Goal: Task Accomplishment & Management: Manage account settings

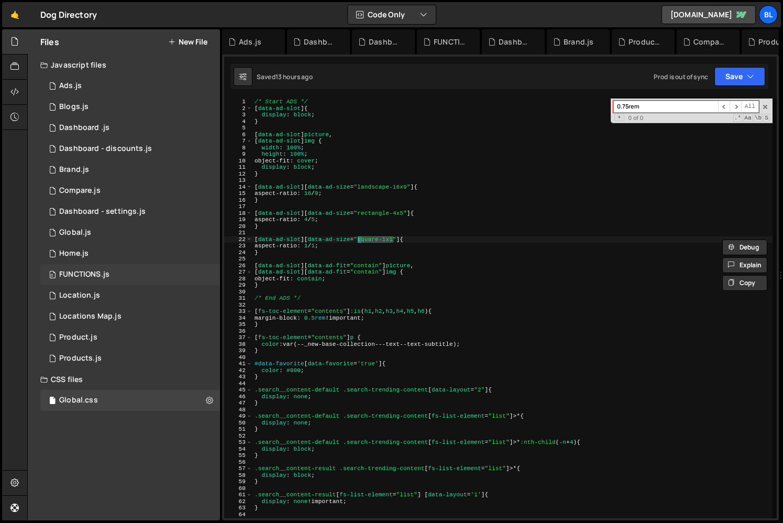
scroll to position [0, 10]
click at [107, 237] on div "1 Global.js 0" at bounding box center [130, 232] width 180 height 21
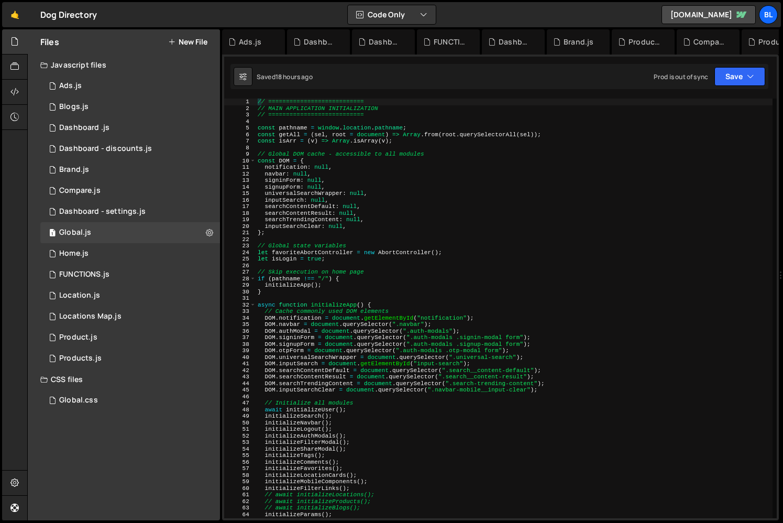
type textarea "initializeApp();"
click at [482, 284] on div "// =========================== // MAIN APPLICATION INITIALIZATION // ==========…" at bounding box center [514, 315] width 517 height 433
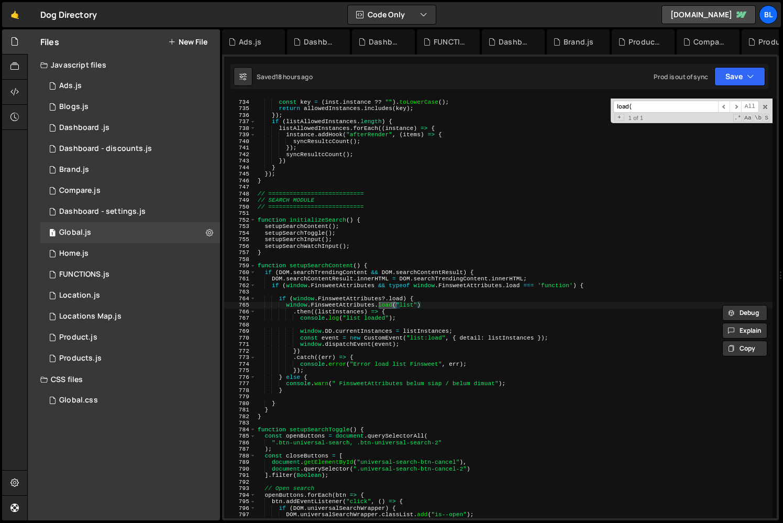
scroll to position [4800, 0]
type input "load("
click at [318, 349] on div "const listAllowedInstances = listInstances . filter (( inst ) => { const key = …" at bounding box center [514, 308] width 517 height 433
drag, startPoint x: 411, startPoint y: 338, endPoint x: 442, endPoint y: 340, distance: 30.4
click at [442, 340] on div "const listAllowedInstances = listInstances . filter (( inst ) => { const key = …" at bounding box center [514, 308] width 517 height 433
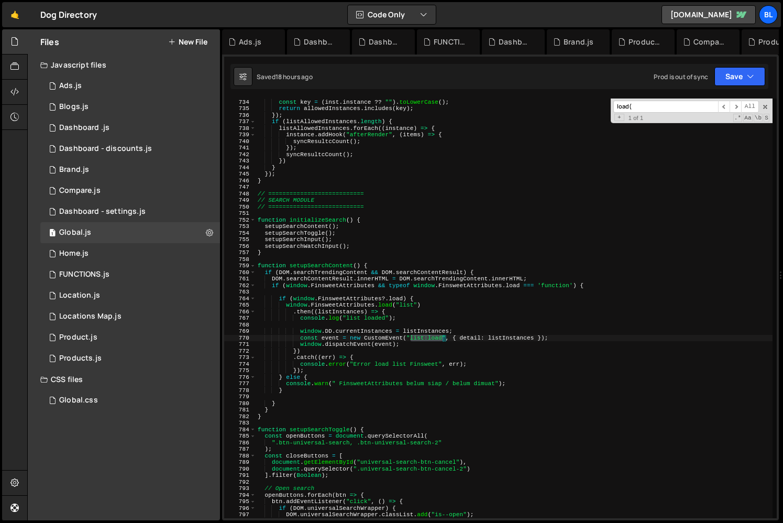
type textarea "const event = new CustomEvent("list:load", { detail: listInstances });"
click at [86, 88] on div "1 Ads.js 0" at bounding box center [130, 85] width 180 height 21
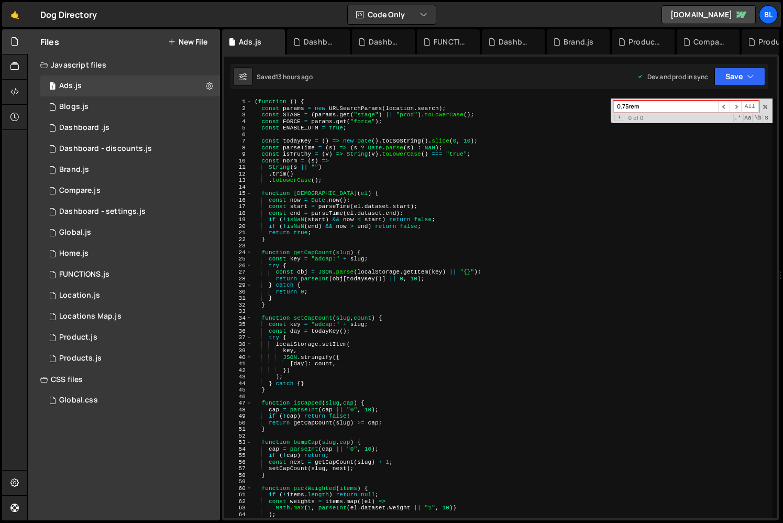
scroll to position [0, 0]
click at [344, 92] on div "XXXXXXXXXXXXXXXXXXXXXXXXXXXXXXXXXXXXXXXXXXXXXXXXXXXXXXXXXXXXXXXXXXXXXXXXXXXXXXX…" at bounding box center [500, 287] width 557 height 466
type textarea "(function () {"
click at [335, 100] on div "( function ( ) { const params = new URLSearchParams ( location . search ) ; con…" at bounding box center [513, 315] width 520 height 433
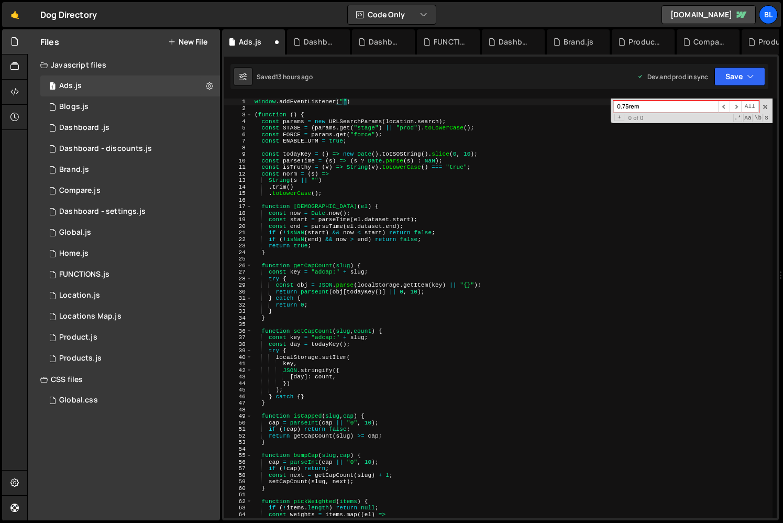
scroll to position [0, 7]
paste textarea "list:load")"
type textarea "window.addEventListener("list:load",e=>{)"
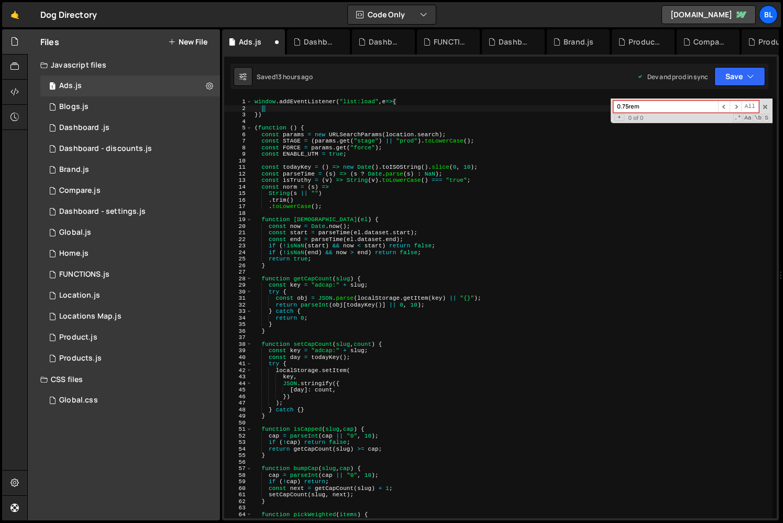
scroll to position [0, 0]
type textarea "})"
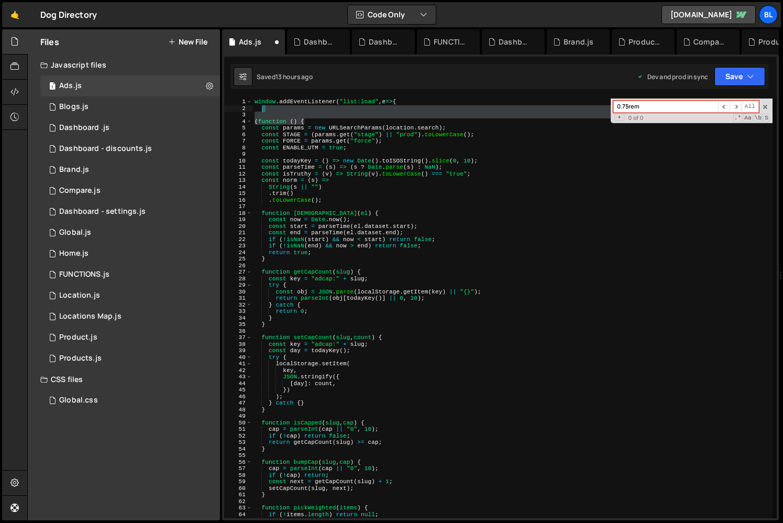
drag, startPoint x: 319, startPoint y: 122, endPoint x: 324, endPoint y: 106, distance: 17.2
click at [324, 106] on div "window . addEventListener ( "list:load" , e => { ( function ( ) { const params …" at bounding box center [513, 315] width 520 height 433
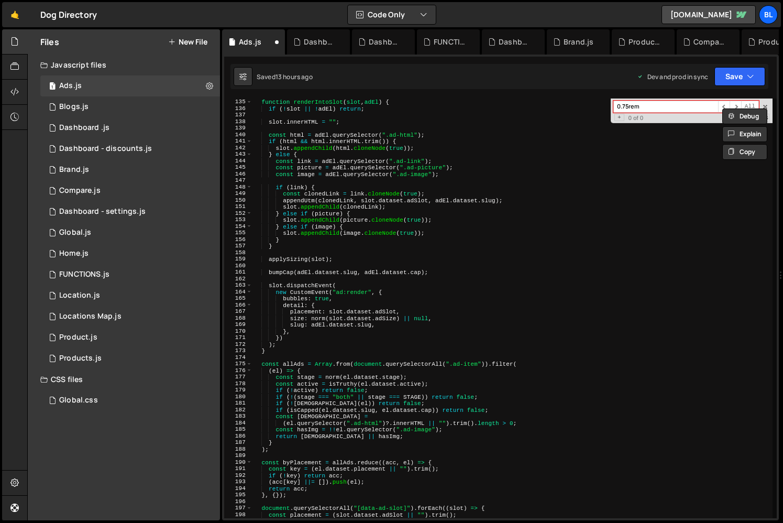
scroll to position [1215, 0]
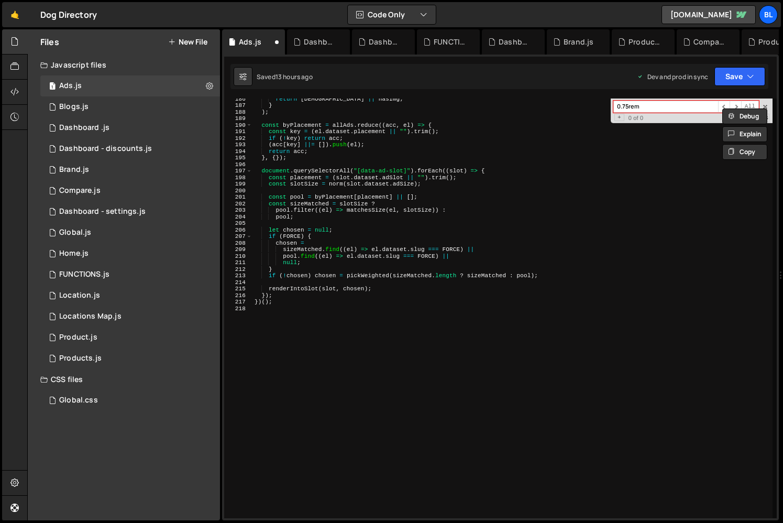
click at [274, 348] on div "return hasHtml || hasImg ; } ) ; const byPlacement = allAds . reduce (( acc , e…" at bounding box center [513, 311] width 520 height 433
paste textarea "})"
type textarea "})"
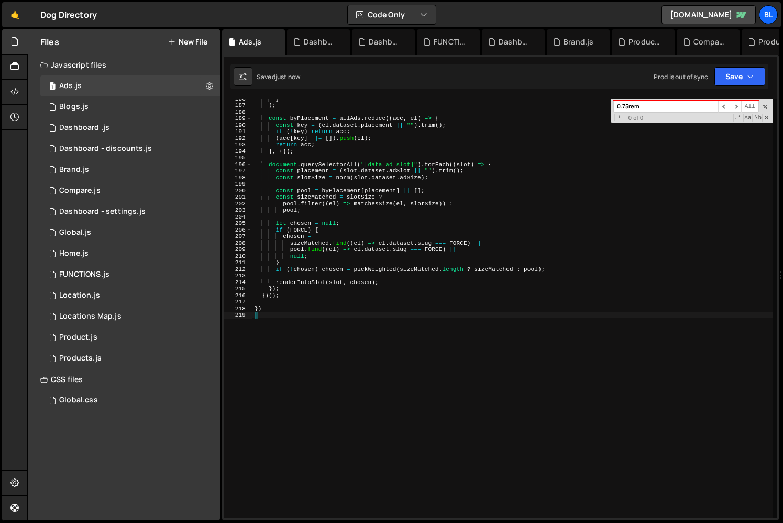
click at [292, 304] on div "} ) ; const byPlacement = allAds . reduce (( acc , el ) => { const key = ( el .…" at bounding box center [513, 311] width 520 height 433
type textarea "});"
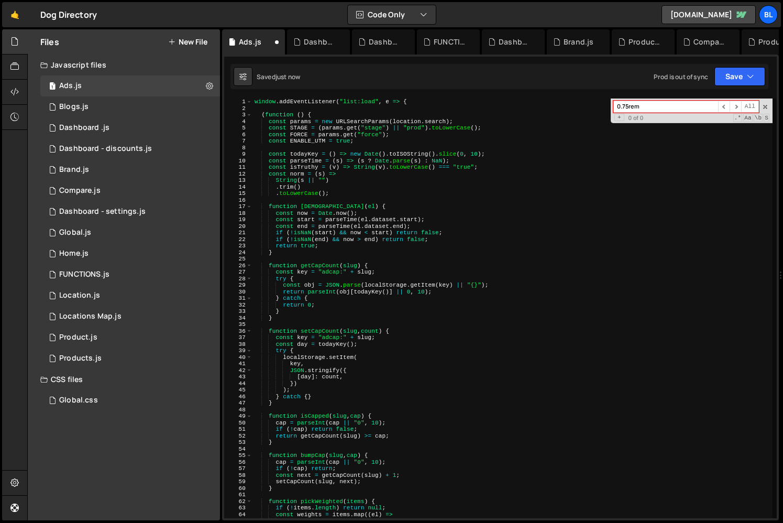
scroll to position [0, 0]
click at [335, 110] on div "window . addEventListener ( "list:load" , e => { ( function ( ) { const params …" at bounding box center [513, 315] width 520 height 433
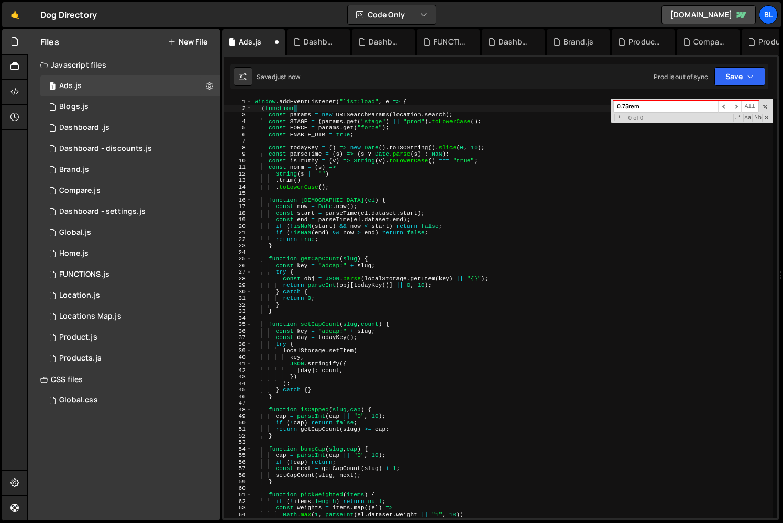
type textarea "("
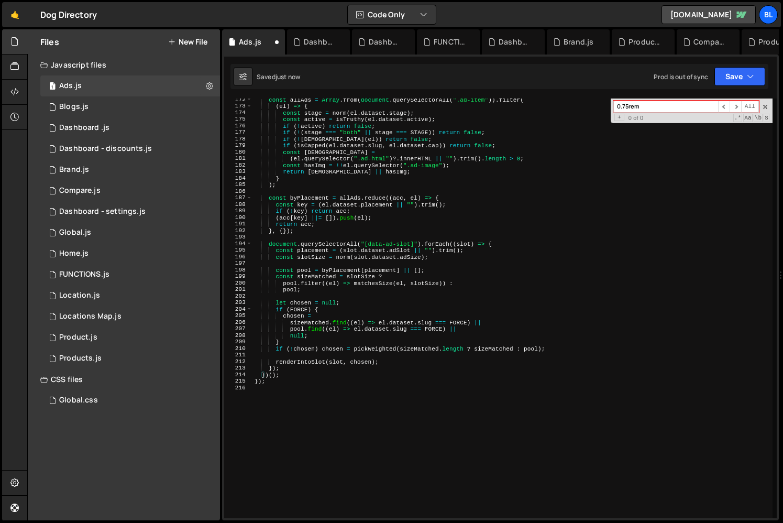
scroll to position [1201, 0]
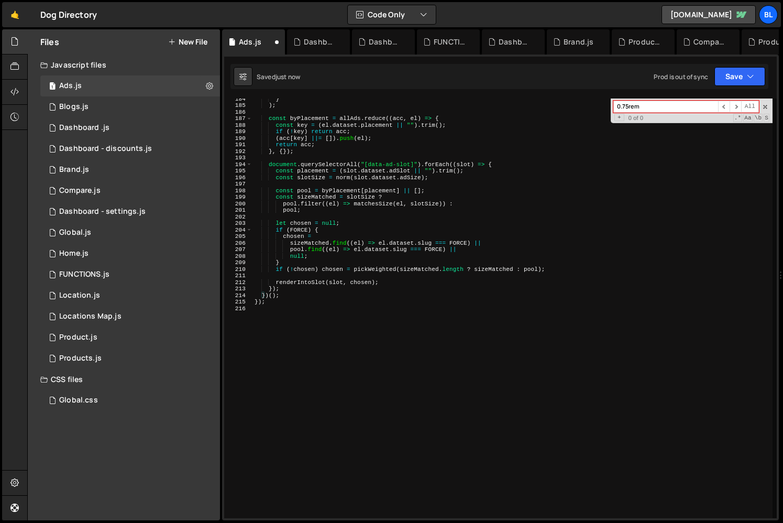
click at [284, 289] on div "} ) ; const byPlacement = allAds . reduce (( acc , el ) => { const key = ( el .…" at bounding box center [513, 311] width 520 height 433
click at [285, 301] on div "} ) ; const byPlacement = allAds . reduce (( acc , el ) => { const key = ( el .…" at bounding box center [513, 311] width 520 height 433
click at [290, 296] on div "} ) ; const byPlacement = allAds . reduce (( acc , el ) => { const key = ( el .…" at bounding box center [513, 311] width 520 height 433
type textarea "})();"
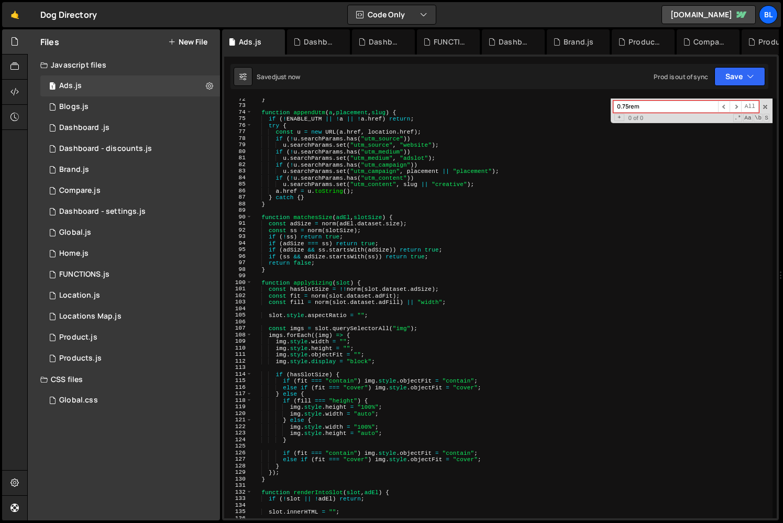
scroll to position [0, 0]
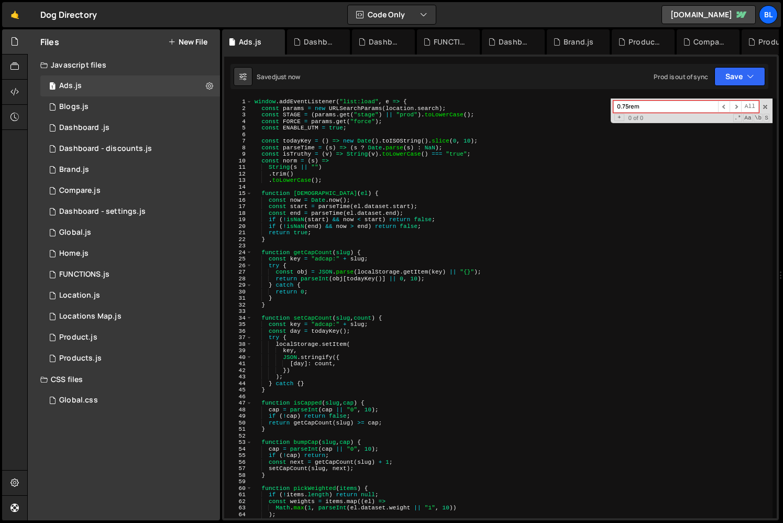
click at [405, 182] on div "window . addEventListener ( "list:load" , e => { const params = new URLSearchPa…" at bounding box center [513, 315] width 520 height 433
type textarea ".toLowerCase();"
click at [127, 207] on div "Dashboard - settings.js" at bounding box center [102, 211] width 86 height 9
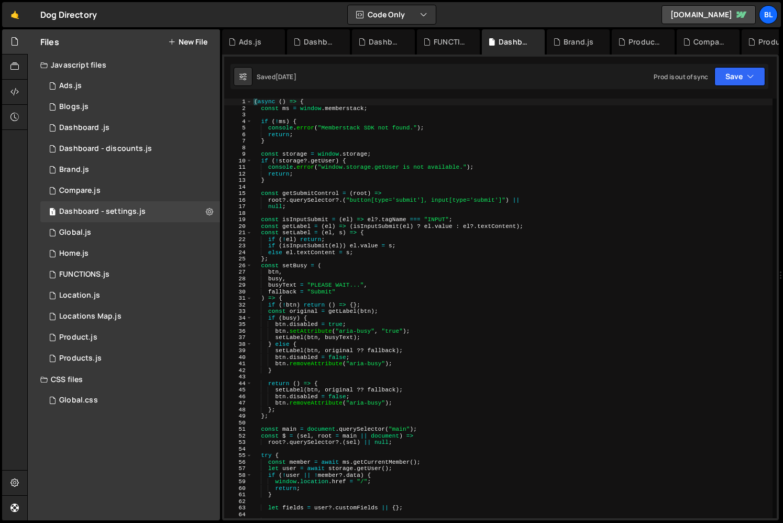
scroll to position [7342, 0]
click at [478, 332] on div "( async ( ) => { const ms = window . memberstack ; if ( ! ms ) { console . erro…" at bounding box center [512, 315] width 521 height 433
type textarea "btn.setAttribute("aria-busy", "true");"
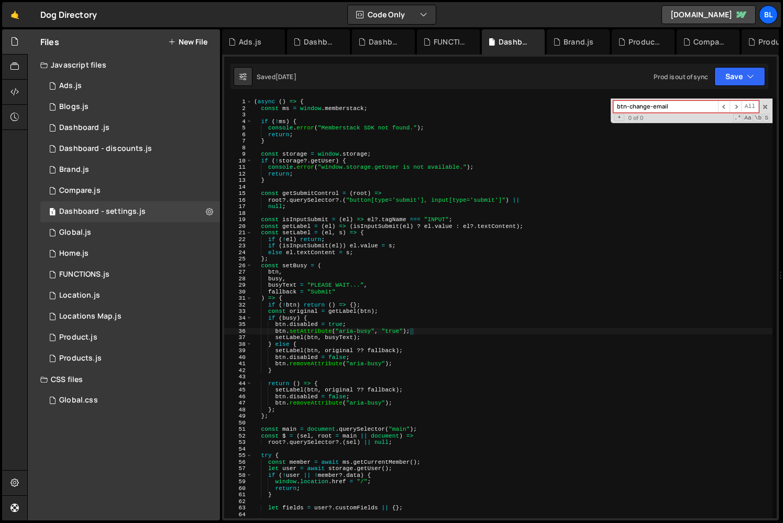
type input "btn-change-email"
click at [477, 377] on div "( async ( ) => { const ms = window . memberstack ; if ( ! ms ) { console . erro…" at bounding box center [512, 315] width 521 height 433
click at [463, 383] on div "( async ( ) => { const ms = window . memberstack ; if ( ! ms ) { console . erro…" at bounding box center [512, 315] width 521 height 433
type textarea "return () => {"
click at [396, 420] on div "( async ( ) => { const ms = window . memberstack ; if ( ! ms ) { console . erro…" at bounding box center [512, 315] width 521 height 433
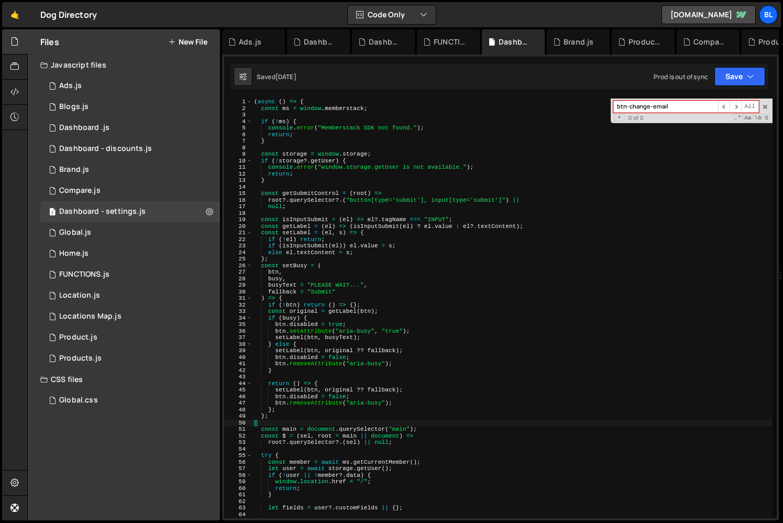
click at [321, 415] on div "( async ( ) => { const ms = window . memberstack ; if ( ! ms ) { console . erro…" at bounding box center [512, 315] width 521 height 433
click at [284, 408] on div "( async ( ) => { const ms = window . memberstack ; if ( ! ms ) { console . erro…" at bounding box center [512, 315] width 521 height 433
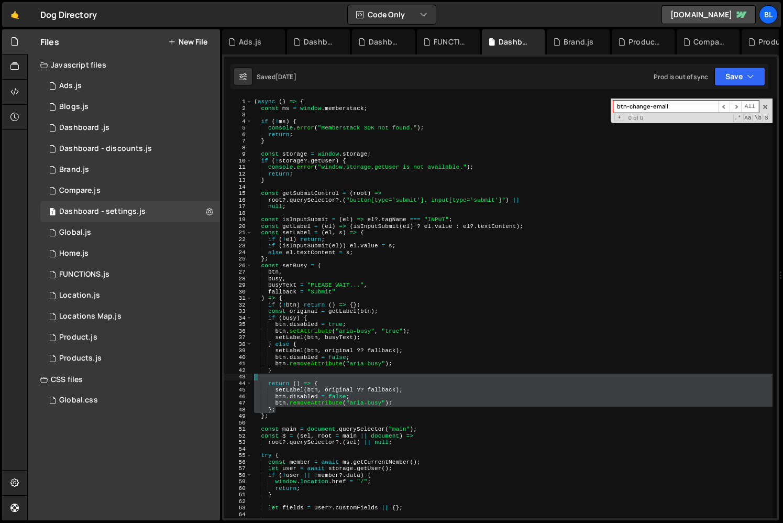
drag, startPoint x: 284, startPoint y: 408, endPoint x: 268, endPoint y: 378, distance: 33.5
click at [268, 378] on div "( async ( ) => { const ms = window . memberstack ; if ( ! ms ) { console . erro…" at bounding box center [512, 315] width 521 height 433
click at [286, 371] on div "( async ( ) => { const ms = window . memberstack ; if ( ! ms ) { console . erro…" at bounding box center [512, 315] width 521 height 433
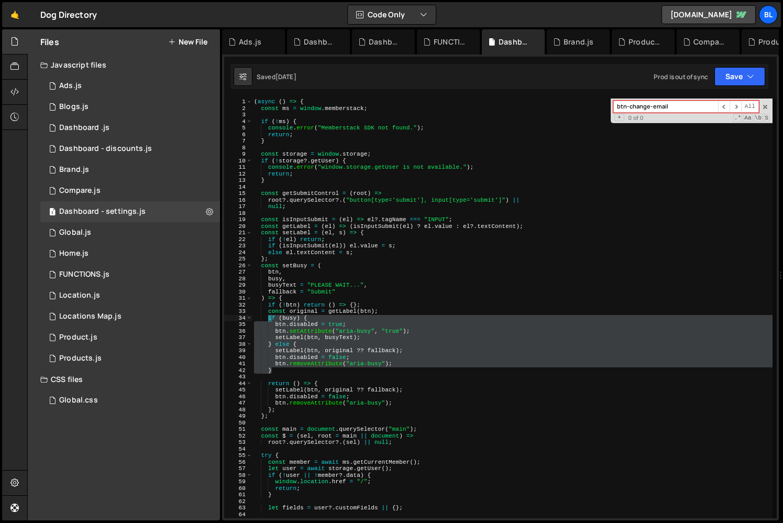
drag, startPoint x: 285, startPoint y: 370, endPoint x: 267, endPoint y: 318, distance: 54.7
click at [267, 318] on div "( async ( ) => { const ms = window . memberstack ; if ( ! ms ) { console . erro…" at bounding box center [512, 315] width 521 height 433
click at [398, 308] on div "( async ( ) => { const ms = window . memberstack ; if ( ! ms ) { console . erro…" at bounding box center [512, 315] width 521 height 433
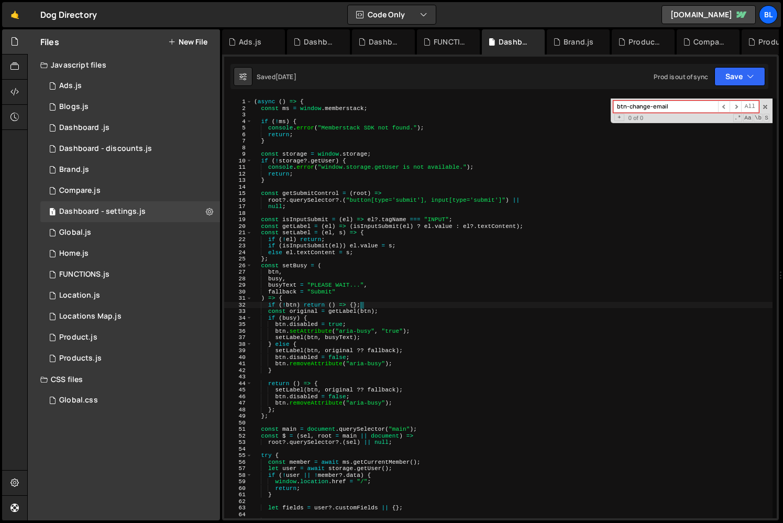
click at [394, 314] on div "( async ( ) => { const ms = window . memberstack ; if ( ! ms ) { console . erro…" at bounding box center [512, 315] width 521 height 433
type textarea "const original = getLabel(btn);"
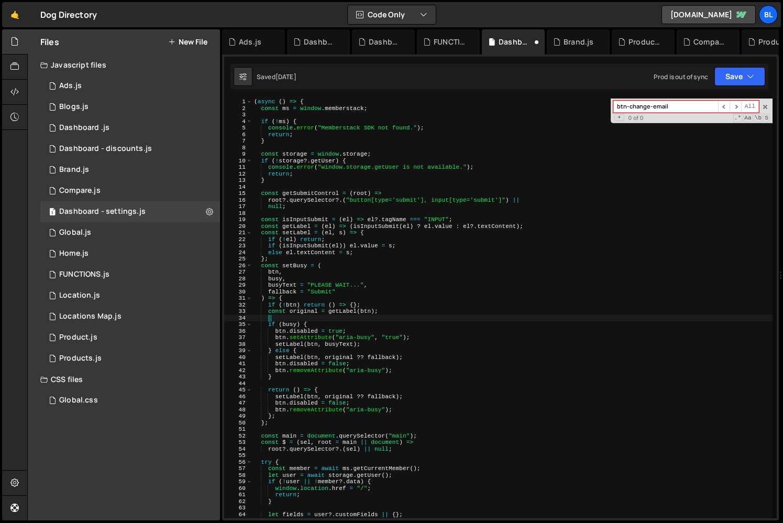
click at [399, 369] on div "( async ( ) => { const ms = window . memberstack ; if ( ! ms ) { console . erro…" at bounding box center [512, 315] width 521 height 433
type textarea "btn.removeAttribute("aria-busy");"
click at [414, 429] on div "( async ( ) => { const ms = window . memberstack ; if ( ! ms ) { console . erro…" at bounding box center [512, 315] width 521 height 433
click at [384, 403] on div "( async ( ) => { const ms = window . memberstack ; if ( ! ms ) { console . erro…" at bounding box center [512, 315] width 521 height 433
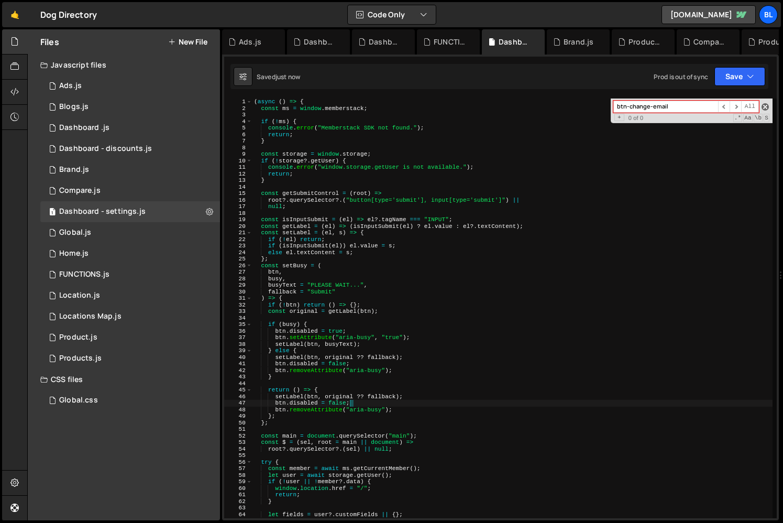
click at [766, 110] on span at bounding box center [765, 106] width 7 height 7
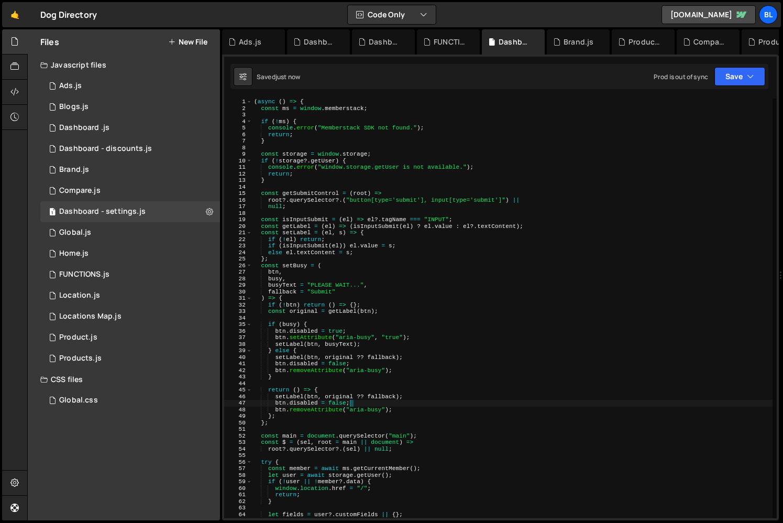
click at [327, 459] on div "( async ( ) => { const ms = window . memberstack ; if ( ! ms ) { console . erro…" at bounding box center [512, 315] width 521 height 433
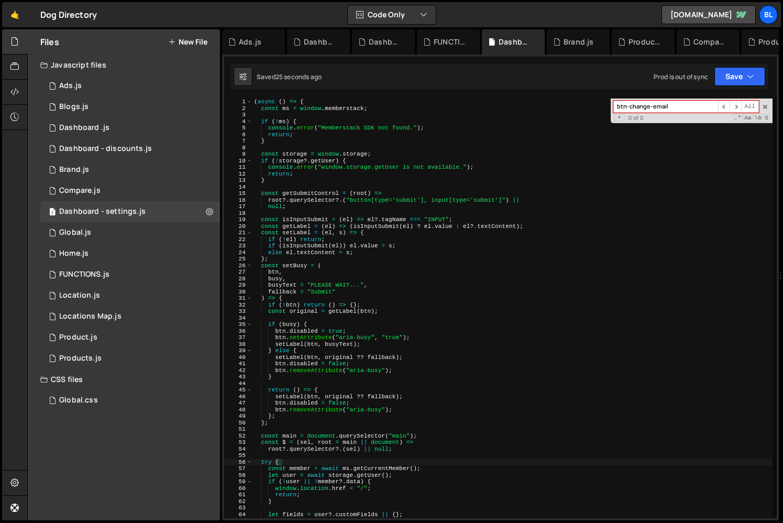
click at [354, 408] on div "( async ( ) => { const ms = window . memberstack ; if ( ! ms ) { console . erro…" at bounding box center [512, 315] width 521 height 433
click at [768, 108] on span at bounding box center [765, 106] width 7 height 7
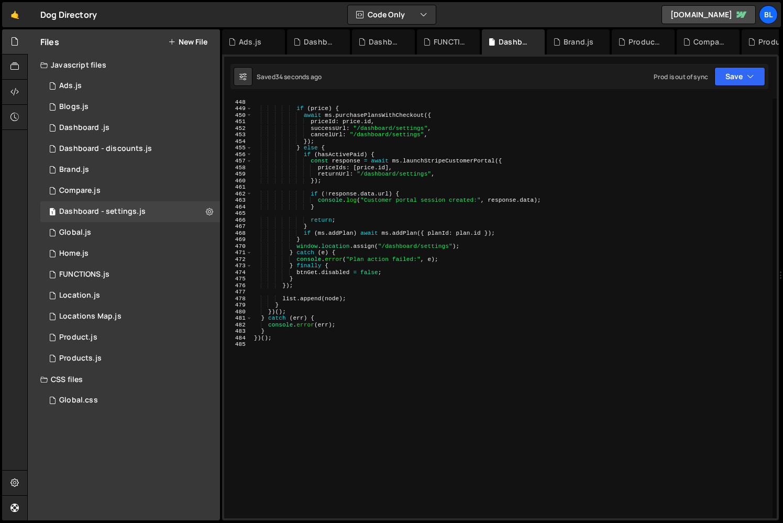
click at [402, 326] on div ") ; if ( price ) { await ms . purchasePlansWithCheckout ({ priceId : price . id…" at bounding box center [512, 308] width 521 height 433
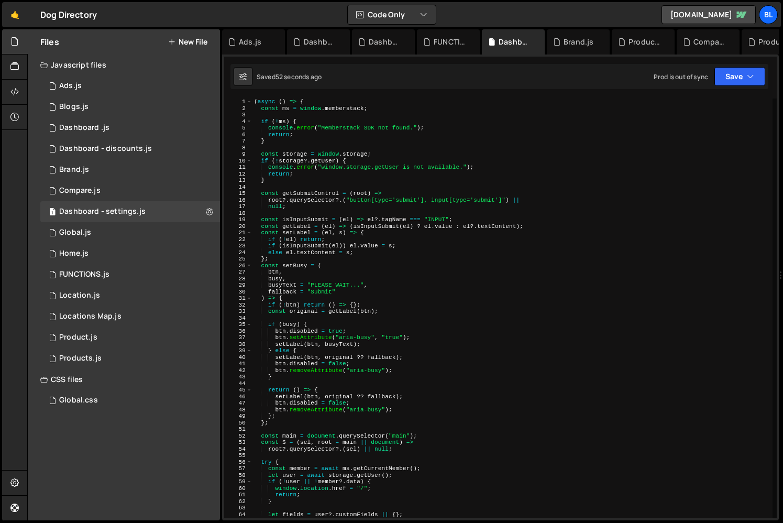
click at [408, 329] on div "( async ( ) => { const ms = window . memberstack ; if ( ! ms ) { console . erro…" at bounding box center [512, 315] width 521 height 433
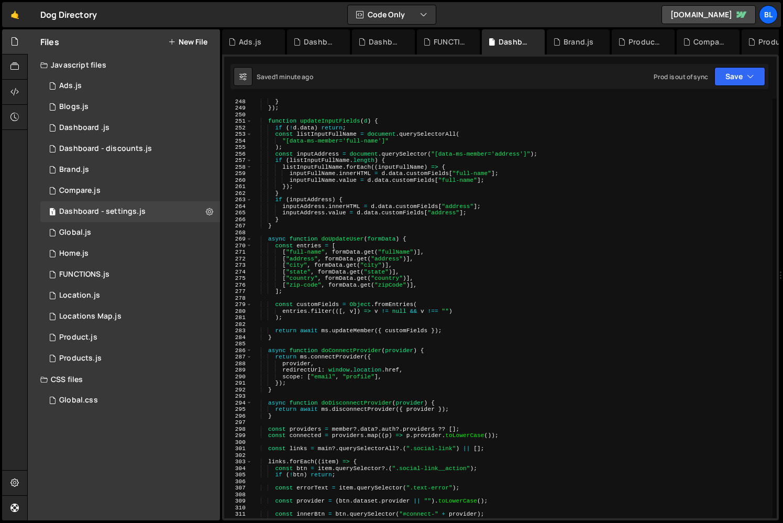
scroll to position [1629, 0]
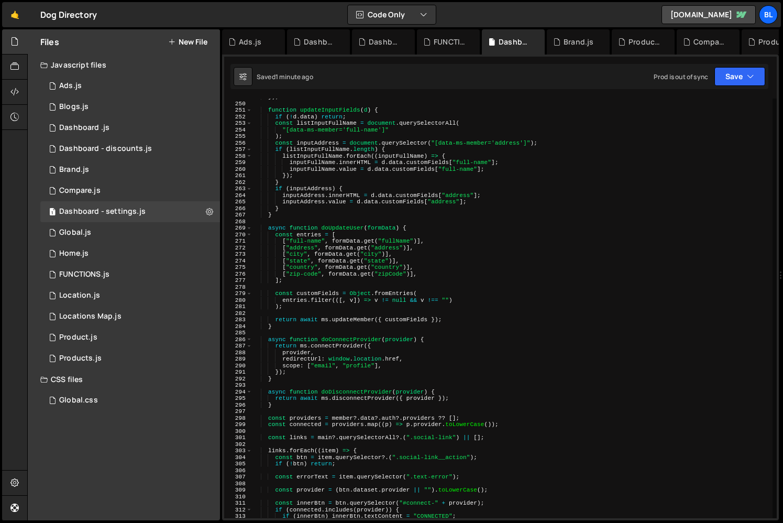
click at [390, 354] on div "}) ; function updateInputFields ( d ) { if ( ! d . data ) return ; const listIn…" at bounding box center [512, 310] width 521 height 433
click at [409, 368] on div "}) ; function updateInputFields ( d ) { if ( ! d . data ) return ; const listIn…" at bounding box center [512, 310] width 521 height 433
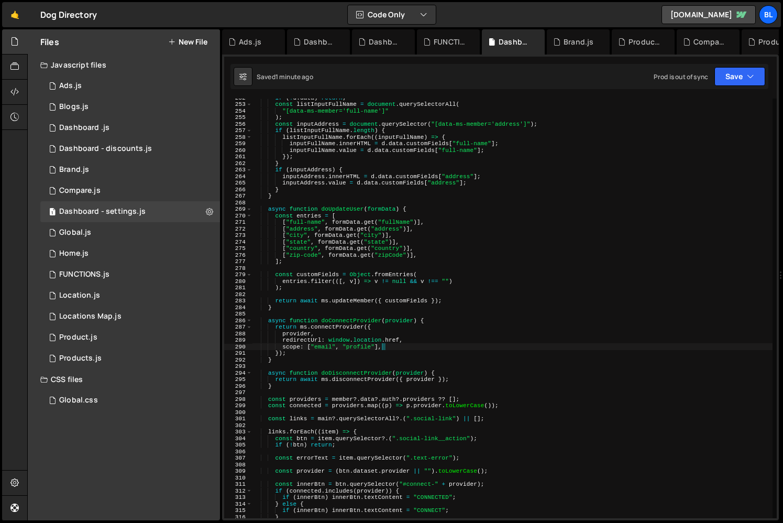
scroll to position [1648, 0]
click at [344, 321] on div "if ( ! d . data ) return ; const listInputFullName = document . querySelectorAl…" at bounding box center [512, 310] width 521 height 433
type textarea "await doConnectProvider(provider);"
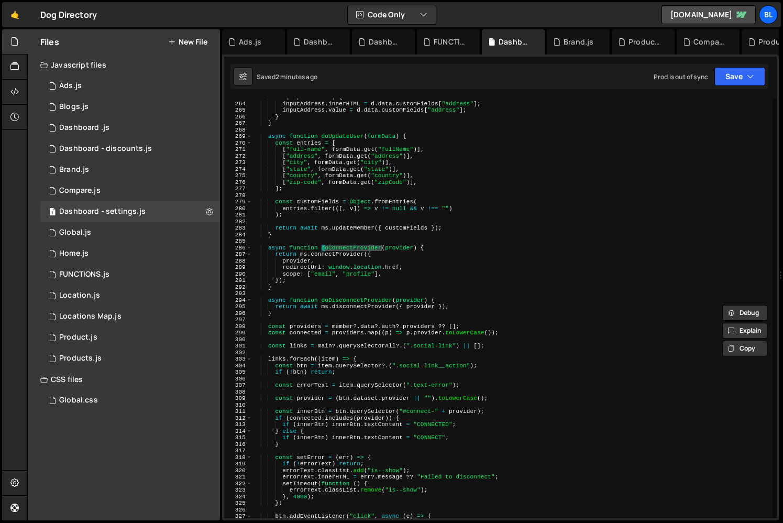
scroll to position [1705, 0]
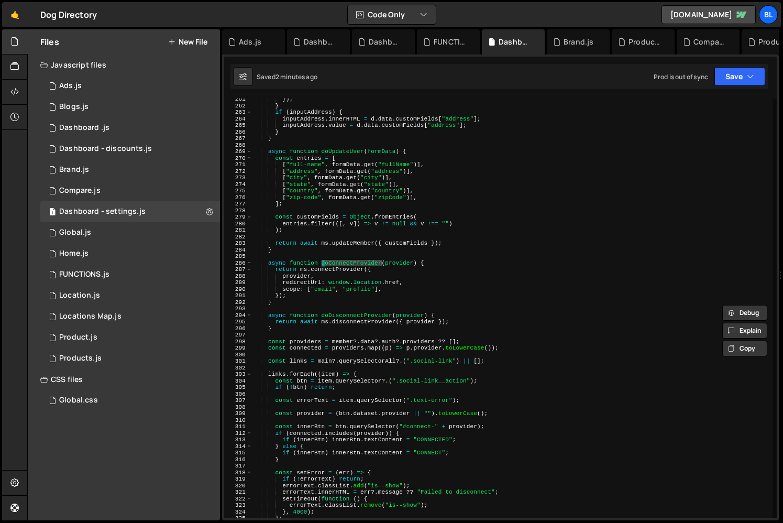
click at [309, 255] on div "}) ; } if ( inputAddress ) { inputAddress . innerHTML = d . data . customFields…" at bounding box center [512, 312] width 521 height 433
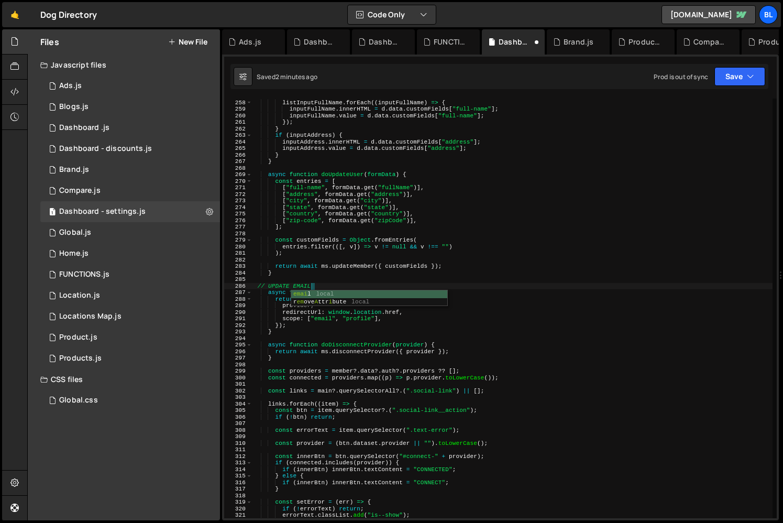
scroll to position [0, 4]
click at [324, 317] on div "if ( listInputFullName . length ) { listInputFullName . forEach (( inputFullNam…" at bounding box center [512, 309] width 521 height 433
click at [330, 286] on div "if ( listInputFullName . length ) { listInputFullName . forEach (( inputFullNam…" at bounding box center [512, 309] width 521 height 433
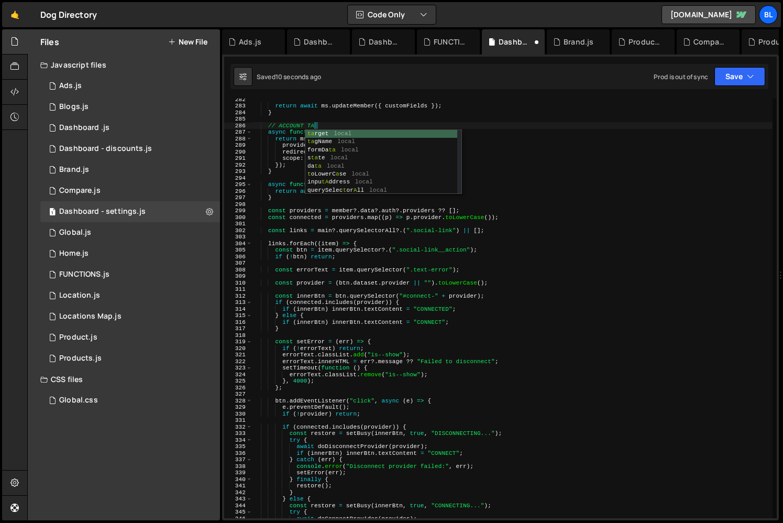
scroll to position [0, 5]
click at [349, 244] on div "return await ms . updateMember ({ customFields }) ; } // ACCOUNT TAB async func…" at bounding box center [512, 312] width 521 height 433
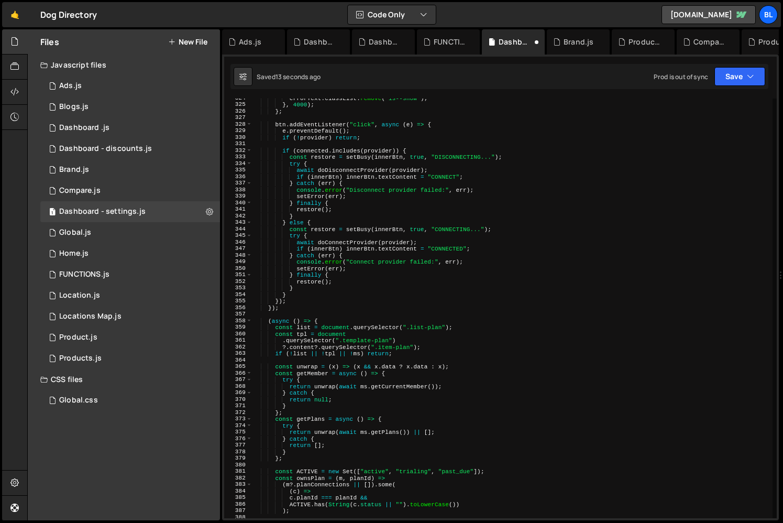
scroll to position [2123, 0]
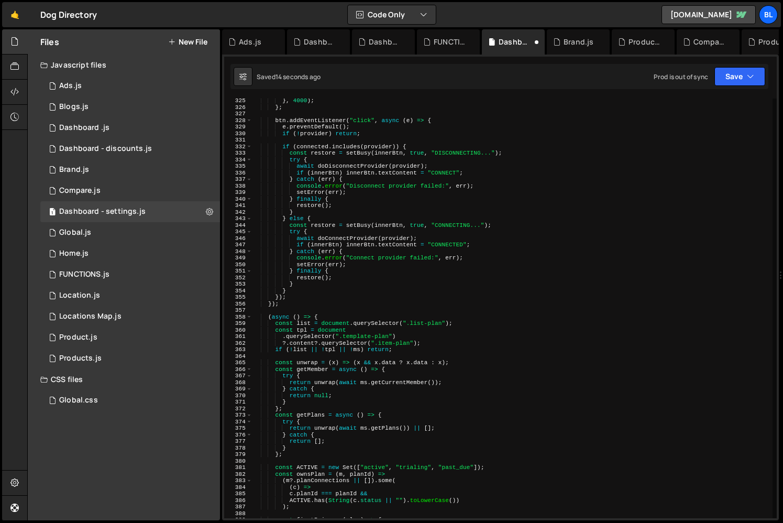
click at [303, 326] on div "} , 4000 ) ; } ; btn . addEventListener ( "click" , async ( e ) => { e . preven…" at bounding box center [512, 313] width 521 height 433
type textarea "const list = document.querySelector(".list-plan");"
click at [305, 310] on div "} , 4000 ) ; } ; btn . addEventListener ( "click" , async ( e ) => { e . preven…" at bounding box center [512, 313] width 521 height 433
click at [298, 304] on div "} , 4000 ) ; } ; btn . addEventListener ( "click" , async ( e ) => { e . preven…" at bounding box center [512, 313] width 521 height 433
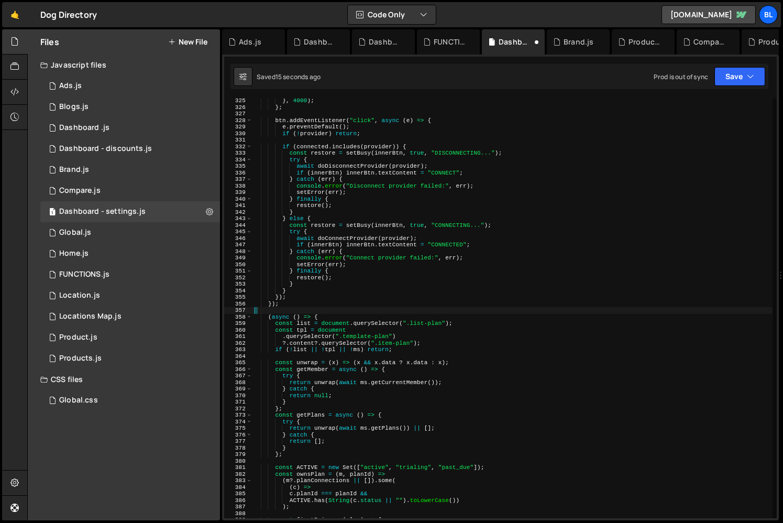
type textarea "});"
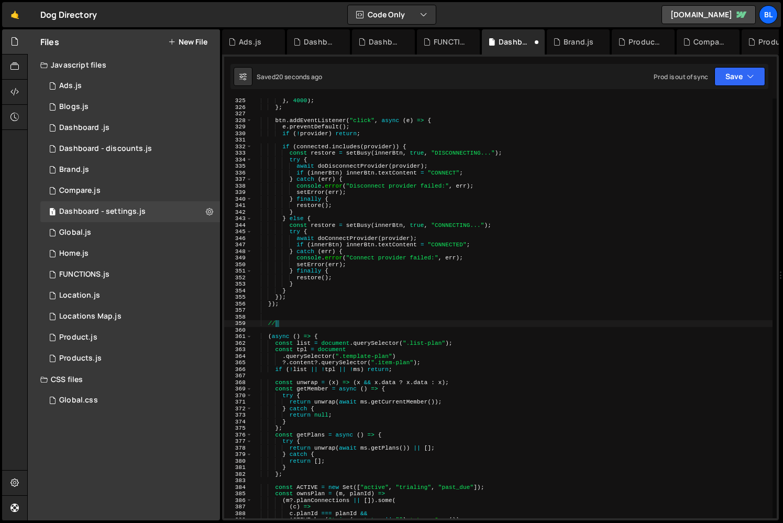
scroll to position [0, 2]
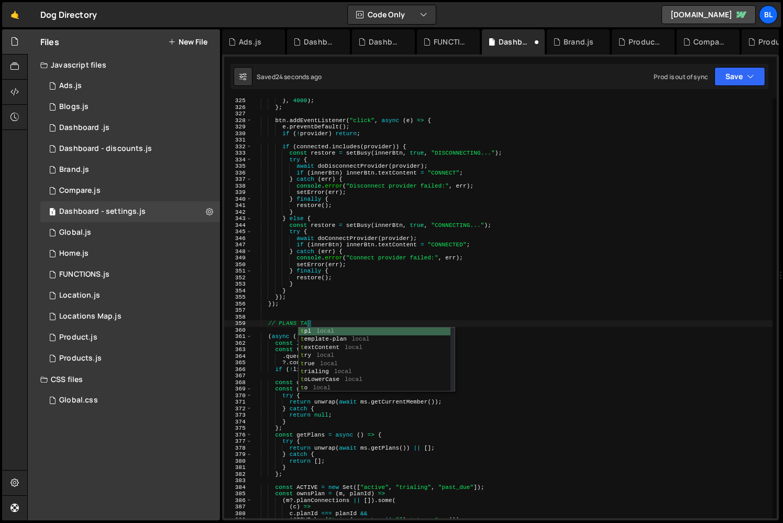
type textarea "// PLANS TAB"
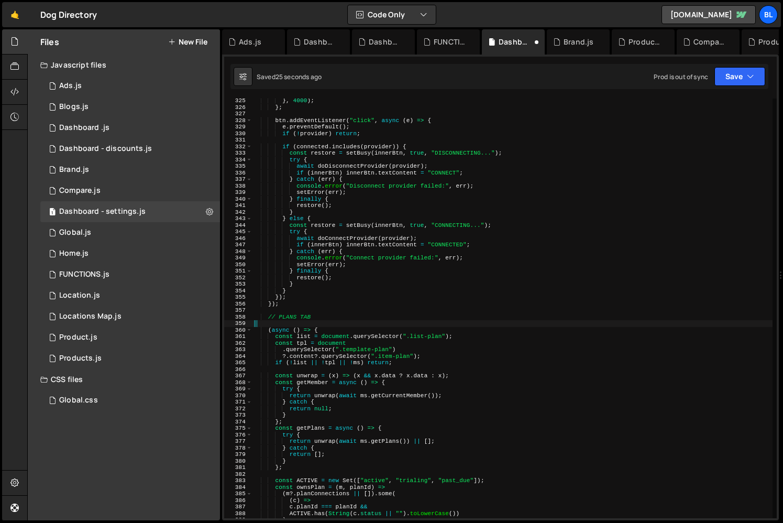
click at [293, 321] on div "} , 4000 ) ; } ; btn . addEventListener ( "click" , async ( e ) => { e . preven…" at bounding box center [512, 313] width 521 height 433
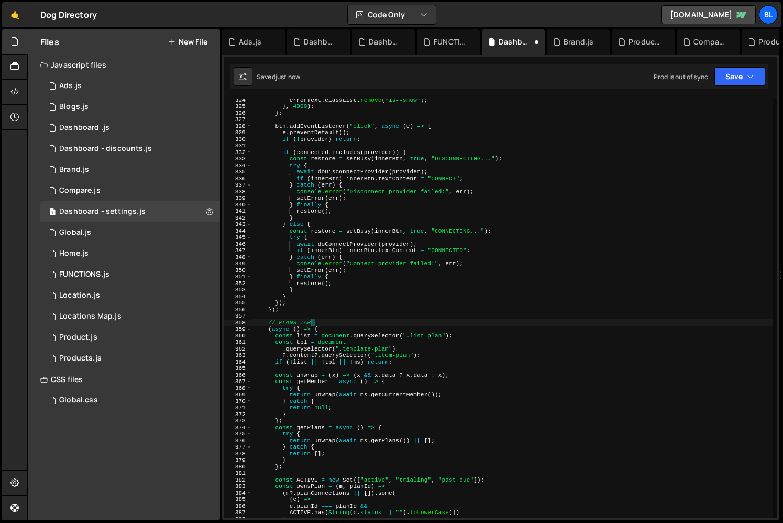
scroll to position [2106, 0]
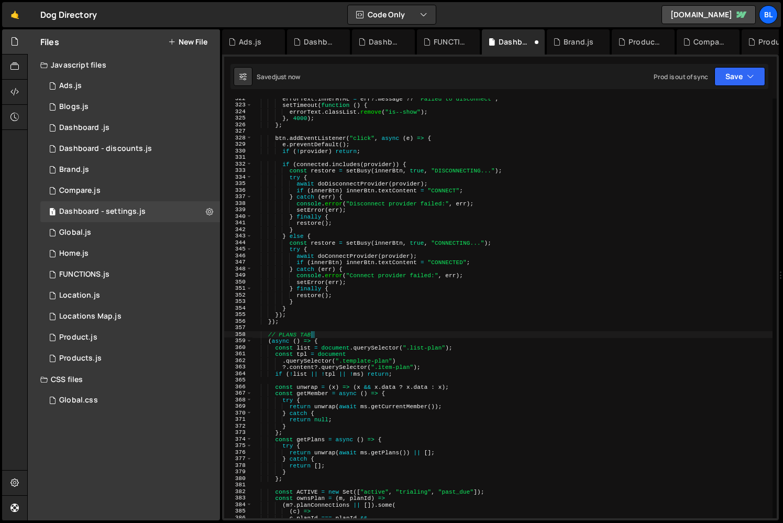
click at [282, 331] on div "errorText . innerHTML = err ?. message ?? "Failed to disconnect" ; setTimeout (…" at bounding box center [512, 311] width 521 height 433
click at [347, 347] on div "errorText . innerHTML = err ?. message ?? "Failed to disconnect" ; setTimeout (…" at bounding box center [512, 311] width 521 height 433
click at [336, 345] on div "errorText . innerHTML = err ?. message ?? "Failed to disconnect" ; setTimeout (…" at bounding box center [512, 311] width 521 height 433
click at [345, 336] on div "errorText . innerHTML = err ?. message ?? "Failed to disconnect" ; setTimeout (…" at bounding box center [512, 311] width 521 height 433
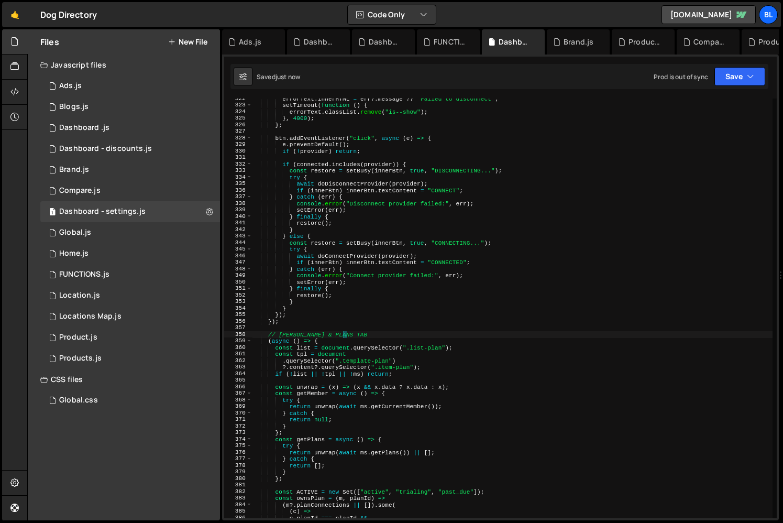
click at [334, 341] on div "errorText . innerHTML = err ?. message ?? "Failed to disconnect" ; setTimeout (…" at bounding box center [512, 311] width 521 height 433
click at [364, 335] on div "errorText . innerHTML = err ?. message ?? "Failed to disconnect" ; setTimeout (…" at bounding box center [512, 311] width 521 height 433
click at [329, 355] on div "errorText . innerHTML = err ?. message ?? "Failed to disconnect" ; setTimeout (…" at bounding box center [512, 311] width 521 height 433
click at [343, 371] on div "errorText . innerHTML = err ?. message ?? "Failed to disconnect" ; setTimeout (…" at bounding box center [512, 311] width 521 height 433
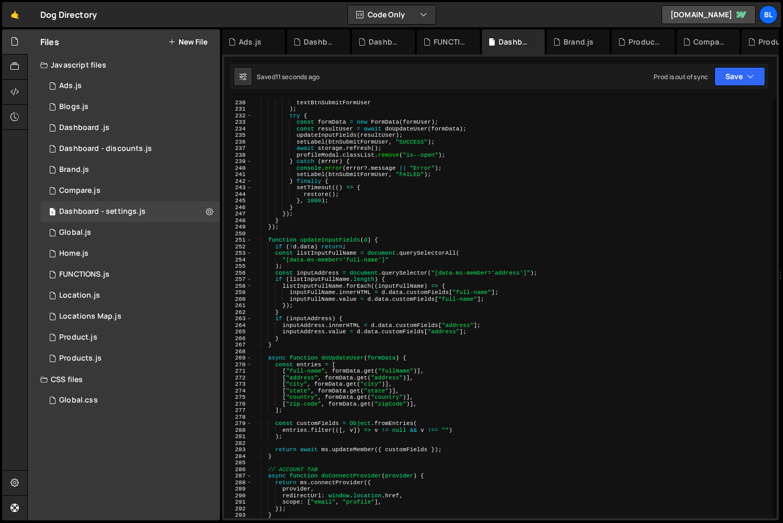
scroll to position [1499, 0]
click at [340, 361] on div ""UPDATING..." , textBtnSubmitFormUser ) ; try { const formData = new FormData (…" at bounding box center [512, 309] width 521 height 433
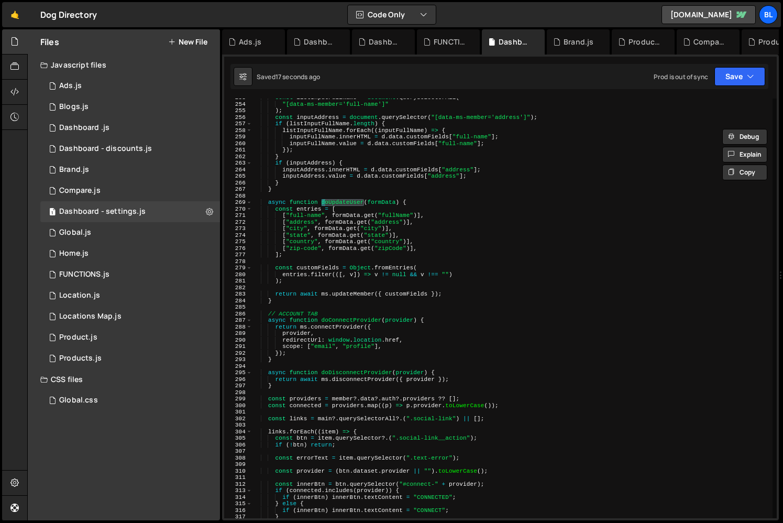
scroll to position [1661, 0]
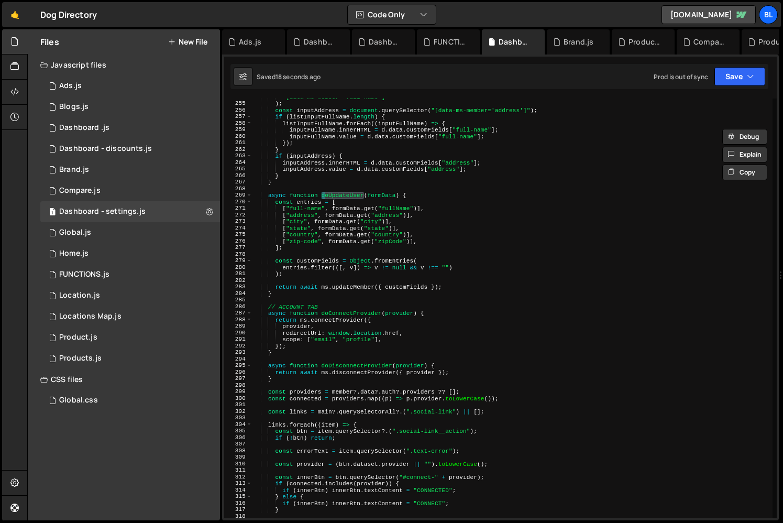
click at [318, 351] on div ""[data-ms-member='full-name']" ) ; const inputAddress = document . querySelecto…" at bounding box center [512, 310] width 521 height 433
type textarea "}"
click at [309, 355] on div ""[data-ms-member='full-name']" ) ; const inputAddress = document . querySelecto…" at bounding box center [512, 310] width 521 height 433
click at [282, 386] on div ""[data-ms-member='full-name']" ) ; const inputAddress = document . querySelecto…" at bounding box center [512, 310] width 521 height 433
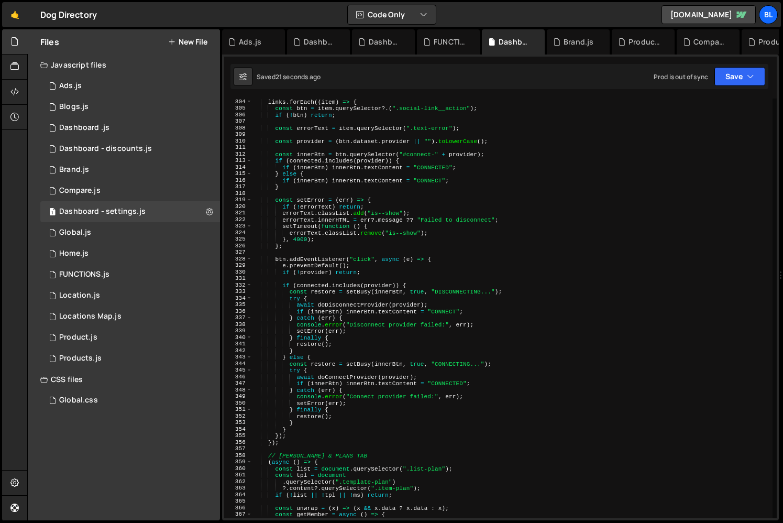
scroll to position [1985, 0]
click at [288, 445] on div "links . forEach (( item ) => { const btn = item . querySelector ?. ( ".social-l…" at bounding box center [512, 315] width 521 height 433
type textarea "});"
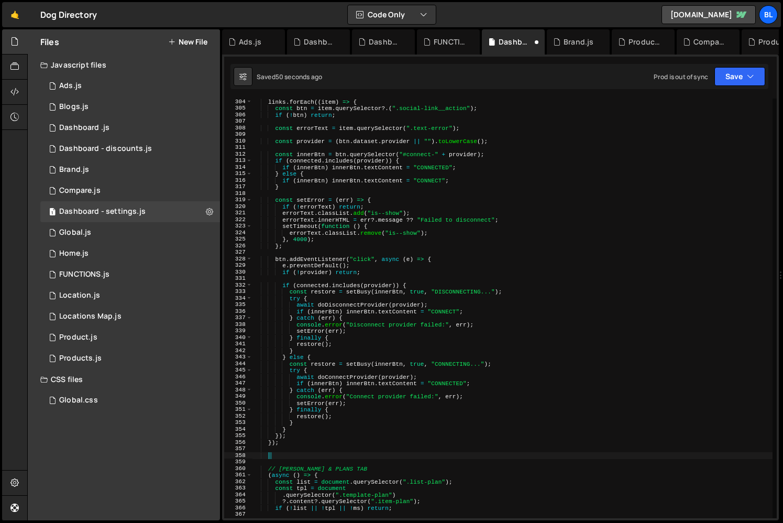
click at [413, 234] on div "links . forEach (( item ) => { const btn = item . querySelector ?. ( ".social-l…" at bounding box center [512, 315] width 521 height 433
type textarea "errorText.classList.remove("is--show");"
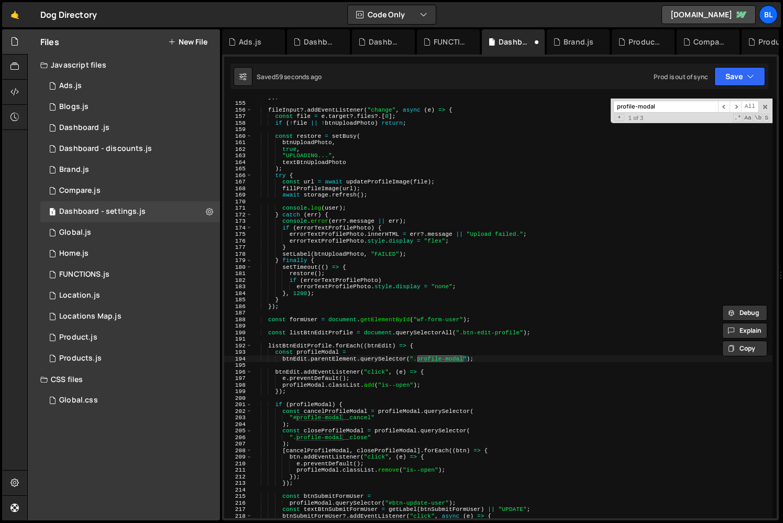
scroll to position [1009, 0]
type input "profile-modal"
click at [313, 341] on div "fileInput ?. addEventListener ( "change" , async ( e ) => { const file = e . ta…" at bounding box center [512, 315] width 521 height 433
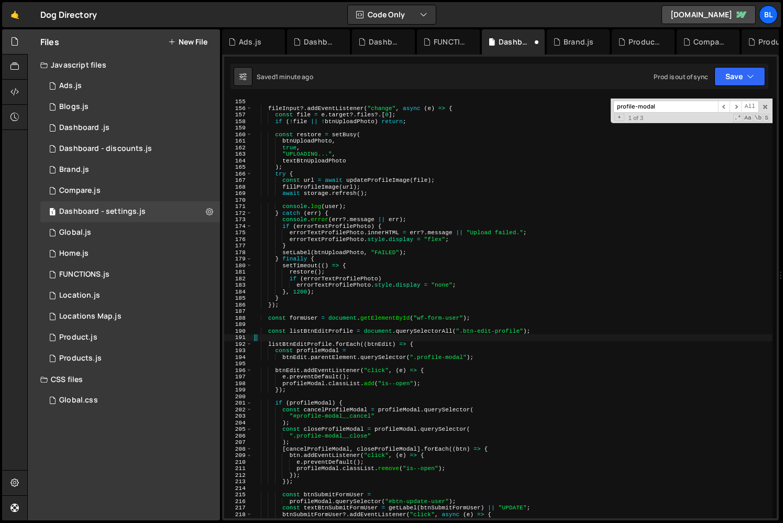
click at [315, 347] on div "fileInput ?. addEventListener ( "change" , async ( e ) => { const file = e . ta…" at bounding box center [512, 315] width 521 height 433
click at [300, 344] on div "fileInput ?. addEventListener ( "change" , async ( e ) => { const file = e . ta…" at bounding box center [512, 315] width 521 height 433
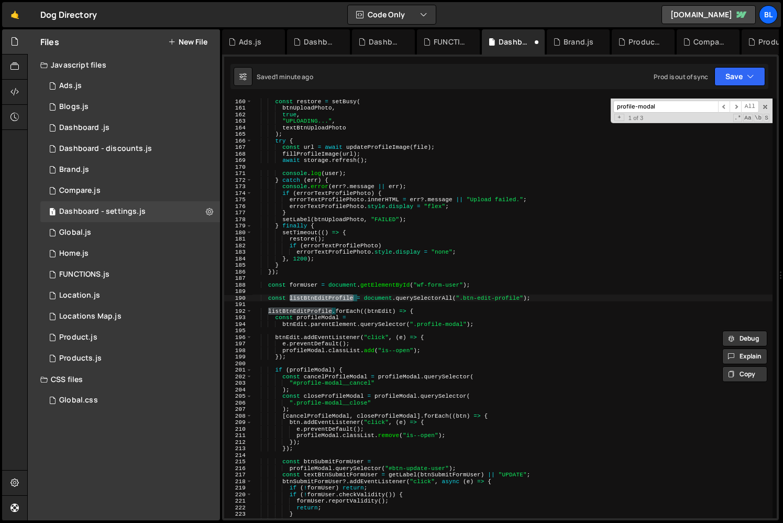
scroll to position [1042, 0]
click at [414, 314] on div "const restore = setBusy ( btnUploadPhoto , true , "UPLOADING..." , textBtnUploa…" at bounding box center [512, 313] width 521 height 433
click at [346, 308] on div "const restore = setBusy ( btnUploadPhoto , true , "UPLOADING..." , textBtnUploa…" at bounding box center [512, 313] width 521 height 433
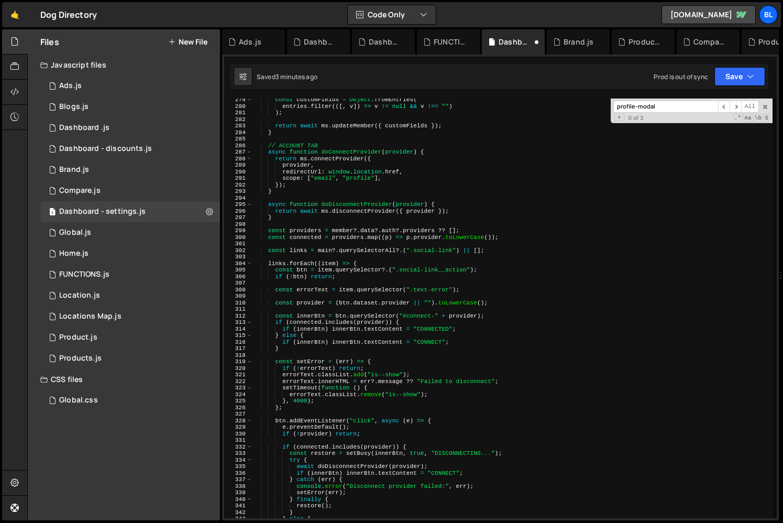
scroll to position [1833, 0]
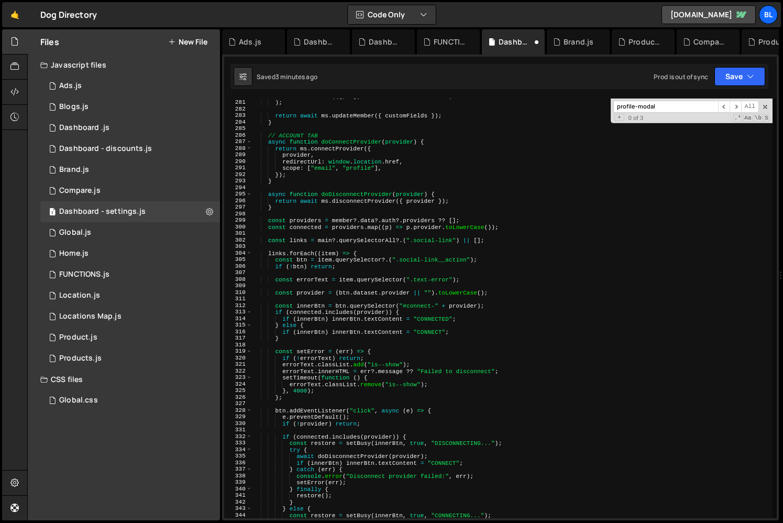
click at [289, 182] on div "entries . filter (([ , v ]) => v != null && v !== "" ) ) ; return await ms . up…" at bounding box center [512, 309] width 521 height 433
click at [337, 144] on div "entries . filter (([ , v ]) => v != null && v !== "" ) ) ; return await ms . up…" at bounding box center [512, 309] width 521 height 433
type textarea "async function doConnectProvider(provider) {"
click at [337, 144] on div "entries . filter (([ , v ]) => v != null && v !== "" ) ) ; return await ms . up…" at bounding box center [512, 309] width 521 height 433
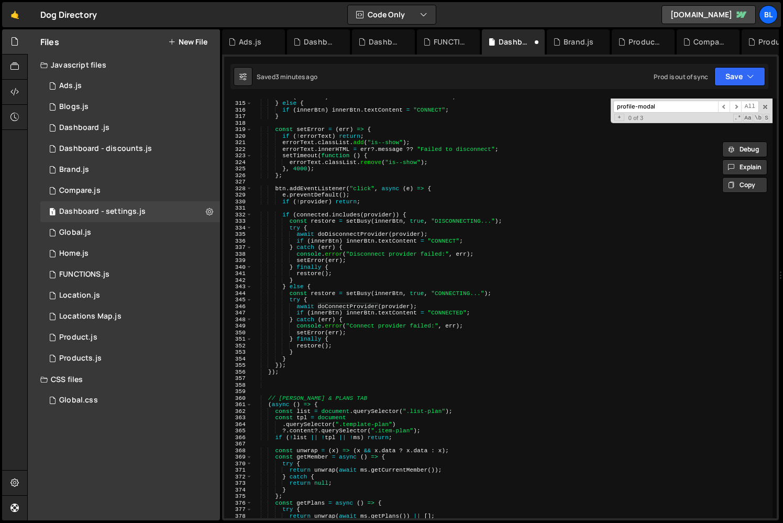
scroll to position [2058, 0]
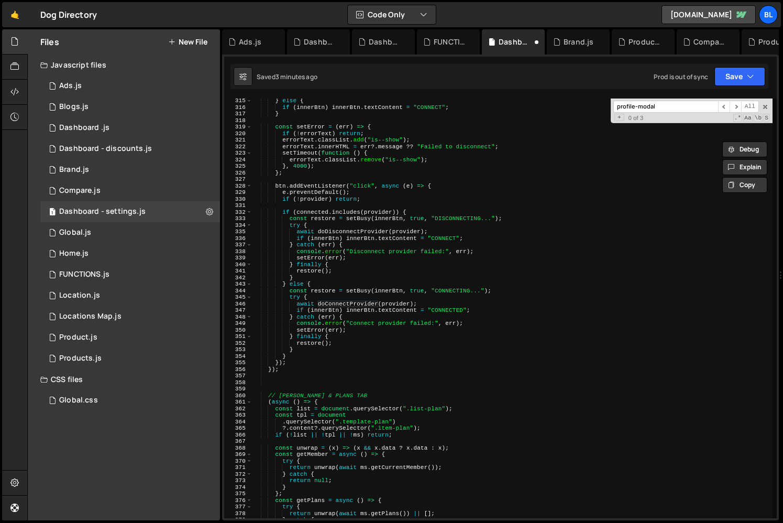
click at [288, 374] on div "} else { if ( innerBtn ) innerBtn . textContent = "CONNECT" ; } const setError …" at bounding box center [512, 313] width 521 height 433
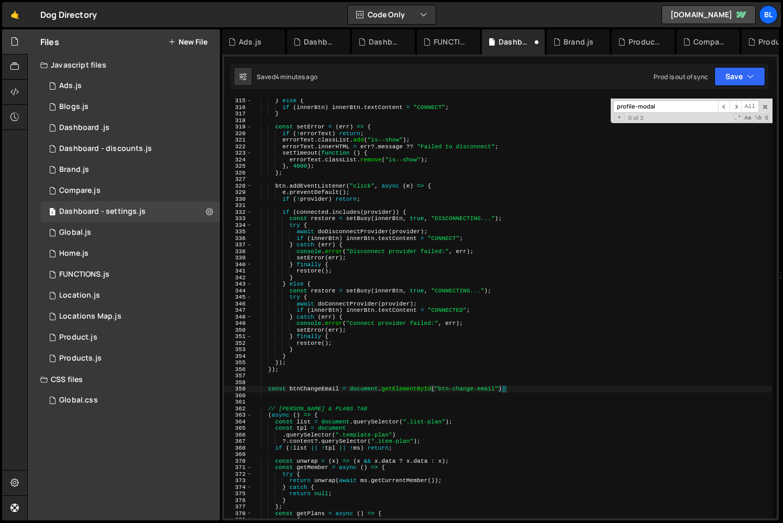
type textarea "const btnChangeEmail = document.getElementById("btn-change-email");"
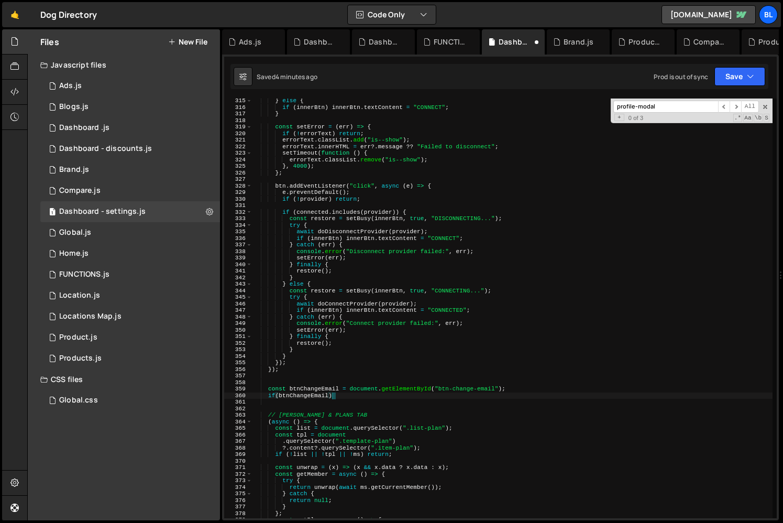
type textarea "if(btnChangeEmail){"
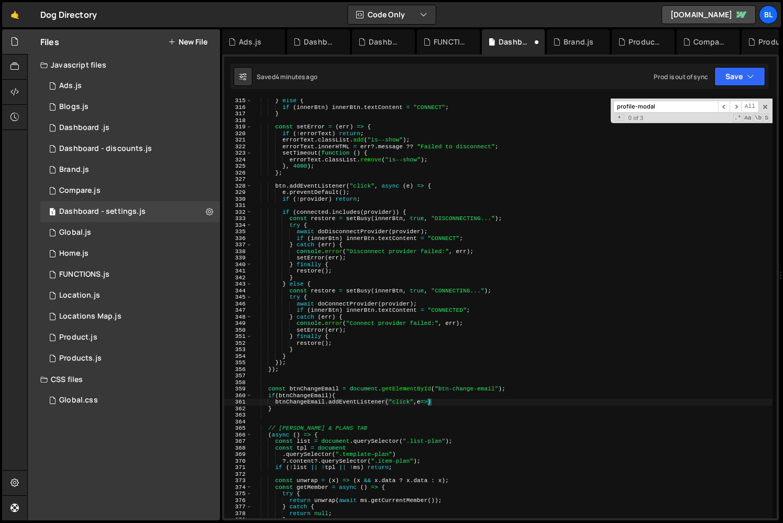
type textarea "btnChangeEmail.addEventListener("click",e=>{)"
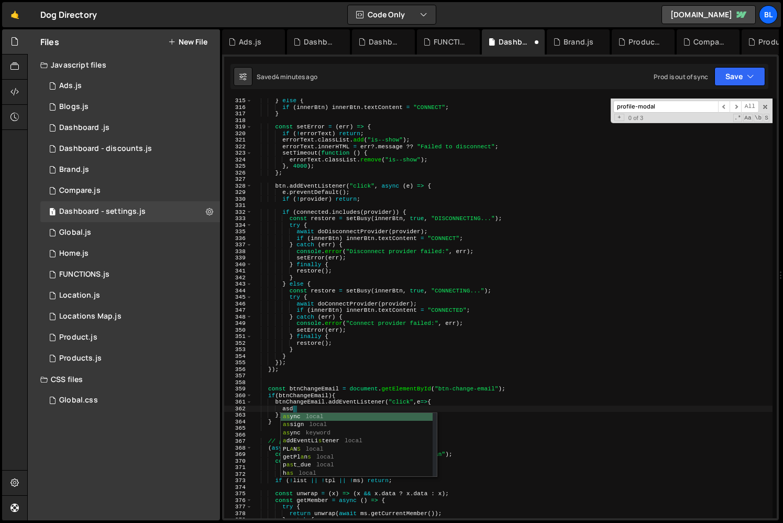
type textarea "a"
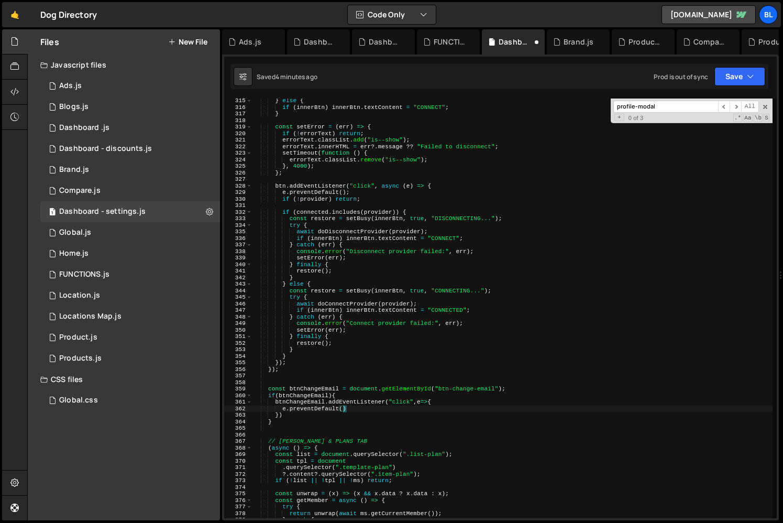
type textarea "e.preventDefault();"
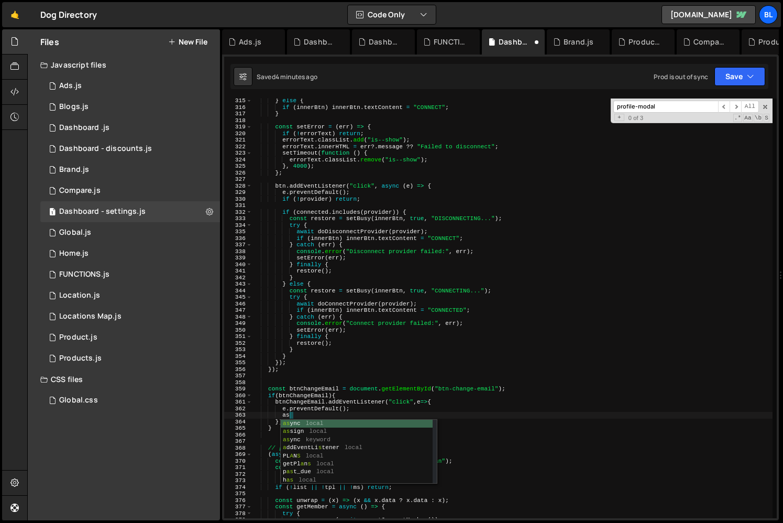
type textarea "a"
type textarea "conose"
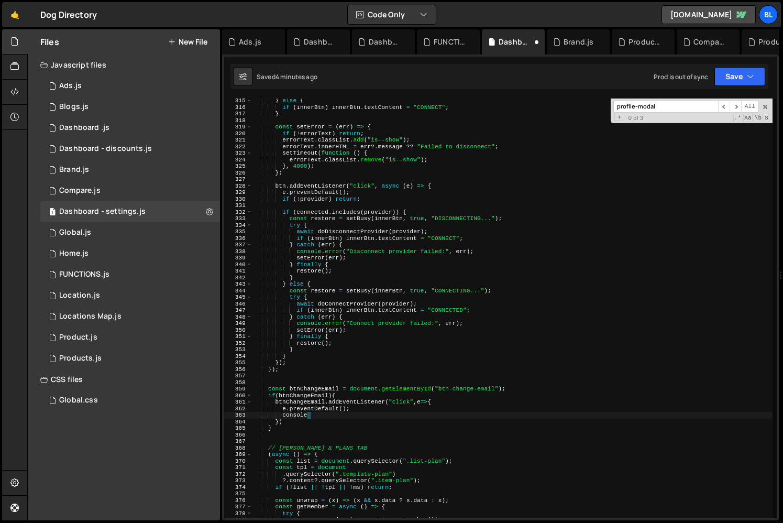
scroll to position [0, 4]
click at [334, 431] on div "} else { if ( innerBtn ) innerBtn . textContent = "CONNECT" ; } const setError …" at bounding box center [512, 313] width 521 height 433
click at [318, 416] on div "} else { if ( innerBtn ) innerBtn . textContent = "CONNECT" ; } const setError …" at bounding box center [512, 313] width 521 height 433
type textarea "console"
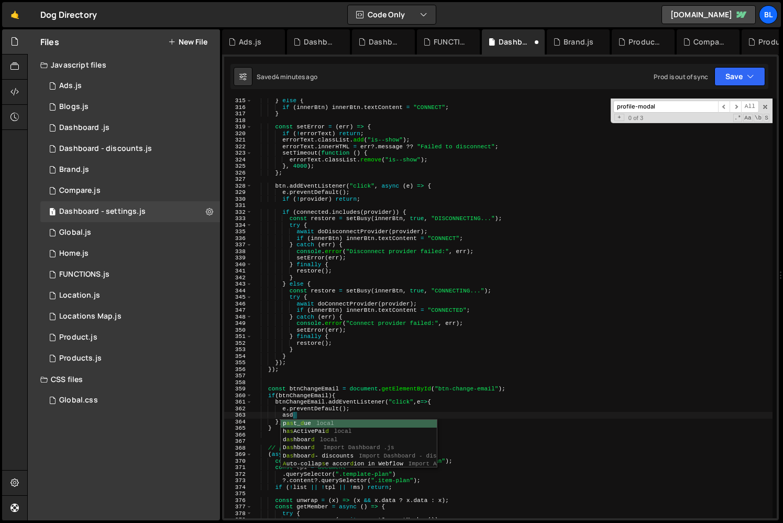
type textarea "a"
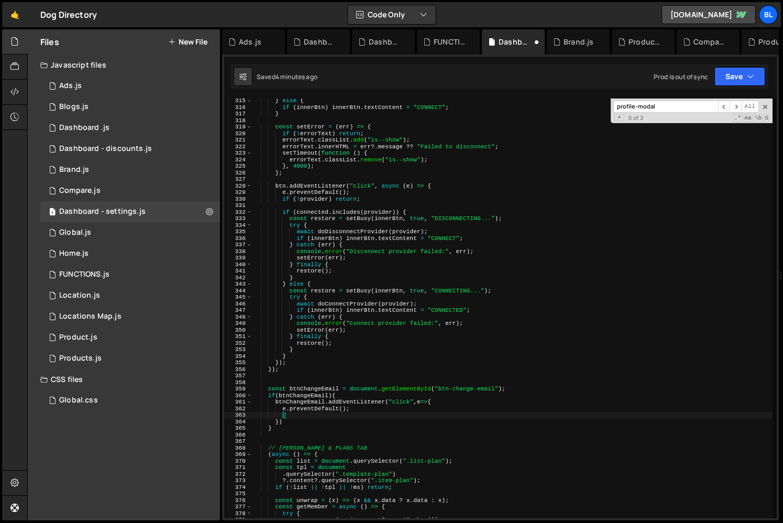
click at [343, 397] on div "} else { if ( innerBtn ) innerBtn . textContent = "CONNECT" ; } const setError …" at bounding box center [512, 313] width 521 height 433
type textarea "if(btnChangeEmail){"
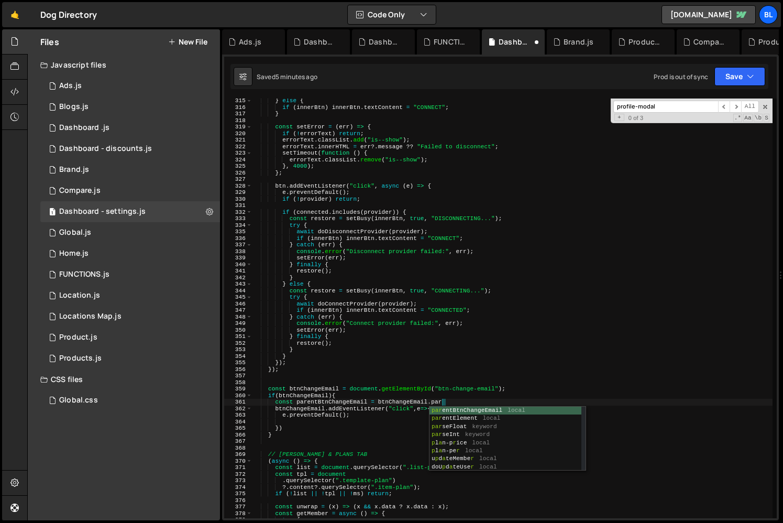
scroll to position [0, 16]
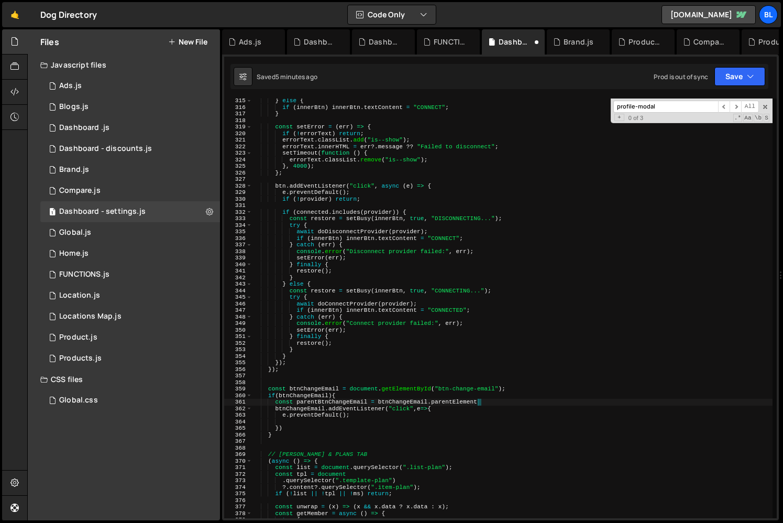
type textarea "const parentBtnChangeEmail = btnChangeEmail.parentElement;"
click at [299, 424] on div "} else { if ( innerBtn ) innerBtn . textContent = "CONNECT" ; } const setError …" at bounding box center [512, 313] width 521 height 433
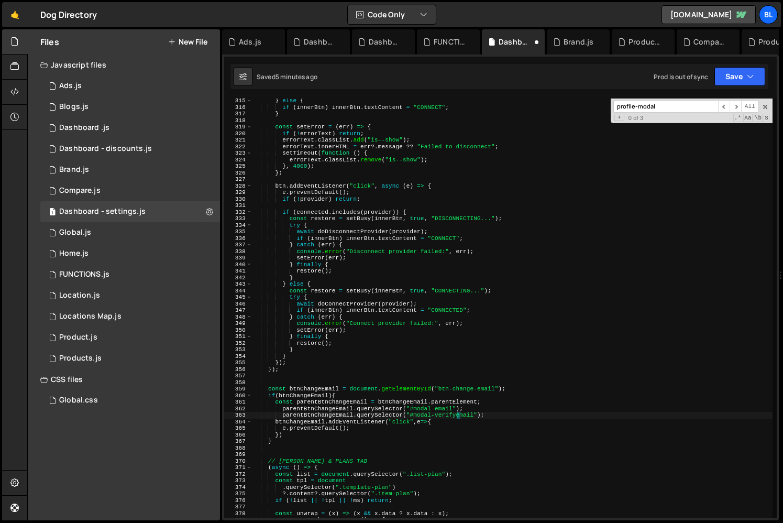
scroll to position [0, 18]
click at [310, 419] on div "} else { if ( innerBtn ) innerBtn . textContent = "CONNECT" ; } const setError …" at bounding box center [512, 313] width 521 height 433
click at [274, 409] on div "} else { if ( innerBtn ) innerBtn . textContent = "CONNECT" ; } const setError …" at bounding box center [512, 313] width 521 height 433
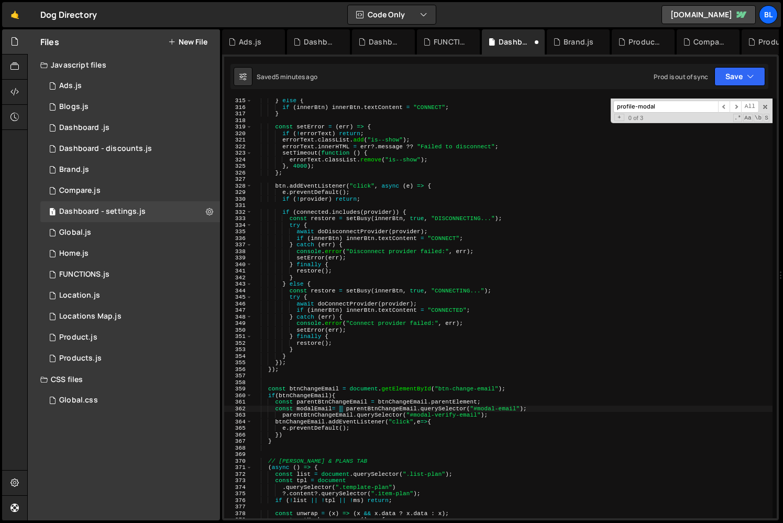
scroll to position [0, 7]
click at [321, 406] on div "} else { if ( innerBtn ) innerBtn . textContent = "CONNECT" ; } const setError …" at bounding box center [512, 313] width 521 height 433
click at [276, 415] on div "} else { if ( innerBtn ) innerBtn . textContent = "CONNECT" ; } const setError …" at bounding box center [512, 313] width 521 height 433
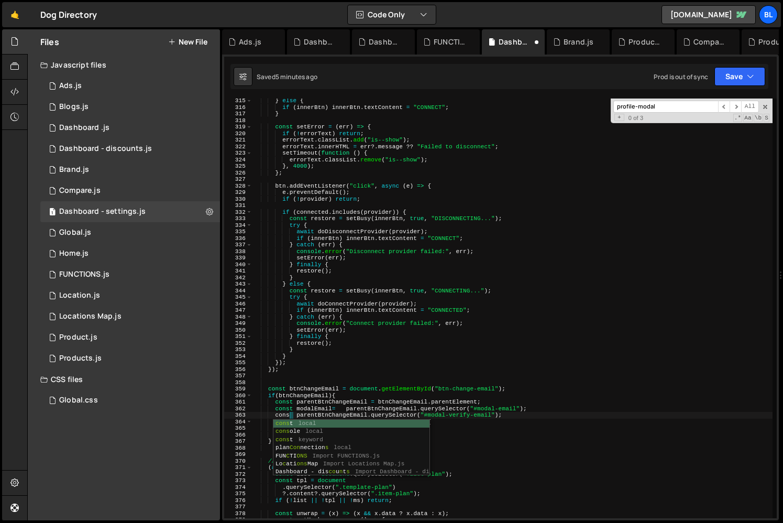
scroll to position [0, 3]
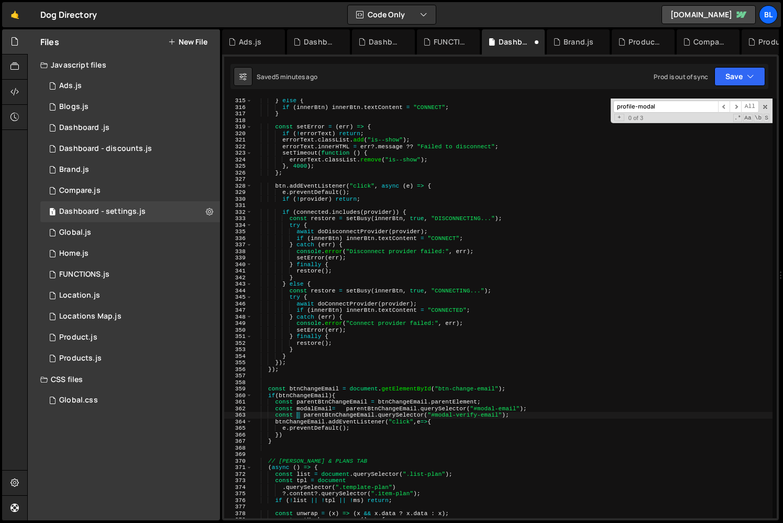
paste textarea "modalEmail"
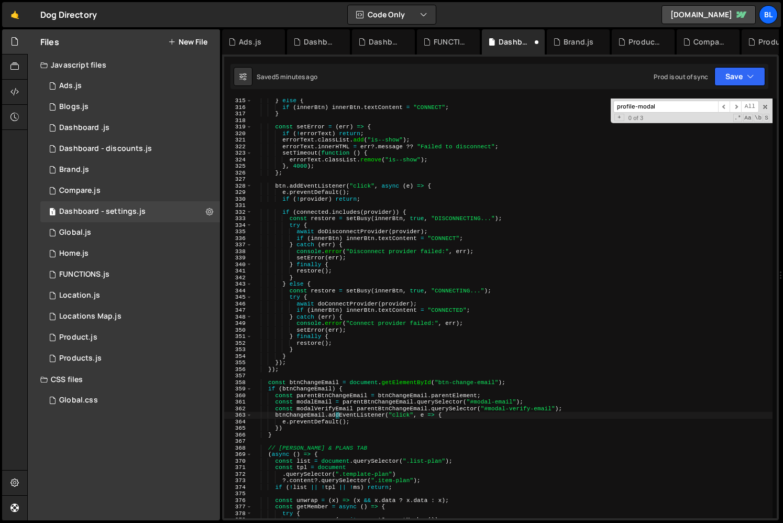
click at [331, 415] on div "} else { if ( innerBtn ) innerBtn . textContent = "CONNECT" ; } const setError …" at bounding box center [512, 313] width 521 height 433
click at [355, 407] on div "} else { if ( innerBtn ) innerBtn . textContent = "CONNECT" ; } const setError …" at bounding box center [512, 313] width 521 height 433
click at [316, 401] on div "} else { if ( innerBtn ) innerBtn . textContent = "CONNECT" ; } const setError …" at bounding box center [513, 313] width 520 height 433
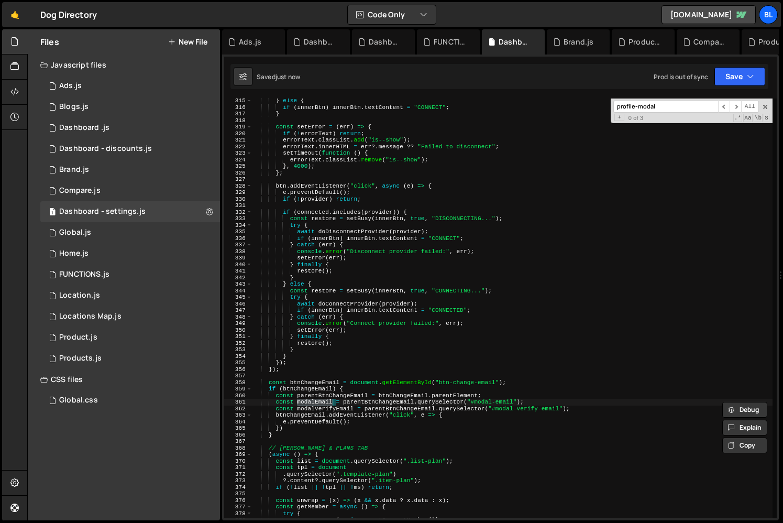
click at [293, 408] on div "} else { if ( innerBtn ) innerBtn . textContent = "CONNECT" ; } const setError …" at bounding box center [513, 313] width 520 height 433
click at [360, 419] on div "} else { if ( innerBtn ) innerBtn . textContent = "CONNECT" ; } const setError …" at bounding box center [513, 313] width 520 height 433
type textarea "e.preventDefault();"
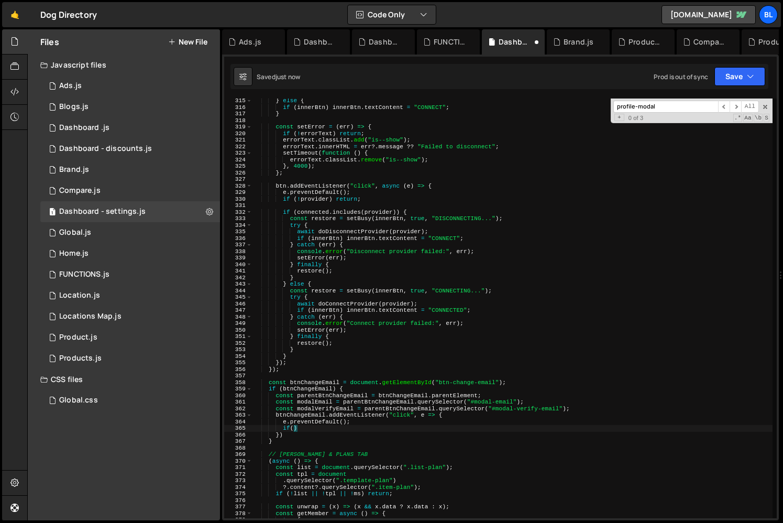
scroll to position [0, 3]
paste textarea "modalEmail)"
paste textarea "modalEmail"
type textarea "if (modalEmail) modalEmail.classList.add("is--open");"
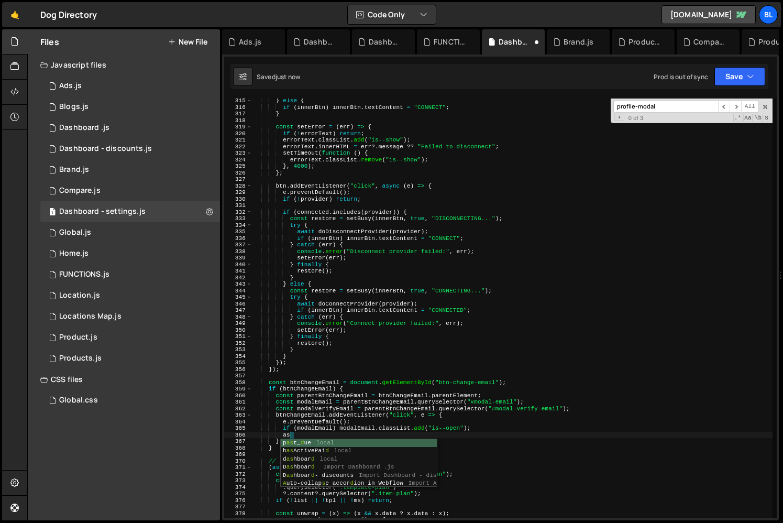
type textarea "a"
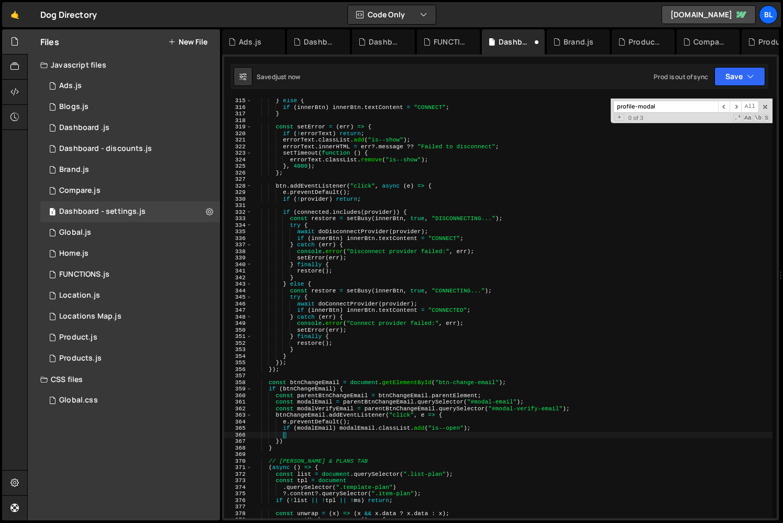
scroll to position [0, 2]
click at [380, 370] on div "} else { if ( innerBtn ) innerBtn . textContent = "CONNECT" ; } const setError …" at bounding box center [513, 313] width 520 height 433
type textarea "});"
click at [357, 436] on div "} else { if ( innerBtn ) innerBtn . textContent = "CONNECT" ; } const setError …" at bounding box center [513, 313] width 520 height 433
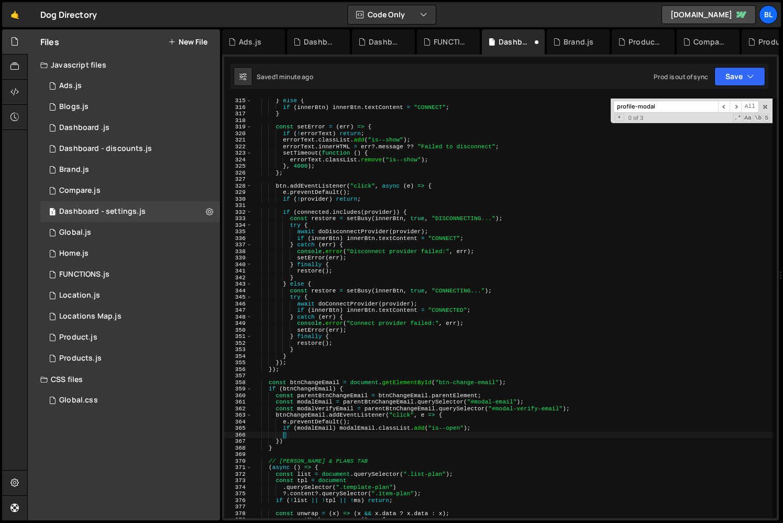
paste textarea "btn-verify-email"
type textarea "btn-verify-email"
click at [127, 232] on div "1 Global.js 0" at bounding box center [130, 232] width 180 height 21
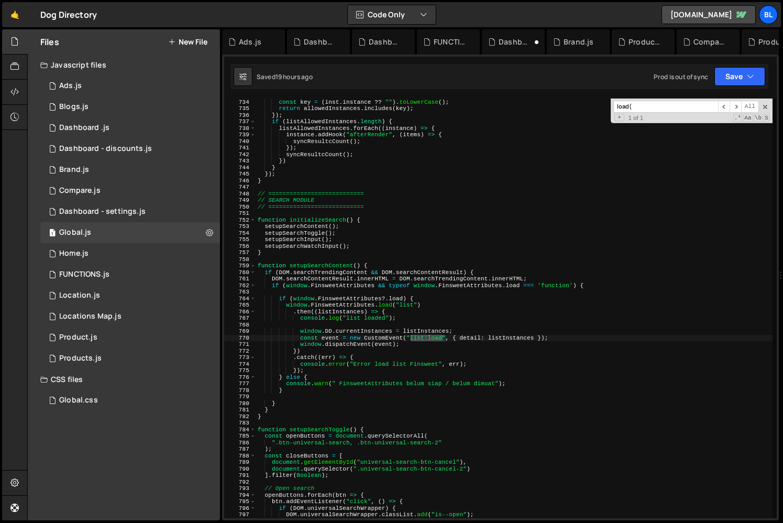
scroll to position [16296, 0]
click at [663, 105] on input "load(" at bounding box center [666, 107] width 105 height 12
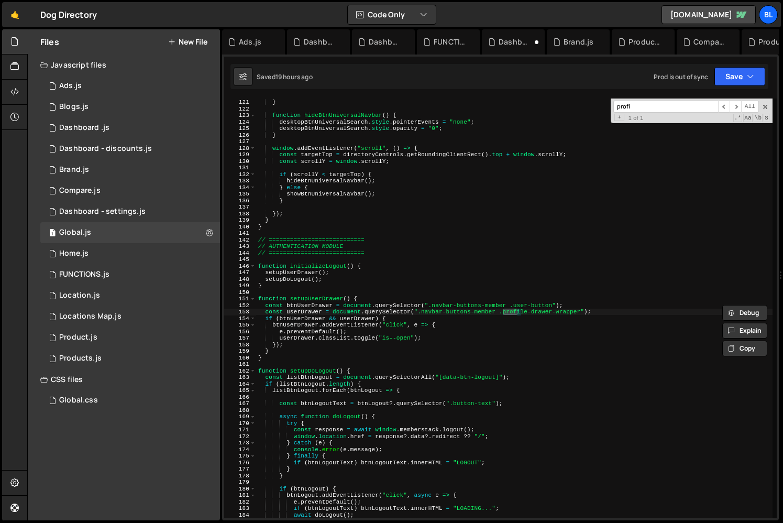
scroll to position [785, 0]
type input "profile-moda"
click at [116, 256] on div "1 Home.js 0" at bounding box center [130, 253] width 180 height 21
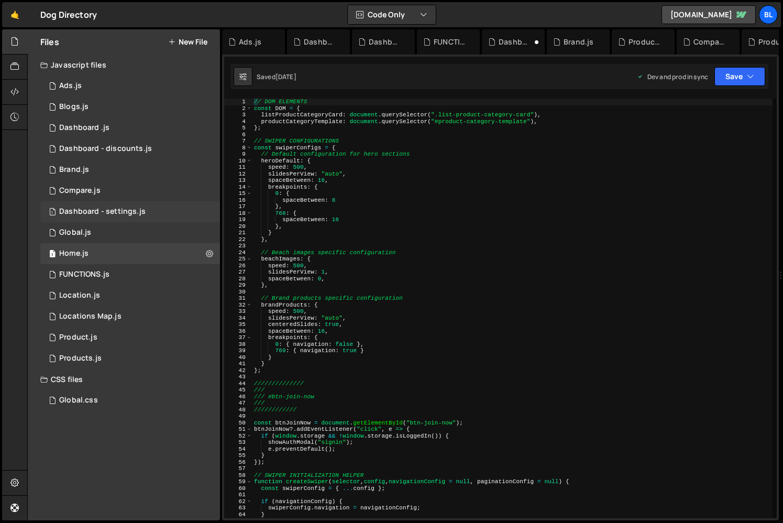
click at [135, 203] on div "1 Dashboard - settings.js 0" at bounding box center [130, 211] width 180 height 21
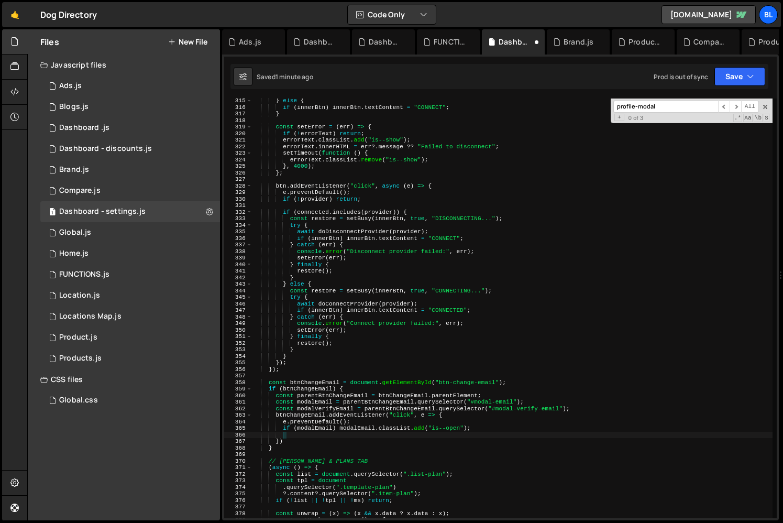
click at [450, 326] on div "} else { if ( innerBtn ) innerBtn . textContent = "CONNECT" ; } const setError …" at bounding box center [513, 313] width 520 height 433
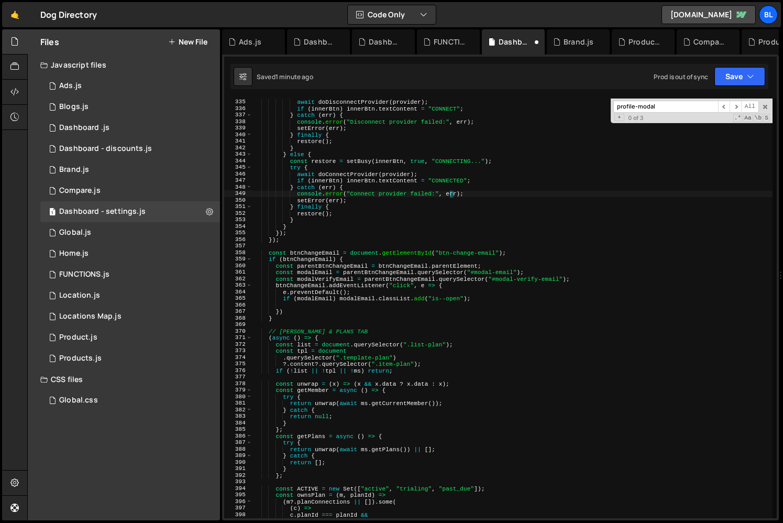
scroll to position [2179, 0]
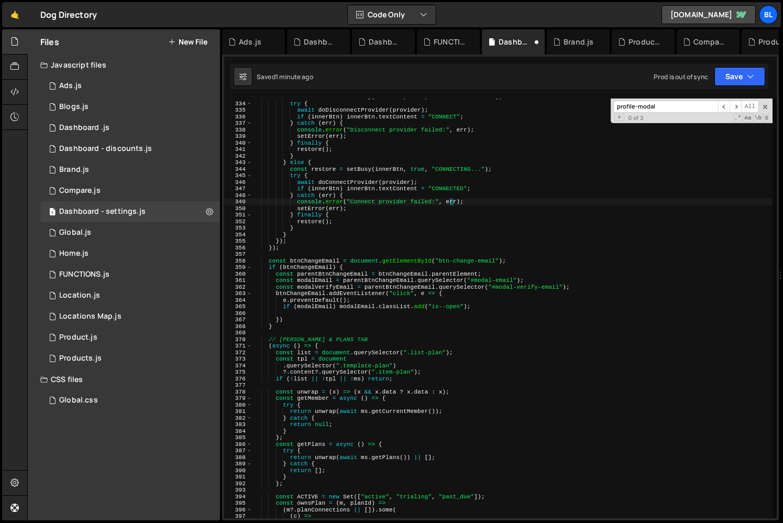
click at [367, 323] on div "const restore = setBusy ( innerBtn , true , "DISCONNECTING..." ) ; try { await …" at bounding box center [513, 310] width 520 height 433
click at [378, 317] on div "const restore = setBusy ( innerBtn , true , "DISCONNECTING..." ) ; try { await …" at bounding box center [513, 310] width 520 height 433
type textarea "})"
click at [386, 312] on div "const restore = setBusy ( innerBtn , true , "DISCONNECTING..." ) ; try { await …" at bounding box center [513, 310] width 520 height 433
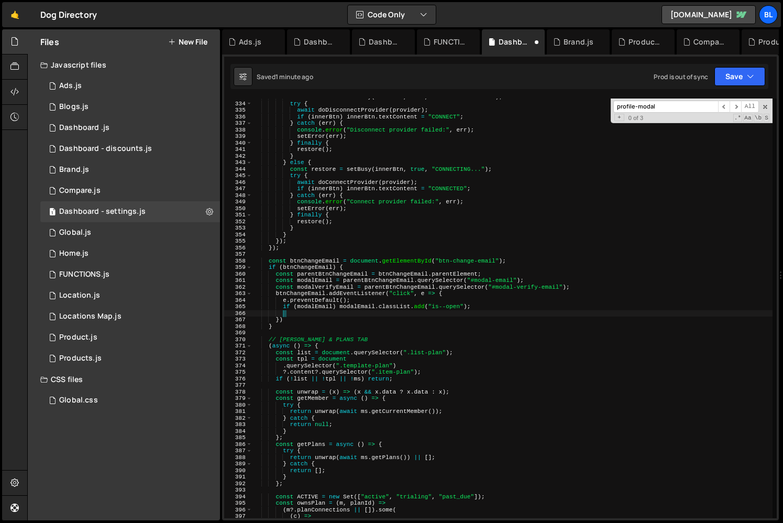
paste textarea "btn-verify-email"
type textarea "btn-verify-email"
click at [363, 308] on div "const restore = setBusy ( innerBtn , true , "DISCONNECTING..." ) ; try { await …" at bounding box center [513, 310] width 520 height 433
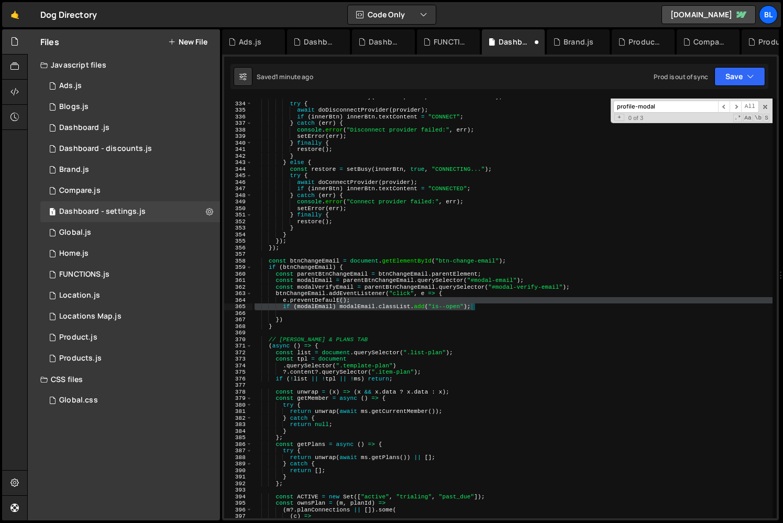
drag, startPoint x: 338, startPoint y: 303, endPoint x: 474, endPoint y: 304, distance: 135.7
click at [474, 304] on div "const restore = setBusy ( innerBtn , true , "DISCONNECTING..." ) ; try { await …" at bounding box center [513, 310] width 520 height 433
click at [474, 303] on div at bounding box center [474, 303] width 0 height 0
click at [475, 306] on div "const restore = setBusy ( innerBtn , true , "DISCONNECTING..." ) ; try { await …" at bounding box center [513, 310] width 520 height 433
click at [337, 306] on div "const restore = setBusy ( innerBtn , true , "DISCONNECTING..." ) ; try { await …" at bounding box center [513, 310] width 520 height 433
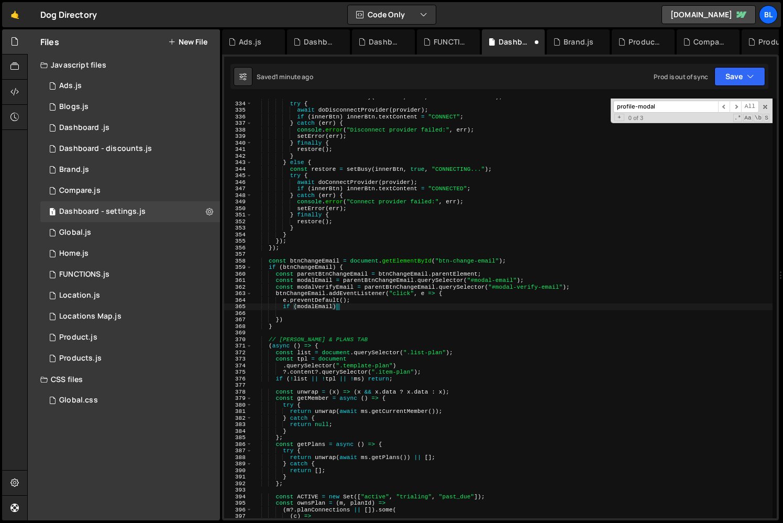
type textarea "if (modalEmail){"
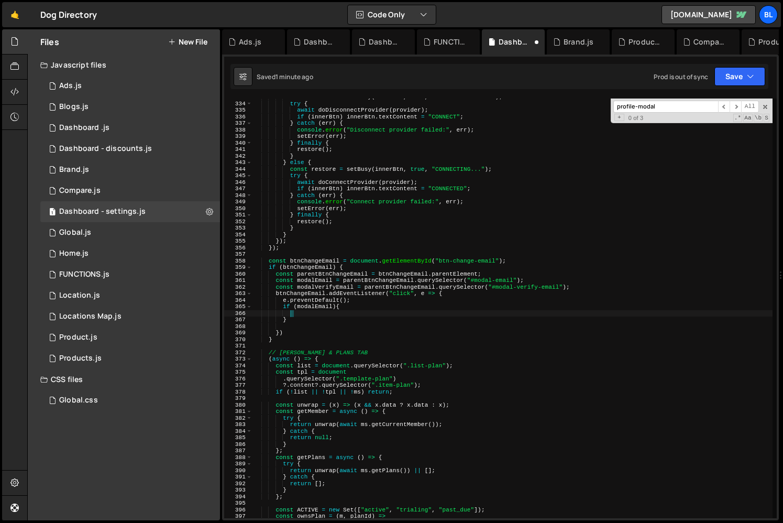
paste textarea "modalEmail.classList.add("is--open");"
type textarea "}"
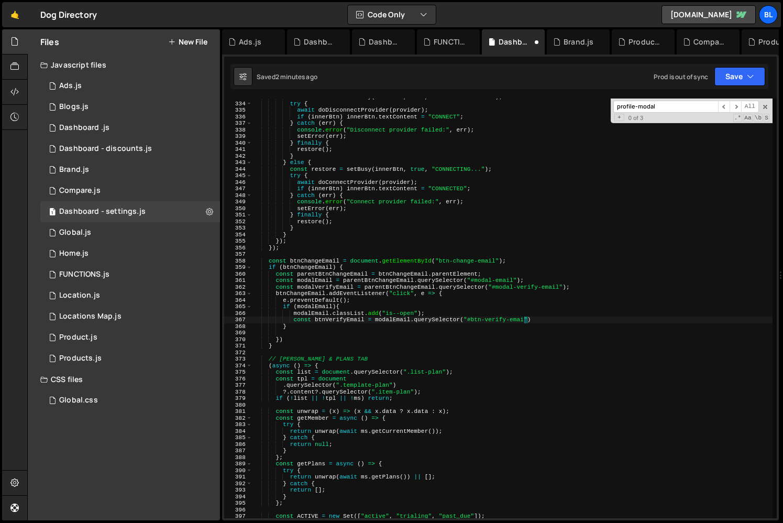
scroll to position [0, 24]
type textarea "const btnVerifyEmail = modalEmail.querySelector("#btn-verify-email");"
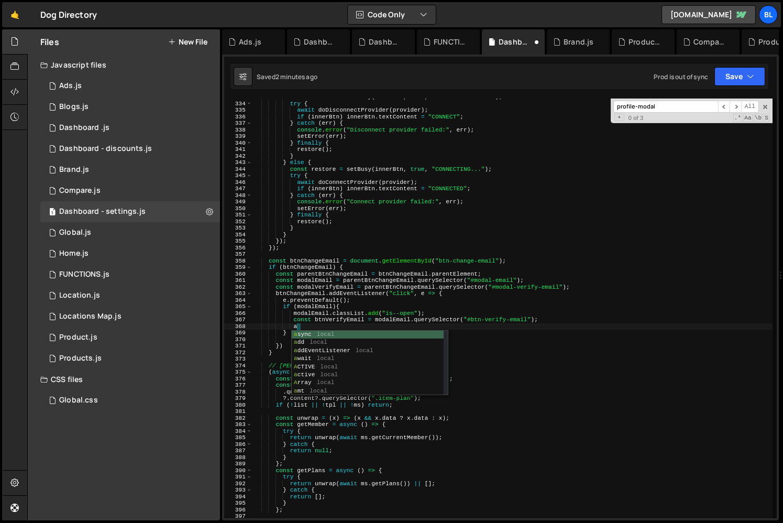
type textarea "a"
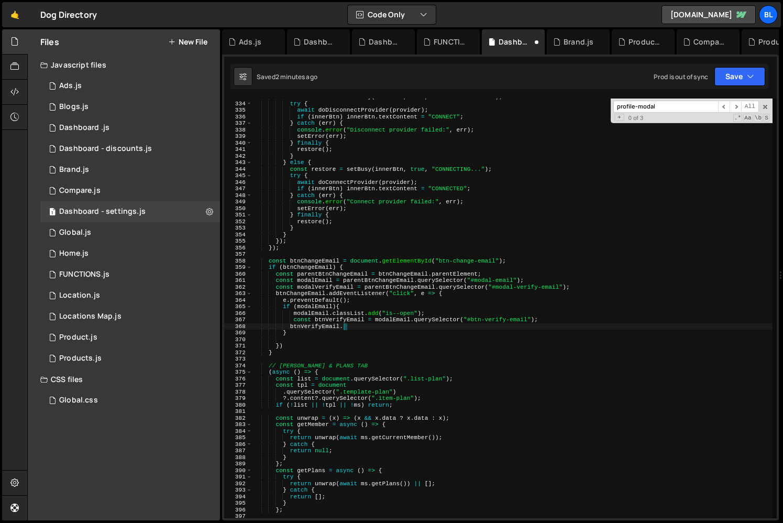
type textarea "btnVerifyEmail"
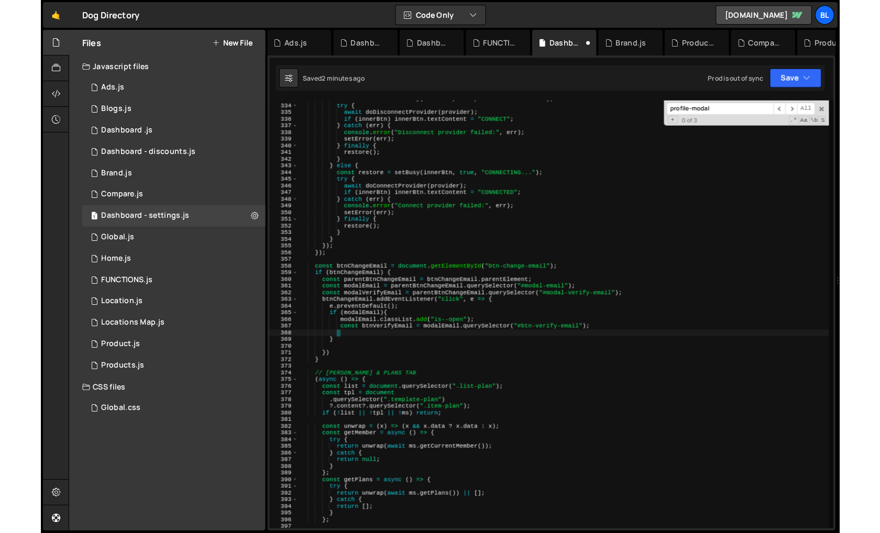
scroll to position [0, 0]
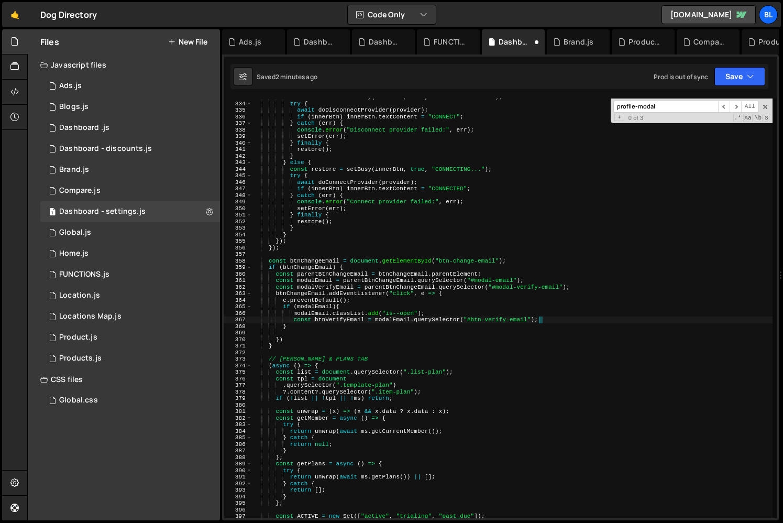
click at [435, 313] on div "const restore = setBusy ( innerBtn , true , "DISCONNECTING..." ) ; try { await …" at bounding box center [513, 310] width 520 height 433
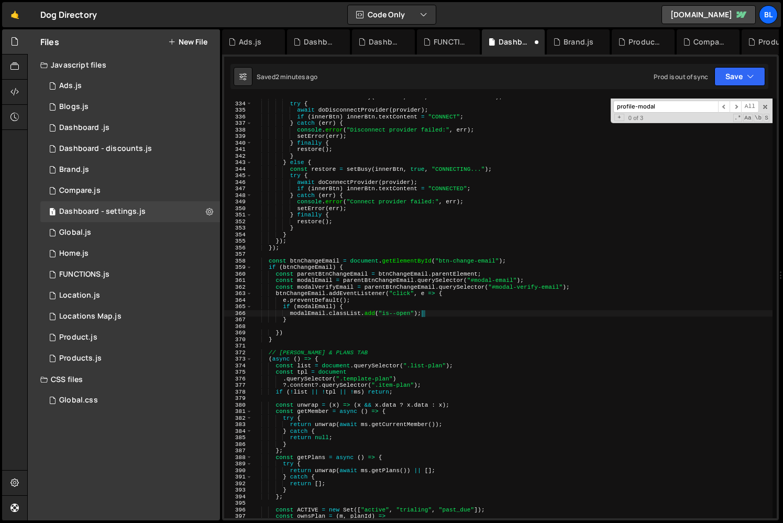
click at [301, 318] on div "const restore = setBusy ( innerBtn , true , "DISCONNECTING..." ) ; try { await …" at bounding box center [513, 310] width 520 height 433
type textarea "}"
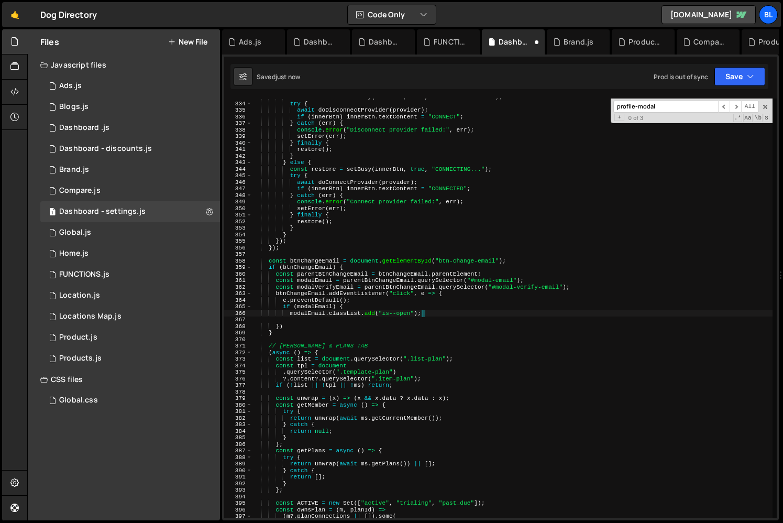
click at [288, 312] on div "const restore = setBusy ( innerBtn , true , "DISCONNECTING..." ) ; try { await …" at bounding box center [513, 310] width 520 height 433
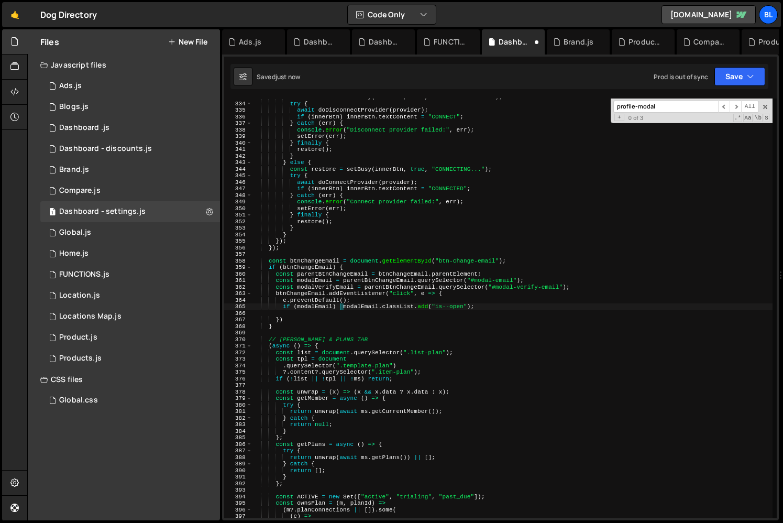
type textarea "if (modalEmail) modalEmail.classList.add("is--open");"
click at [281, 311] on div "const restore = setBusy ( innerBtn , true , "DISCONNECTING..." ) ; try { await …" at bounding box center [513, 310] width 520 height 433
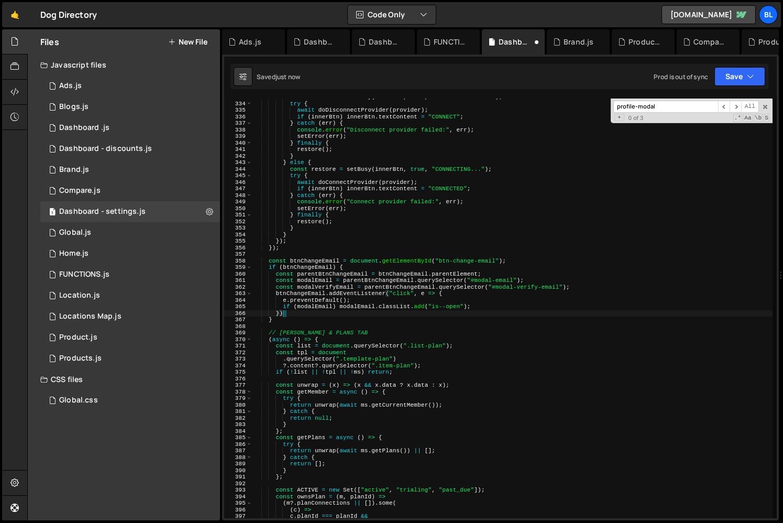
type textarea "});"
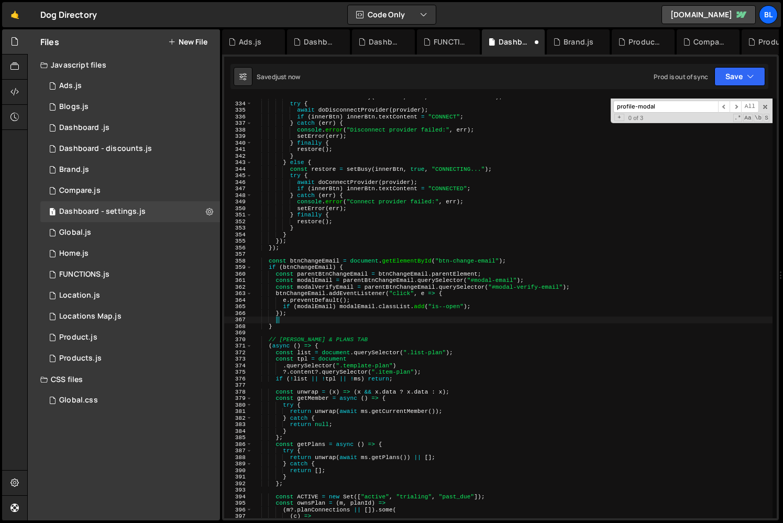
scroll to position [0, 1]
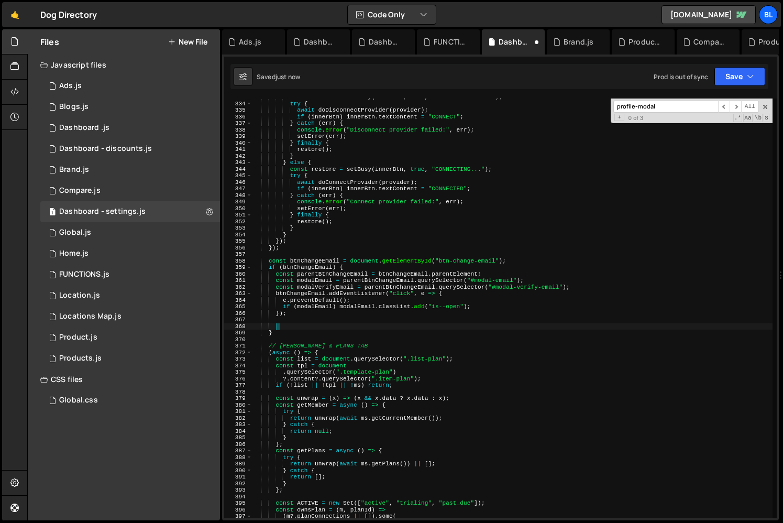
paste textarea "const btnVerifyEmail = modalEmail.querySelector("#btn-verify-email");"
type textarea "const btnVerifyEmail = modalEmail.querySelector("#btn-verify-email");"
paste textarea "const btnVerifyEmail = modalEmail.querySelector("#btn-verify-email");"
click at [308, 316] on div "const restore = setBusy ( innerBtn , true , "DISCONNECTING..." ) ; try { await …" at bounding box center [513, 310] width 520 height 433
type textarea "});"
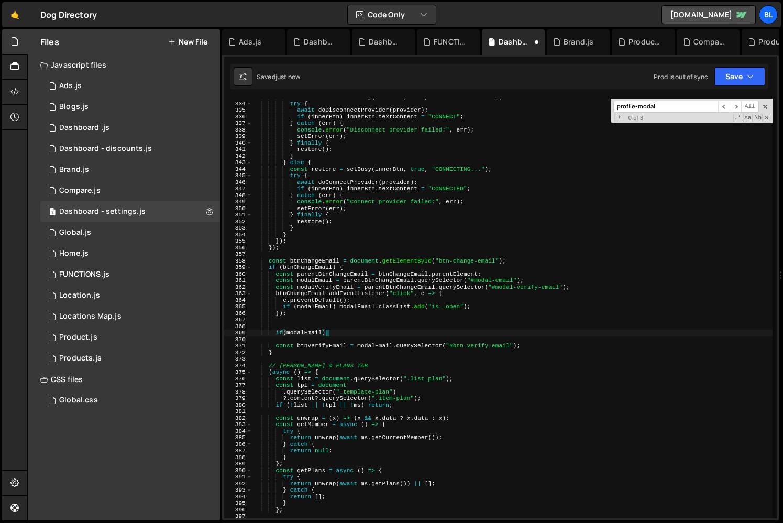
type textarea "if(modalEmail){"
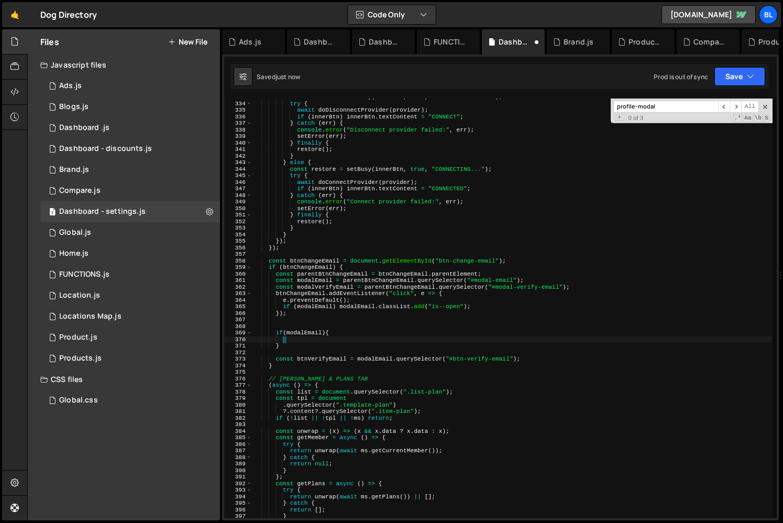
type textarea "}"
type textarea "const btnVerifyEmail = modalEmail.querySelector("#btn-verify-email");"
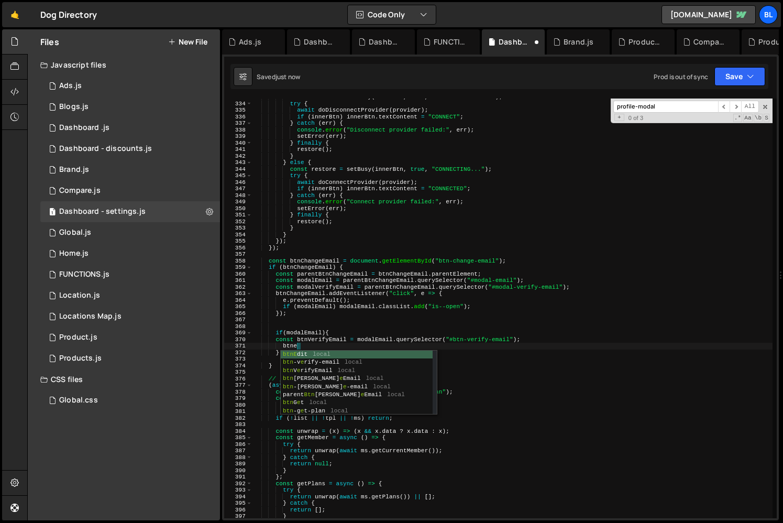
type textarea "btneve"
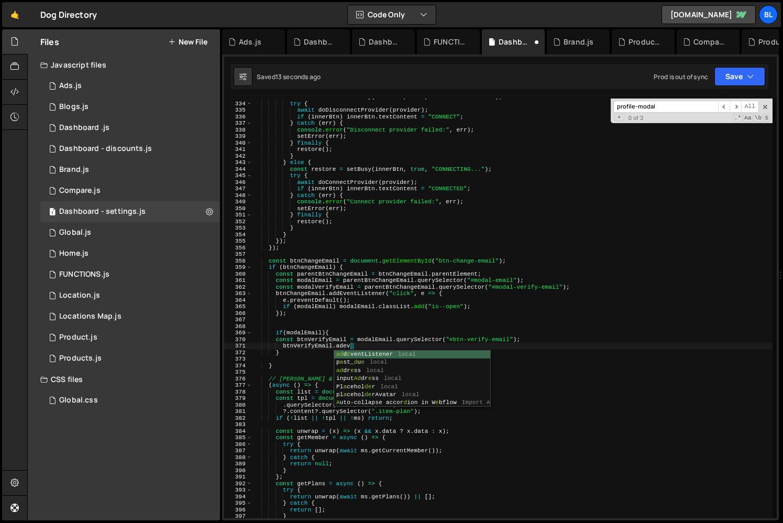
scroll to position [0, 8]
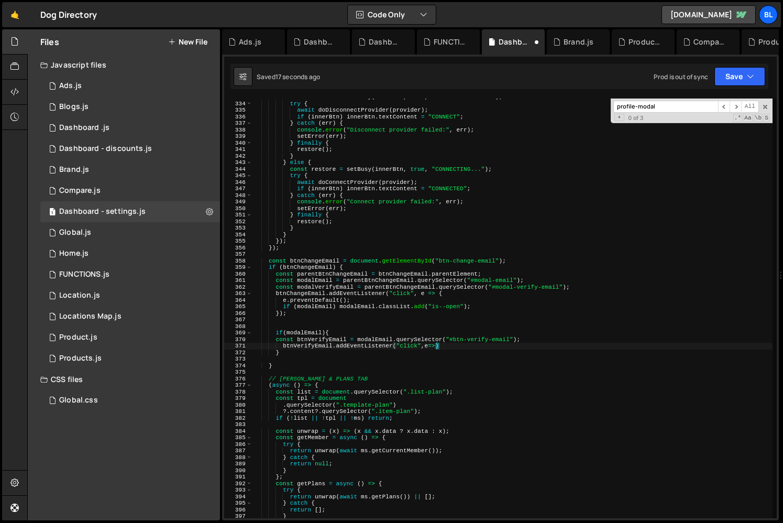
type textarea "btnVerifyEmail.addEventListener("click",e=>{)"
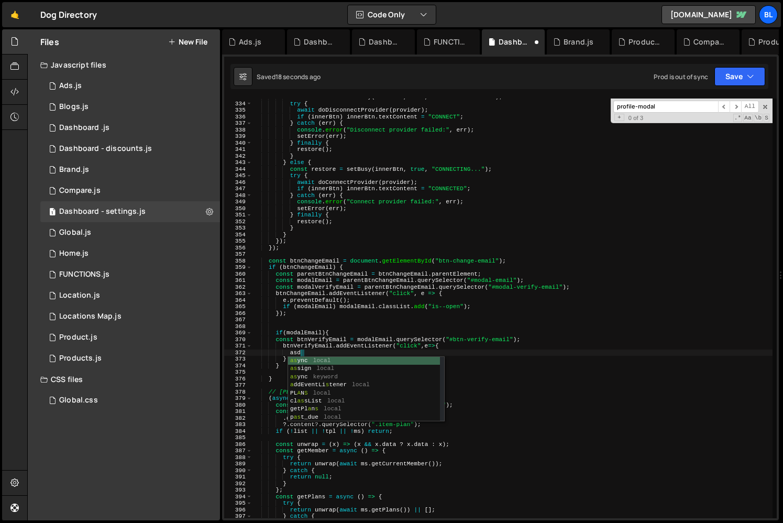
type textarea "a"
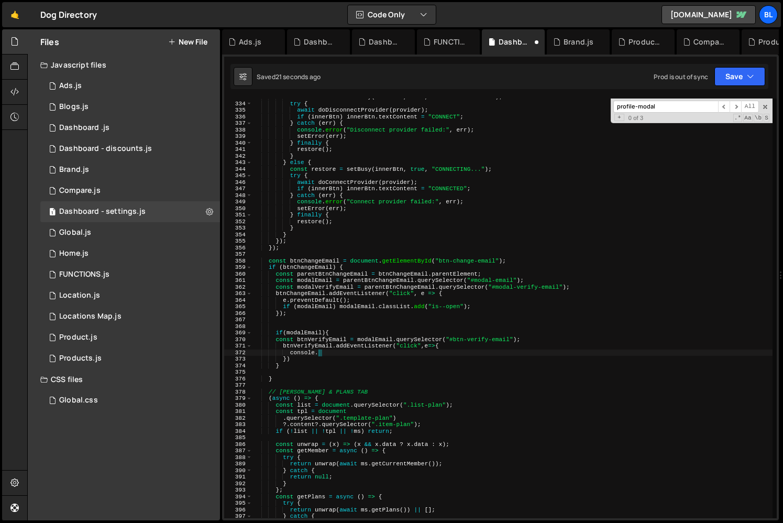
type textarea "console"
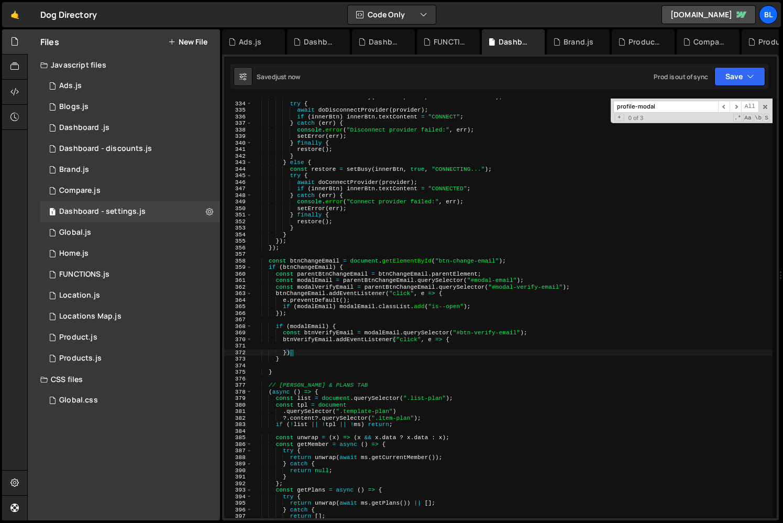
type textarea "});"
type textarea "btnVerifyEmail.addEventListener("click", e => {"
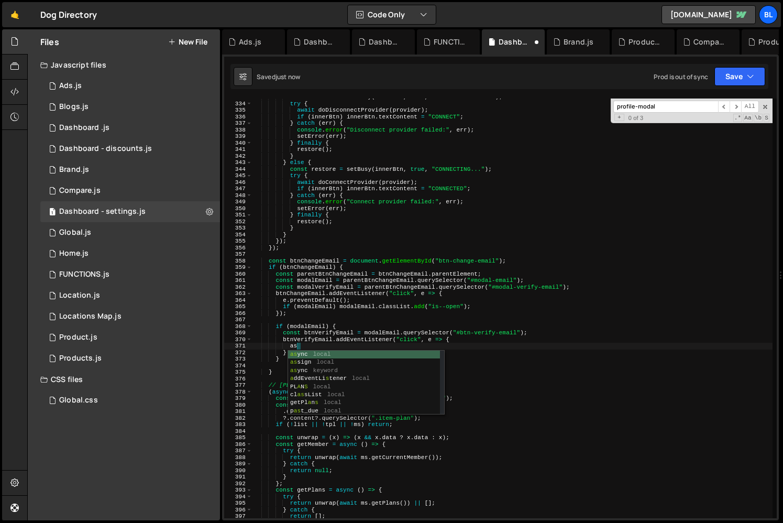
type textarea "a"
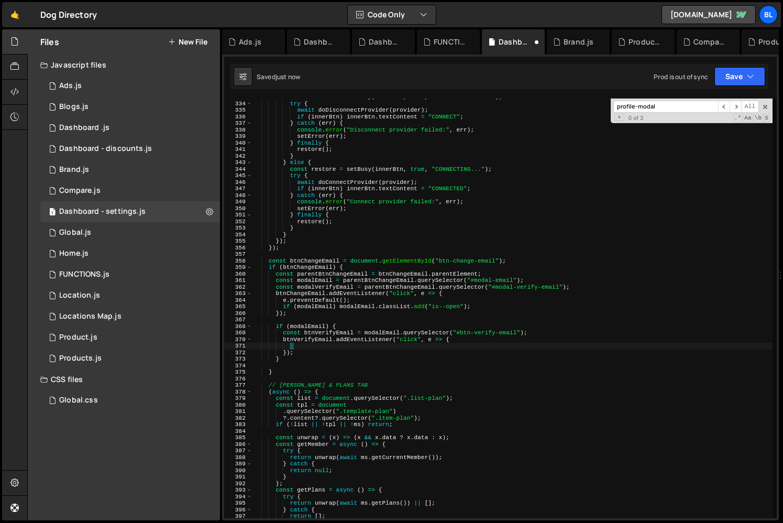
scroll to position [0, 3]
paste textarea "return response;"
type textarea "return response;"
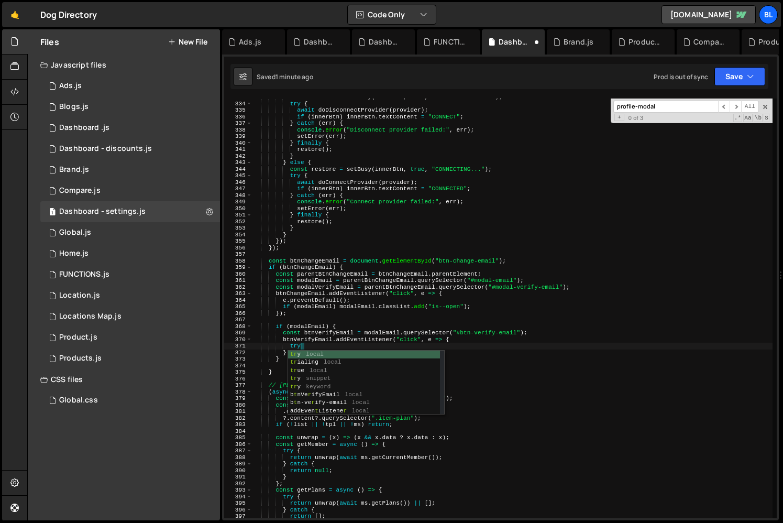
scroll to position [0, 3]
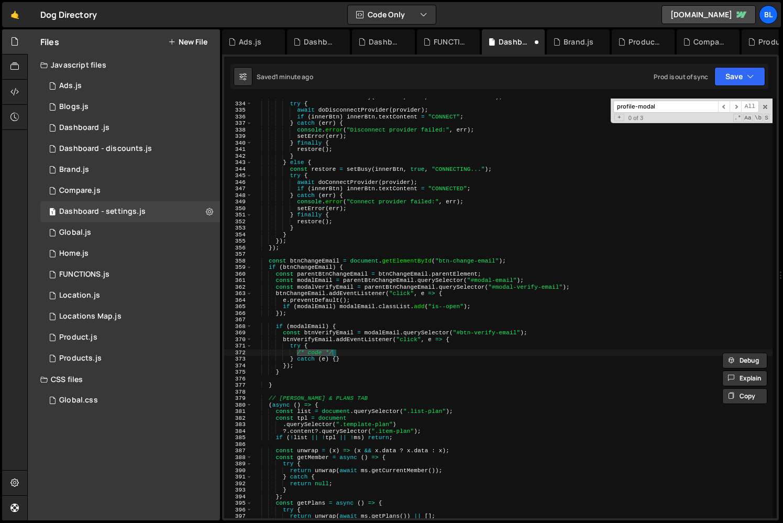
paste textarea "return response;"
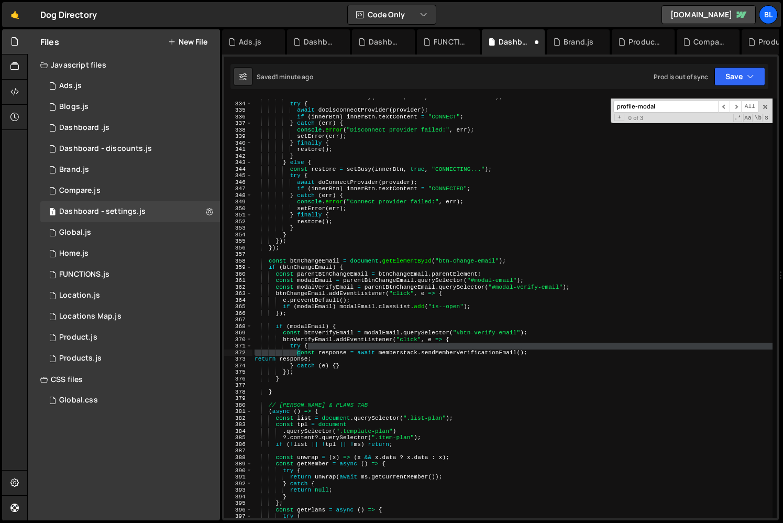
drag, startPoint x: 357, startPoint y: 349, endPoint x: 296, endPoint y: 353, distance: 60.9
click at [296, 353] on div "const restore = setBusy ( innerBtn , true , "DISCONNECTING..." ) ; try { await …" at bounding box center [513, 310] width 520 height 433
click at [289, 349] on div "const restore = setBusy ( innerBtn , true , "DISCONNECTING..." ) ; try { await …" at bounding box center [513, 310] width 520 height 433
click at [353, 354] on div "const restore = setBusy ( innerBtn , true , "DISCONNECTING..." ) ; try { await …" at bounding box center [513, 310] width 520 height 433
click at [318, 356] on div "const restore = setBusy ( innerBtn , true , "DISCONNECTING..." ) ; try { await …" at bounding box center [513, 310] width 520 height 433
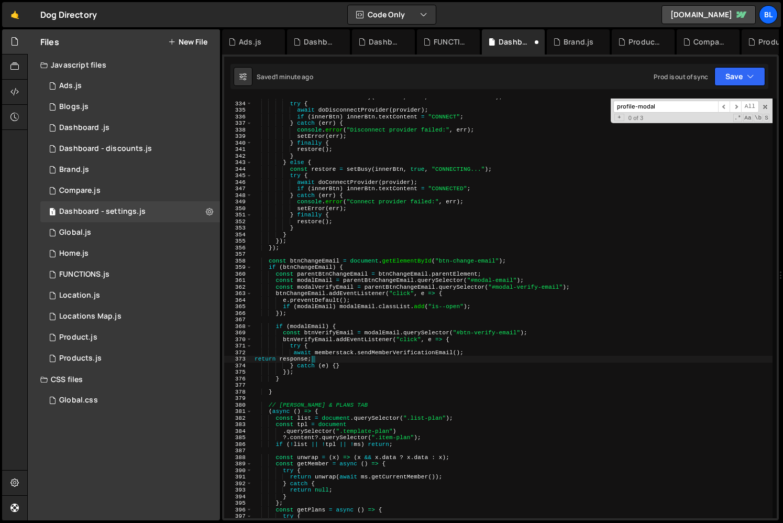
click at [472, 353] on div "const restore = setBusy ( innerBtn , true , "DISCONNECTING..." ) ; try { await …" at bounding box center [513, 310] width 520 height 433
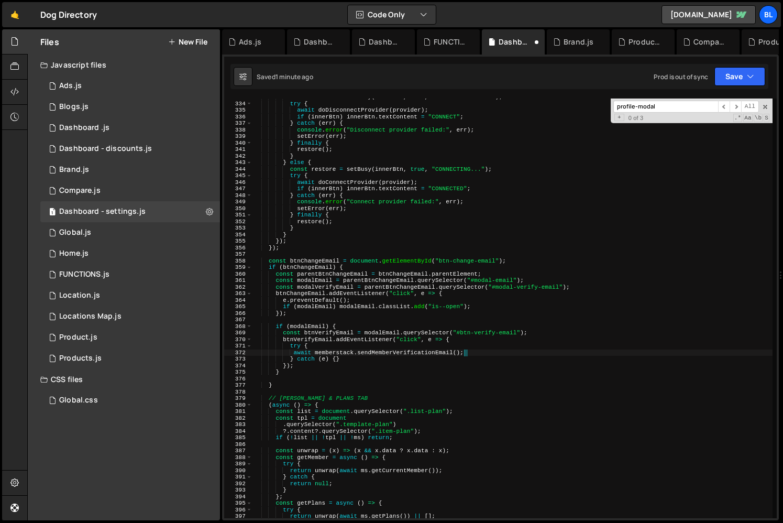
click at [339, 357] on div "const restore = setBusy ( innerBtn , true , "DISCONNECTING..." ) ; try { await …" at bounding box center [513, 310] width 520 height 433
type textarea "} catch (e) {}"
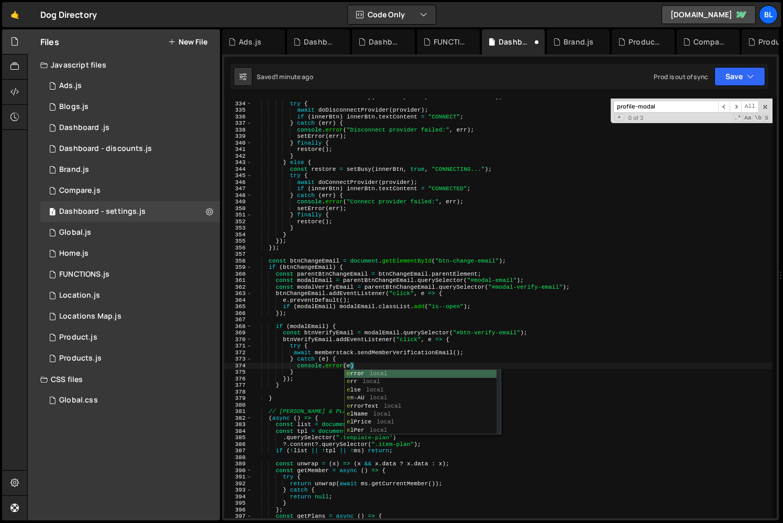
scroll to position [0, 8]
click at [301, 378] on div "const restore = setBusy ( innerBtn , true , "DISCONNECTING..." ) ; try { await …" at bounding box center [513, 310] width 520 height 433
click at [340, 352] on div "const restore = setBusy ( innerBtn , true , "DISCONNECTING..." ) ; try { await …" at bounding box center [513, 310] width 520 height 433
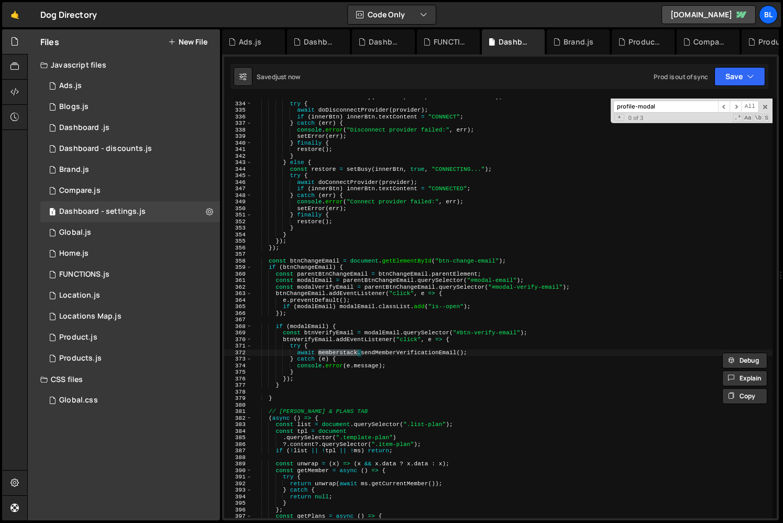
scroll to position [0, 6]
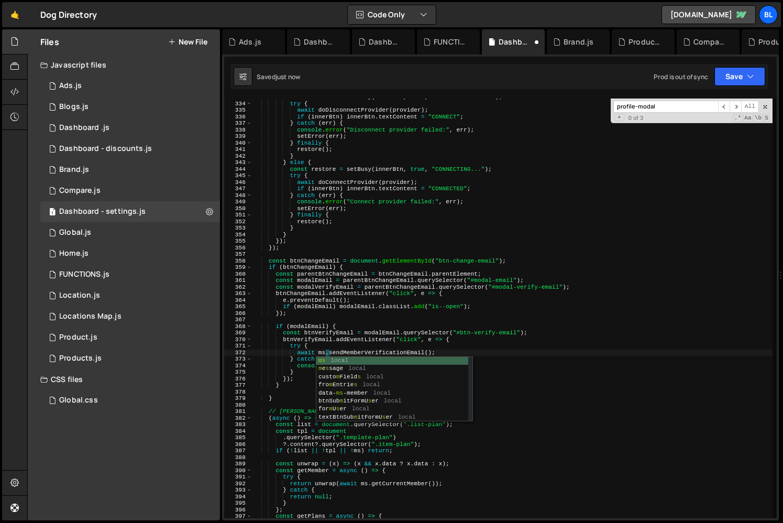
click at [323, 339] on div "const restore = setBusy ( innerBtn , true , "DISCONNECTING..." ) ; try { await …" at bounding box center [513, 310] width 520 height 433
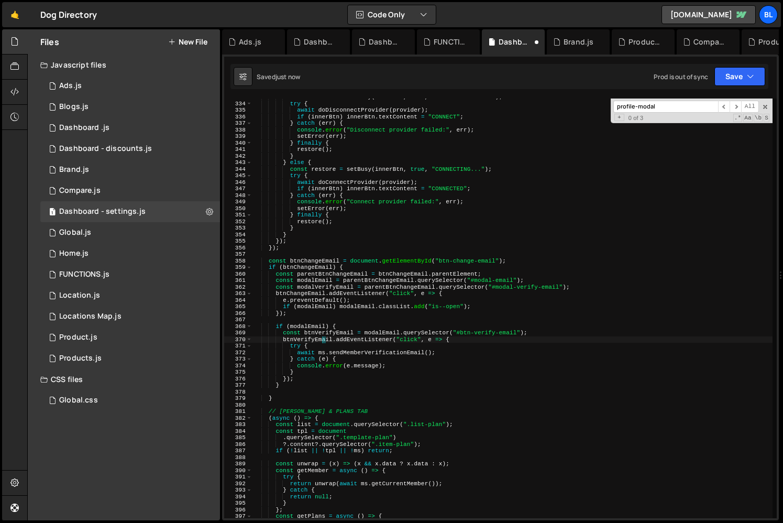
click at [308, 397] on div "const restore = setBusy ( innerBtn , true , "DISCONNECTING..." ) ; try { await …" at bounding box center [513, 310] width 520 height 433
click at [311, 350] on div "const restore = setBusy ( innerBtn , true , "DISCONNECTING..." ) ; try { await …" at bounding box center [513, 310] width 520 height 433
click at [300, 373] on div "const restore = setBusy ( innerBtn , true , "DISCONNECTING..." ) ; try { await …" at bounding box center [513, 310] width 520 height 433
click at [340, 387] on div "const restore = setBusy ( innerBtn , true , "DISCONNECTING..." ) ; try { await …" at bounding box center [513, 310] width 520 height 433
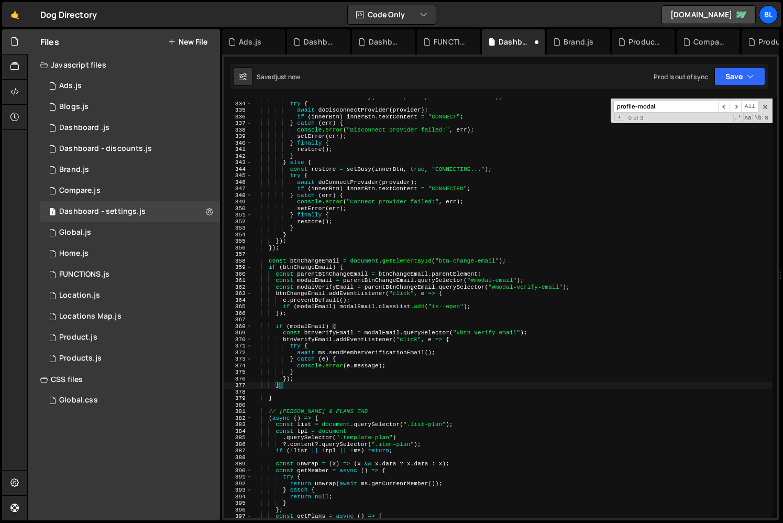
click at [316, 373] on div "const restore = setBusy ( innerBtn , true , "DISCONNECTING..." ) ; try { await …" at bounding box center [513, 310] width 520 height 433
click at [449, 349] on div "const restore = setBusy ( innerBtn , true , "DISCONNECTING..." ) ; try { await …" at bounding box center [513, 310] width 520 height 433
click at [324, 288] on div "const restore = setBusy ( innerBtn , true , "DISCONNECTING..." ) ; try { await …" at bounding box center [513, 310] width 520 height 433
click at [391, 278] on div "const restore = setBusy ( innerBtn , true , "DISCONNECTING..." ) ; try { await …" at bounding box center [513, 310] width 520 height 433
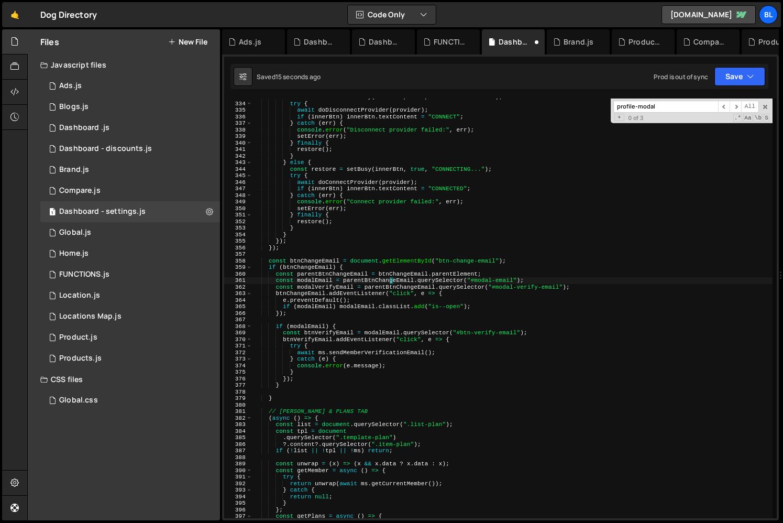
click at [309, 285] on div "const restore = setBusy ( innerBtn , true , "DISCONNECTING..." ) ; try { await …" at bounding box center [513, 310] width 520 height 433
click at [341, 277] on div "const restore = setBusy ( innerBtn , true , "DISCONNECTING..." ) ; try { await …" at bounding box center [513, 310] width 520 height 433
click at [458, 357] on div "const restore = setBusy ( innerBtn , true , "DISCONNECTING..." ) ; try { await …" at bounding box center [513, 310] width 520 height 433
click at [337, 332] on div "const restore = setBusy ( innerBtn , true , "DISCONNECTING..." ) ; try { await …" at bounding box center [513, 310] width 520 height 433
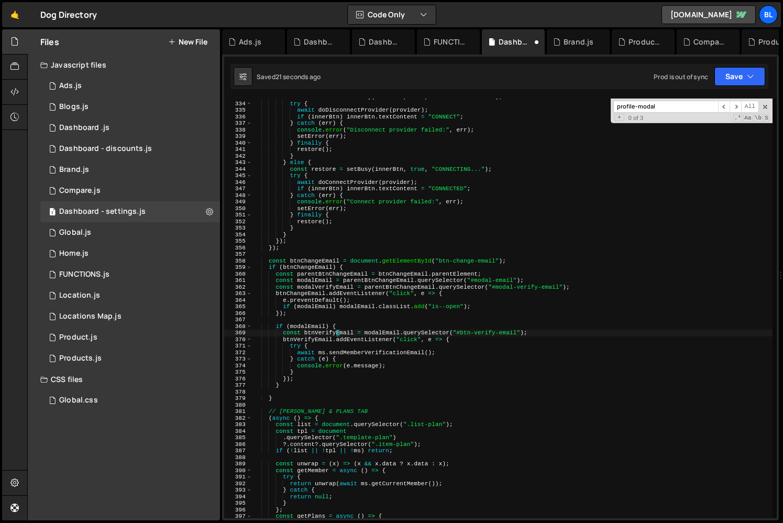
click at [337, 332] on div "const restore = setBusy ( innerBtn , true , "DISCONNECTING..." ) ; try { await …" at bounding box center [513, 310] width 520 height 433
click at [461, 351] on div "const restore = setBusy ( innerBtn , true , "DISCONNECTING..." ) ; try { await …" at bounding box center [513, 310] width 520 height 433
type textarea "await ms.sendMemberVerificationEmail();"
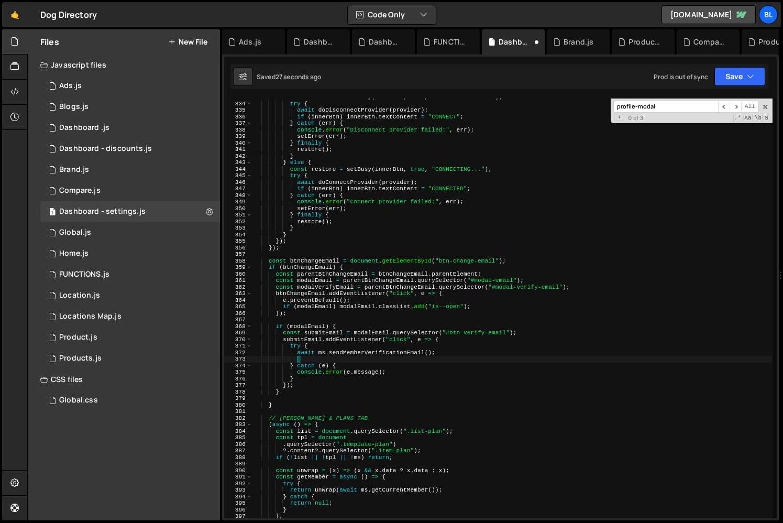
paste textarea "modalVerifyEmail"
click at [525, 286] on div "const restore = setBusy ( innerBtn , true , "DISCONNECTING..." ) ; try { await …" at bounding box center [513, 310] width 520 height 433
click at [492, 278] on div "const restore = setBusy ( innerBtn , true , "DISCONNECTING..." ) ; try { await …" at bounding box center [513, 310] width 520 height 433
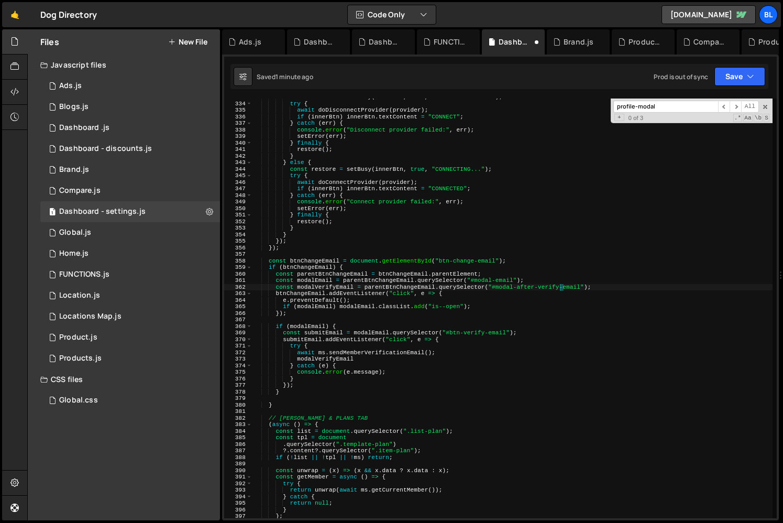
scroll to position [0, 24]
click at [540, 339] on div "const restore = setBusy ( innerBtn , true , "DISCONNECTING..." ) ; try { await …" at bounding box center [513, 310] width 520 height 433
click at [315, 279] on div "const restore = setBusy ( innerBtn , true , "DISCONNECTING..." ) ; try { await …" at bounding box center [513, 310] width 520 height 433
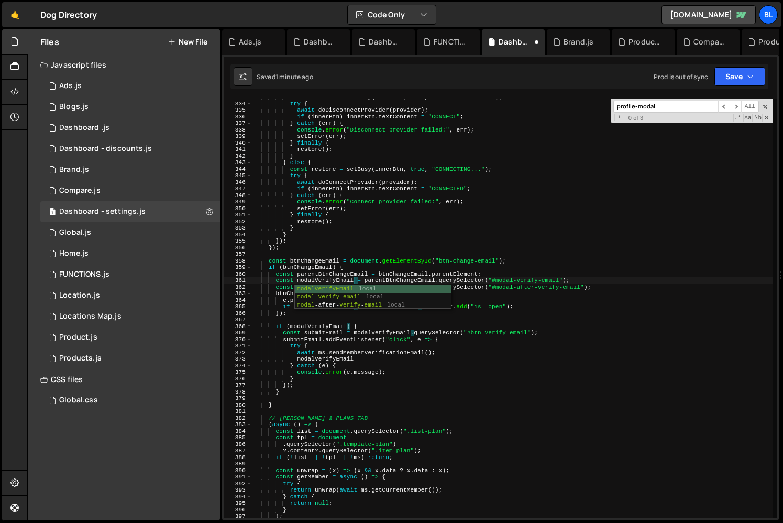
scroll to position [0, 8]
click at [353, 375] on div "const restore = setBusy ( innerBtn , true , "DISCONNECTING..." ) ; try { await …" at bounding box center [513, 310] width 520 height 433
click at [324, 282] on div "const restore = setBusy ( innerBtn , true , "DISCONNECTING..." ) ; try { await …" at bounding box center [513, 310] width 520 height 433
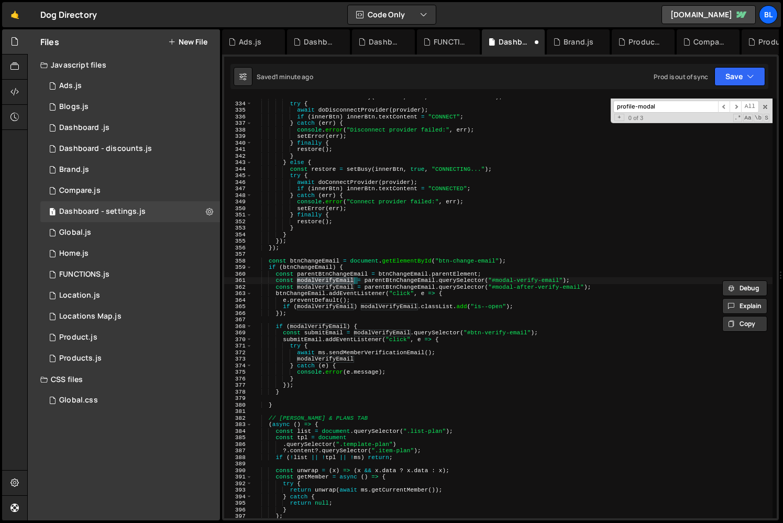
click at [319, 290] on div "const restore = setBusy ( innerBtn , true , "DISCONNECTING..." ) ; try { await …" at bounding box center [513, 310] width 520 height 433
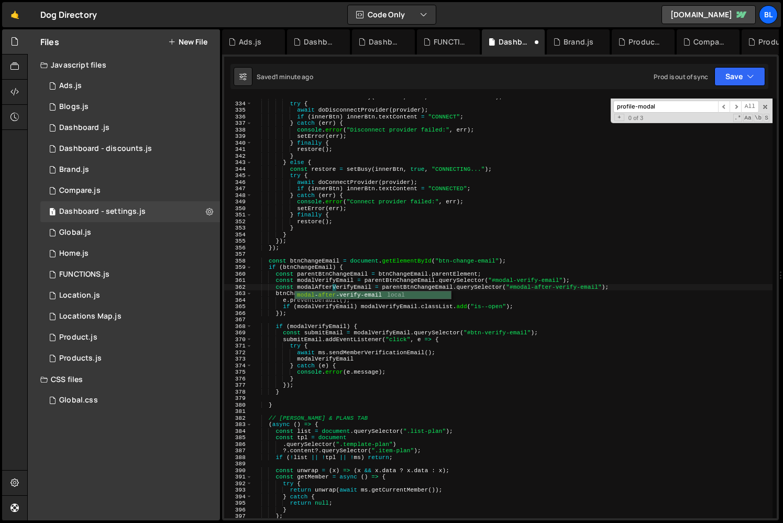
scroll to position [0, 6]
click at [345, 282] on div "const restore = setBusy ( innerBtn , true , "DISCONNECTING..." ) ; try { await …" at bounding box center [513, 310] width 520 height 433
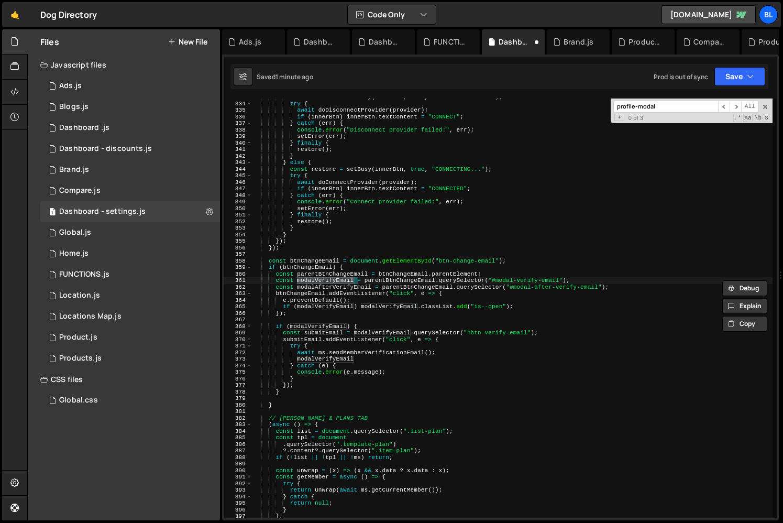
click at [343, 287] on div "const restore = setBusy ( innerBtn , true , "DISCONNECTING..." ) ; try { await …" at bounding box center [513, 310] width 520 height 433
click at [318, 325] on div "const restore = setBusy ( innerBtn , true , "DISCONNECTING..." ) ; try { await …" at bounding box center [513, 310] width 520 height 433
click at [322, 342] on div "const restore = setBusy ( innerBtn , true , "DISCONNECTING..." ) ; try { await …" at bounding box center [513, 310] width 520 height 433
click at [318, 330] on div "const restore = setBusy ( innerBtn , true , "DISCONNECTING..." ) ; try { await …" at bounding box center [513, 310] width 520 height 433
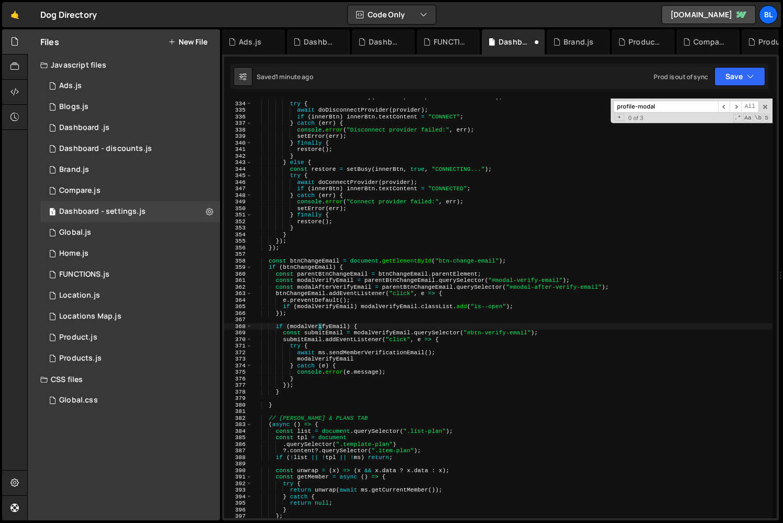
click at [363, 337] on div "const restore = setBusy ( innerBtn , true , "DISCONNECTING..." ) ; try { await …" at bounding box center [513, 310] width 520 height 433
click at [330, 336] on div "const restore = setBusy ( innerBtn , true , "DISCONNECTING..." ) ; try { await …" at bounding box center [513, 310] width 520 height 433
click at [322, 334] on div "const restore = setBusy ( innerBtn , true , "DISCONNECTING..." ) ; try { await …" at bounding box center [513, 310] width 520 height 433
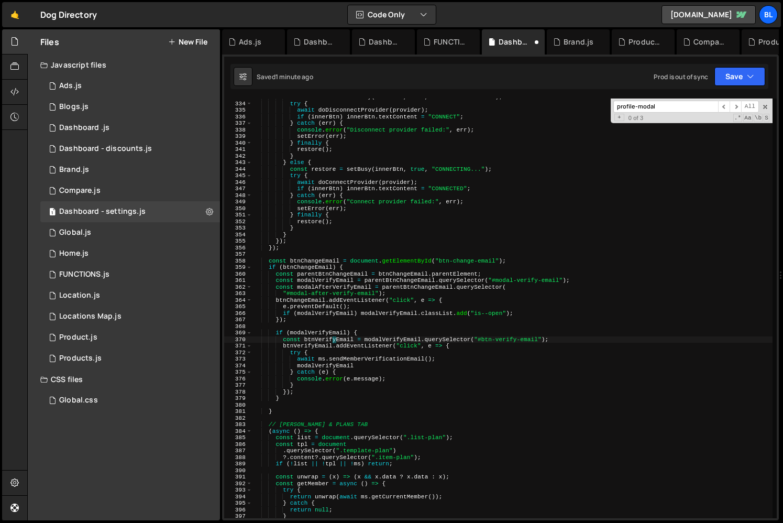
click at [376, 341] on div "const restore = setBusy ( innerBtn , true , "DISCONNECTING..." ) ; try { await …" at bounding box center [513, 310] width 520 height 433
click at [358, 363] on div "const restore = setBusy ( innerBtn , true , "DISCONNECTING..." ) ; try { await …" at bounding box center [513, 310] width 520 height 433
click at [355, 319] on div "const restore = setBusy ( innerBtn , true , "DISCONNECTING..." ) ; try { await …" at bounding box center [513, 310] width 520 height 433
click at [393, 305] on div "const restore = setBusy ( innerBtn , true , "DISCONNECTING..." ) ; try { await …" at bounding box center [513, 310] width 520 height 433
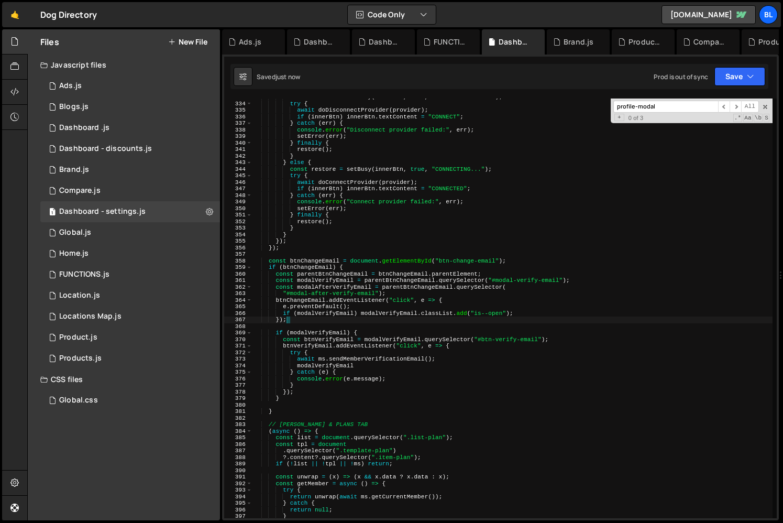
click at [393, 305] on div "const restore = setBusy ( innerBtn , true , "DISCONNECTING..." ) ; try { await …" at bounding box center [513, 310] width 520 height 433
click at [384, 314] on div "const restore = setBusy ( innerBtn , true , "DISCONNECTING..." ) ; try { await …" at bounding box center [513, 310] width 520 height 433
click at [404, 331] on div "const restore = setBusy ( innerBtn , true , "DISCONNECTING..." ) ; try { await …" at bounding box center [513, 310] width 520 height 433
click at [378, 366] on div "const restore = setBusy ( innerBtn , true , "DISCONNECTING..." ) ; try { await …" at bounding box center [513, 310] width 520 height 433
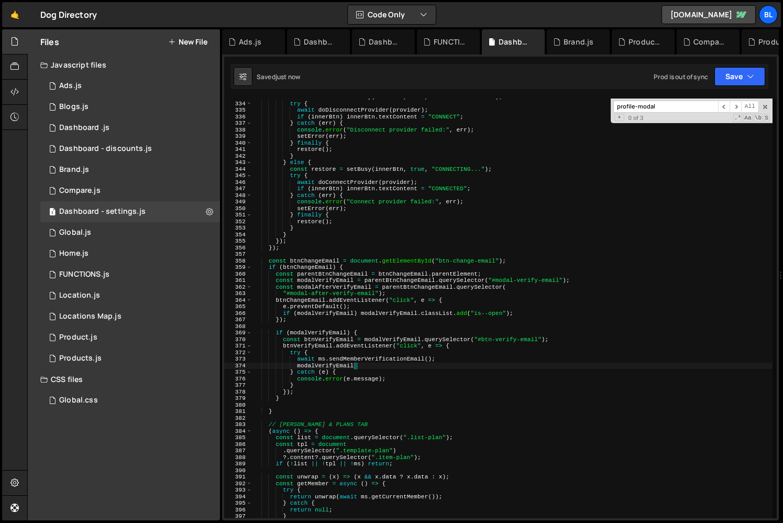
paste textarea "modalAfterVerifyEmail"
click at [337, 365] on div "const restore = setBusy ( innerBtn , true , "DISCONNECTING..." ) ; try { await …" at bounding box center [513, 310] width 520 height 433
paste textarea "After"
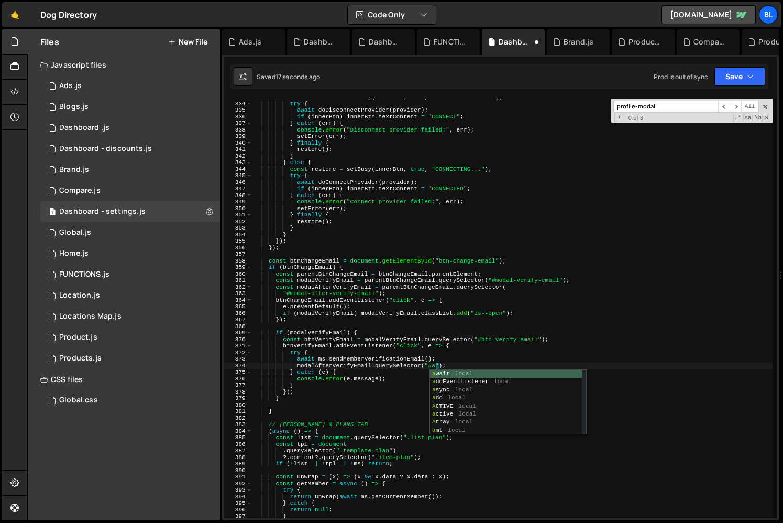
type textarea "modalAfterVerifyEmail.querySelector("");"
click at [341, 364] on div "const restore = setBusy ( innerBtn , true , "DISCONNECTING..." ) ; try { await …" at bounding box center [513, 310] width 520 height 433
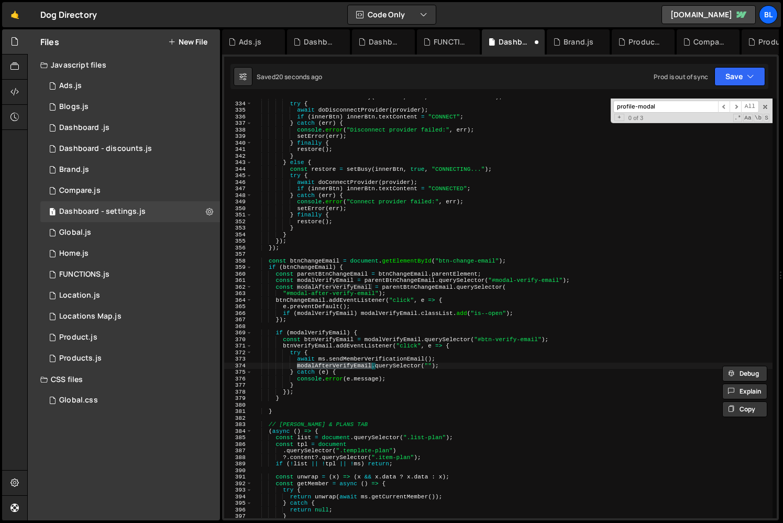
click at [454, 364] on div "const restore = setBusy ( innerBtn , true , "DISCONNECTING..." ) ; try { await …" at bounding box center [513, 310] width 520 height 433
click at [563, 335] on div "const restore = setBusy ( innerBtn , true , "DISCONNECTING..." ) ; try { await …" at bounding box center [513, 310] width 520 height 433
click at [552, 349] on div "const restore = setBusy ( innerBtn , true , "DISCONNECTING..." ) ; try { await …" at bounding box center [513, 310] width 520 height 433
click at [559, 345] on div "const restore = setBusy ( innerBtn , true , "DISCONNECTING..." ) ; try { await …" at bounding box center [513, 310] width 520 height 433
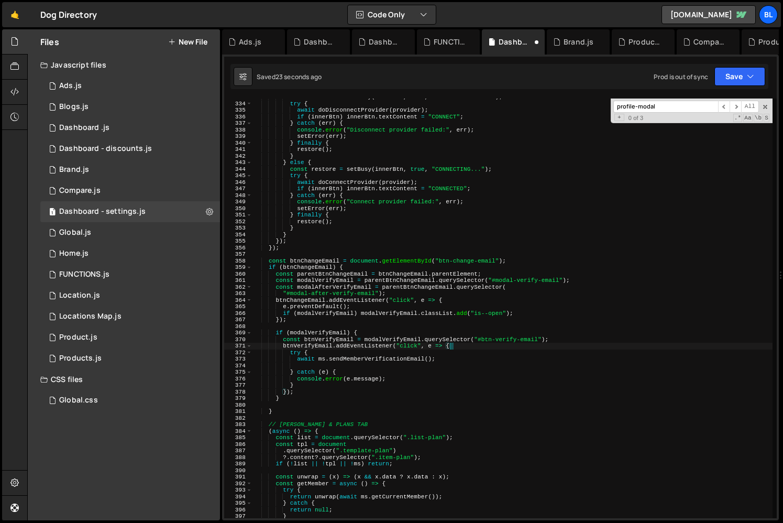
click at [568, 334] on div "const restore = setBusy ( innerBtn , true , "DISCONNECTING..." ) ; try { await …" at bounding box center [513, 310] width 520 height 433
click at [531, 345] on div "const restore = setBusy ( innerBtn , true , "DISCONNECTING..." ) ; try { await …" at bounding box center [513, 310] width 520 height 433
click at [514, 356] on div "const restore = setBusy ( innerBtn , true , "DISCONNECTING..." ) ; try { await …" at bounding box center [513, 310] width 520 height 433
click at [440, 357] on div "const restore = setBusy ( innerBtn , true , "DISCONNECTING..." ) ; try { await …" at bounding box center [513, 310] width 520 height 433
click at [427, 293] on div "const restore = setBusy ( innerBtn , true , "DISCONNECTING..." ) ; try { await …" at bounding box center [513, 310] width 520 height 433
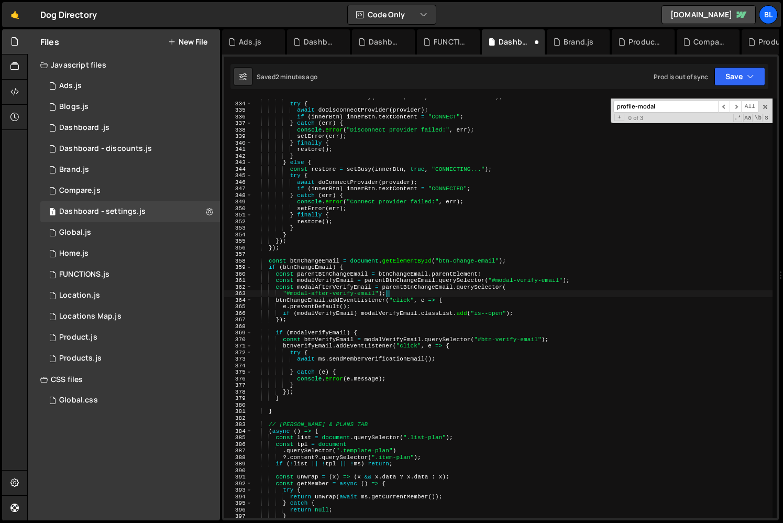
type textarea ""#modal-after-verify-email");"
paste input "modal-verify-emai"
type input "modal-verify-email"
click at [383, 309] on div "const restore = setBusy ( innerBtn , true , "DISCONNECTING..." ) ; try { await …" at bounding box center [513, 310] width 520 height 433
click at [398, 311] on div "const restore = setBusy ( innerBtn , true , "DISCONNECTING..." ) ; try { await …" at bounding box center [513, 310] width 520 height 433
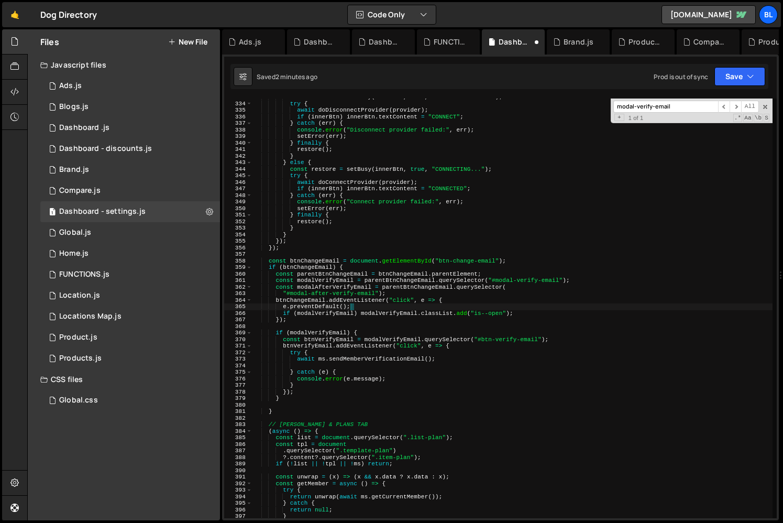
type textarea "if (modalVerifyEmail) modalVerifyEmail.classList.add("is--open");"
drag, startPoint x: 359, startPoint y: 310, endPoint x: 517, endPoint y: 311, distance: 157.7
click at [517, 311] on div "const restore = setBusy ( innerBtn , true , "DISCONNECTING..." ) ; try { await …" at bounding box center [513, 310] width 520 height 433
click at [399, 364] on div "const restore = setBusy ( innerBtn , true , "DISCONNECTING..." ) ; try { await …" at bounding box center [513, 310] width 520 height 433
paste textarea "modalVerifyEmail.classList.add("is--open");"
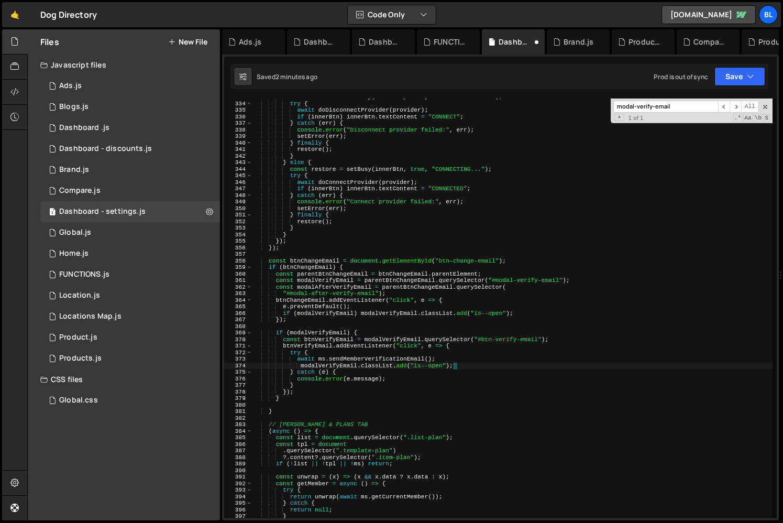
click at [400, 365] on div "const restore = setBusy ( innerBtn , true , "DISCONNECTING..." ) ; try { await …" at bounding box center [513, 310] width 520 height 433
click at [430, 353] on div "const restore = setBusy ( innerBtn , true , "DISCONNECTING..." ) ; try { await …" at bounding box center [513, 310] width 520 height 433
click at [393, 371] on div "const restore = setBusy ( innerBtn , true , "DISCONNECTING..." ) ; try { await …" at bounding box center [513, 310] width 520 height 433
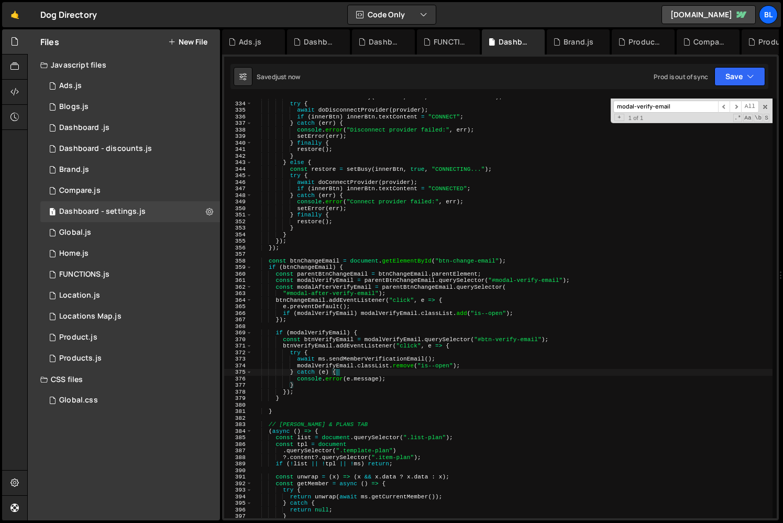
click at [333, 367] on div "const restore = setBusy ( innerBtn , true , "DISCONNECTING..." ) ; try { await …" at bounding box center [513, 310] width 520 height 433
click at [509, 367] on div "const restore = setBusy ( innerBtn , true , "DISCONNECTING..." ) ; try { await …" at bounding box center [513, 310] width 520 height 433
click at [524, 365] on div "const restore = setBusy ( innerBtn , true , "DISCONNECTING..." ) ; try { await …" at bounding box center [513, 310] width 520 height 433
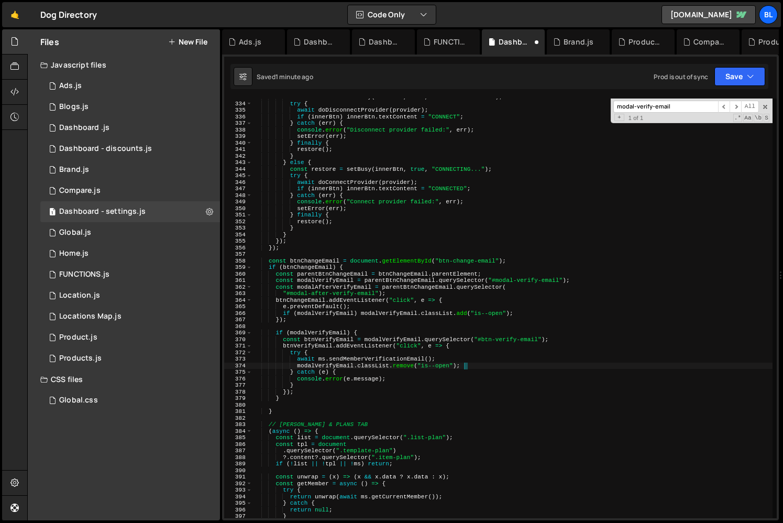
click at [382, 422] on div "const restore = setBusy ( innerBtn , true , "DISCONNECTING..." ) ; try { await …" at bounding box center [513, 310] width 520 height 433
click at [380, 412] on div "const restore = setBusy ( innerBtn , true , "DISCONNECTING..." ) ; try { await …" at bounding box center [513, 310] width 520 height 433
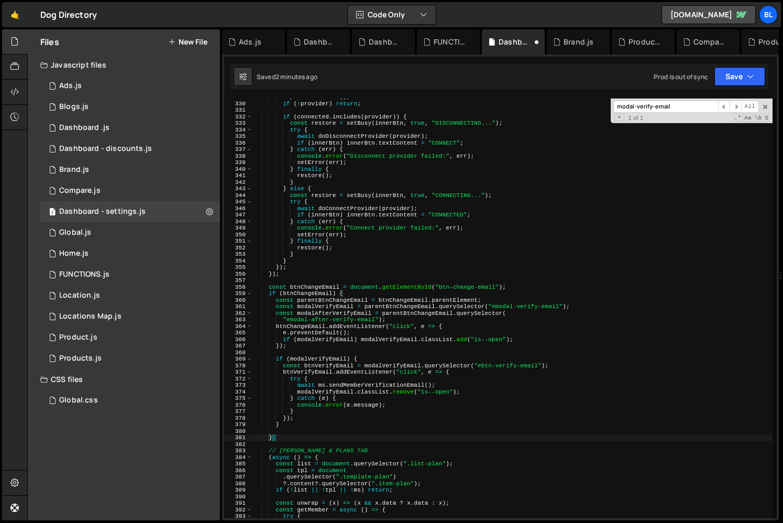
scroll to position [2152, 0]
click at [379, 408] on div "e . preventDefault ( ) ; if ( ! provider ) return ; if ( connected . includes (…" at bounding box center [513, 311] width 520 height 433
click at [342, 310] on div "e . preventDefault ( ) ; if ( ! provider ) return ; if ( connected . includes (…" at bounding box center [513, 311] width 520 height 433
click at [350, 314] on div "e . preventDefault ( ) ; if ( ! provider ) return ; if ( connected . includes (…" at bounding box center [513, 311] width 520 height 433
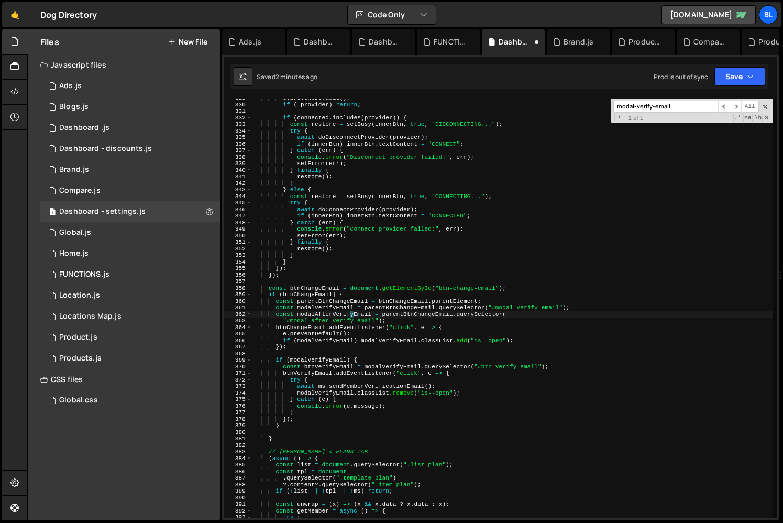
click at [350, 314] on div "e . preventDefault ( ) ; if ( ! provider ) return ; if ( connected . includes (…" at bounding box center [513, 311] width 520 height 433
click at [467, 393] on div "e . preventDefault ( ) ; if ( ! provider ) return ; if ( connected . includes (…" at bounding box center [513, 311] width 520 height 433
type textarea "modalVerifyEmail.classList.remove("is--open");"
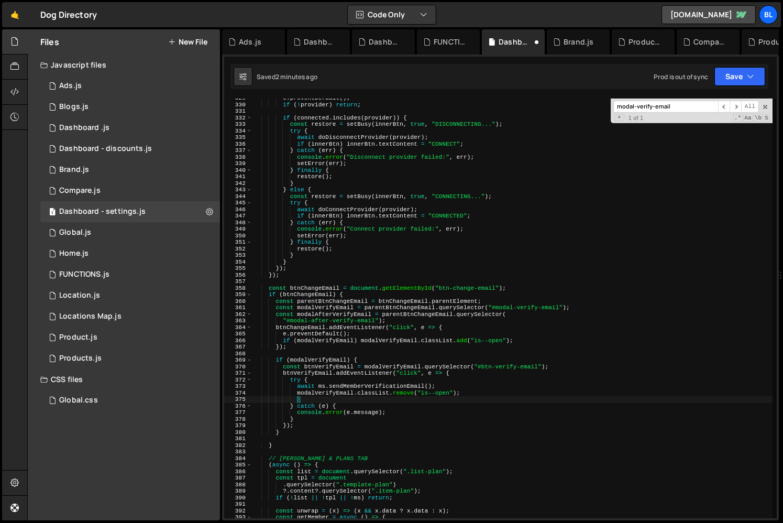
paste textarea "modalAfterVerifyEmail"
click at [358, 396] on div "e . preventDefault ( ) ; if ( ! provider ) return ; if ( connected . includes (…" at bounding box center [513, 311] width 520 height 433
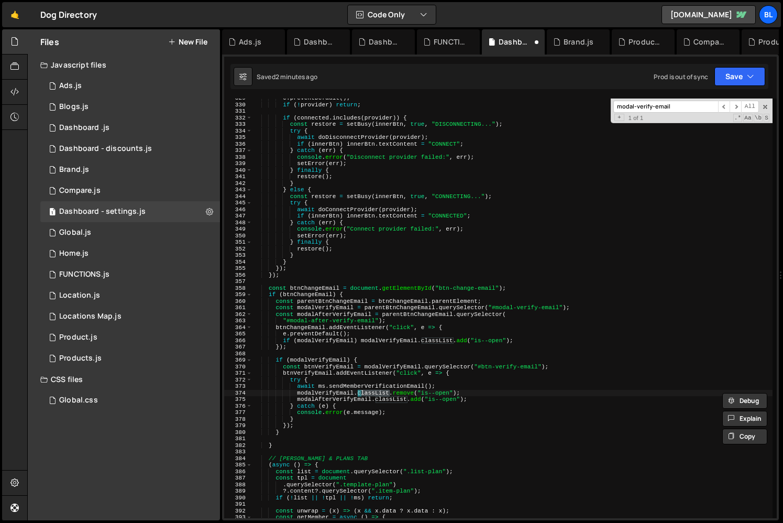
click at [354, 398] on div "e . preventDefault ( ) ; if ( ! provider ) return ; if ( connected . includes (…" at bounding box center [513, 311] width 520 height 433
click at [482, 396] on div "e . preventDefault ( ) ; if ( ! provider ) return ; if ( connected . includes (…" at bounding box center [513, 311] width 520 height 433
click at [474, 400] on div "e . preventDefault ( ) ; if ( ! provider ) return ; if ( connected . includes (…" at bounding box center [513, 311] width 520 height 433
click at [309, 430] on div "e . preventDefault ( ) ; if ( ! provider ) return ; if ( connected . includes (…" at bounding box center [513, 311] width 520 height 433
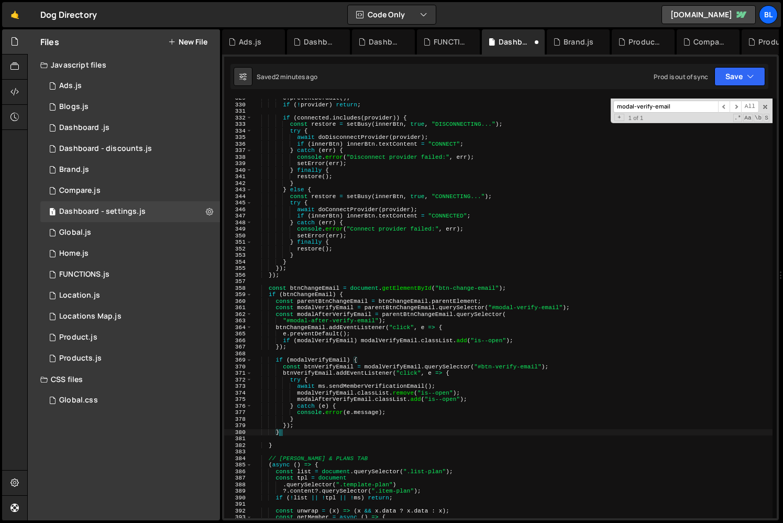
click at [476, 403] on div "e . preventDefault ( ) ; if ( ! provider ) return ; if ( connected . includes (…" at bounding box center [513, 311] width 520 height 433
click at [473, 399] on div "e . preventDefault ( ) ; if ( ! provider ) return ; if ( connected . includes (…" at bounding box center [513, 311] width 520 height 433
type textarea "modalAfterVerifyEmail.classList.add("is--open");"
drag, startPoint x: 473, startPoint y: 399, endPoint x: 299, endPoint y: 398, distance: 173.4
click at [299, 398] on div "e . preventDefault ( ) ; if ( ! provider ) return ; if ( connected . includes (…" at bounding box center [513, 311] width 520 height 433
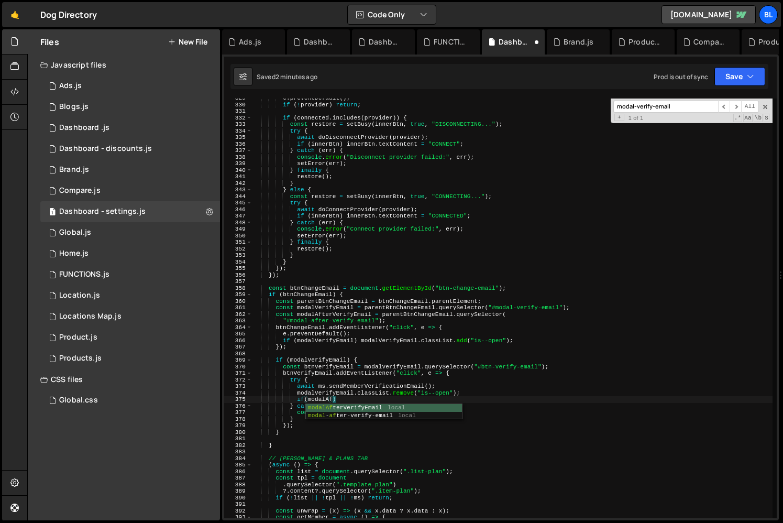
scroll to position [0, 6]
paste textarea "modalAfterVerifyEmail.classList.add("is--open");"
click at [369, 399] on div "e . preventDefault ( ) ; if ( ! provider ) return ; if ( connected . includes (…" at bounding box center [513, 311] width 520 height 433
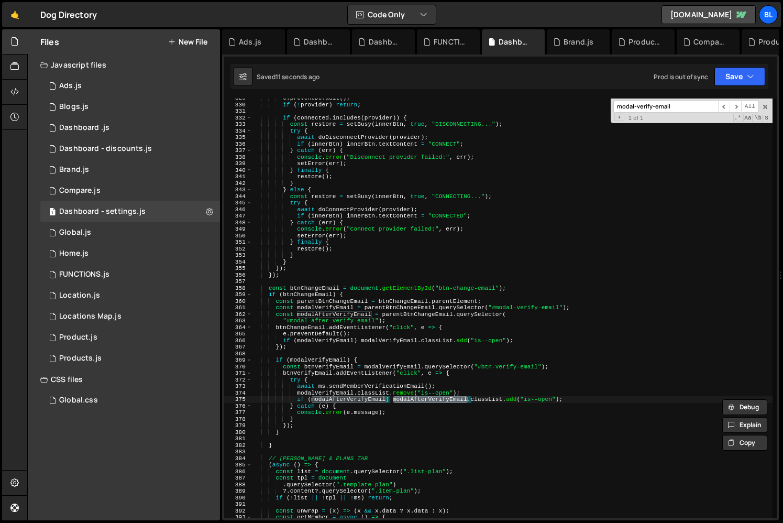
click at [438, 403] on div "e . preventDefault ( ) ; if ( ! provider ) return ; if ( connected . includes (…" at bounding box center [513, 311] width 520 height 433
click at [390, 423] on div "e . preventDefault ( ) ; if ( ! provider ) return ; if ( connected . includes (…" at bounding box center [513, 311] width 520 height 433
click at [388, 422] on div "e . preventDefault ( ) ; if ( ! provider ) return ; if ( connected . includes (…" at bounding box center [513, 311] width 520 height 433
click at [344, 425] on div "e . preventDefault ( ) ; if ( ! provider ) return ; if ( connected . includes (…" at bounding box center [513, 311] width 520 height 433
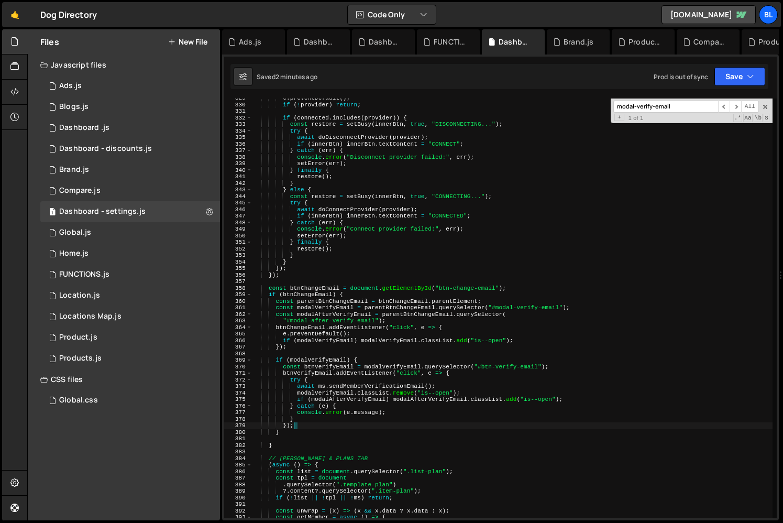
click at [306, 442] on div "e . preventDefault ( ) ; if ( ! provider ) return ; if ( connected . includes (…" at bounding box center [513, 311] width 520 height 433
type textarea "}"
click at [300, 437] on div "e . preventDefault ( ) ; if ( ! provider ) return ; if ( connected . includes (…" at bounding box center [513, 311] width 520 height 433
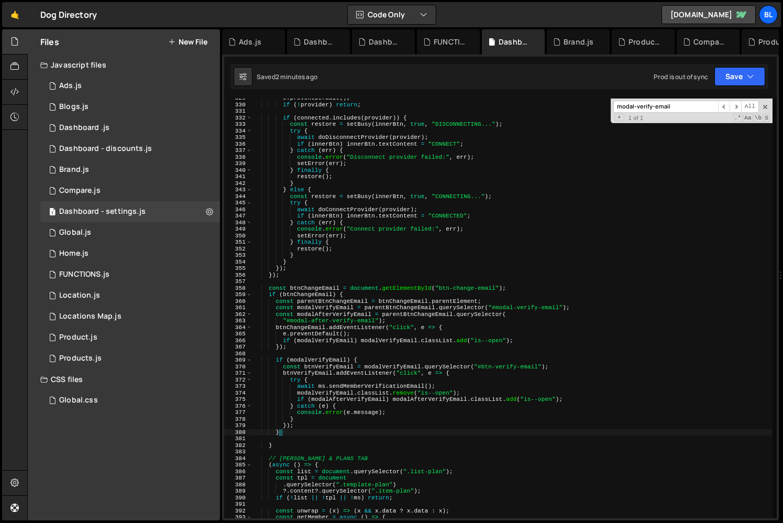
click at [299, 433] on div "e . preventDefault ( ) ; if ( ! provider ) return ; if ( connected . includes (…" at bounding box center [513, 311] width 520 height 433
type textarea "}"
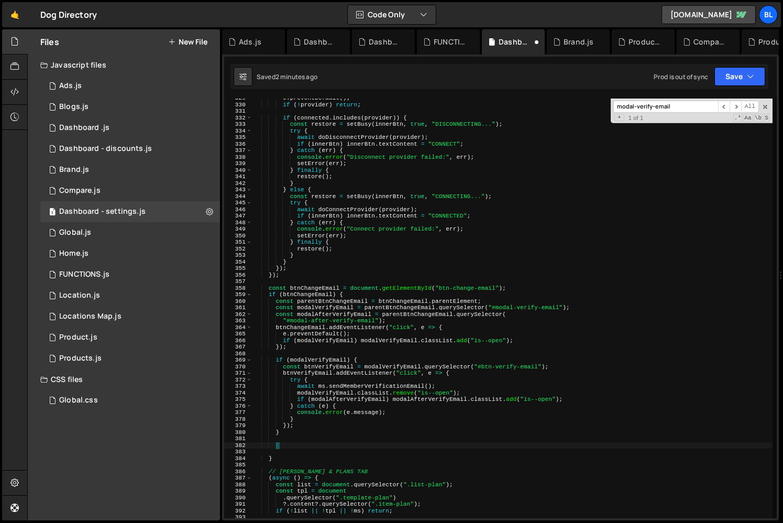
paste textarea "modalAfterVerifyEmail.classList.add("is--open");"
type textarea "modalAfterVerifyEmail.classList.add("is--open");"
paste textarea "modalAfterVerifyEmail.classList.add("is--open");"
type textarea "modalAfterVerifyEmail.classList.add("is--open");"
click at [340, 429] on div "e . preventDefault ( ) ; if ( ! provider ) return ; if ( connected . includes (…" at bounding box center [513, 311] width 520 height 433
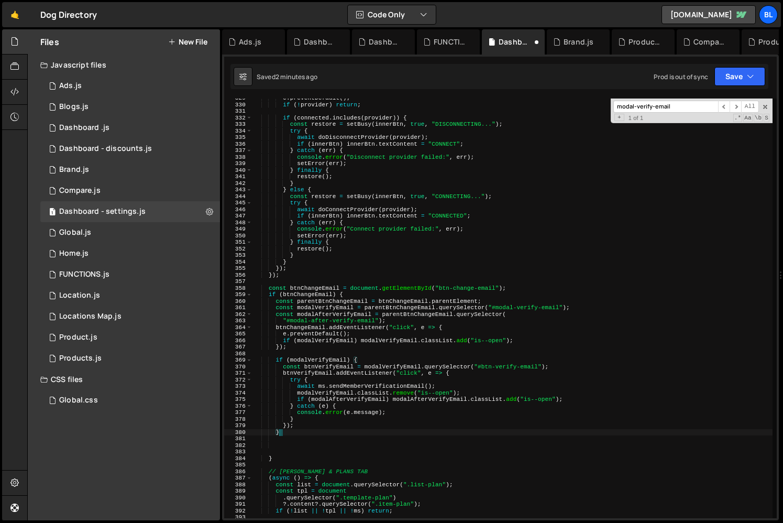
click at [360, 400] on div "e . preventDefault ( ) ; if ( ! provider ) return ; if ( connected . includes (…" at bounding box center [513, 311] width 520 height 433
type textarea "if (modalAfterVerifyEmail) modalAfterVerifyEmail.classList.add("is--open");"
click at [360, 400] on div "e . preventDefault ( ) ; if ( ! provider ) return ; if ( connected . includes (…" at bounding box center [513, 311] width 520 height 433
click at [287, 444] on div "e . preventDefault ( ) ; if ( ! provider ) return ; if ( connected . includes (…" at bounding box center [513, 311] width 520 height 433
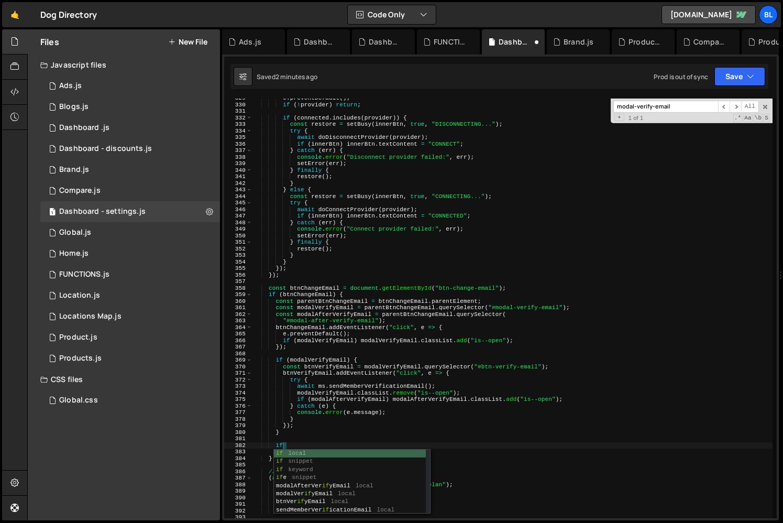
scroll to position [0, 2]
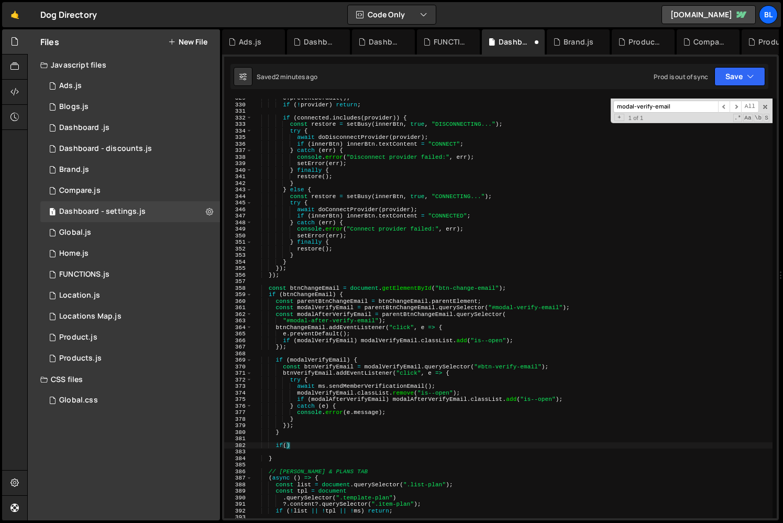
paste textarea "modalAfterVerifyEmail)"
type textarea "if(modalAfterVerifyEmail){"
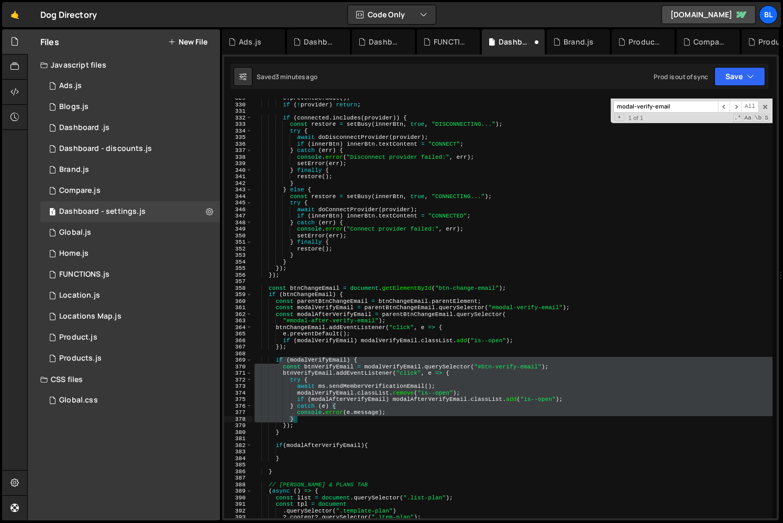
drag, startPoint x: 279, startPoint y: 363, endPoint x: 320, endPoint y: 422, distance: 71.8
click at [320, 422] on div "e . preventDefault ( ) ; if ( ! provider ) return ; if ( connected . includes (…" at bounding box center [513, 311] width 520 height 433
click at [307, 423] on div "e . preventDefault ( ) ; if ( ! provider ) return ; if ( connected . includes (…" at bounding box center [513, 311] width 520 height 433
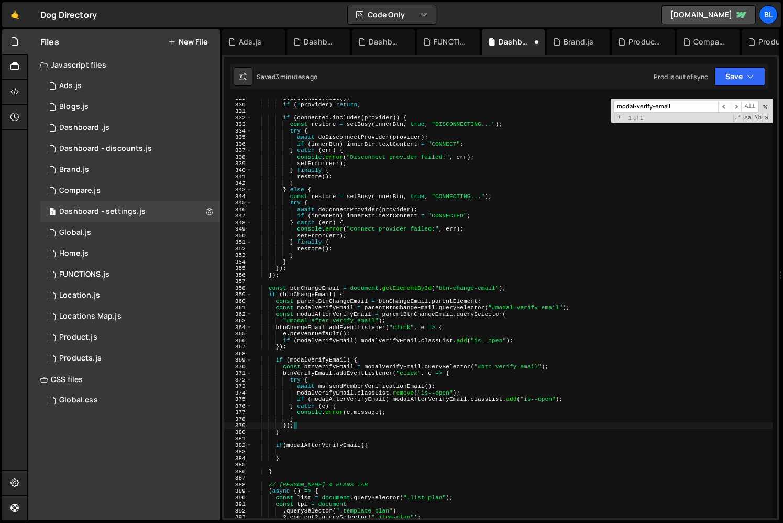
click at [458, 312] on div "e . preventDefault ( ) ; if ( ! provider ) return ; if ( connected . includes (…" at bounding box center [513, 311] width 520 height 433
click at [421, 335] on div "e . preventDefault ( ) ; if ( ! provider ) return ; if ( connected . includes (…" at bounding box center [513, 311] width 520 height 433
click at [516, 288] on div "e . preventDefault ( ) ; if ( ! provider ) return ; if ( connected . includes (…" at bounding box center [513, 311] width 520 height 433
click at [375, 310] on div "e . preventDefault ( ) ; if ( ! provider ) return ; if ( connected . includes (…" at bounding box center [513, 311] width 520 height 433
click at [341, 314] on div "e . preventDefault ( ) ; if ( ! provider ) return ; if ( connected . includes (…" at bounding box center [513, 311] width 520 height 433
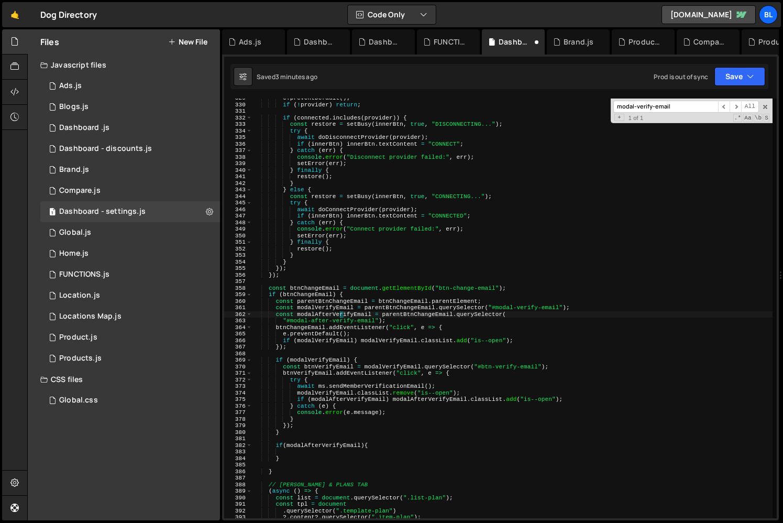
click at [297, 457] on div "e . preventDefault ( ) ; if ( ! provider ) return ; if ( connected . includes (…" at bounding box center [513, 311] width 520 height 433
click at [300, 445] on div "e . preventDefault ( ) ; if ( ! provider ) return ; if ( connected . includes (…" at bounding box center [513, 311] width 520 height 433
type textarea "if(modalAfterVerifyEmail){"
click at [301, 452] on div "e . preventDefault ( ) ; if ( ! provider ) return ; if ( connected . includes (…" at bounding box center [513, 311] width 520 height 433
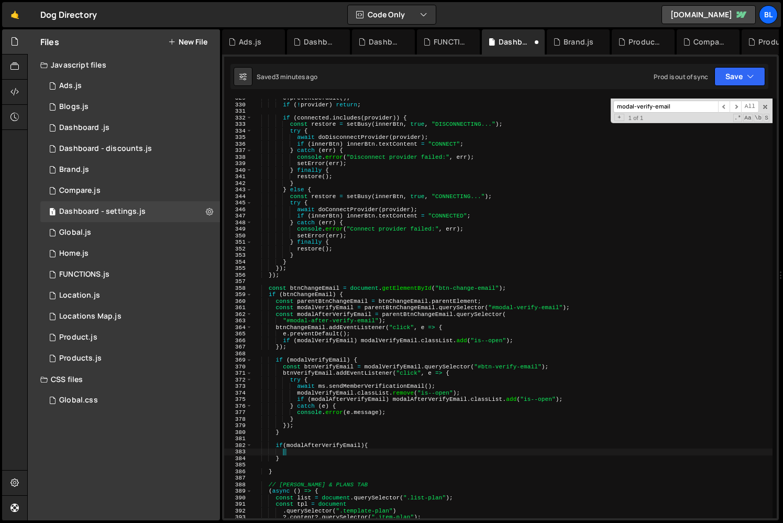
paste textarea "modalAfterVerifyEmail"
type textarea "modalAfterVerifyEmail"
click at [336, 453] on div "e . preventDefault ( ) ; if ( ! provider ) return ; if ( connected . includes (…" at bounding box center [513, 311] width 520 height 433
click at [398, 318] on div "e . preventDefault ( ) ; if ( ! provider ) return ; if ( connected . includes (…" at bounding box center [513, 311] width 520 height 433
type textarea ""#modal-after-verify-email");"
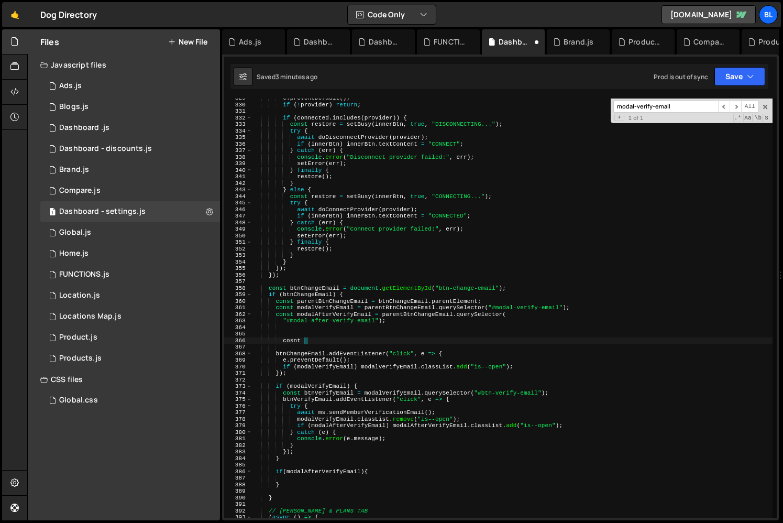
type textarea "cosnt"
type textarea "const profieModals = parentBtnChangeEmail.querySelectorAll(".profile-modal");"
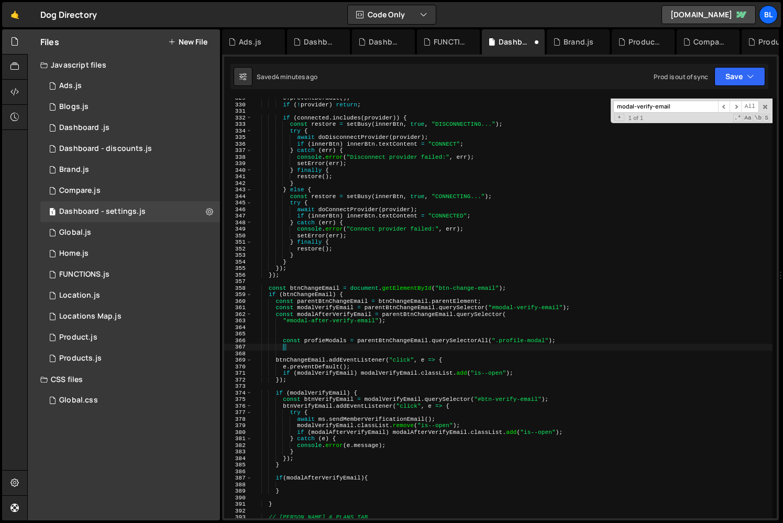
click at [320, 336] on div "e . preventDefault ( ) ; if ( ! provider ) return ; if ( connected . includes (…" at bounding box center [513, 311] width 520 height 433
click at [323, 343] on div "e . preventDefault ( ) ; if ( ! provider ) return ; if ( connected . includes (…" at bounding box center [513, 311] width 520 height 433
type textarea "const profileModals = parentBtnChangeEmail.querySelectorAll(".profile-modal");"
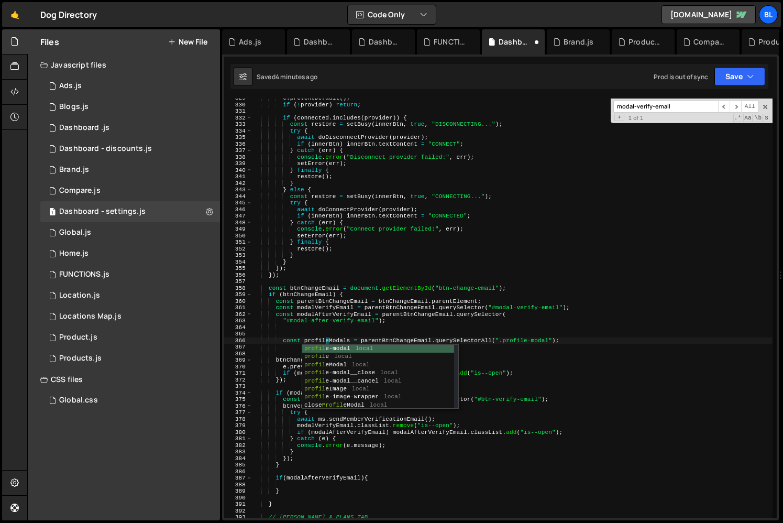
scroll to position [0, 6]
click at [337, 336] on div "e . preventDefault ( ) ; if ( ! provider ) return ; if ( connected . includes (…" at bounding box center [513, 311] width 520 height 433
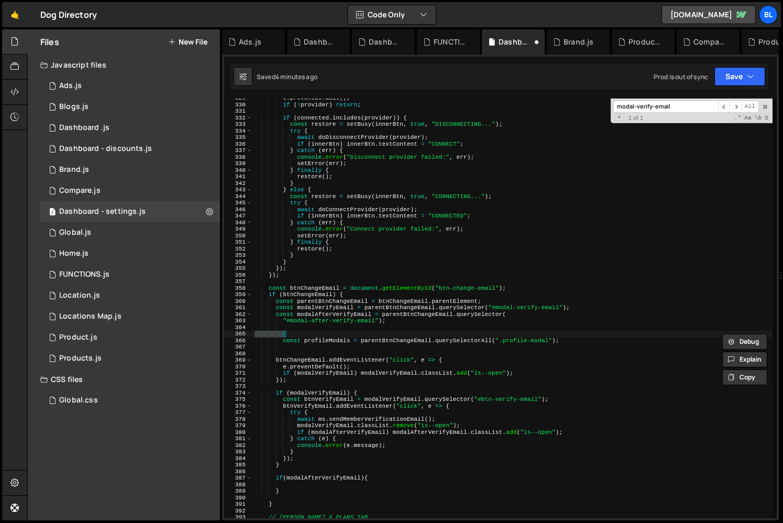
click at [335, 343] on div "e . preventDefault ( ) ; if ( ! provider ) return ; if ( connected . includes (…" at bounding box center [513, 311] width 520 height 433
type textarea "const profileModals = parentBtnChangeEmail.querySelectorAll(".profile-modal");"
click at [335, 343] on div "e . preventDefault ( ) ; if ( ! provider ) return ; if ( connected . includes (…" at bounding box center [513, 311] width 520 height 433
click at [320, 349] on div "e . preventDefault ( ) ; if ( ! provider ) return ; if ( connected . includes (…" at bounding box center [513, 311] width 520 height 433
paste textarea "profileModals"
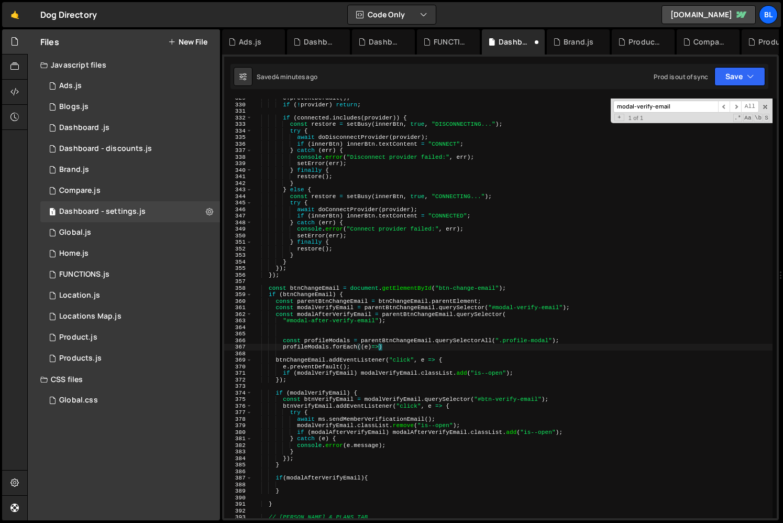
type textarea "profileModals.forEach((e)=>{)"
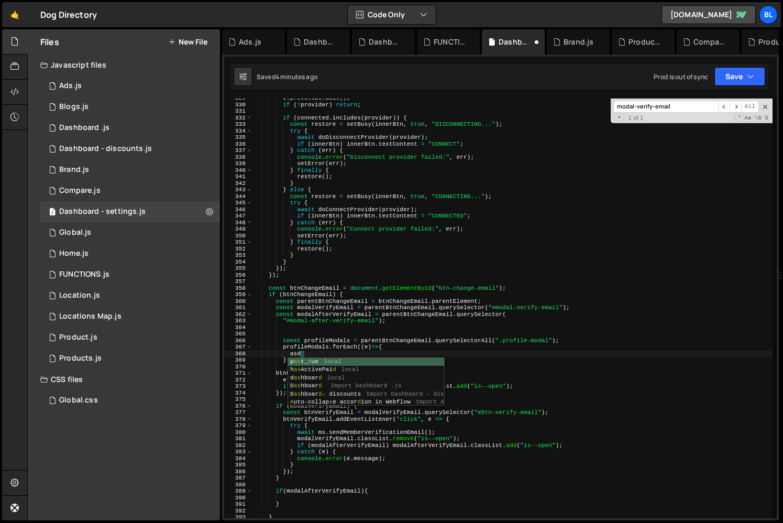
type textarea "a"
type textarea "cpst"
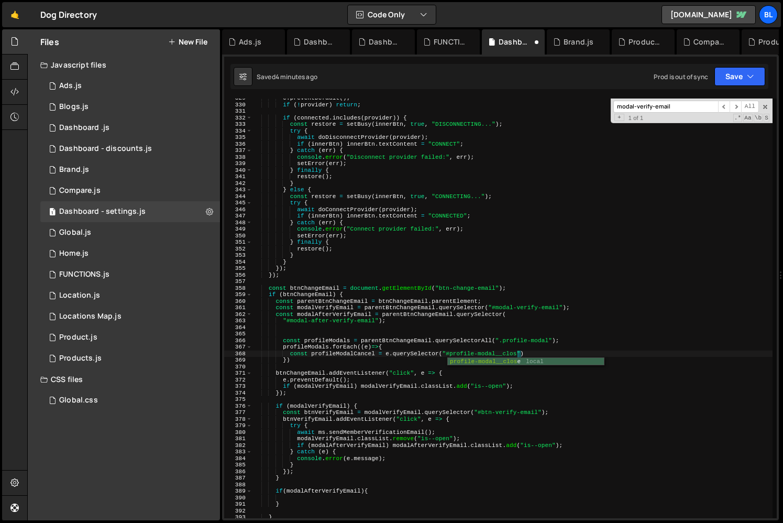
scroll to position [0, 23]
click at [506, 351] on div "e . preventDefault ( ) ; if ( ! provider ) return ; if ( connected . includes (…" at bounding box center [513, 311] width 520 height 433
paste textarea "profile-modal__close"
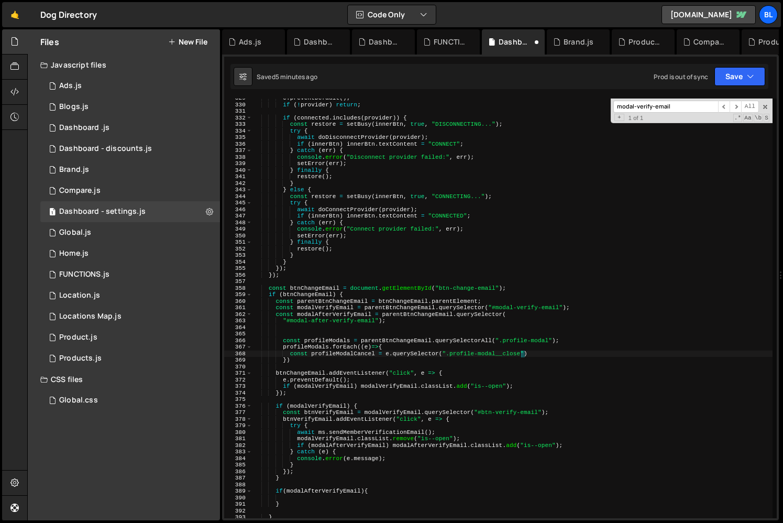
click at [463, 383] on div "e . preventDefault ( ) ; if ( ! provider ) return ; if ( connected . includes (…" at bounding box center [513, 311] width 520 height 433
click at [336, 353] on div "e . preventDefault ( ) ; if ( ! provider ) return ; if ( connected . includes (…" at bounding box center [513, 311] width 520 height 433
click at [530, 343] on div "e . preventDefault ( ) ; if ( ! provider ) return ; if ( connected . includes (…" at bounding box center [513, 311] width 520 height 433
click at [532, 355] on div "e . preventDefault ( ) ; if ( ! provider ) return ; if ( connected . includes (…" at bounding box center [513, 311] width 520 height 433
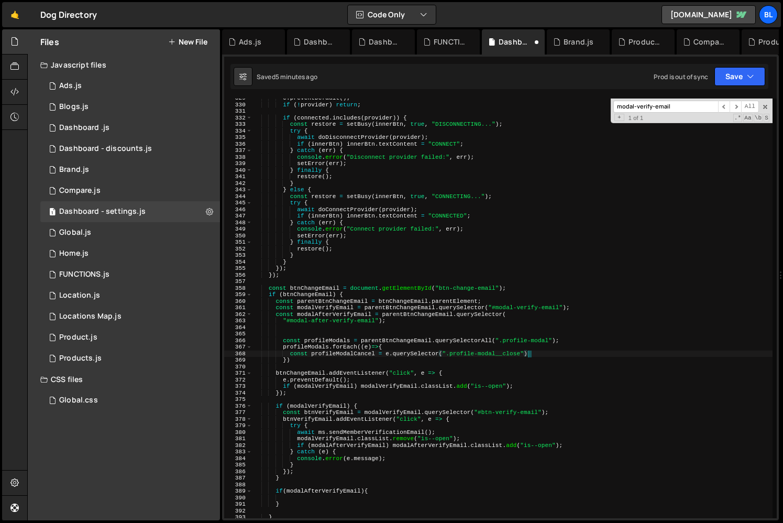
type textarea "const profileModalCancel = e.querySelector(".profile-modal__close");"
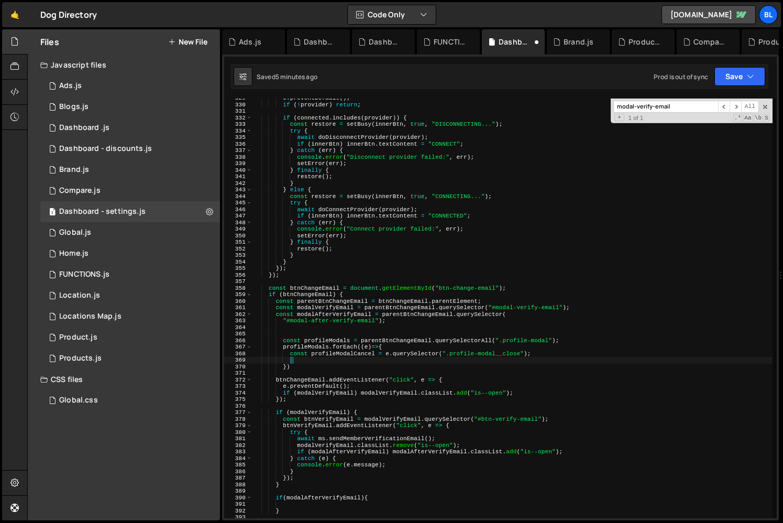
type textarea "co"
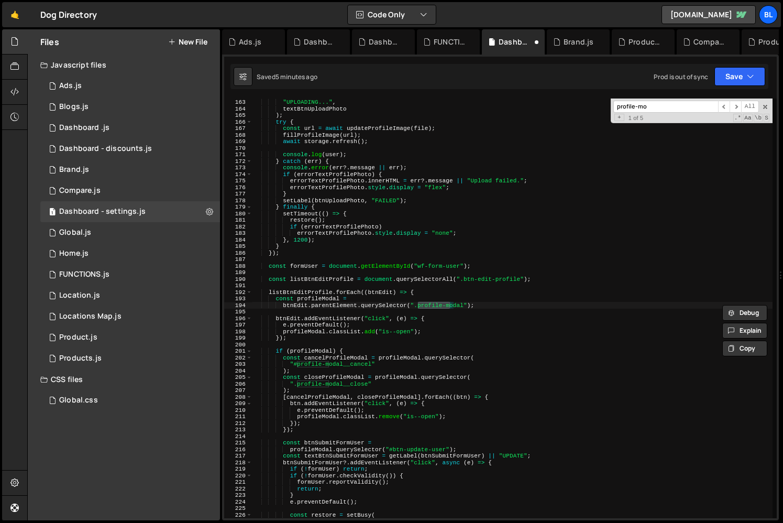
scroll to position [1060, 0]
type input "profile-modal"
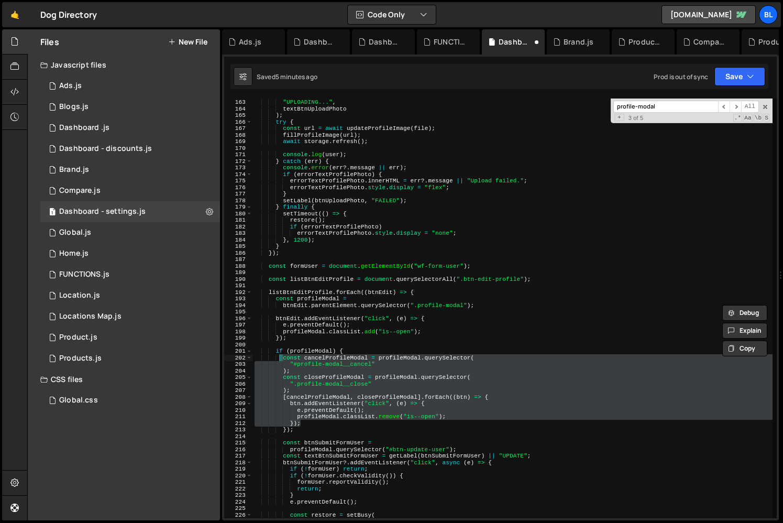
drag, startPoint x: 303, startPoint y: 426, endPoint x: 279, endPoint y: 359, distance: 70.8
click at [279, 359] on div "true , "UPLOADING..." , textBtnUploadPhoto ) ; try { const url = await updatePr…" at bounding box center [513, 308] width 520 height 433
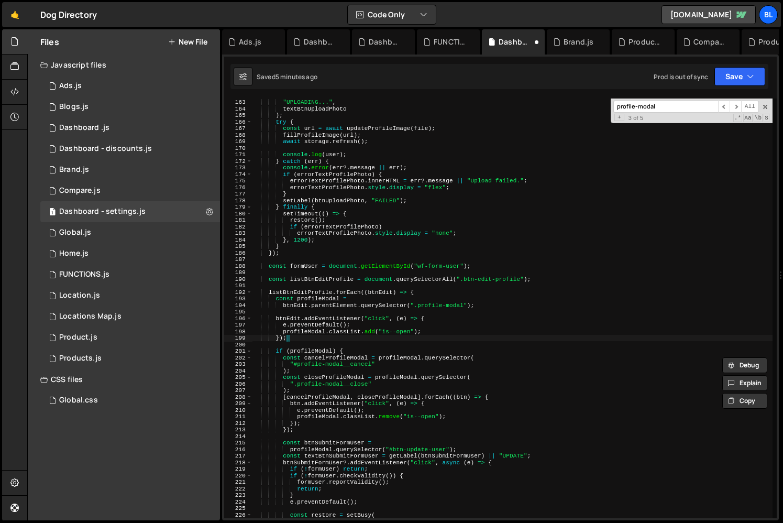
click at [378, 335] on div "true , "UPLOADING..." , textBtnUploadPhoto ) ; try { const url = await updatePr…" at bounding box center [513, 308] width 520 height 433
click at [309, 276] on div "true , "UPLOADING..." , textBtnUploadPhoto ) ; try { const url = await updatePr…" at bounding box center [513, 308] width 520 height 433
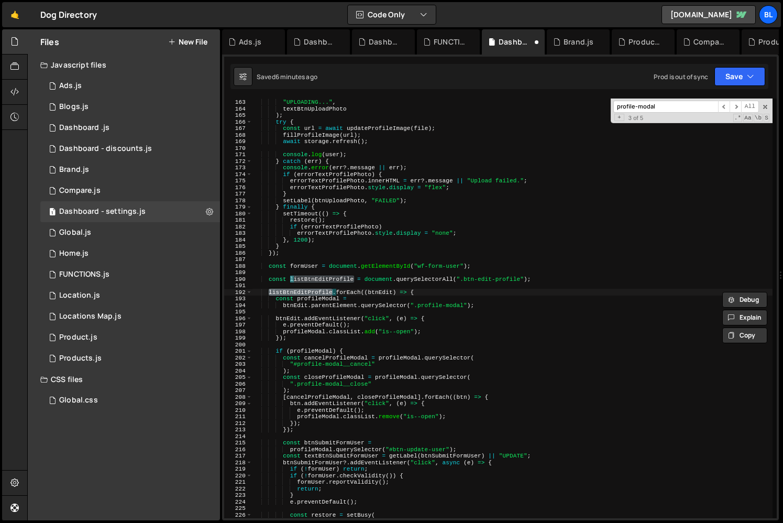
type textarea "const listBtnEditProfile = document.querySelectorAll(".btn-edit-profile");"
click at [675, 104] on input "profile-modal" at bounding box center [666, 107] width 105 height 12
type input "a"
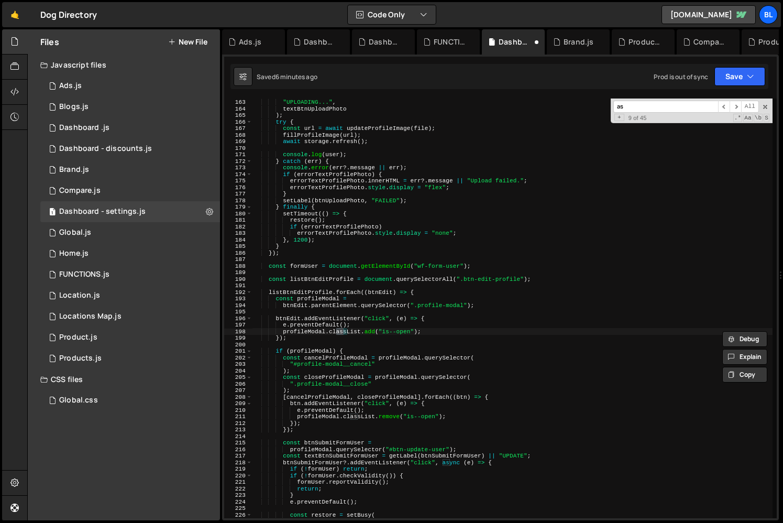
type input "a"
type input "profile"
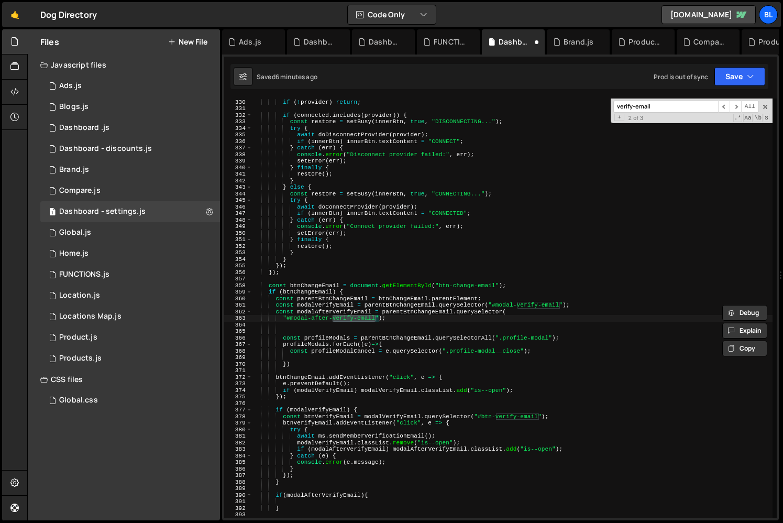
type input "verify-email"
click at [320, 367] on div "e . preventDefault ( ) ; if ( ! provider ) return ; if ( connected . includes (…" at bounding box center [513, 308] width 520 height 433
type textarea "})"
click at [311, 358] on div "e . preventDefault ( ) ; if ( ! provider ) return ; if ( connected . includes (…" at bounding box center [513, 308] width 520 height 433
paste textarea "});"
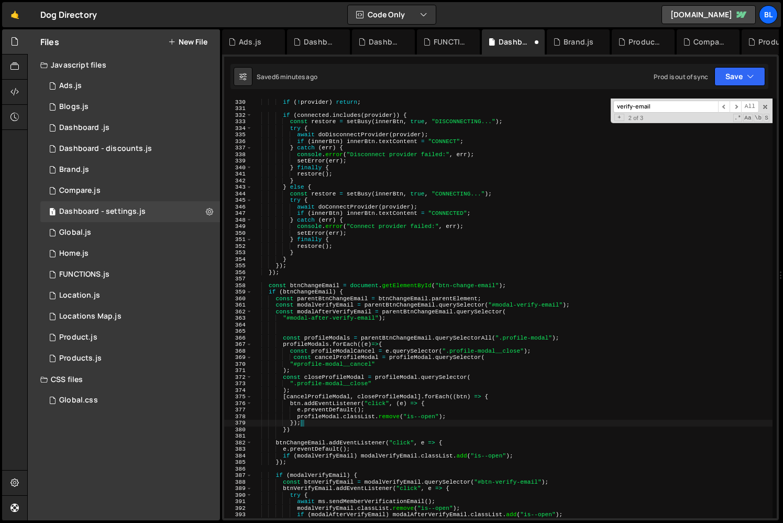
click at [389, 382] on div "e . preventDefault ( ) ; if ( ! provider ) return ; if ( connected . includes (…" at bounding box center [513, 308] width 520 height 433
click at [354, 376] on div "e . preventDefault ( ) ; if ( ! provider ) return ; if ( connected . includes (…" at bounding box center [513, 308] width 520 height 433
click at [384, 373] on div "e . preventDefault ( ) ; if ( ! provider ) return ; if ( connected . includes (…" at bounding box center [513, 308] width 520 height 433
click at [435, 366] on div "e . preventDefault ( ) ; if ( ! provider ) return ; if ( connected . includes (…" at bounding box center [513, 308] width 520 height 433
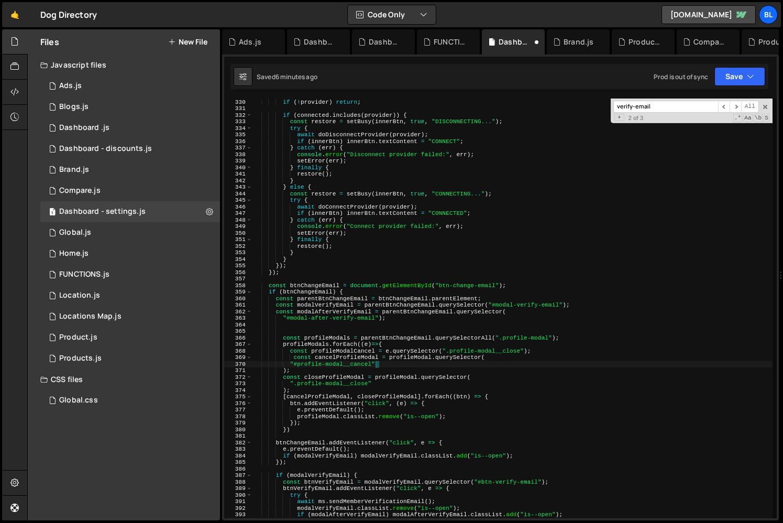
click at [503, 351] on div "e . preventDefault ( ) ; if ( ! provider ) return ; if ( connected . includes (…" at bounding box center [513, 308] width 520 height 433
click at [528, 349] on div "e . preventDefault ( ) ; if ( ! provider ) return ; if ( connected . includes (…" at bounding box center [513, 308] width 520 height 433
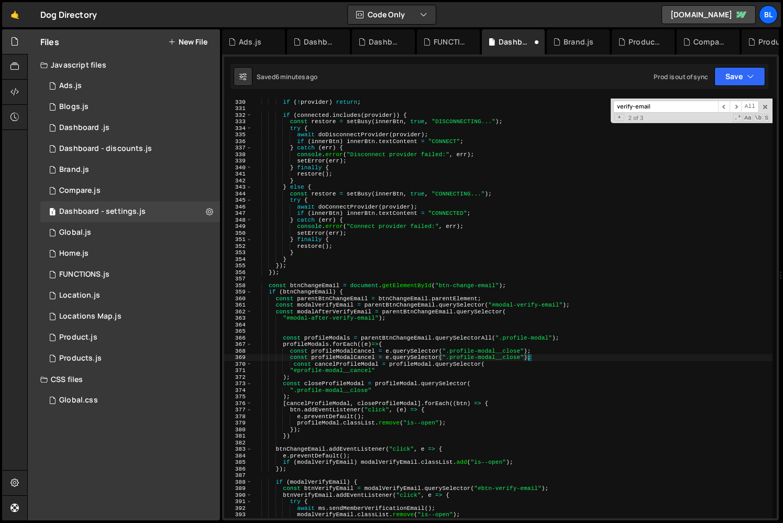
click at [452, 358] on div "e . preventDefault ( ) ; if ( ! provider ) return ; if ( connected . includes (…" at bounding box center [513, 308] width 520 height 433
click at [524, 356] on div "e . preventDefault ( ) ; if ( ! provider ) return ; if ( connected . includes (…" at bounding box center [513, 308] width 520 height 433
click at [459, 381] on div "e . preventDefault ( ) ; if ( ! provider ) return ; if ( connected . includes (…" at bounding box center [513, 308] width 520 height 433
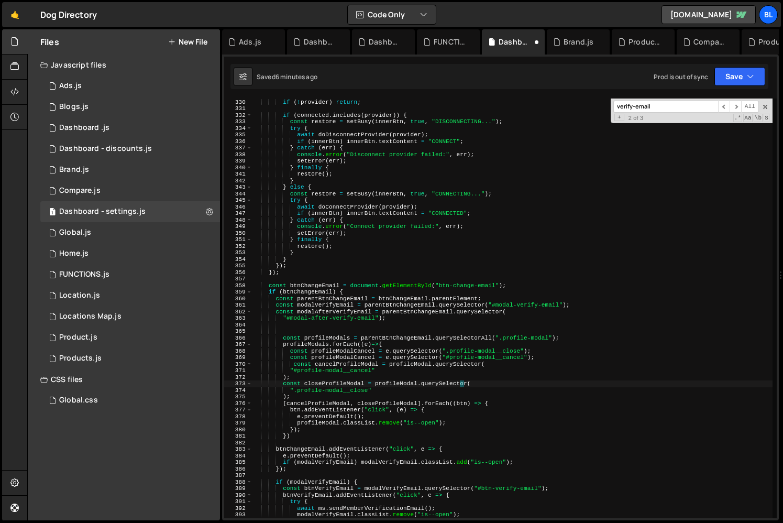
click at [356, 355] on div "e . preventDefault ( ) ; if ( ! provider ) return ; if ( connected . includes (…" at bounding box center [513, 308] width 520 height 433
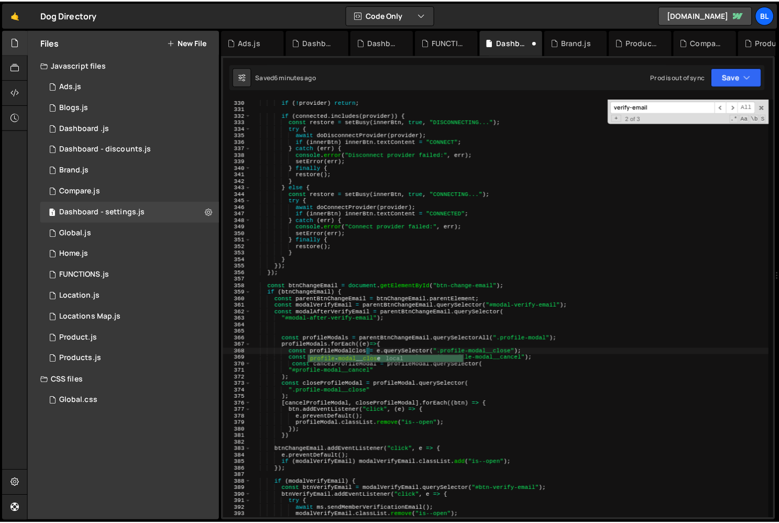
scroll to position [0, 10]
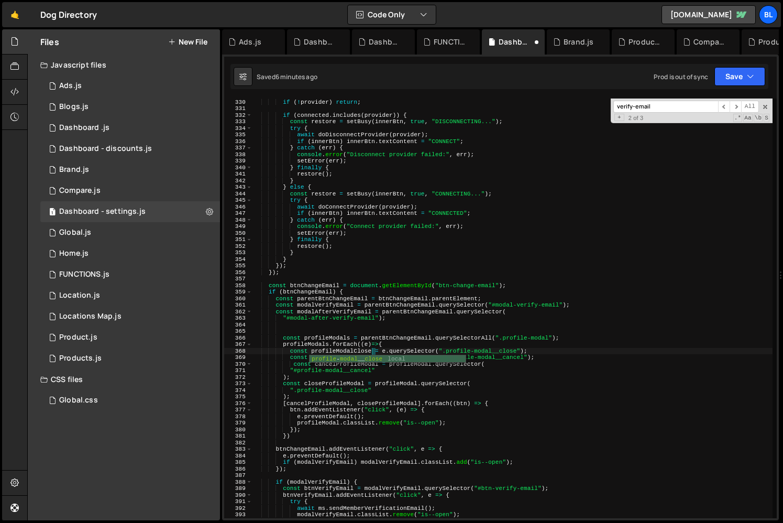
click at [336, 346] on div "e . preventDefault ( ) ; if ( ! provider ) return ; if ( connected . includes (…" at bounding box center [513, 308] width 520 height 433
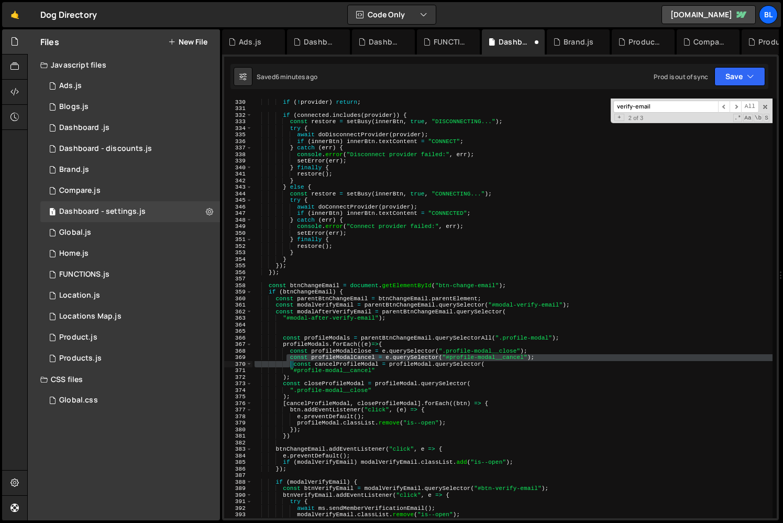
click at [290, 361] on div "e . preventDefault ( ) ; if ( ! provider ) return ; if ( connected . includes (…" at bounding box center [513, 308] width 520 height 433
click at [282, 372] on div "e . preventDefault ( ) ; if ( ! provider ) return ; if ( connected . includes (…" at bounding box center [513, 308] width 520 height 433
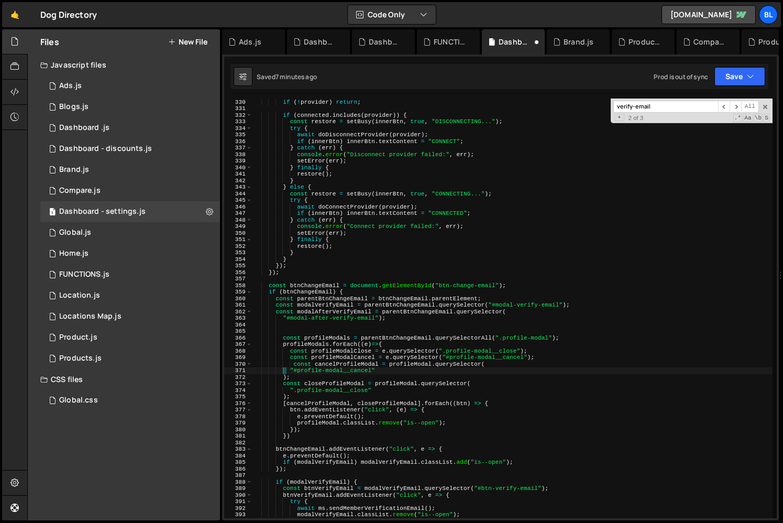
click at [287, 367] on div "e . preventDefault ( ) ; if ( ! provider ) return ; if ( connected . includes (…" at bounding box center [513, 308] width 520 height 433
click at [287, 364] on div "e . preventDefault ( ) ; if ( ! provider ) return ; if ( connected . includes (…" at bounding box center [513, 308] width 520 height 433
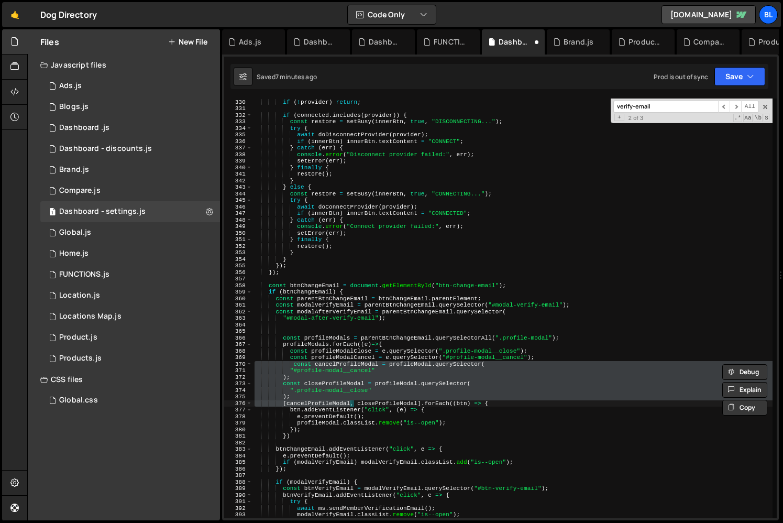
drag, startPoint x: 287, startPoint y: 364, endPoint x: 335, endPoint y: 401, distance: 60.2
click at [335, 401] on div "e . preventDefault ( ) ; if ( ! provider ) return ; if ( connected . includes (…" at bounding box center [513, 308] width 520 height 433
click at [305, 396] on div "e . preventDefault ( ) ; if ( ! provider ) return ; if ( connected . includes (…" at bounding box center [513, 308] width 520 height 433
type textarea "".profile-modal__close" );"
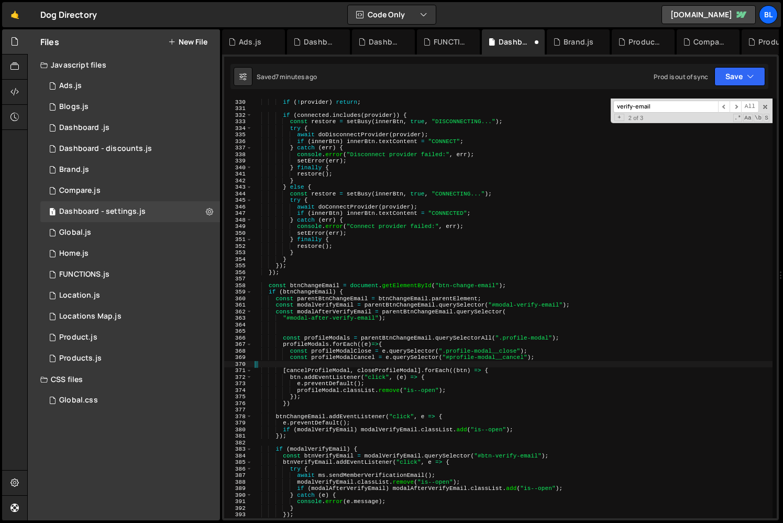
scroll to position [0, 0]
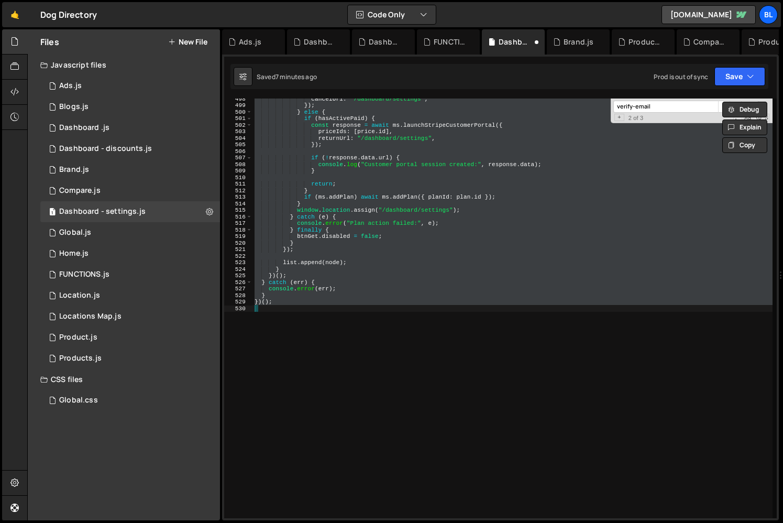
type textarea "const profileModalCancel = e.querySelector("#profile-modal__cancel");"
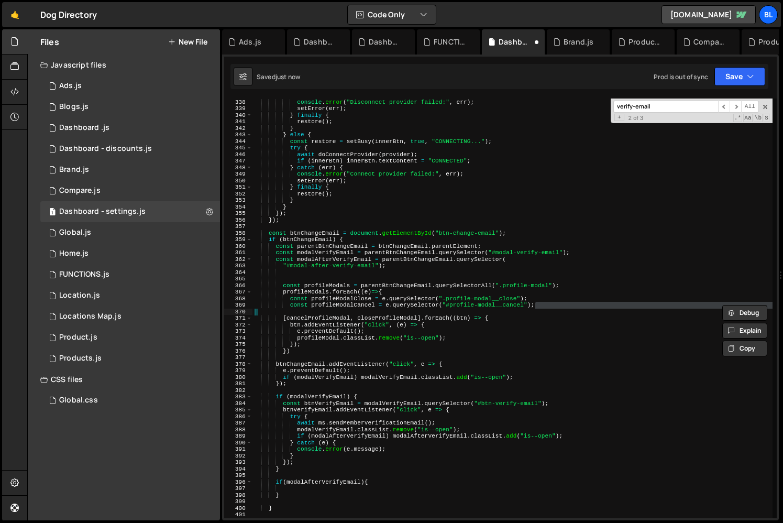
scroll to position [2207, 0]
click at [323, 357] on div "} catch ( err ) { console . error ( "Disconnect provider failed:" , err ) ; set…" at bounding box center [513, 308] width 520 height 433
click at [304, 353] on div "} catch ( err ) { console . error ( "Disconnect provider failed:" , err ) ; set…" at bounding box center [513, 308] width 520 height 433
click at [305, 353] on div "} catch ( err ) { console . error ( "Disconnect provider failed:" , err ) ; set…" at bounding box center [513, 308] width 520 height 433
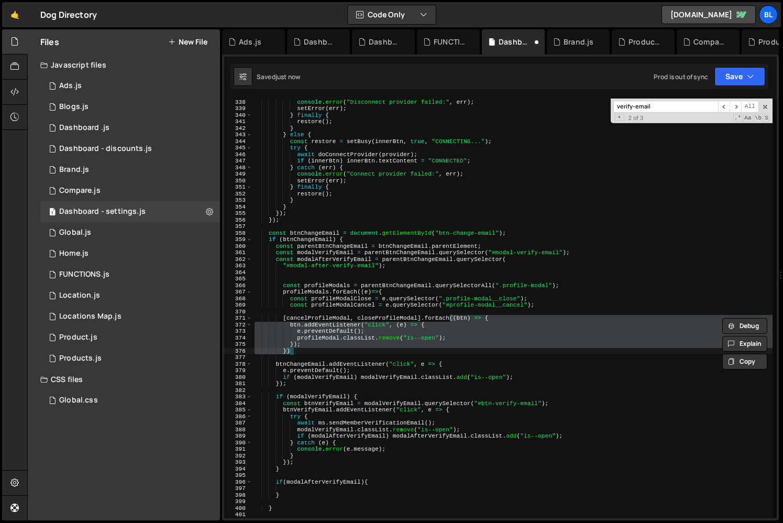
click at [305, 353] on div "} catch ( err ) { console . error ( "Disconnect provider failed:" , err ) ; set…" at bounding box center [513, 308] width 520 height 433
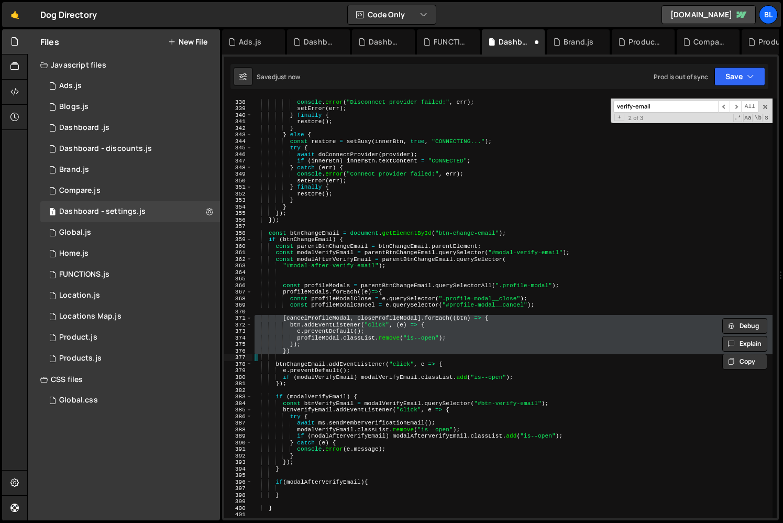
click at [313, 351] on div "} catch ( err ) { console . error ( "Disconnect provider failed:" , err ) ; set…" at bounding box center [513, 308] width 520 height 433
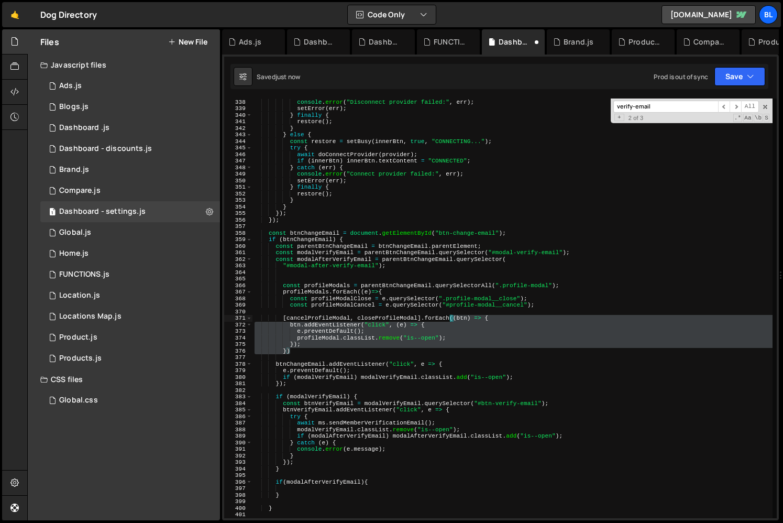
drag, startPoint x: 313, startPoint y: 351, endPoint x: 285, endPoint y: 323, distance: 40.0
click at [285, 323] on div "} catch ( err ) { console . error ( "Disconnect provider failed:" , err ) ; set…" at bounding box center [513, 308] width 520 height 433
type textarea "[cancelProfileModal, closeProfileModal].forEach((btn) => { btn.addEventListener…"
click at [315, 354] on div "} catch ( err ) { console . error ( "Disconnect provider failed:" , err ) ; set…" at bounding box center [513, 308] width 520 height 433
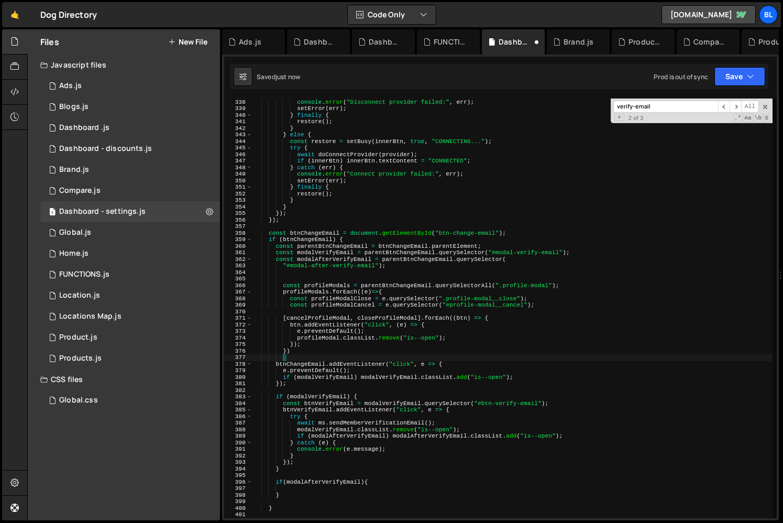
type textarea "})"
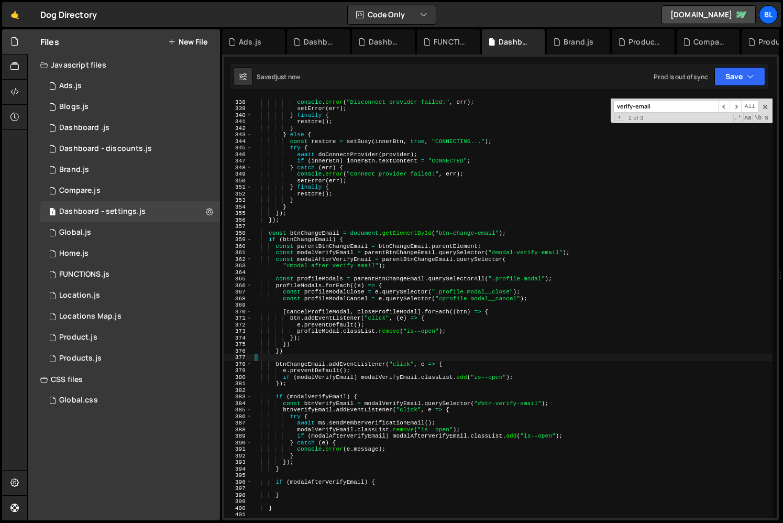
click at [337, 291] on div "} catch ( err ) { console . error ( "Disconnect provider failed:" , err ) ; set…" at bounding box center [513, 308] width 520 height 433
click at [308, 312] on div "} catch ( err ) { console . error ( "Disconnect provider failed:" , err ) ; set…" at bounding box center [513, 308] width 520 height 433
paste textarea "profileModalClose"
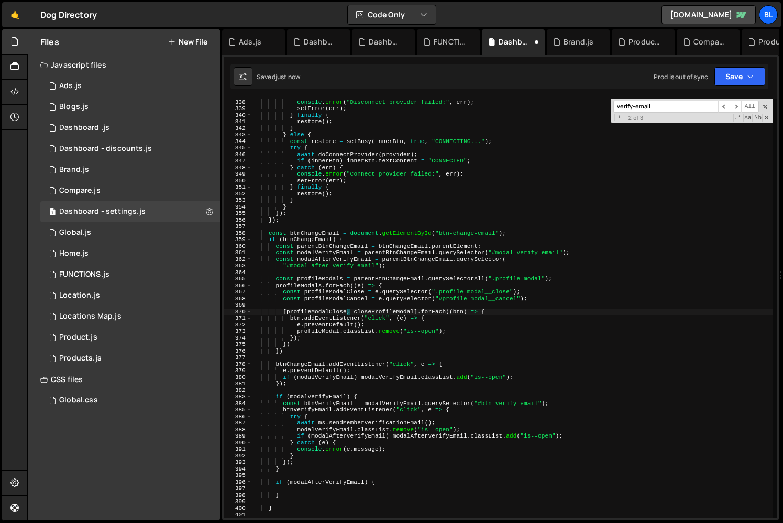
click at [342, 296] on div "} catch ( err ) { console . error ( "Disconnect provider failed:" , err ) ; set…" at bounding box center [513, 308] width 520 height 433
click at [397, 295] on div "} catch ( err ) { console . error ( "Disconnect provider failed:" , err ) ; set…" at bounding box center [513, 308] width 520 height 433
click at [385, 312] on div "} catch ( err ) { console . error ( "Disconnect provider failed:" , err ) ; set…" at bounding box center [513, 308] width 520 height 433
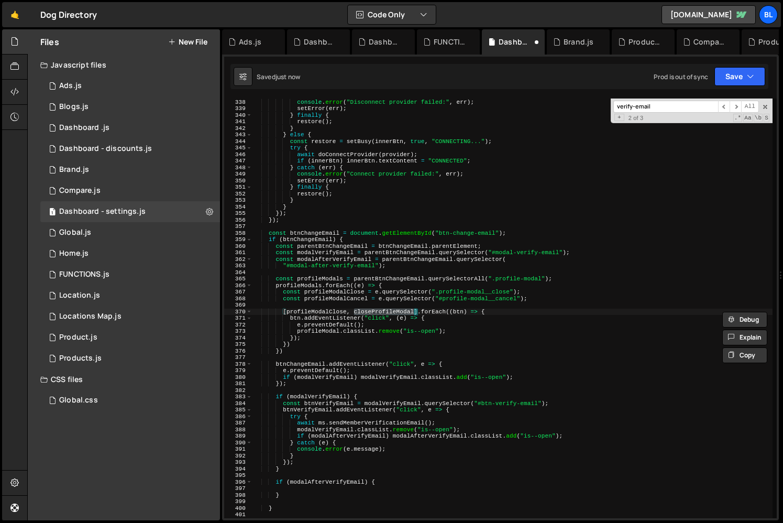
paste textarea "profileModalCance"
click at [348, 329] on div "} catch ( err ) { console . error ( "Disconnect provider failed:" , err ) ; set…" at bounding box center [513, 308] width 520 height 433
click at [364, 345] on div "} catch ( err ) { console . error ( "Disconnect provider failed:" , err ) ; set…" at bounding box center [513, 308] width 520 height 433
click at [317, 331] on div "} catch ( err ) { console . error ( "Disconnect provider failed:" , err ) ; set…" at bounding box center [513, 308] width 520 height 433
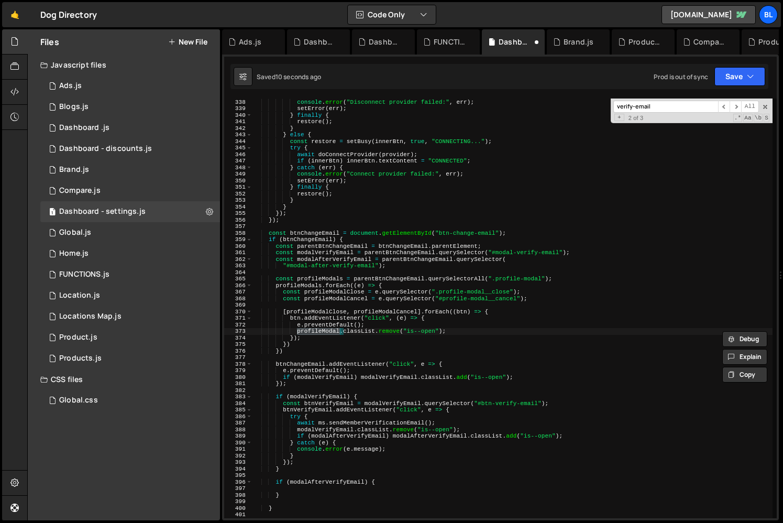
type textarea "e.classList.remove("is--open");"
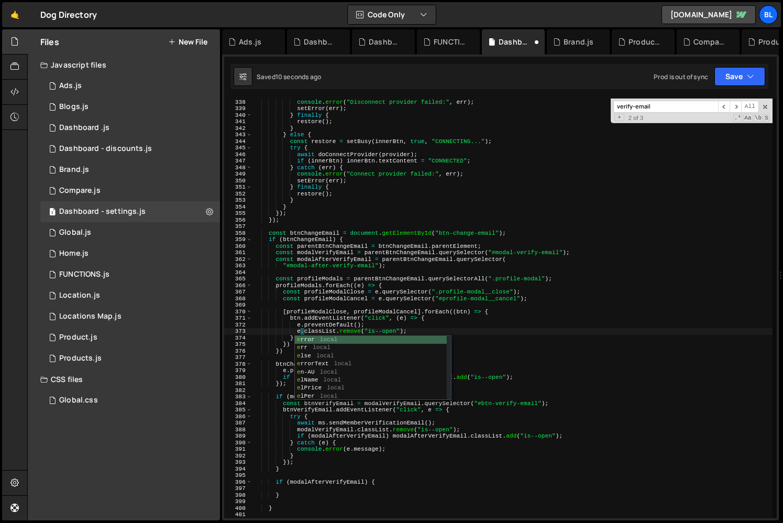
scroll to position [0, 4]
click at [333, 303] on div "} catch ( err ) { console . error ( "Disconnect provider failed:" , err ) ; set…" at bounding box center [513, 308] width 520 height 433
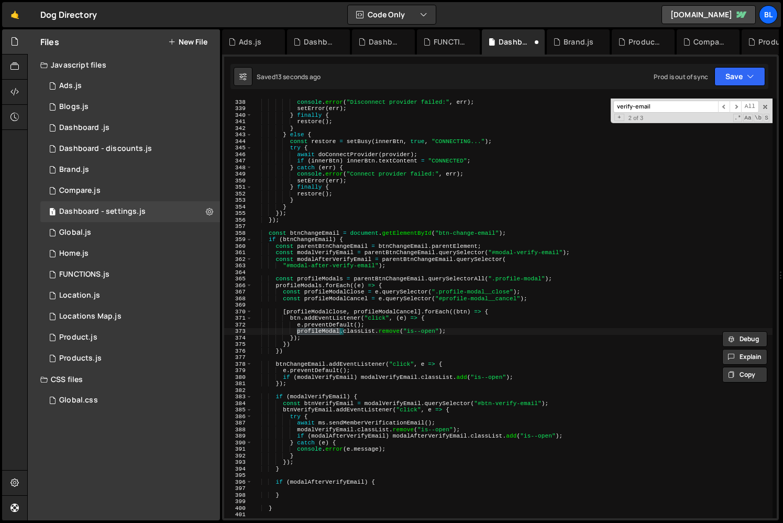
click at [320, 333] on div "} catch ( err ) { console . error ( "Disconnect provider failed:" , err ) ; set…" at bounding box center [513, 308] width 520 height 433
click at [364, 280] on div "} catch ( err ) { console . error ( "Disconnect provider failed:" , err ) ; set…" at bounding box center [513, 308] width 520 height 433
paste textarea "profileModal"
click at [311, 286] on div "} catch ( err ) { console . error ( "Disconnect provider failed:" , err ) ; set…" at bounding box center [513, 308] width 520 height 433
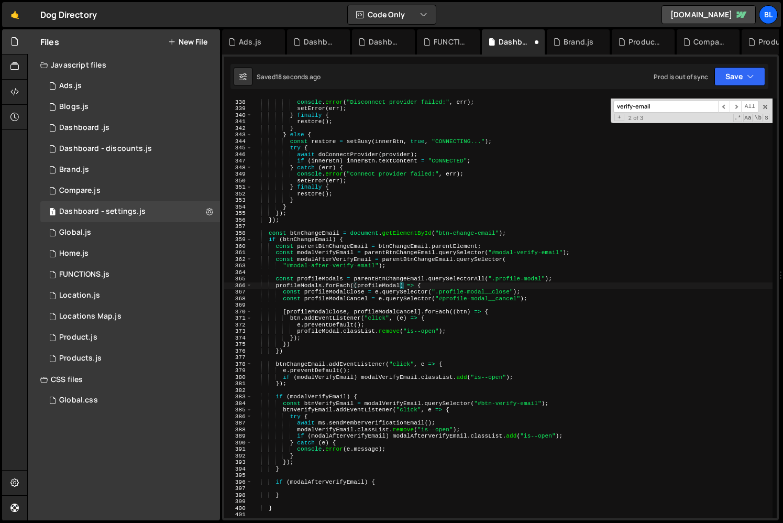
click at [311, 286] on div "} catch ( err ) { console . error ( "Disconnect provider failed:" , err ) ; set…" at bounding box center [513, 308] width 520 height 433
click at [319, 249] on div "} catch ( err ) { console . error ( "Disconnect provider failed:" , err ) ; set…" at bounding box center [513, 308] width 520 height 433
click at [298, 332] on div "} catch ( err ) { console . error ( "Disconnect provider failed:" , err ) ; set…" at bounding box center [513, 308] width 520 height 433
click at [411, 369] on div "} catch ( err ) { console . error ( "Disconnect provider failed:" , err ) ; set…" at bounding box center [513, 308] width 520 height 433
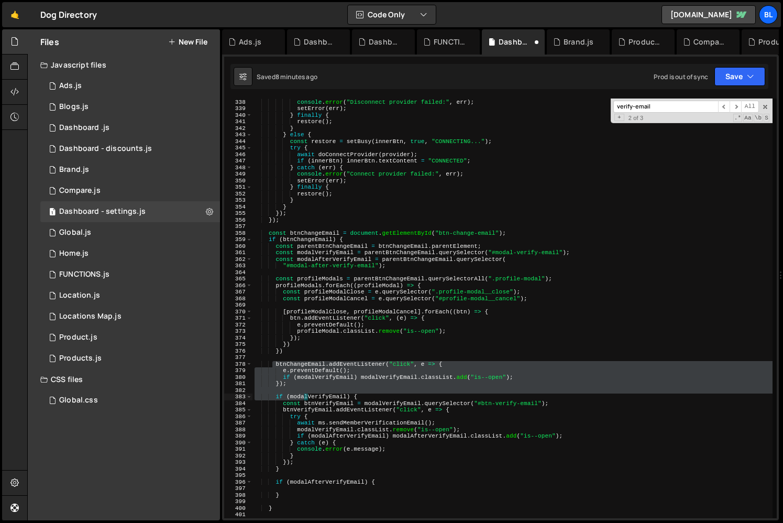
drag, startPoint x: 272, startPoint y: 362, endPoint x: 303, endPoint y: 394, distance: 44.5
click at [303, 394] on div "} catch ( err ) { console . error ( "Disconnect provider failed:" , err ) ; set…" at bounding box center [513, 308] width 520 height 433
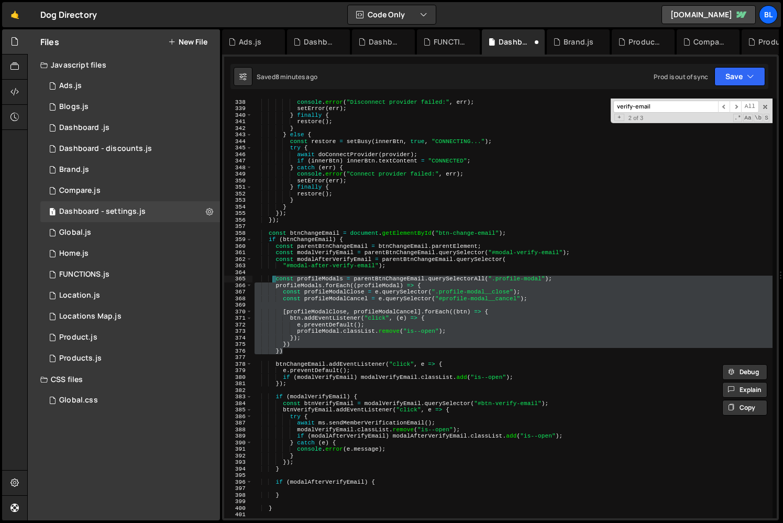
drag, startPoint x: 283, startPoint y: 349, endPoint x: 273, endPoint y: 277, distance: 73.6
click at [273, 277] on div "} catch ( err ) { console . error ( "Disconnect provider failed:" , err ) ; set…" at bounding box center [513, 308] width 520 height 433
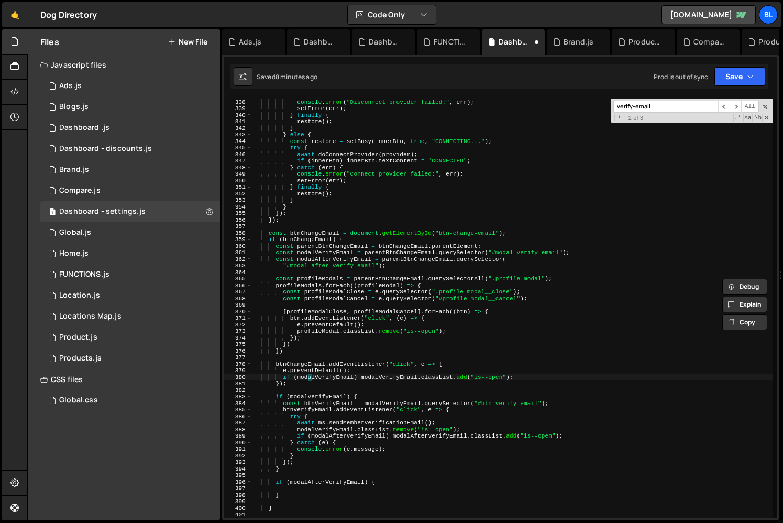
click at [307, 375] on div "} catch ( err ) { console . error ( "Disconnect provider failed:" , err ) ; set…" at bounding box center [513, 308] width 520 height 433
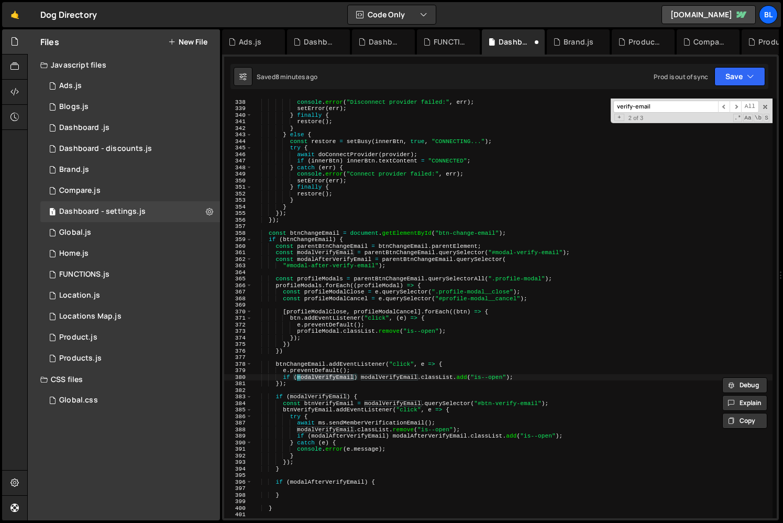
click at [387, 373] on div "} catch ( err ) { console . error ( "Disconnect provider failed:" , err ) ; set…" at bounding box center [513, 308] width 520 height 433
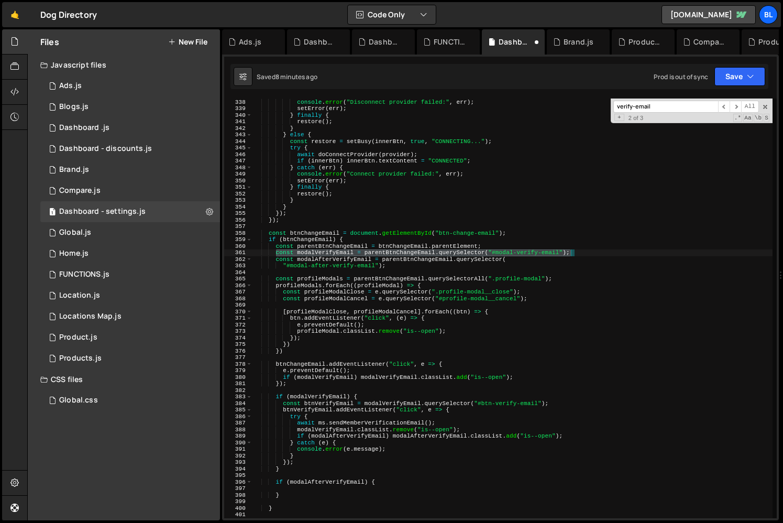
drag, startPoint x: 276, startPoint y: 252, endPoint x: 582, endPoint y: 253, distance: 306.0
click at [582, 253] on div "} catch ( err ) { console . error ( "Disconnect provider failed:" , err ) ; set…" at bounding box center [513, 308] width 520 height 433
click at [453, 341] on div "} catch ( err ) { console . error ( "Disconnect provider failed:" , err ) ; set…" at bounding box center [513, 308] width 520 height 433
click at [417, 410] on div "} catch ( err ) { console . error ( "Disconnect provider failed:" , err ) ; set…" at bounding box center [513, 308] width 520 height 433
click at [299, 399] on div "} catch ( err ) { console . error ( "Disconnect provider failed:" , err ) ; set…" at bounding box center [513, 308] width 520 height 433
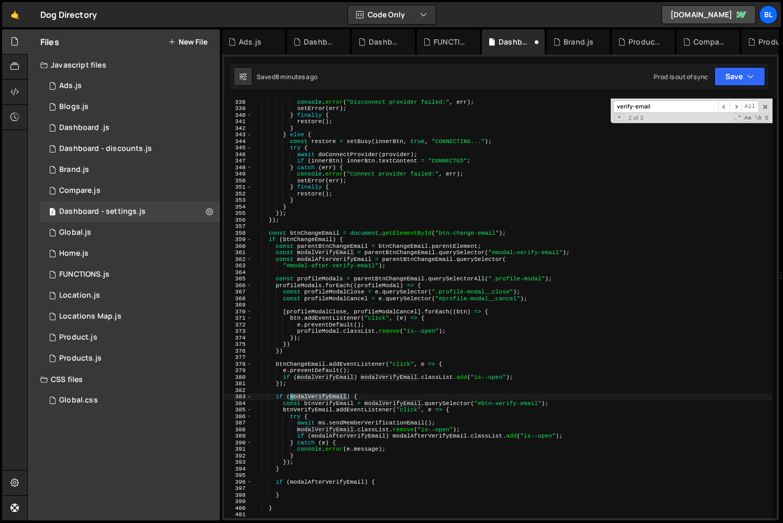
click at [299, 399] on div "} catch ( err ) { console . error ( "Disconnect provider failed:" , err ) ; set…" at bounding box center [513, 308] width 520 height 433
drag, startPoint x: 279, startPoint y: 402, endPoint x: 301, endPoint y: 398, distance: 22.3
click at [279, 402] on div "} catch ( err ) { console . error ( "Disconnect provider failed:" , err ) ; set…" at bounding box center [513, 308] width 520 height 433
drag, startPoint x: 304, startPoint y: 400, endPoint x: 364, endPoint y: 401, distance: 59.2
click at [364, 401] on div "} catch ( err ) { console . error ( "Disconnect provider failed:" , err ) ; set…" at bounding box center [513, 308] width 520 height 433
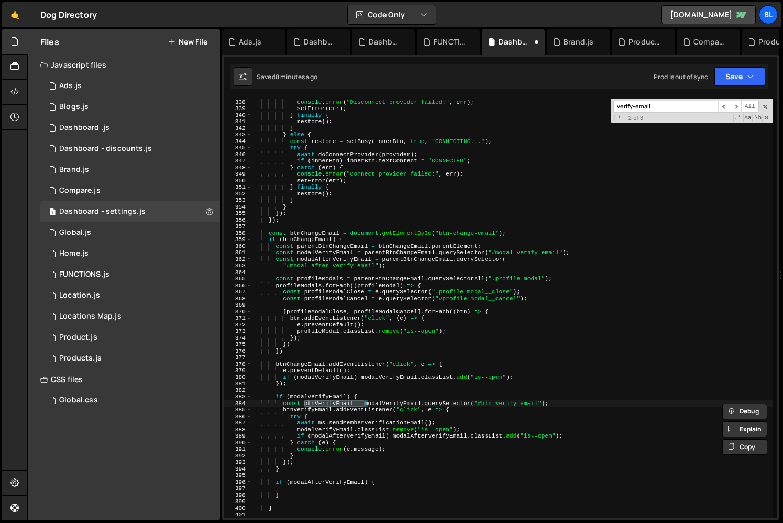
drag, startPoint x: 436, startPoint y: 398, endPoint x: 442, endPoint y: 398, distance: 6.3
click at [436, 398] on div "} catch ( err ) { console . error ( "Disconnect provider failed:" , err ) ; set…" at bounding box center [513, 308] width 520 height 433
drag, startPoint x: 272, startPoint y: 408, endPoint x: 342, endPoint y: 410, distance: 69.2
click at [342, 410] on div "} catch ( err ) { console . error ( "Disconnect provider failed:" , err ) ; set…" at bounding box center [513, 308] width 520 height 433
click at [352, 396] on div "} catch ( err ) { console . error ( "Disconnect provider failed:" , err ) ; set…" at bounding box center [513, 308] width 520 height 433
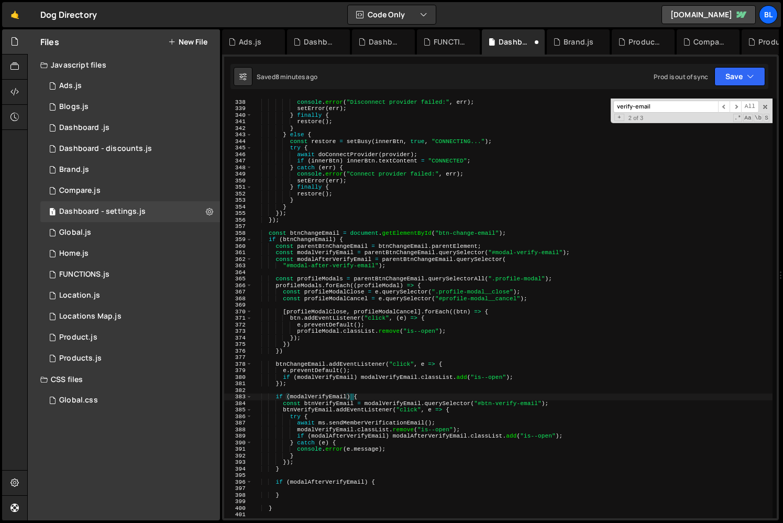
click at [317, 420] on div "} catch ( err ) { console . error ( "Disconnect provider failed:" , err ) ; set…" at bounding box center [513, 308] width 520 height 433
drag, startPoint x: 281, startPoint y: 422, endPoint x: 407, endPoint y: 422, distance: 125.7
click at [406, 422] on div "} catch ( err ) { console . error ( "Disconnect provider failed:" , err ) ; set…" at bounding box center [513, 308] width 520 height 433
drag, startPoint x: 451, startPoint y: 418, endPoint x: 465, endPoint y: 414, distance: 14.3
click at [452, 418] on div "} catch ( err ) { console . error ( "Disconnect provider failed:" , err ) ; set…" at bounding box center [513, 308] width 520 height 433
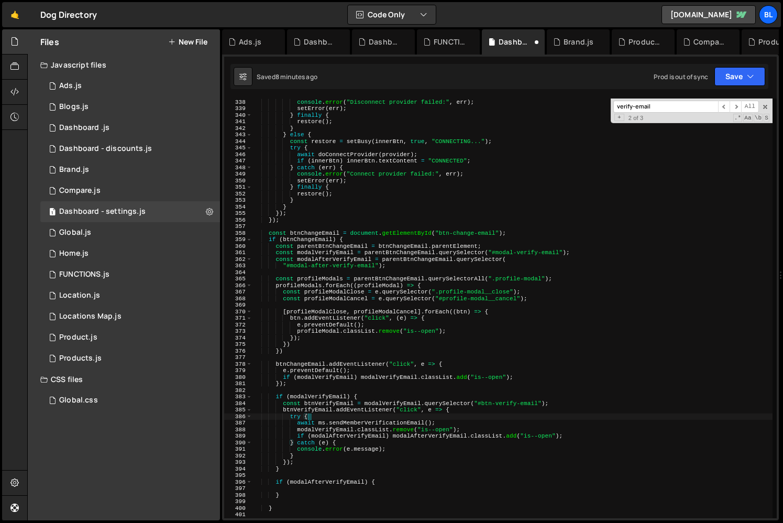
click at [467, 412] on div "} catch ( err ) { console . error ( "Disconnect provider failed:" , err ) ; set…" at bounding box center [513, 308] width 520 height 433
type textarea "btnVerifyEmail.addEventListener("click", e => {"
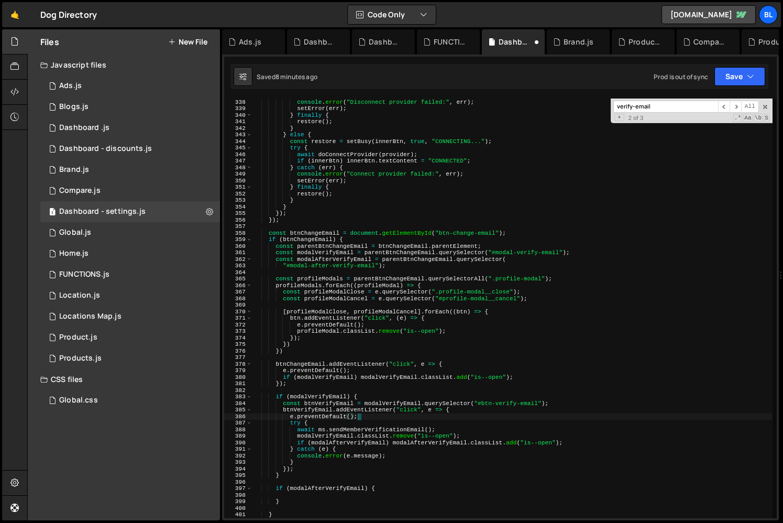
scroll to position [0, 8]
click at [354, 433] on div "} catch ( err ) { console . error ( "Disconnect provider failed:" , err ) ; set…" at bounding box center [513, 308] width 520 height 433
click at [297, 438] on div "} catch ( err ) { console . error ( "Disconnect provider failed:" , err ) ; set…" at bounding box center [513, 308] width 520 height 433
drag, startPoint x: 293, startPoint y: 434, endPoint x: 314, endPoint y: 434, distance: 20.4
click at [317, 434] on div "} catch ( err ) { console . error ( "Disconnect provider failed:" , err ) ; set…" at bounding box center [513, 308] width 520 height 433
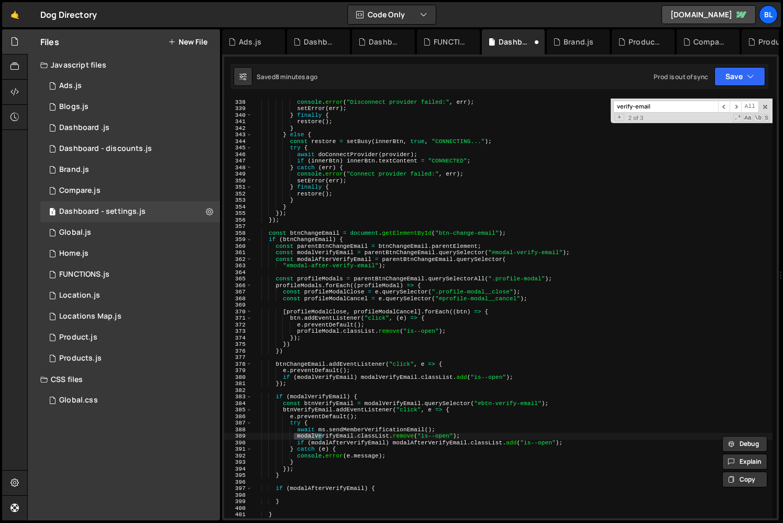
click at [312, 434] on div "} catch ( err ) { console . error ( "Disconnect provider failed:" , err ) ; set…" at bounding box center [513, 309] width 520 height 420
click at [321, 436] on div "} catch ( err ) { console . error ( "Disconnect provider failed:" , err ) ; set…" at bounding box center [513, 308] width 520 height 433
click at [335, 436] on div "} catch ( err ) { console . error ( "Disconnect provider failed:" , err ) ; set…" at bounding box center [513, 309] width 520 height 420
click at [373, 433] on div "} catch ( err ) { console . error ( "Disconnect provider failed:" , err ) ; set…" at bounding box center [513, 308] width 520 height 433
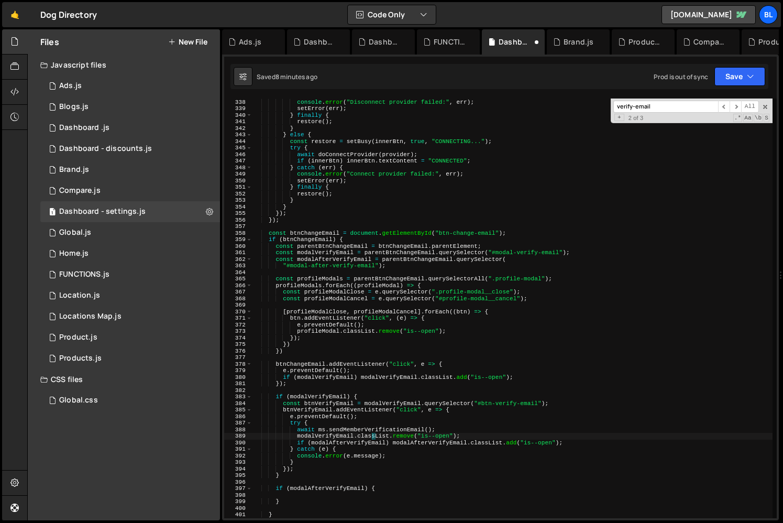
click at [414, 436] on div "} catch ( err ) { console . error ( "Disconnect provider failed:" , err ) ; set…" at bounding box center [513, 308] width 520 height 433
click at [438, 436] on div "} catch ( err ) { console . error ( "Disconnect provider failed:" , err ) ; set…" at bounding box center [513, 308] width 520 height 433
click at [423, 447] on div "} catch ( err ) { console . error ( "Disconnect provider failed:" , err ) ; set…" at bounding box center [513, 308] width 520 height 433
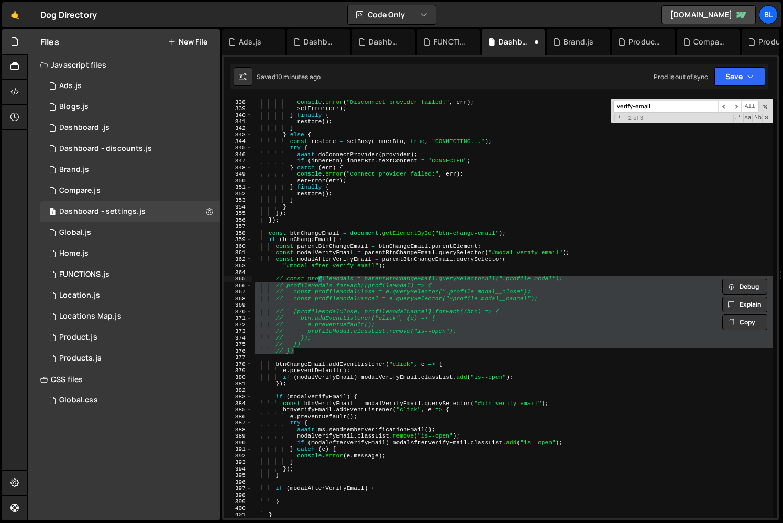
drag, startPoint x: 302, startPoint y: 349, endPoint x: 308, endPoint y: 276, distance: 73.6
click at [308, 276] on div "} catch ( err ) { console . error ( "Disconnect provider failed:" , err ) ; set…" at bounding box center [513, 308] width 520 height 433
click at [374, 318] on div "} catch ( err ) { console . error ( "Disconnect provider failed:" , err ) ; set…" at bounding box center [513, 308] width 520 height 433
type textarea "// btn.addEventListener("click", (e) => {"
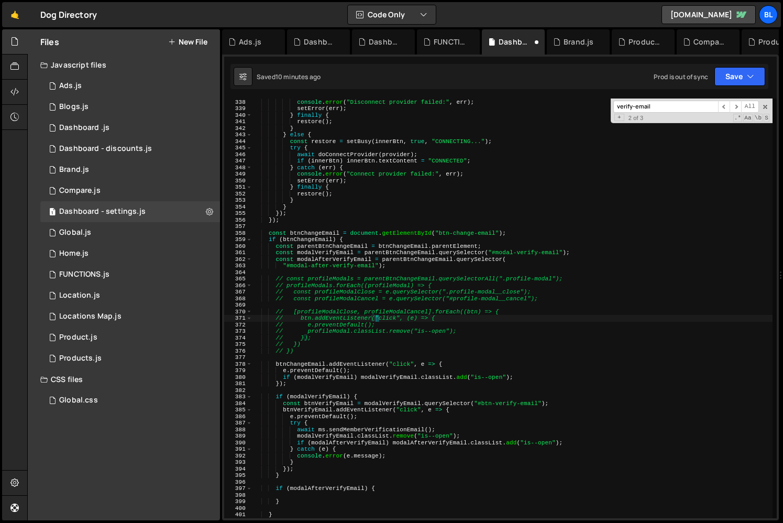
click at [391, 356] on div "} catch ( err ) { console . error ( "Disconnect provider failed:" , err ) ; set…" at bounding box center [513, 308] width 520 height 433
click at [311, 477] on div "} catch ( err ) { console . error ( "Disconnect provider failed:" , err ) ; set…" at bounding box center [513, 308] width 520 height 433
click at [384, 411] on div "} catch ( err ) { console . error ( "Disconnect provider failed:" , err ) ; set…" at bounding box center [513, 308] width 520 height 433
click at [348, 429] on div "} catch ( err ) { console . error ( "Disconnect provider failed:" , err ) ; set…" at bounding box center [513, 308] width 520 height 433
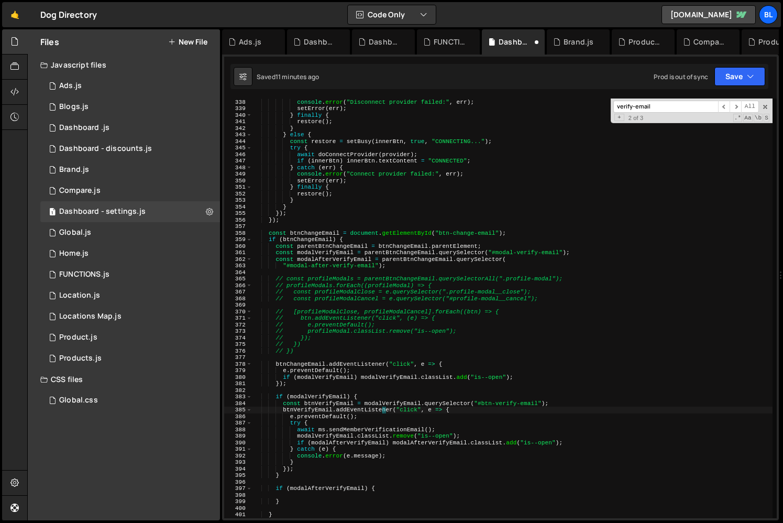
type textarea "await ms.sendMemberVerificationEmail();"
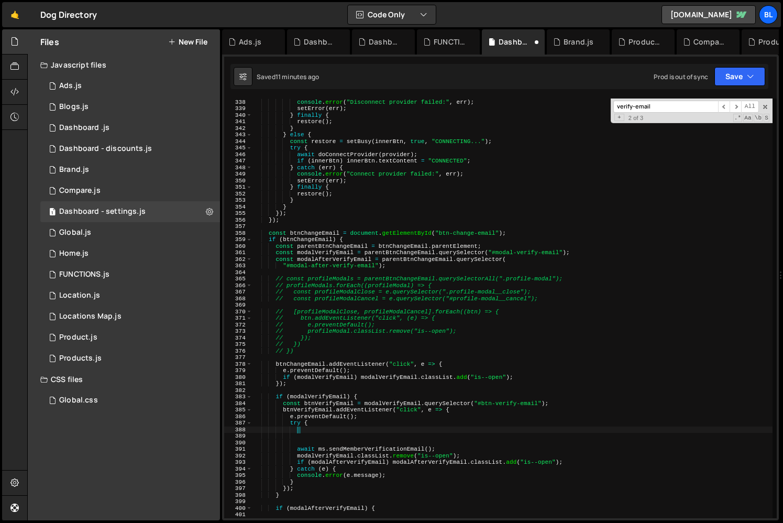
scroll to position [0, 3]
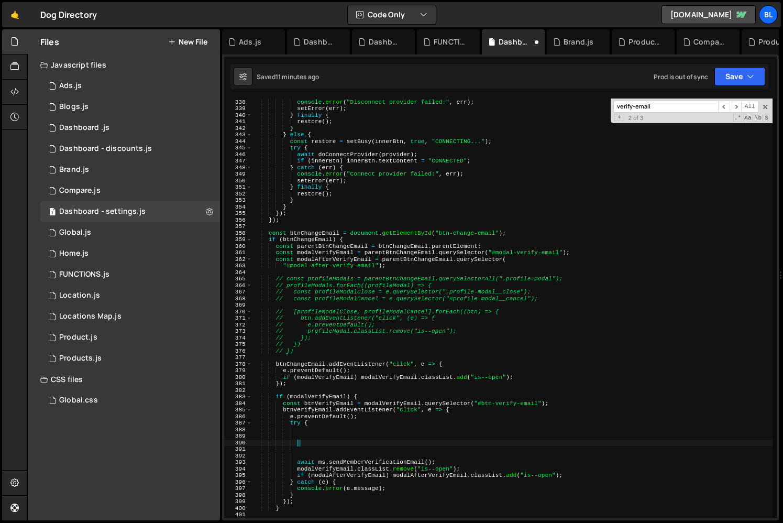
paste textarea "return response"
type textarea "return response"
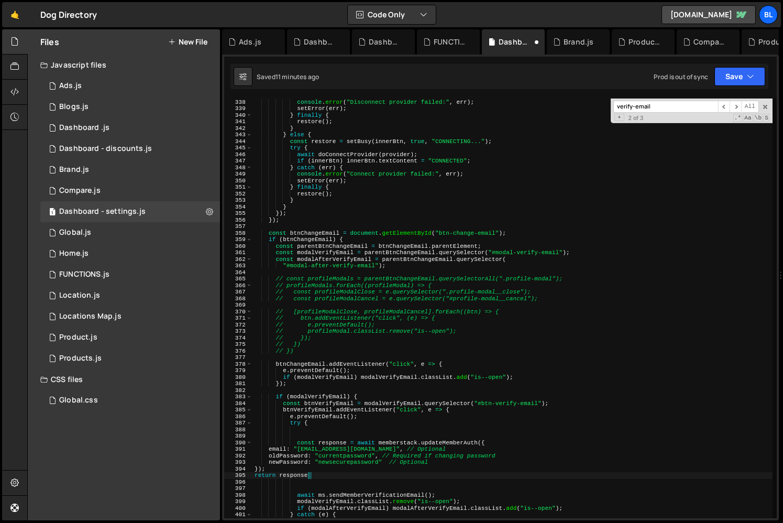
scroll to position [0, 0]
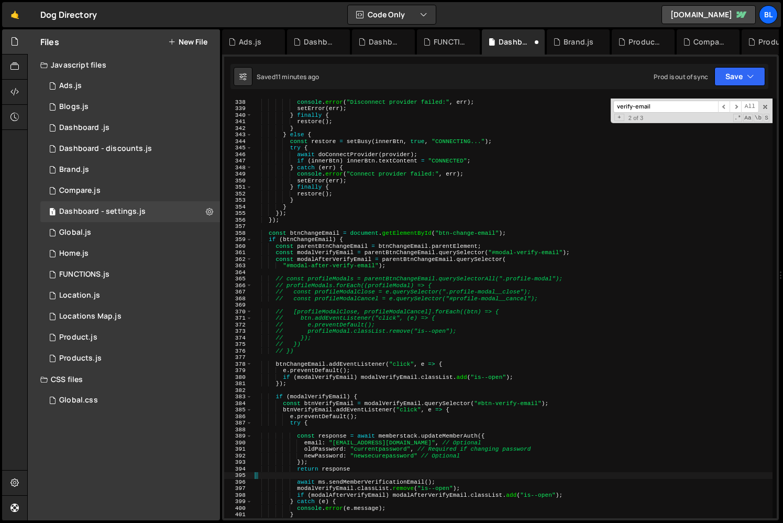
click at [358, 469] on div "} catch ( err ) { console . error ( "Disconnect provider failed:" , err ) ; set…" at bounding box center [513, 308] width 520 height 433
click at [334, 466] on div "} catch ( err ) { console . error ( "Disconnect provider failed:" , err ) ; set…" at bounding box center [513, 308] width 520 height 433
click at [404, 408] on div "} catch ( err ) { console . error ( "Disconnect provider failed:" , err ) ; set…" at bounding box center [513, 308] width 520 height 433
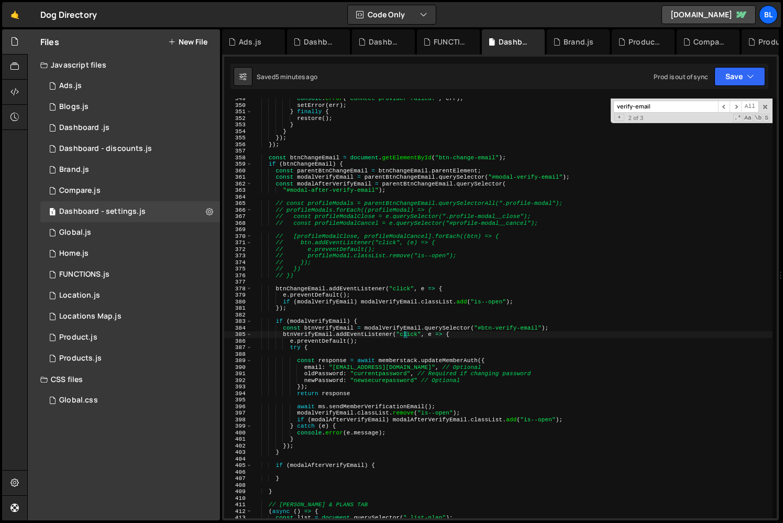
scroll to position [2320, 0]
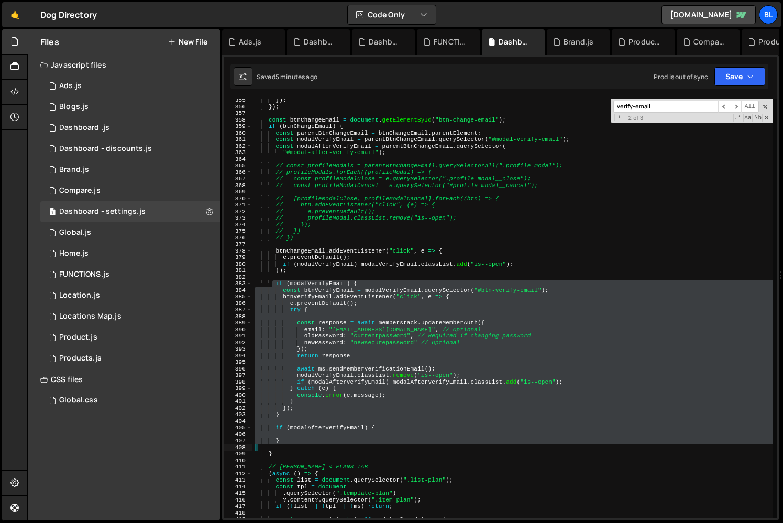
drag, startPoint x: 276, startPoint y: 287, endPoint x: 329, endPoint y: 445, distance: 166.8
click at [329, 445] on div "}) ; }) ; const btnChangeEmail = document . getElementById ( "btn-change-email"…" at bounding box center [513, 313] width 520 height 433
type textarea "// }"
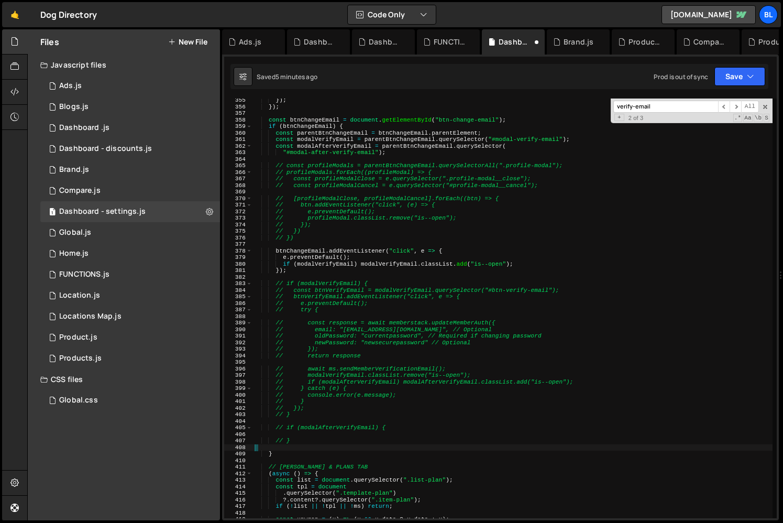
click at [401, 420] on div "}) ; }) ; const btnChangeEmail = document . getElementById ( "btn-change-email"…" at bounding box center [513, 313] width 520 height 433
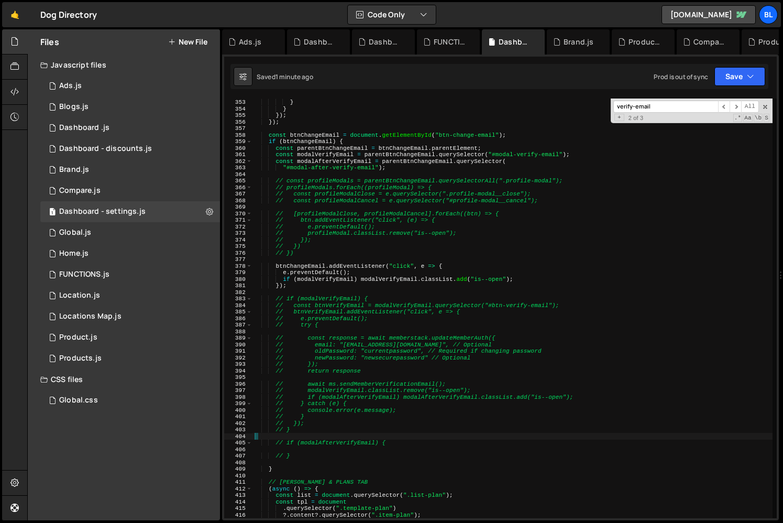
click at [393, 294] on div "restore ( ) ; } } }) ; }) ; const btnChangeEmail = document . getElementById ( …" at bounding box center [513, 308] width 520 height 433
click at [318, 251] on div "restore ( ) ; } } }) ; }) ; const btnChangeEmail = document . getElementById ( …" at bounding box center [513, 308] width 520 height 433
type textarea "// })"
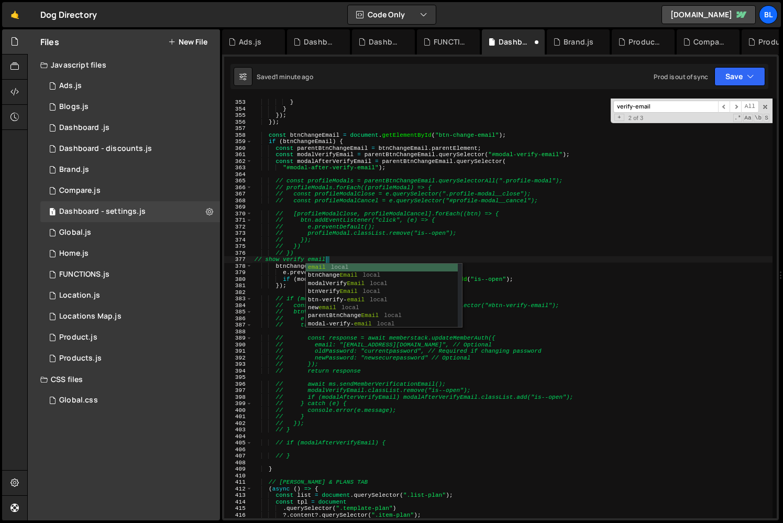
scroll to position [0, 6]
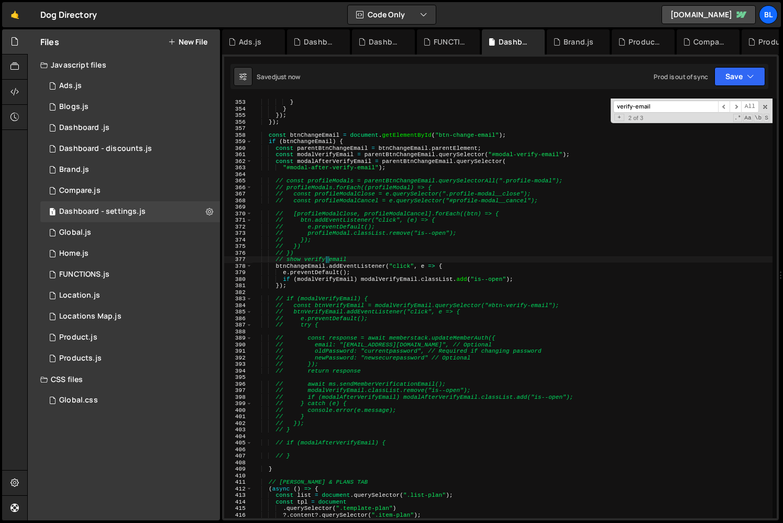
type textarea "// })"
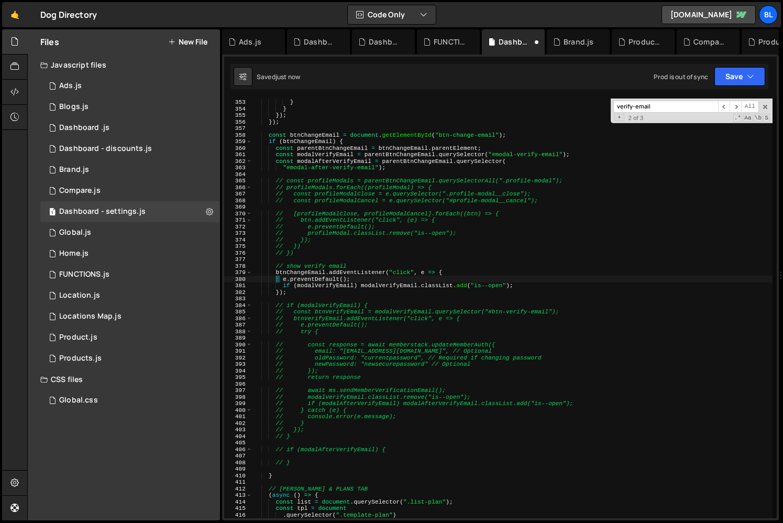
type textarea "});"
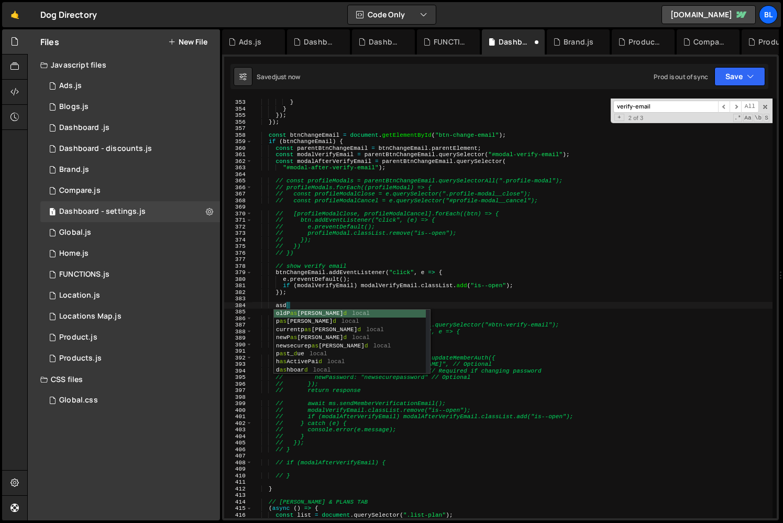
type textarea "a"
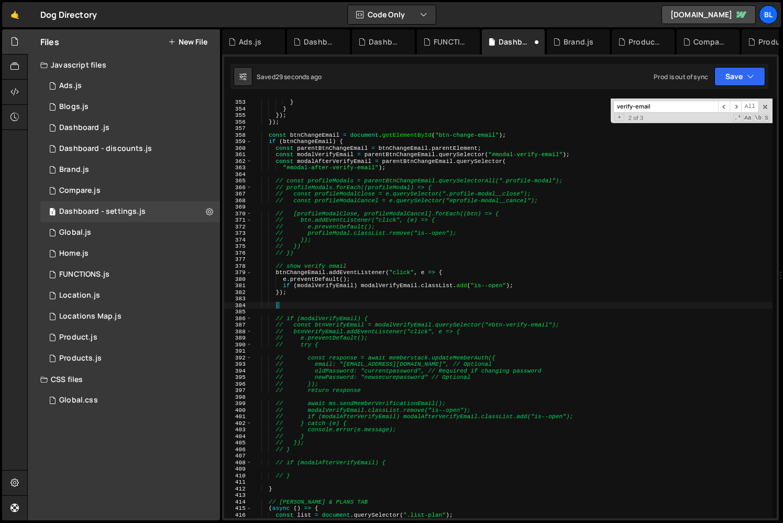
click at [312, 303] on div "restore ( ) ; } } }) ; }) ; const btnChangeEmail = document . getElementById ( …" at bounding box center [513, 308] width 520 height 433
paste textarea "newEmail"
type textarea "newEmail"
paste textarea "newEmail"
type textarea "newEmail"
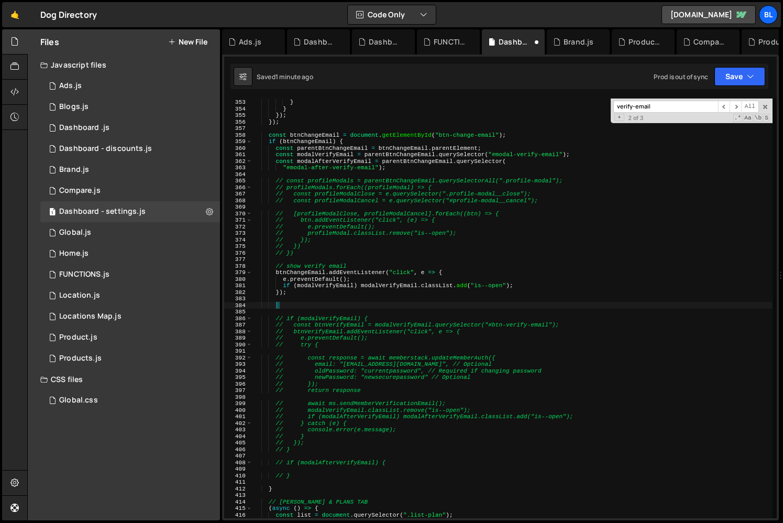
click at [378, 293] on div "restore ( ) ; } } }) ; }) ; const btnChangeEmail = document . getElementById ( …" at bounding box center [513, 308] width 520 height 433
type textarea "});"
click at [345, 291] on div "restore ( ) ; } } }) ; }) ; const btnChangeEmail = document . getElementById ( …" at bounding box center [513, 308] width 520 height 433
click at [321, 296] on div "restore ( ) ; } } }) ; }) ; const btnChangeEmail = document . getElementById ( …" at bounding box center [513, 308] width 520 height 433
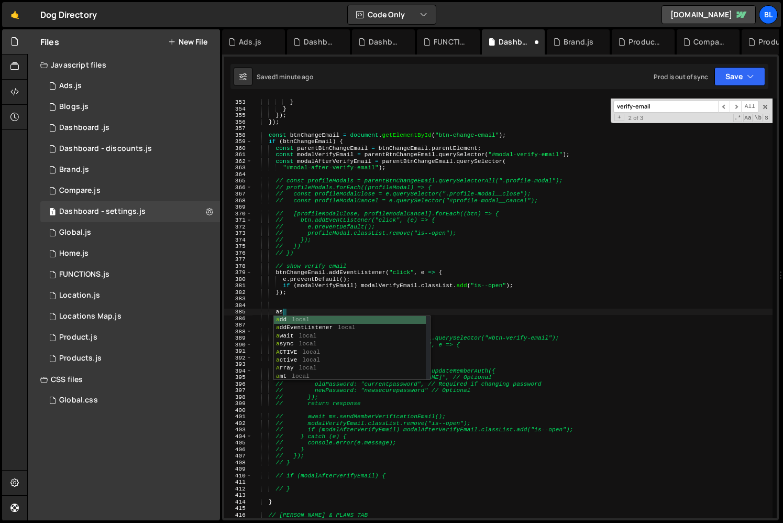
type textarea "a"
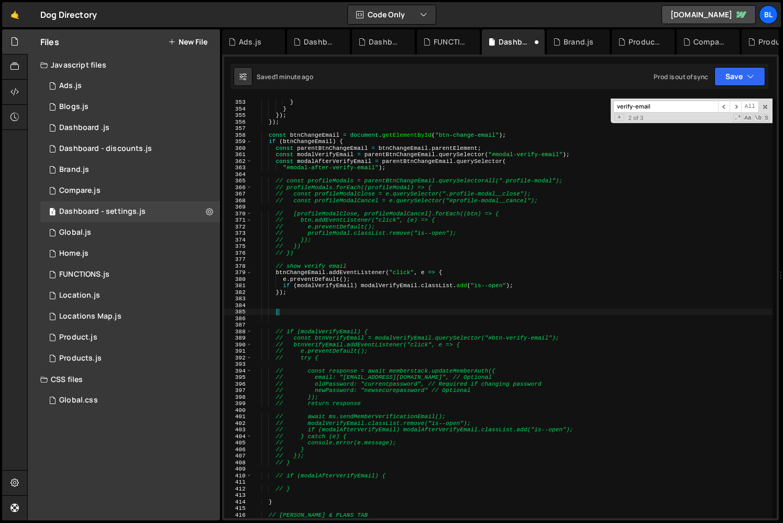
scroll to position [0, 2]
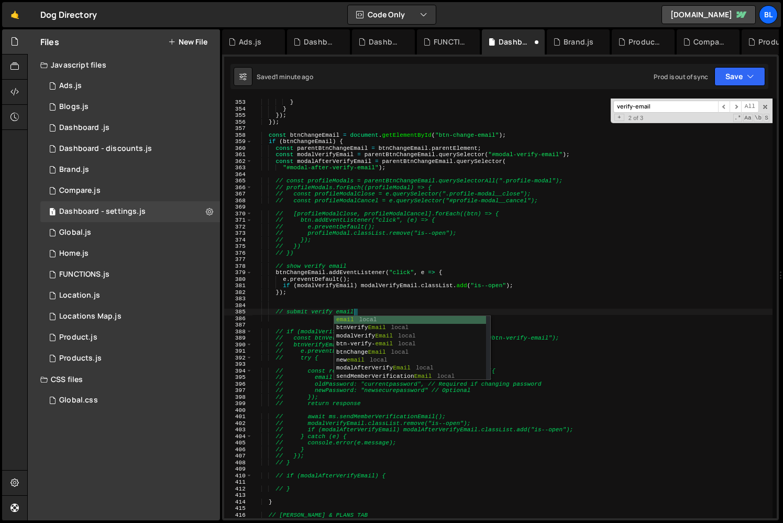
click at [327, 268] on div "restore ( ) ; } } }) ; }) ; const btnChangeEmail = document . getElementById ( …" at bounding box center [513, 308] width 520 height 433
type textarea "// show verify email"
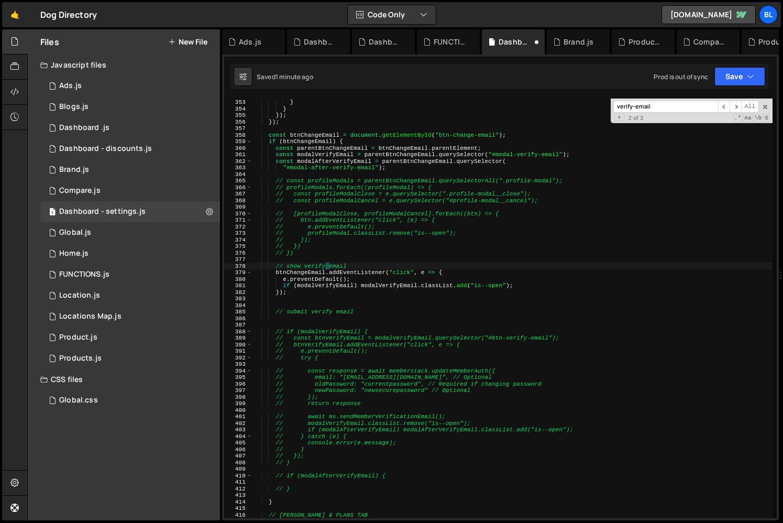
click at [296, 323] on div "restore ( ) ; } } }) ; }) ; const btnChangeEmail = document . getElementById ( …" at bounding box center [513, 308] width 520 height 433
click at [300, 465] on div "restore ( ) ; } } }) ; }) ; const btnChangeEmail = document . getElementById ( …" at bounding box center [513, 308] width 520 height 433
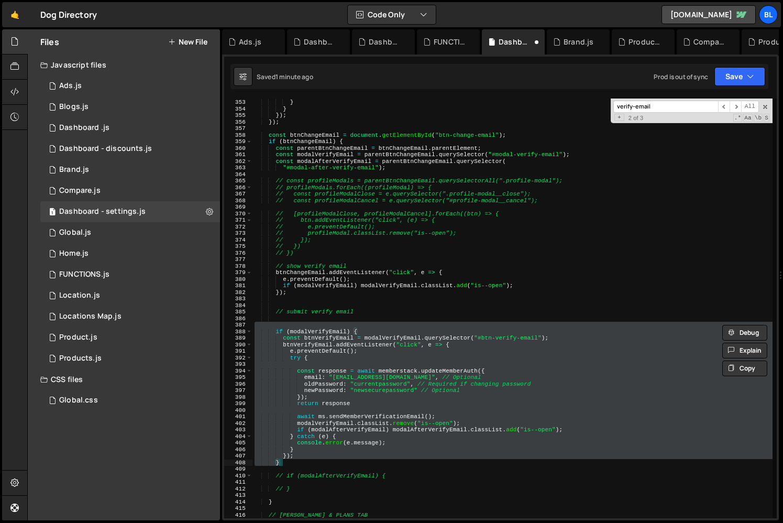
type textarea "}); }"
click at [313, 323] on div "restore ( ) ; } } }) ; }) ; const btnChangeEmail = document . getElementById ( …" at bounding box center [513, 308] width 520 height 433
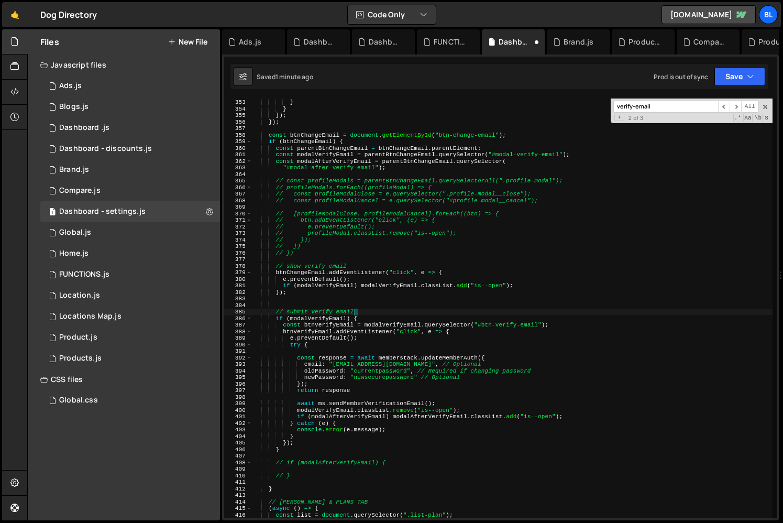
click at [371, 328] on div "restore ( ) ; } } }) ; }) ; const btnChangeEmail = document . getElementById ( …" at bounding box center [513, 308] width 520 height 433
type textarea "const btnVerifyEmail = modalVerifyEmail.querySelector("#btn-verify-email");"
click at [333, 352] on div "restore ( ) ; } } }) ; }) ; const btnChangeEmail = document . getElementById ( …" at bounding box center [513, 308] width 520 height 433
click at [341, 348] on div "restore ( ) ; } } }) ; }) ; const btnChangeEmail = document . getElementById ( …" at bounding box center [513, 308] width 520 height 433
click at [335, 323] on div "restore ( ) ; } } }) ; }) ; const btnChangeEmail = document . getElementById ( …" at bounding box center [513, 308] width 520 height 433
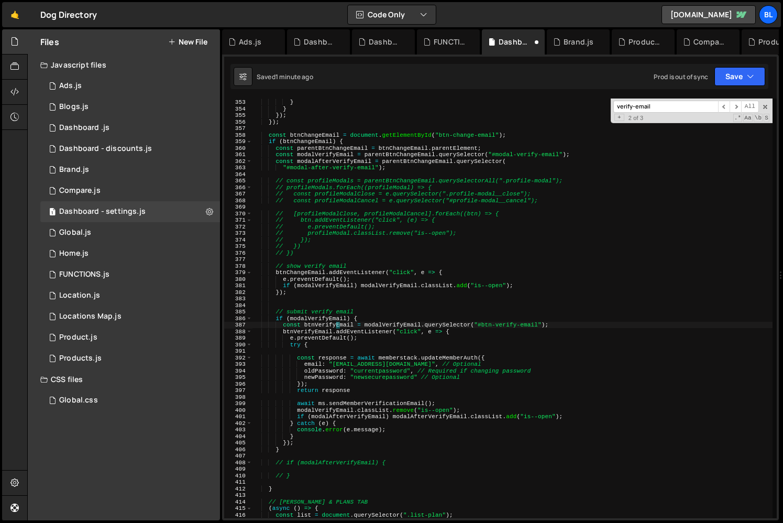
click at [335, 323] on div "restore ( ) ; } } }) ; }) ; const btnChangeEmail = document . getElementById ( …" at bounding box center [513, 308] width 520 height 433
type textarea "btnSubmit.addEventListener("click", e => {"
click at [382, 301] on div "restore ( ) ; } } }) ; }) ; const btnChangeEmail = document . getElementById ( …" at bounding box center [513, 308] width 520 height 433
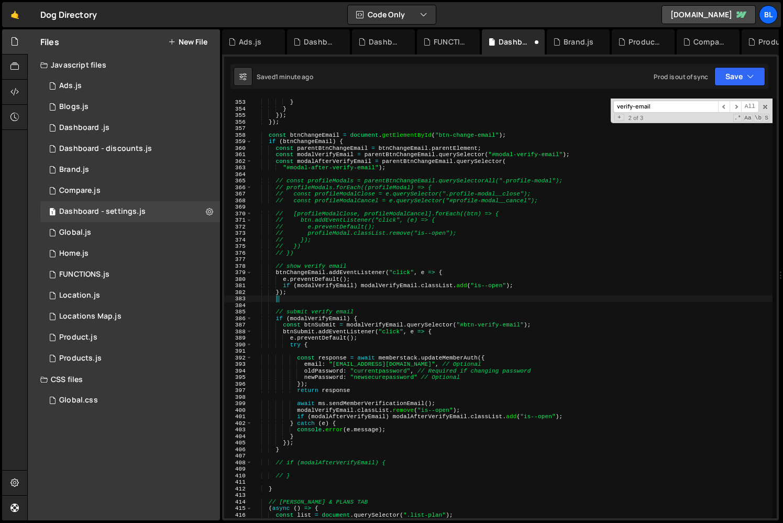
click at [356, 330] on div "restore ( ) ; } } }) ; }) ; const btnChangeEmail = document . getElementById ( …" at bounding box center [513, 308] width 520 height 433
click at [381, 325] on div "restore ( ) ; } } }) ; }) ; const btnChangeEmail = document . getElementById ( …" at bounding box center [513, 308] width 520 height 433
click at [438, 325] on div "restore ( ) ; } } }) ; }) ; const btnChangeEmail = document . getElementById ( …" at bounding box center [513, 308] width 520 height 433
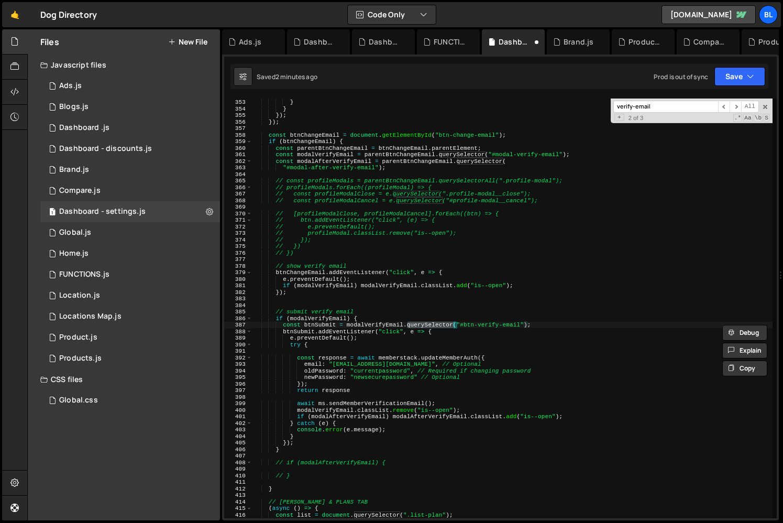
click at [491, 329] on div "restore ( ) ; } } }) ; }) ; const btnChangeEmail = document . getElementById ( …" at bounding box center [513, 308] width 520 height 433
click at [398, 330] on div "restore ( ) ; } } }) ; }) ; const btnChangeEmail = document . getElementById ( …" at bounding box center [513, 308] width 520 height 433
click at [375, 338] on div "restore ( ) ; } } }) ; }) ; const btnChangeEmail = document . getElementById ( …" at bounding box center [513, 308] width 520 height 433
click at [370, 322] on div "restore ( ) ; } } }) ; }) ; const btnChangeEmail = document . getElementById ( …" at bounding box center [513, 308] width 520 height 433
click at [370, 338] on div "restore ( ) ; } } }) ; }) ; const btnChangeEmail = document . getElementById ( …" at bounding box center [513, 308] width 520 height 433
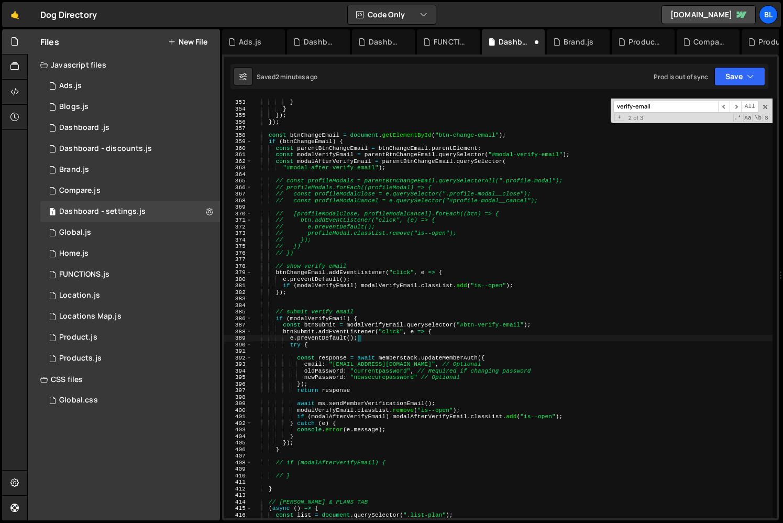
click at [315, 319] on div "restore ( ) ; } } }) ; }) ; const btnChangeEmail = document . getElementById ( …" at bounding box center [513, 308] width 520 height 433
click at [322, 323] on div "restore ( ) ; } } }) ; }) ; const btnChangeEmail = document . getElementById ( …" at bounding box center [513, 308] width 520 height 433
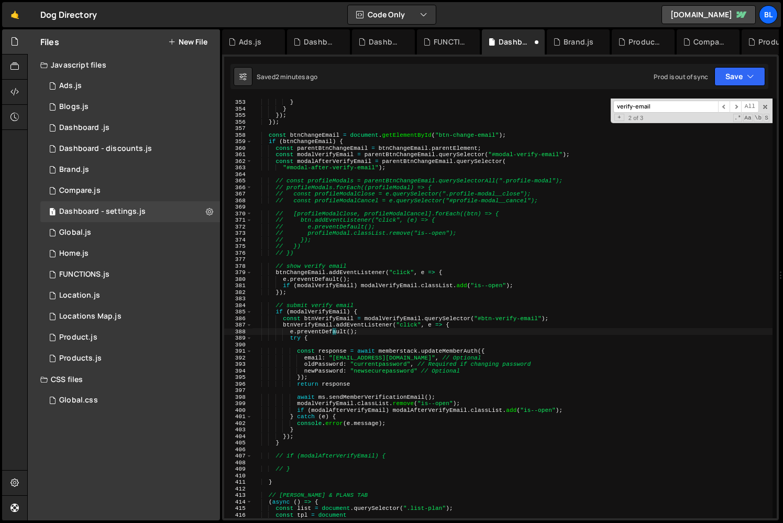
click at [369, 326] on div "restore ( ) ; } } }) ; }) ; const btnChangeEmail = document . getElementById ( …" at bounding box center [513, 308] width 520 height 433
click at [354, 339] on div "restore ( ) ; } } }) ; }) ; const btnChangeEmail = document . getElementById ( …" at bounding box center [513, 308] width 520 height 433
type textarea "try {"
click at [345, 344] on div "restore ( ) ; } } }) ; }) ; const btnChangeEmail = document . getElementById ( …" at bounding box center [513, 308] width 520 height 433
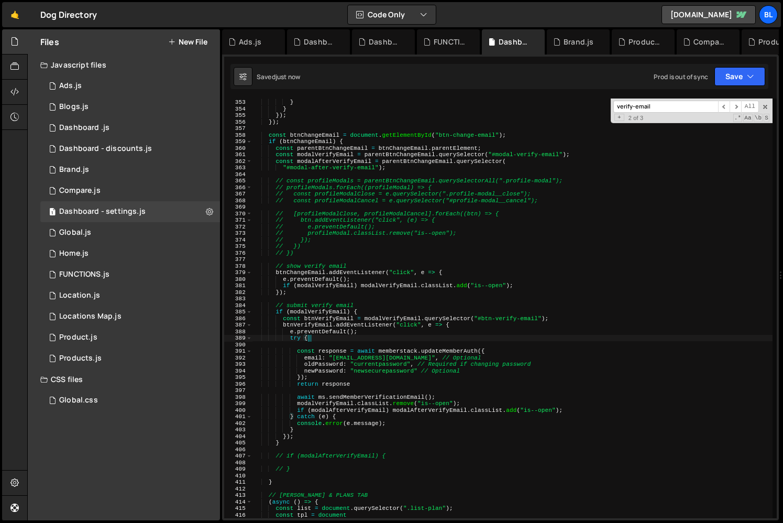
scroll to position [0, 0]
click at [397, 359] on div "restore ( ) ; } } }) ; }) ; const btnChangeEmail = document . getElementById ( …" at bounding box center [513, 308] width 520 height 433
type textarea "email: "[EMAIL_ADDRESS][DOMAIN_NAME]", // Optional"
click at [303, 344] on div "restore ( ) ; } } }) ; }) ; const btnChangeEmail = document . getElementById ( …" at bounding box center [513, 308] width 520 height 433
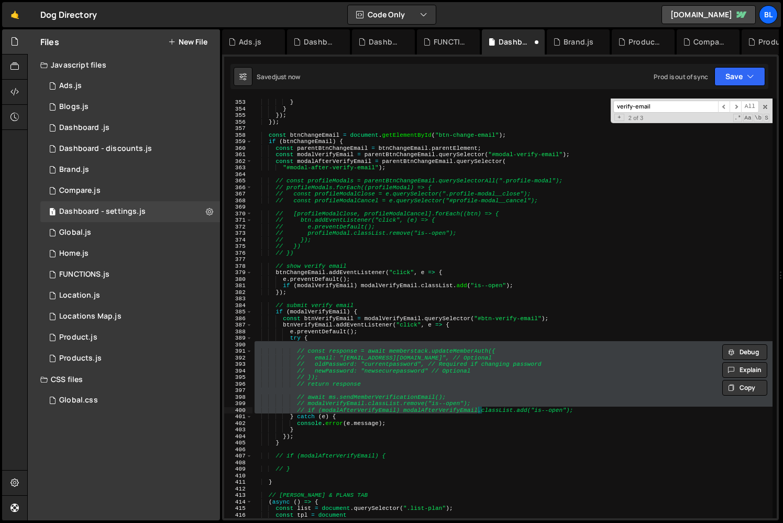
drag, startPoint x: 303, startPoint y: 344, endPoint x: 402, endPoint y: 411, distance: 119.3
click at [402, 411] on div "restore ( ) ; } } }) ; }) ; const btnChangeEmail = document . getElementById ( …" at bounding box center [513, 308] width 520 height 433
click at [374, 326] on div "restore ( ) ; } } }) ; }) ; const btnChangeEmail = document . getElementById ( …" at bounding box center [513, 308] width 520 height 433
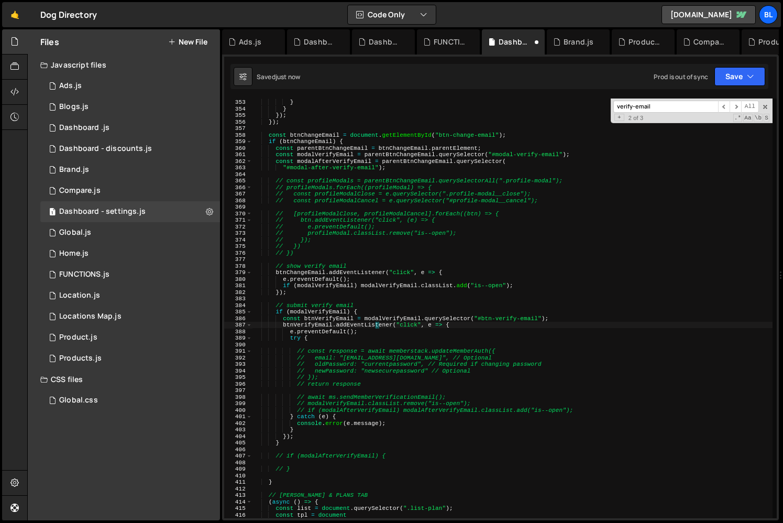
click at [346, 333] on div "restore ( ) ; } } }) ; }) ; const btnChangeEmail = document . getElementById ( …" at bounding box center [513, 308] width 520 height 433
type textarea "try {"
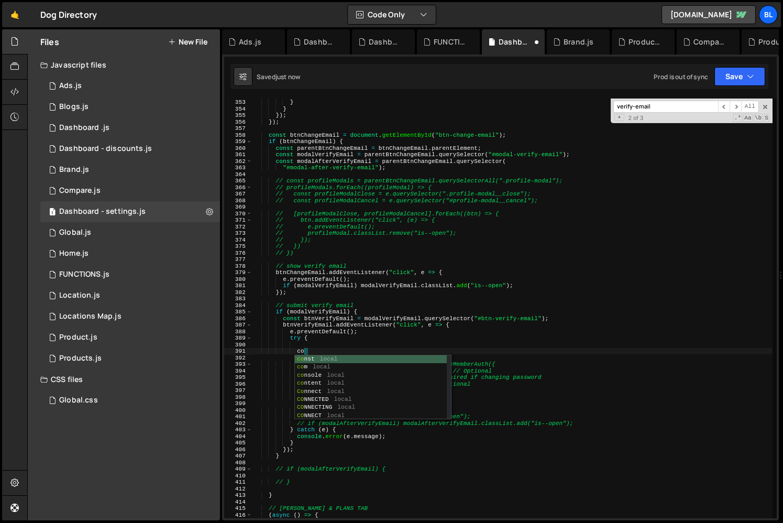
type textarea "const"
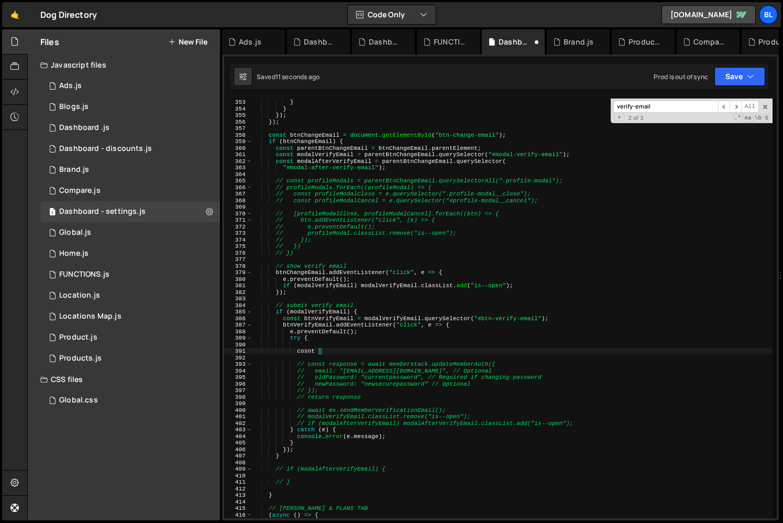
type textarea "cosntc"
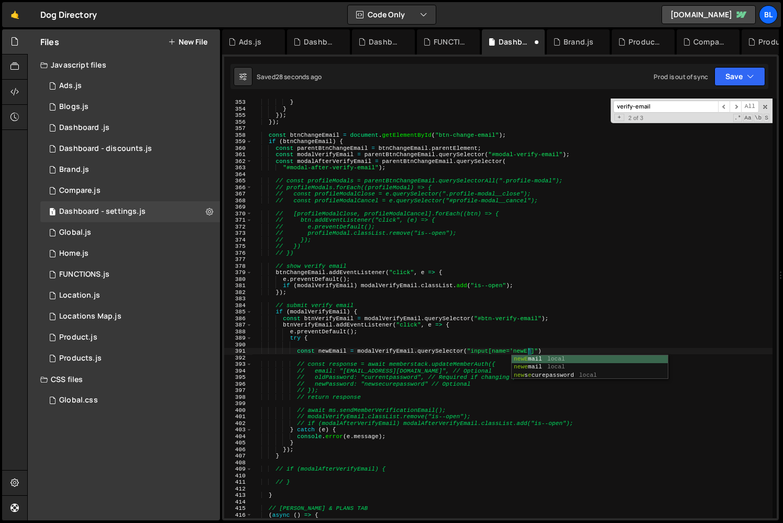
scroll to position [0, 25]
type textarea "const newEmail = modalVerifyEmail.querySelector("input[name='newEmail']");"
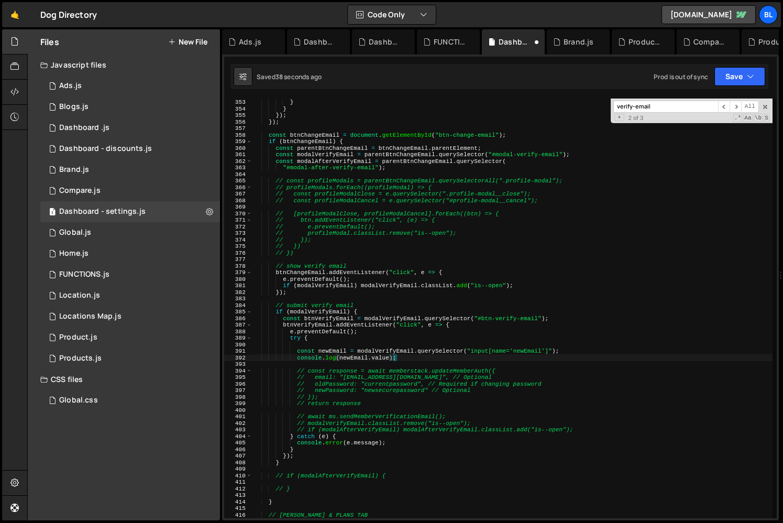
scroll to position [0, 12]
click at [502, 391] on div "restore ( ) ; } } }) ; }) ; const btnChangeEmail = document . getElementById ( …" at bounding box center [513, 308] width 520 height 433
click at [535, 350] on div "restore ( ) ; } } }) ; }) ; const btnChangeEmail = document . getElementById ( …" at bounding box center [513, 308] width 520 height 433
click at [464, 355] on div "restore ( ) ; } } }) ; }) ; const btnChangeEmail = document . getElementById ( …" at bounding box center [513, 308] width 520 height 433
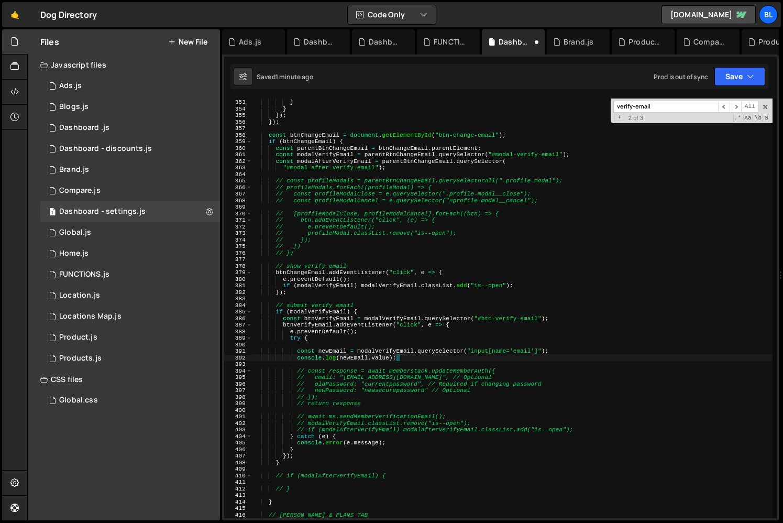
click at [408, 353] on div "restore ( ) ; } } }) ; }) ; const btnChangeEmail = document . getElementById ( …" at bounding box center [513, 308] width 520 height 433
type textarea "const newEmail = modalVerifyEmail.querySelector("input[name='email']");"
click at [378, 361] on div "restore ( ) ; } } }) ; }) ; const btnChangeEmail = document . getElementById ( …" at bounding box center [513, 308] width 520 height 433
click at [350, 359] on div "restore ( ) ; } } }) ; }) ; const btnChangeEmail = document . getElementById ( …" at bounding box center [513, 308] width 520 height 433
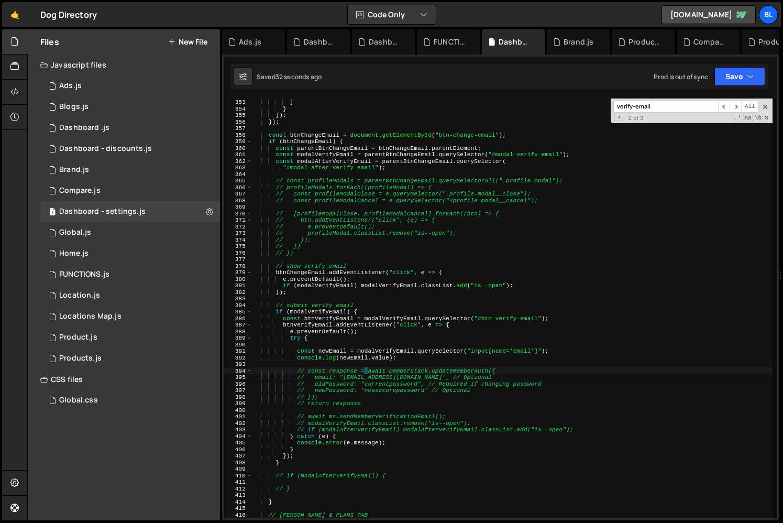
click at [366, 368] on div "restore ( ) ; } } }) ; }) ; const btnChangeEmail = document . getElementById ( …" at bounding box center [513, 308] width 520 height 433
click at [377, 354] on div "restore ( ) ; } } }) ; }) ; const btnChangeEmail = document . getElementById ( …" at bounding box center [513, 308] width 520 height 433
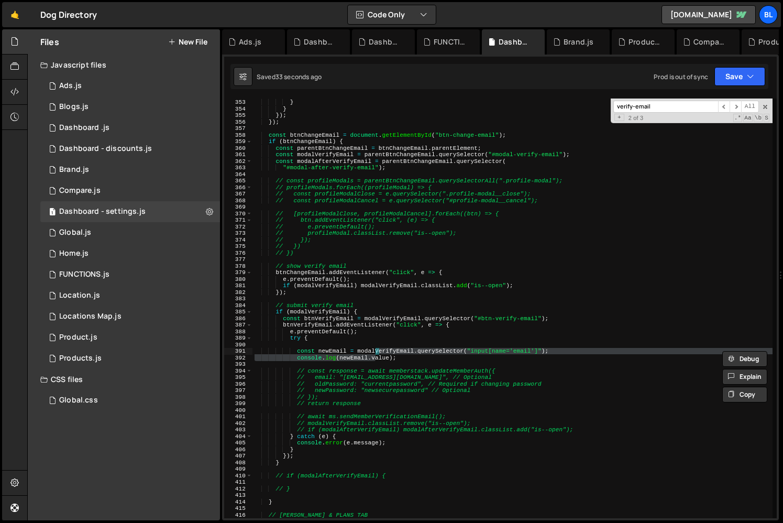
click at [377, 349] on div at bounding box center [377, 349] width 0 height 0
click at [482, 331] on div "restore ( ) ; } } }) ; }) ; const btnChangeEmail = document . getElementById ( …" at bounding box center [513, 308] width 520 height 433
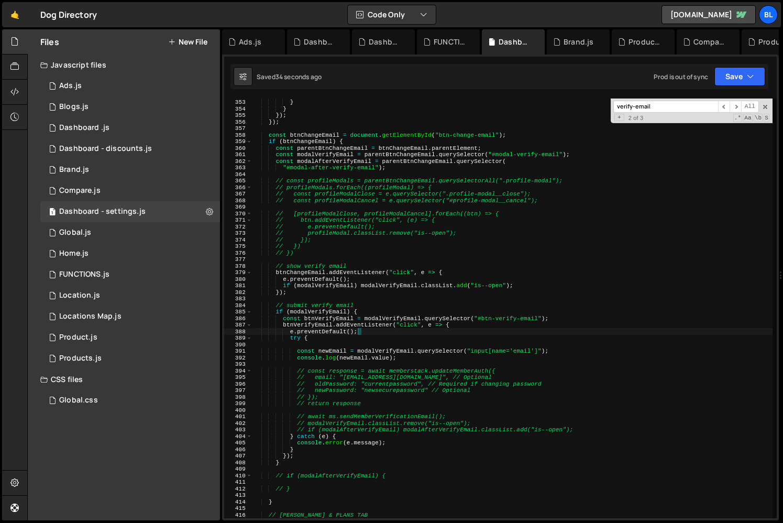
drag, startPoint x: 455, startPoint y: 415, endPoint x: 439, endPoint y: 425, distance: 19.1
click at [455, 417] on div "restore ( ) ; } } }) ; }) ; const btnChangeEmail = document . getElementById ( …" at bounding box center [513, 308] width 520 height 433
click at [391, 456] on div "restore ( ) ; } } }) ; }) ; const btnChangeEmail = document . getElementById ( …" at bounding box center [513, 308] width 520 height 433
click at [396, 444] on div "restore ( ) ; } } }) ; }) ; const btnChangeEmail = document . getElementById ( …" at bounding box center [513, 308] width 520 height 433
type textarea "console.error(e.message);"
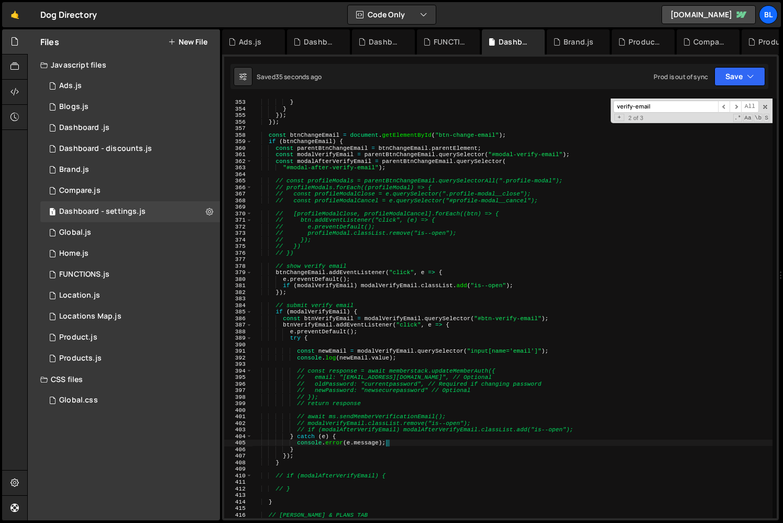
scroll to position [0, 3]
click at [381, 313] on div "restore ( ) ; } } }) ; }) ; const btnChangeEmail = document . getElementById ( …" at bounding box center [513, 308] width 520 height 433
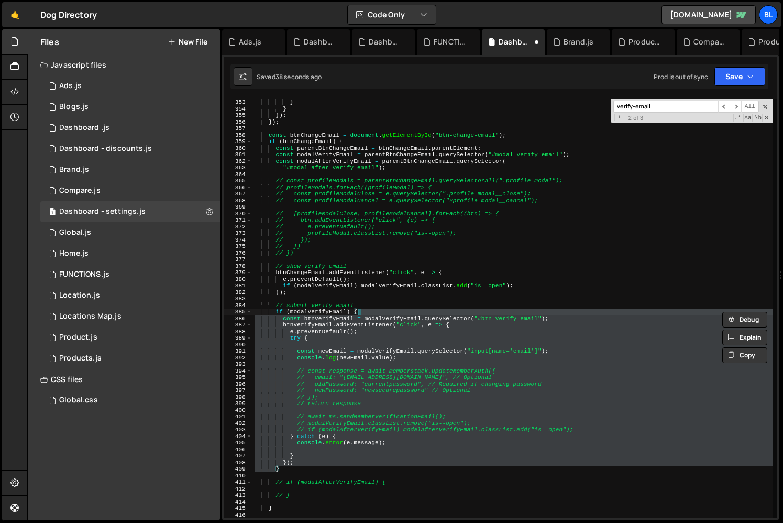
click at [381, 315] on div "restore ( ) ; } } }) ; }) ; const btnChangeEmail = document . getElementById ( …" at bounding box center [513, 308] width 520 height 433
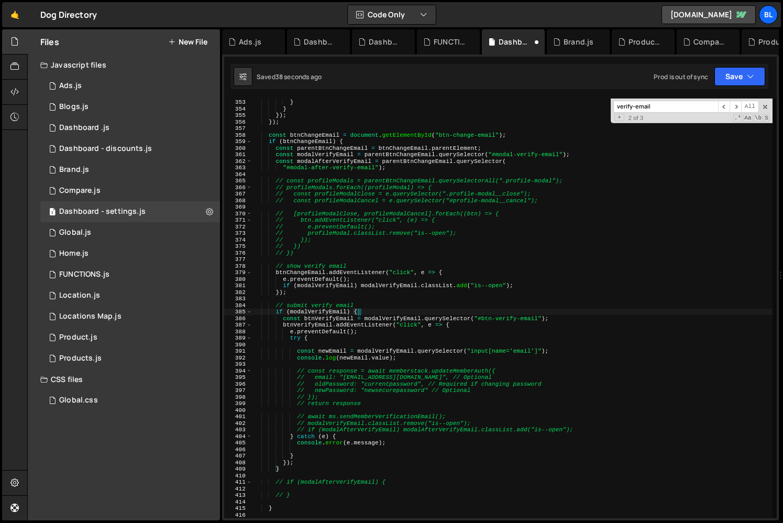
click at [381, 315] on div "restore ( ) ; } } }) ; }) ; const btnChangeEmail = document . getElementById ( …" at bounding box center [513, 308] width 520 height 433
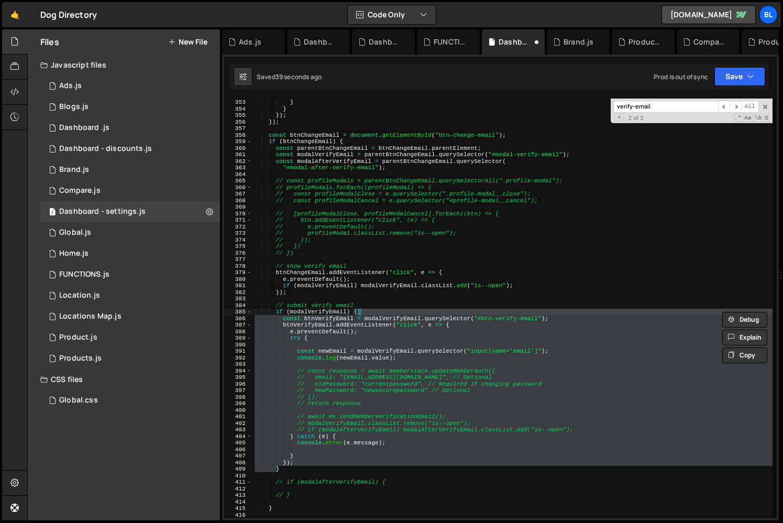
click at [396, 319] on div "restore ( ) ; } } }) ; }) ; const btnChangeEmail = document . getElementById ( …" at bounding box center [513, 309] width 520 height 420
click at [396, 319] on div "restore ( ) ; } } }) ; }) ; const btnChangeEmail = document . getElementById ( …" at bounding box center [513, 308] width 520 height 433
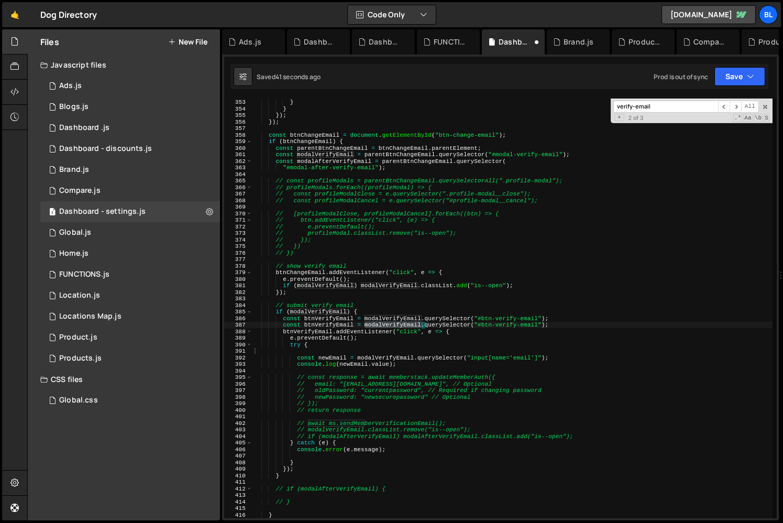
click at [523, 320] on div "restore ( ) ; } } }) ; }) ; const btnChangeEmail = document . getElementById ( …" at bounding box center [513, 308] width 520 height 433
click at [530, 330] on div "restore ( ) ; } } }) ; }) ; const btnChangeEmail = document . getElementById ( …" at bounding box center [513, 308] width 520 height 433
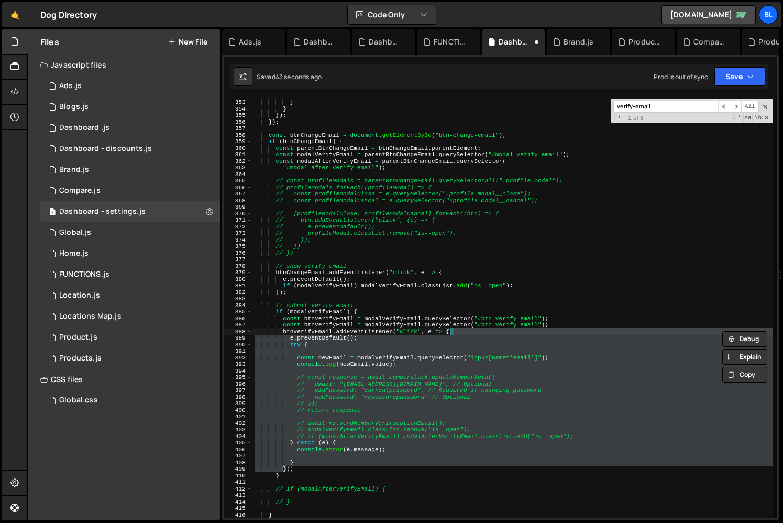
click at [529, 327] on div "restore ( ) ; } } }) ; }) ; const btnChangeEmail = document . getElementById ( …" at bounding box center [513, 308] width 520 height 433
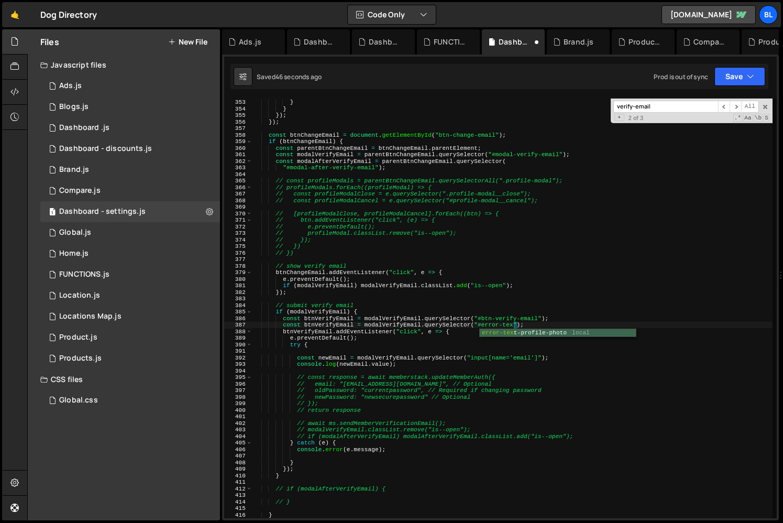
scroll to position [0, 23]
click at [340, 325] on div "restore ( ) ; } } }) ; }) ; const btnChangeEmail = document . getElementById ( …" at bounding box center [513, 308] width 520 height 433
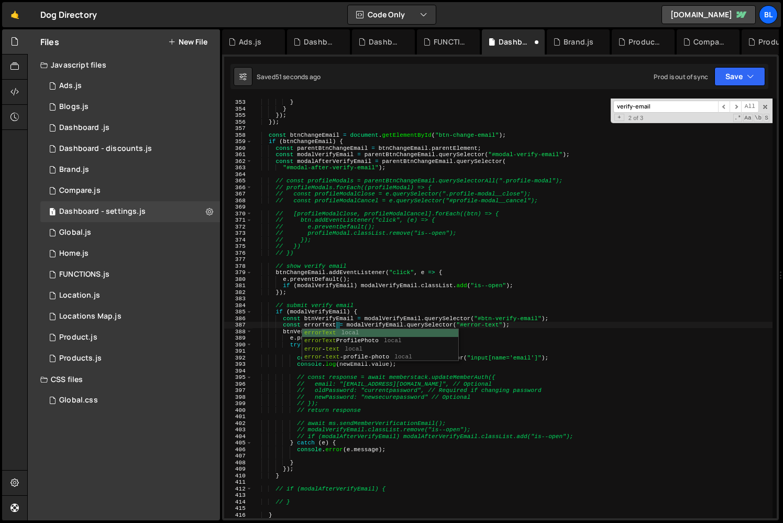
scroll to position [0, 7]
click at [327, 321] on div "restore ( ) ; } } }) ; }) ; const btnChangeEmail = document . getElementById ( …" at bounding box center [513, 308] width 520 height 433
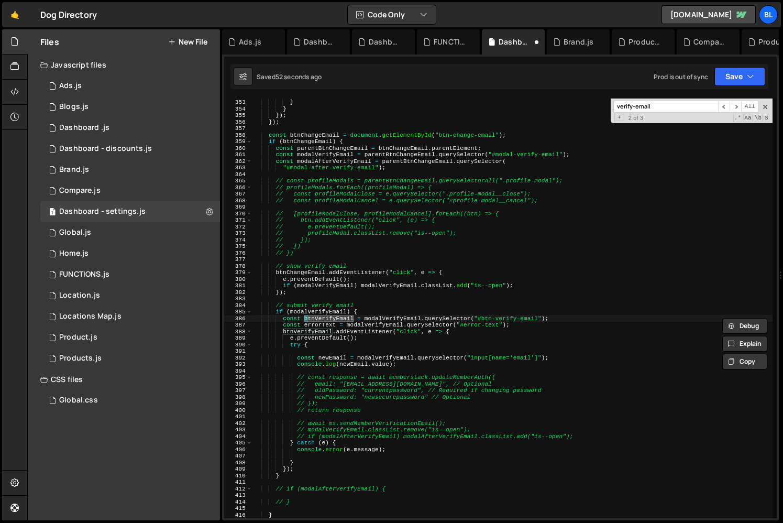
click at [321, 327] on div "restore ( ) ; } } }) ; }) ; const btnChangeEmail = document . getElementById ( …" at bounding box center [513, 308] width 520 height 433
type textarea "const errorText = modalVerifyEmail.querySelector("#error-text");"
click at [321, 327] on div "restore ( ) ; } } }) ; }) ; const btnChangeEmail = document . getElementById ( …" at bounding box center [513, 308] width 520 height 433
click at [309, 455] on div "restore ( ) ; } } }) ; }) ; const btnChangeEmail = document . getElementById ( …" at bounding box center [513, 308] width 520 height 433
paste textarea "errorText"
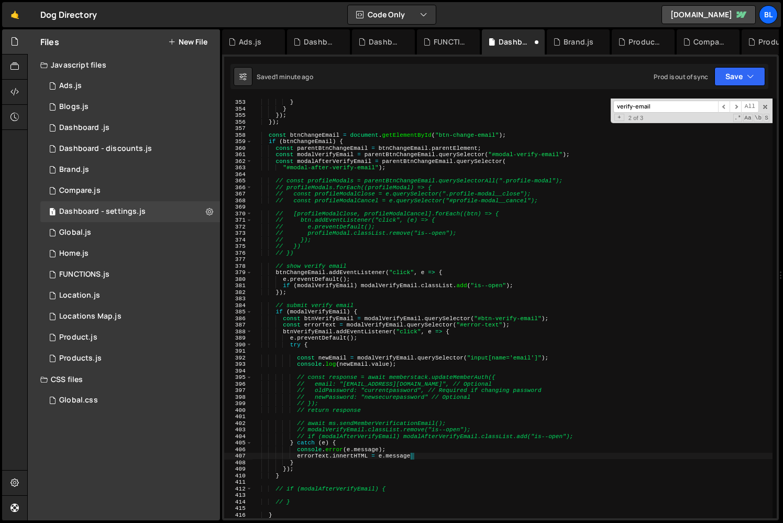
scroll to position [0, 14]
type textarea "errorText"
click at [429, 457] on div "restore ( ) ; } } }) ; }) ; const btnChangeEmail = document . getElementById ( …" at bounding box center [513, 308] width 520 height 433
click at [295, 456] on div "restore ( ) ; } } }) ; }) ; const btnChangeEmail = document . getElementById ( …" at bounding box center [513, 308] width 520 height 433
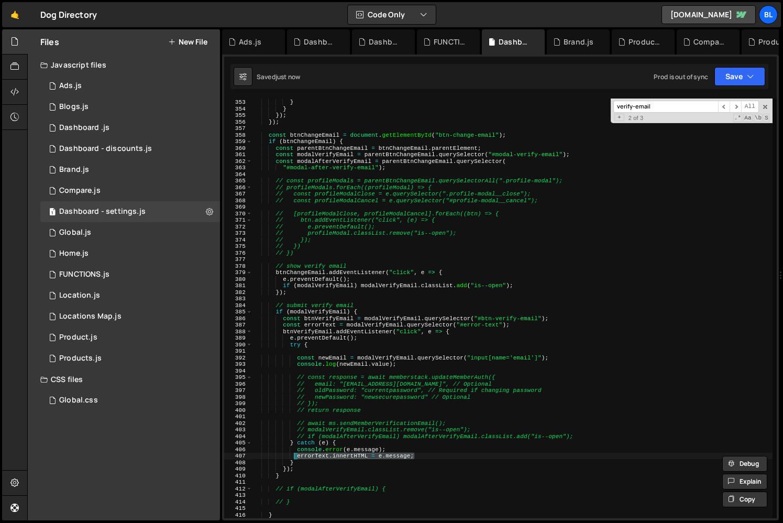
click at [353, 336] on div "restore ( ) ; } } }) ; }) ; const btnChangeEmail = document . getElementById ( …" at bounding box center [513, 308] width 520 height 433
click at [485, 324] on div "restore ( ) ; } } }) ; }) ; const btnChangeEmail = document . getElementById ( …" at bounding box center [513, 308] width 520 height 433
click at [514, 324] on div "restore ( ) ; } } }) ; }) ; const btnChangeEmail = document . getElementById ( …" at bounding box center [513, 308] width 520 height 433
click at [545, 316] on div "restore ( ) ; } } }) ; }) ; const btnChangeEmail = document . getElementById ( …" at bounding box center [513, 308] width 520 height 433
click at [556, 315] on div "restore ( ) ; } } }) ; }) ; const btnChangeEmail = document . getElementById ( …" at bounding box center [513, 308] width 520 height 433
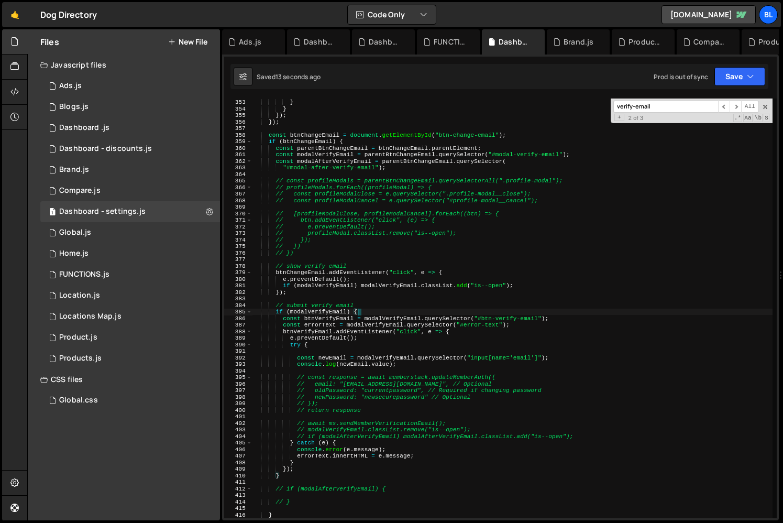
click at [549, 312] on div "restore ( ) ; } } }) ; }) ; const btnChangeEmail = document . getElementById ( …" at bounding box center [513, 308] width 520 height 433
click at [464, 225] on div "restore ( ) ; } } }) ; }) ; const btnChangeEmail = document . getElementById ( …" at bounding box center [513, 308] width 520 height 433
click at [455, 235] on div "restore ( ) ; } } }) ; }) ; const btnChangeEmail = document . getElementById ( …" at bounding box center [513, 308] width 520 height 433
click at [444, 235] on div "restore ( ) ; } } }) ; }) ; const btnChangeEmail = document . getElementById ( …" at bounding box center [513, 308] width 520 height 433
click at [400, 235] on div "restore ( ) ; } } }) ; }) ; const btnChangeEmail = document . getElementById ( …" at bounding box center [513, 308] width 520 height 433
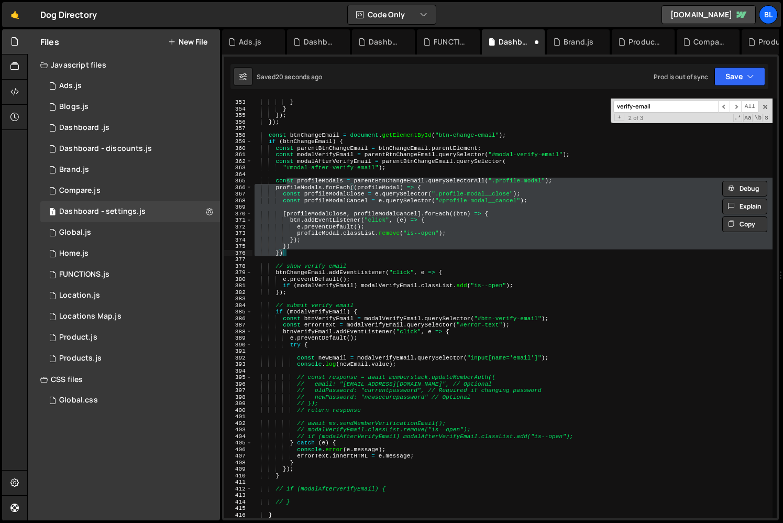
drag, startPoint x: 296, startPoint y: 178, endPoint x: 317, endPoint y: 253, distance: 77.8
click at [317, 253] on div "restore ( ) ; } } }) ; }) ; const btnChangeEmail = document . getElementById ( …" at bounding box center [513, 308] width 520 height 433
click at [323, 202] on div "restore ( ) ; } } }) ; }) ; const btnChangeEmail = document . getElementById ( …" at bounding box center [513, 308] width 520 height 433
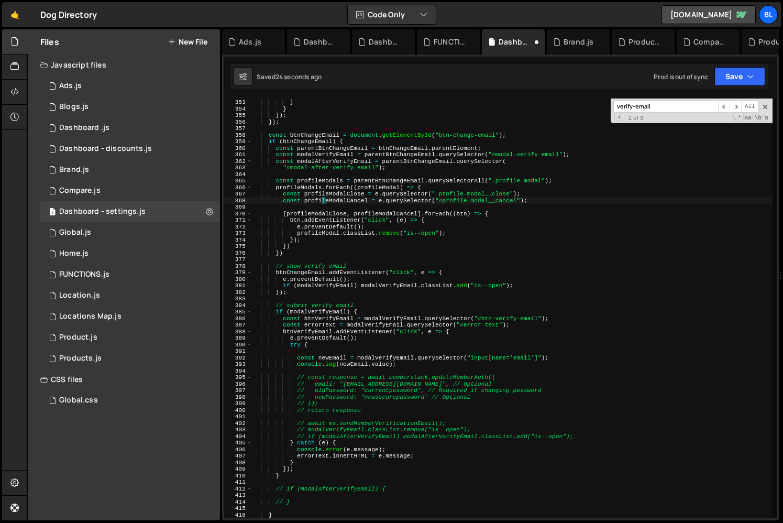
click at [343, 198] on div "restore ( ) ; } } }) ; }) ; const btnChangeEmail = document . getElementById ( …" at bounding box center [513, 308] width 520 height 433
click at [389, 215] on div "restore ( ) ; } } }) ; }) ; const btnChangeEmail = document . getElementById ( …" at bounding box center [513, 308] width 520 height 433
click at [388, 243] on div "restore ( ) ; } } }) ; }) ; const btnChangeEmail = document . getElementById ( …" at bounding box center [513, 308] width 520 height 433
click at [421, 228] on div "restore ( ) ; } } }) ; }) ; const btnChangeEmail = document . getElementById ( …" at bounding box center [513, 308] width 520 height 433
click at [507, 201] on div "restore ( ) ; } } }) ; }) ; const btnChangeEmail = document . getElementById ( …" at bounding box center [513, 308] width 520 height 433
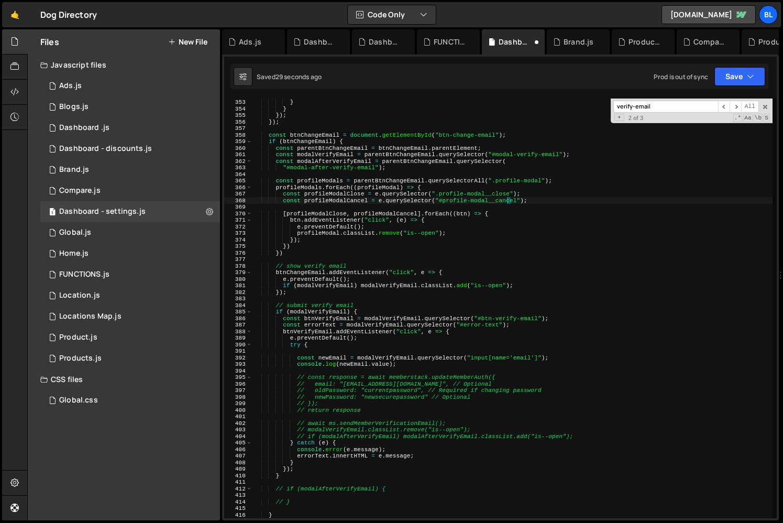
click at [537, 194] on div "restore ( ) ; } } }) ; }) ; const btnChangeEmail = document . getElementById ( …" at bounding box center [513, 308] width 520 height 433
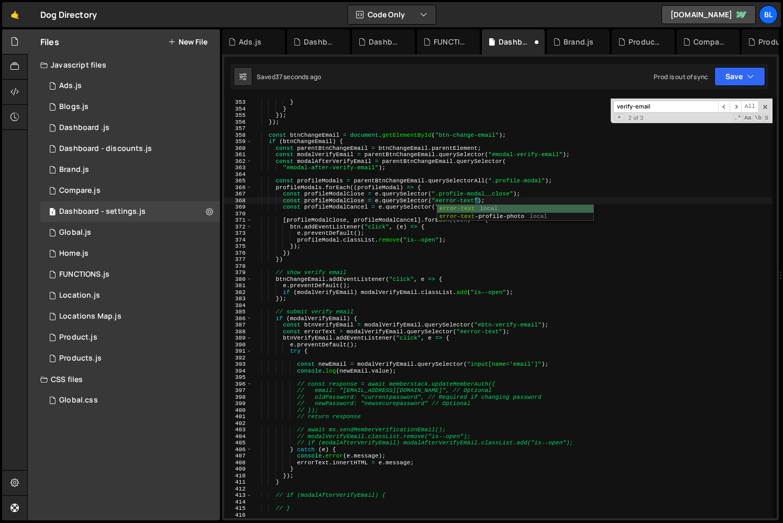
scroll to position [0, 19]
click at [325, 194] on div "restore ( ) ; } } }) ; }) ; const btnChangeEmail = document . getElementById ( …" at bounding box center [513, 308] width 520 height 433
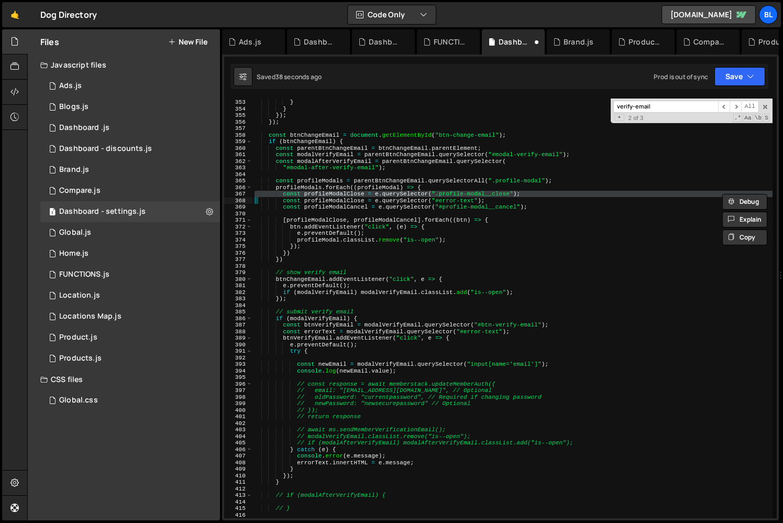
click at [330, 198] on div "restore ( ) ; } } }) ; }) ; const btnChangeEmail = document . getElementById ( …" at bounding box center [513, 308] width 520 height 433
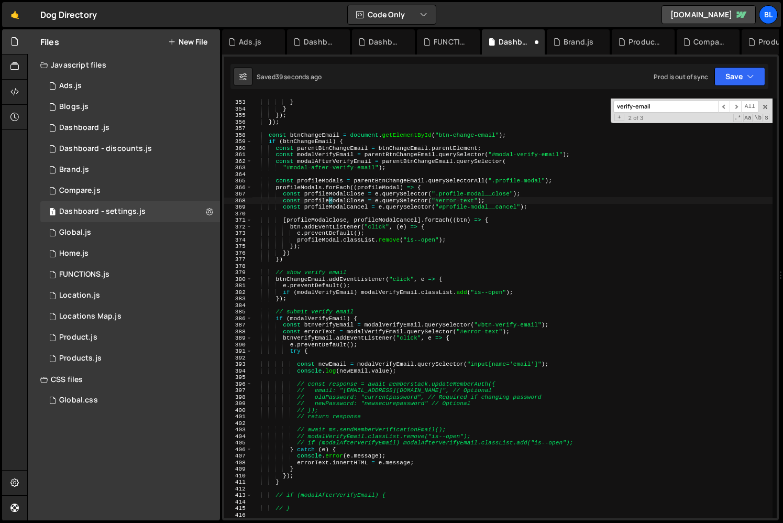
click at [330, 198] on div "restore ( ) ; } } }) ; }) ; const btnChangeEmail = document . getElementById ( …" at bounding box center [513, 308] width 520 height 433
click at [322, 198] on div "restore ( ) ; } } }) ; }) ; const btnChangeEmail = document . getElementById ( …" at bounding box center [513, 308] width 520 height 433
click at [303, 230] on div "restore ( ) ; } } }) ; }) ; const btnChangeEmail = document . getElementById ( …" at bounding box center [513, 308] width 520 height 433
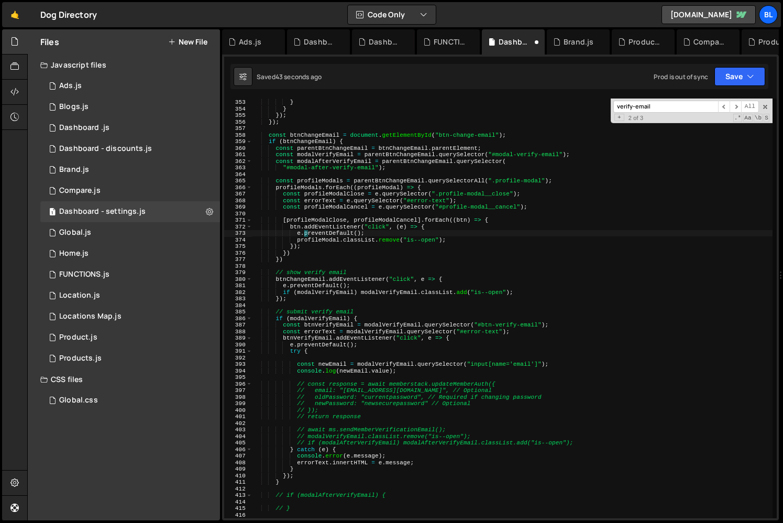
click at [462, 236] on div "restore ( ) ; } } }) ; }) ; const btnChangeEmail = document . getElementById ( …" at bounding box center [513, 308] width 520 height 433
click at [459, 236] on div "restore ( ) ; } } }) ; }) ; const btnChangeEmail = document . getElementById ( …" at bounding box center [513, 308] width 520 height 433
click at [452, 239] on div "restore ( ) ; } } }) ; }) ; const btnChangeEmail = document . getElementById ( …" at bounding box center [513, 308] width 520 height 433
type textarea "profileModal.classList.remove("is--open");"
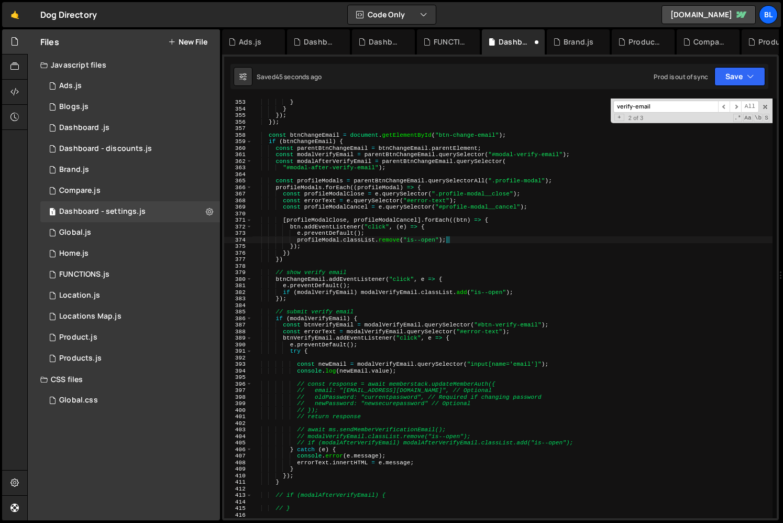
paste textarea "errorText"
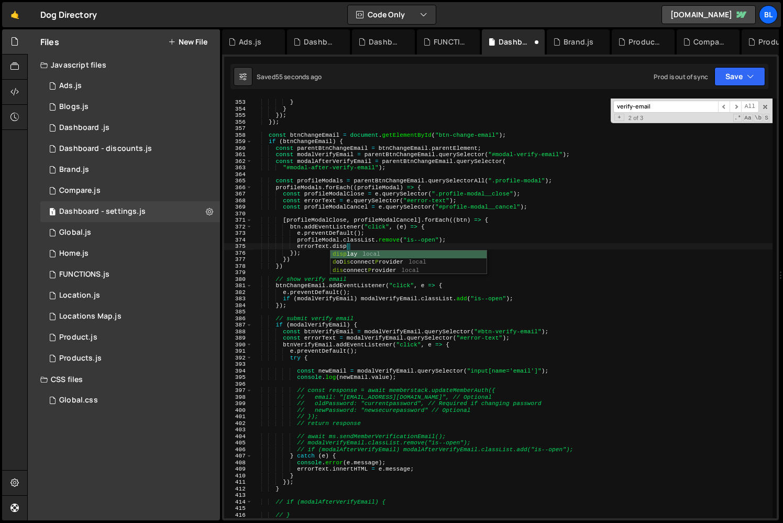
scroll to position [0, 8]
type textarea "[DOMAIN_NAME]"
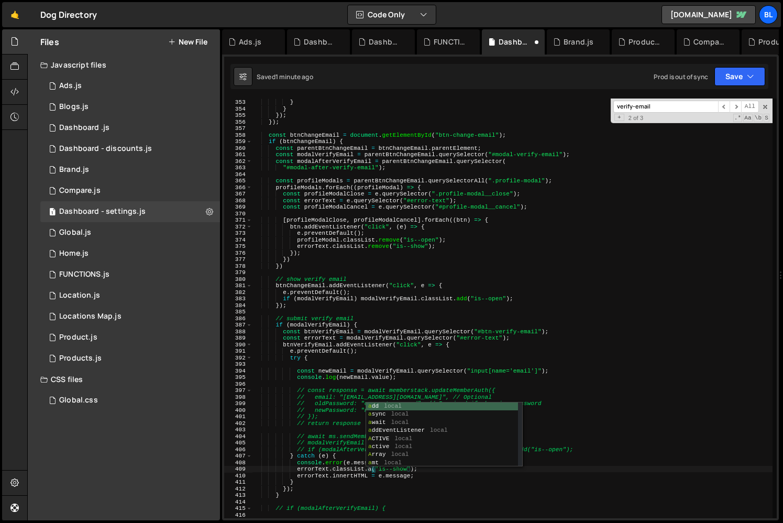
scroll to position [0, 10]
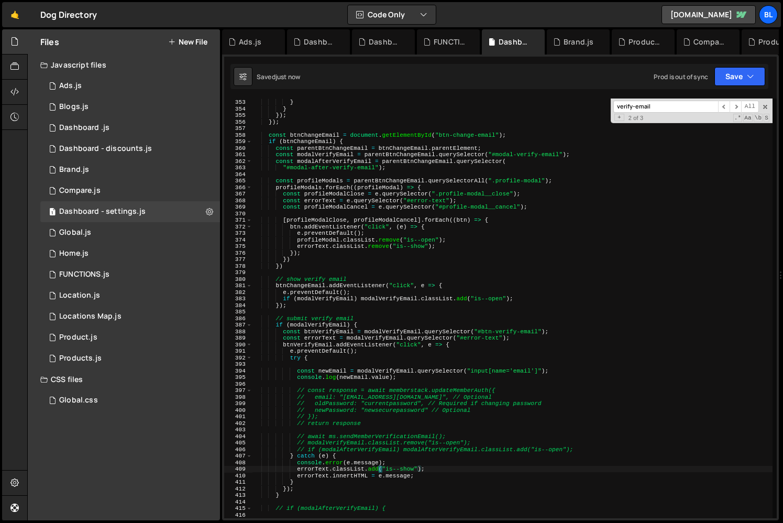
click at [381, 509] on div "restore ( ) ; } } }) ; }) ; const btnChangeEmail = document . getElementById ( …" at bounding box center [513, 308] width 520 height 433
click at [351, 471] on div "restore ( ) ; } } }) ; }) ; const btnChangeEmail = document . getElementById ( …" at bounding box center [513, 308] width 520 height 433
click at [392, 463] on div "restore ( ) ; } } }) ; }) ; const btnChangeEmail = document . getElementById ( …" at bounding box center [513, 308] width 520 height 433
click at [430, 473] on div "restore ( ) ; } } }) ; }) ; const btnChangeEmail = document . getElementById ( …" at bounding box center [513, 308] width 520 height 433
click at [403, 461] on div "restore ( ) ; } } }) ; }) ; const btnChangeEmail = document . getElementById ( …" at bounding box center [513, 308] width 520 height 433
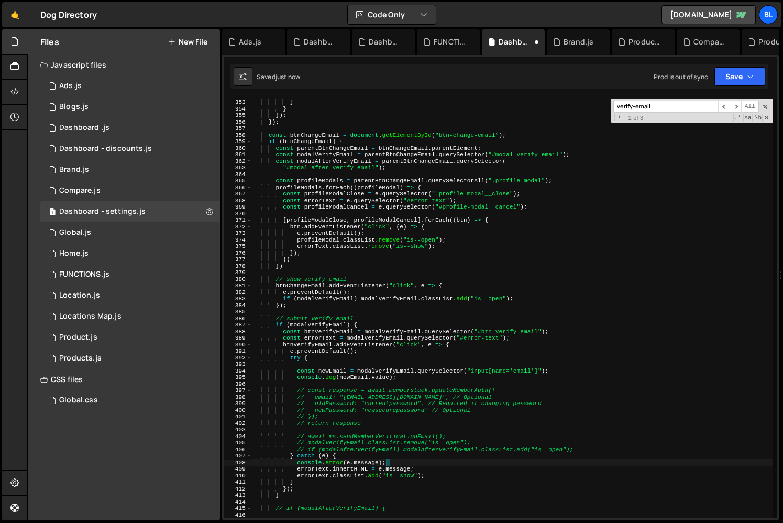
click at [387, 457] on div "restore ( ) ; } } }) ; }) ; const btnChangeEmail = document . getElementById ( …" at bounding box center [513, 308] width 520 height 433
click at [364, 452] on div "restore ( ) ; } } }) ; }) ; const btnChangeEmail = document . getElementById ( …" at bounding box center [513, 308] width 520 height 433
click at [402, 466] on div "restore ( ) ; } } }) ; }) ; const btnChangeEmail = document . getElementById ( …" at bounding box center [513, 308] width 520 height 433
click at [405, 375] on div "restore ( ) ; } } }) ; }) ; const btnChangeEmail = document . getElementById ( …" at bounding box center [513, 308] width 520 height 433
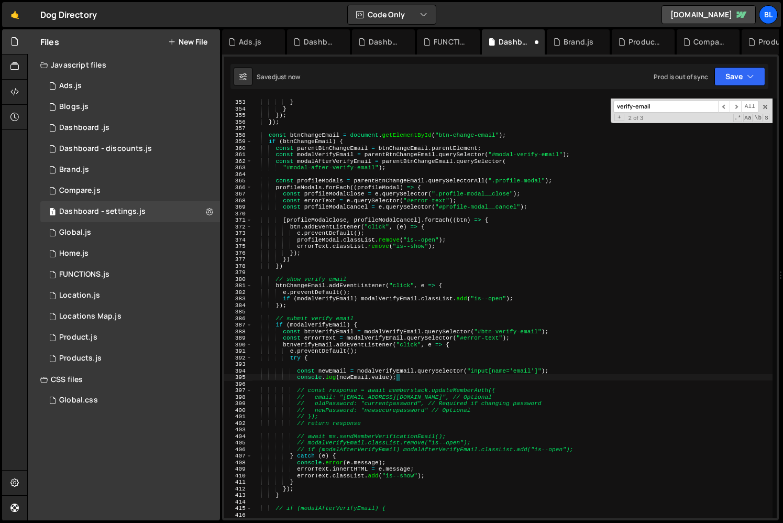
click at [377, 396] on div "restore ( ) ; } } }) ; }) ; const btnChangeEmail = document . getElementById ( …" at bounding box center [513, 308] width 520 height 433
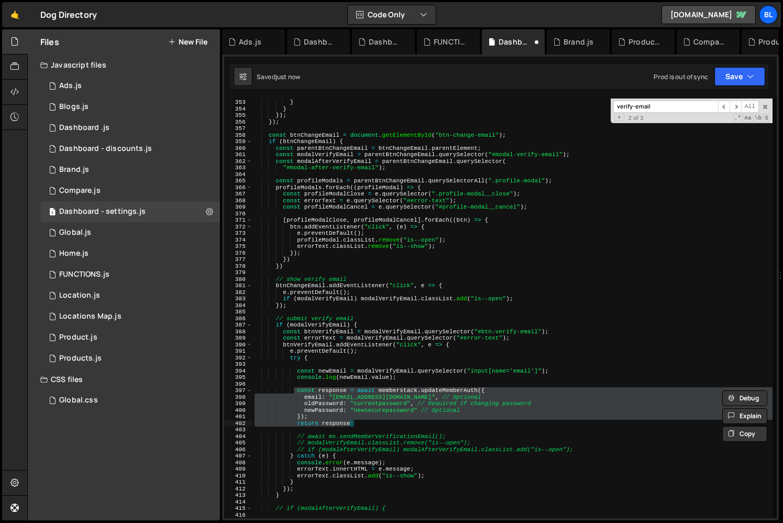
drag, startPoint x: 293, startPoint y: 388, endPoint x: 385, endPoint y: 422, distance: 97.5
click at [385, 422] on div "restore ( ) ; } } }) ; }) ; const btnChangeEmail = document . getElementById ( …" at bounding box center [513, 308] width 520 height 433
click at [365, 422] on div "restore ( ) ; } } }) ; }) ; const btnChangeEmail = document . getElementById ( …" at bounding box center [513, 308] width 520 height 433
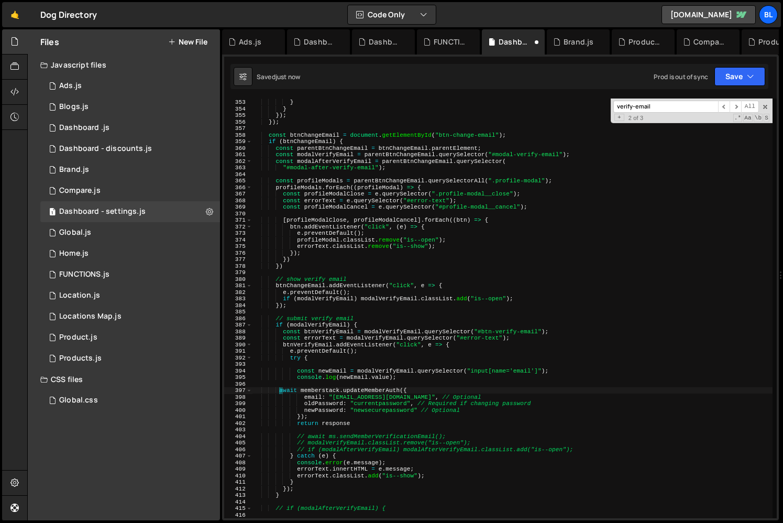
drag, startPoint x: 356, startPoint y: 389, endPoint x: 281, endPoint y: 389, distance: 75.5
click at [281, 389] on div "restore ( ) ; } } }) ; }) ; const btnChangeEmail = document . getElementById ( …" at bounding box center [513, 308] width 520 height 433
click at [362, 421] on div "restore ( ) ; } } }) ; }) ; const btnChangeEmail = document . getElementById ( …" at bounding box center [513, 308] width 520 height 433
click at [338, 413] on div "restore ( ) ; } } }) ; }) ; const btnChangeEmail = document . getElementById ( …" at bounding box center [513, 308] width 520 height 433
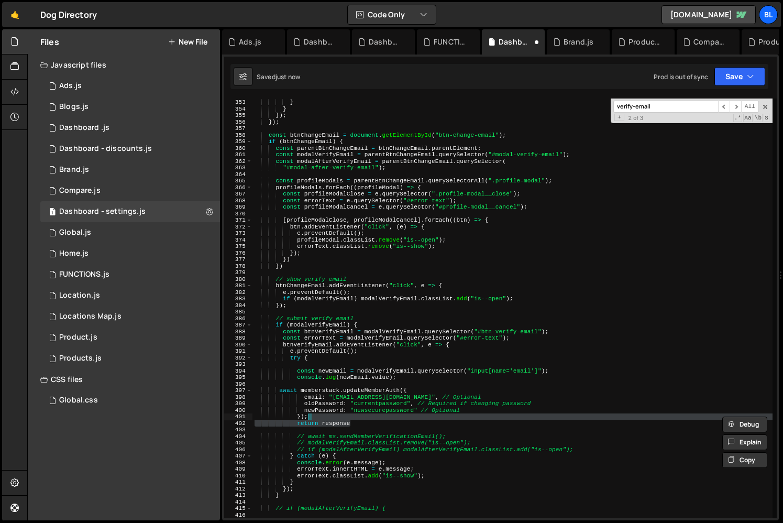
scroll to position [0, 4]
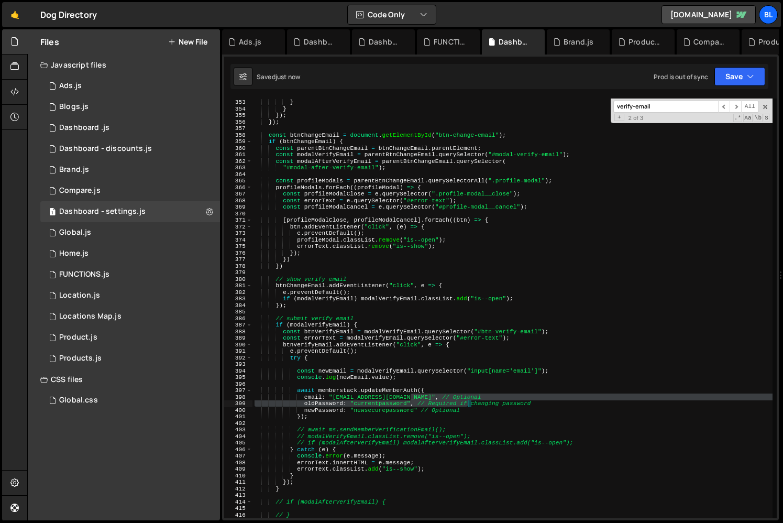
drag, startPoint x: 412, startPoint y: 396, endPoint x: 468, endPoint y: 407, distance: 56.6
click at [468, 407] on div "restore ( ) ; } } }) ; }) ; const btnChangeEmail = document . getElementById ( …" at bounding box center [513, 308] width 520 height 433
click at [467, 408] on div "restore ( ) ; } } }) ; }) ; const btnChangeEmail = document . getElementById ( …" at bounding box center [513, 308] width 520 height 433
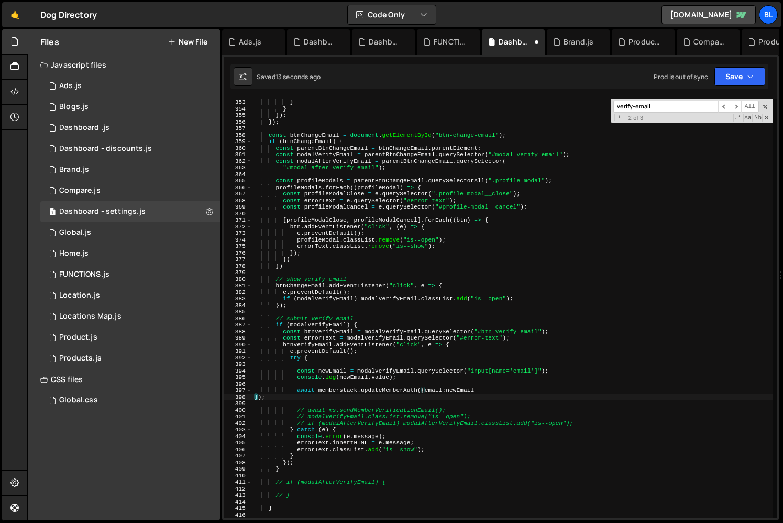
scroll to position [0, 1]
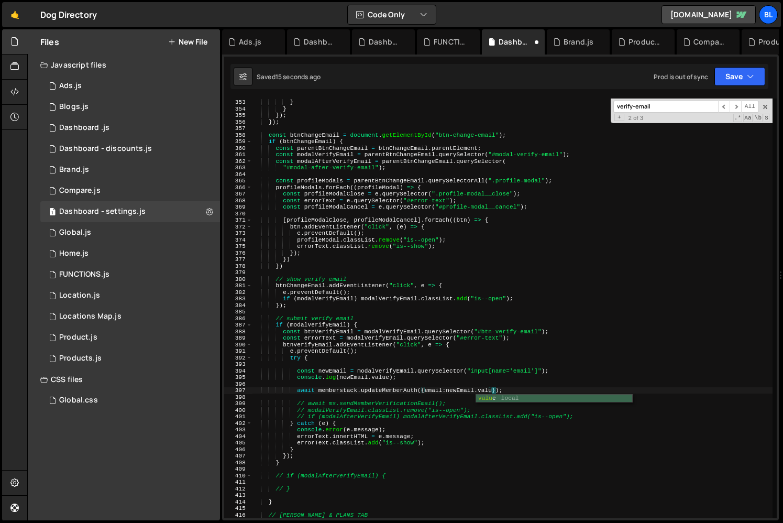
type textarea "await memberstack.updateMemberAuth({email:newEmail.value});"
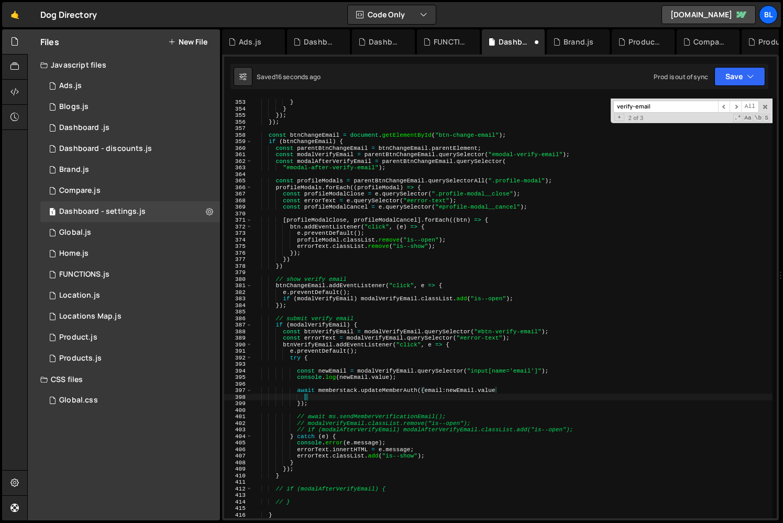
scroll to position [0, 4]
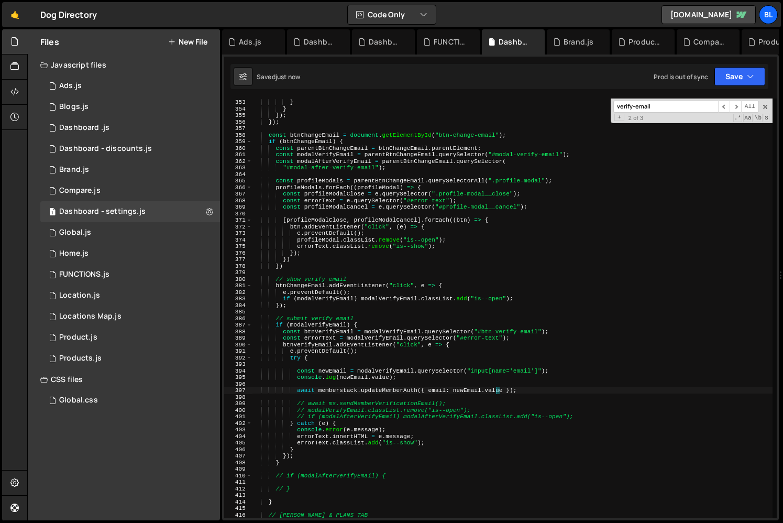
click at [502, 422] on div "restore ( ) ; } } }) ; }) ; const btnChangeEmail = document . getElementById ( …" at bounding box center [513, 308] width 520 height 433
type textarea "} catch (e) {"
click at [480, 386] on div "restore ( ) ; } } }) ; }) ; const btnChangeEmail = document . getElementById ( …" at bounding box center [513, 308] width 520 height 433
click at [435, 404] on div "restore ( ) ; } } }) ; }) ; const btnChangeEmail = document . getElementById ( …" at bounding box center [513, 308] width 520 height 433
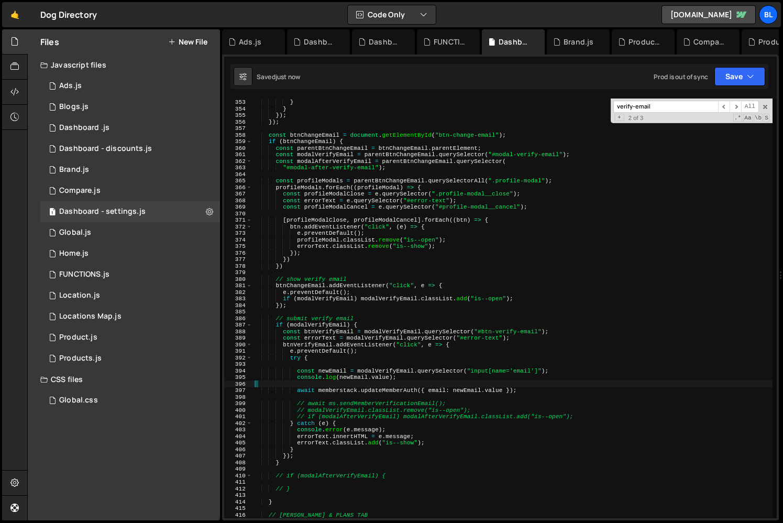
type textarea "// await ms.sendMemberVerificationEmail();"
click at [411, 387] on div "restore ( ) ; } } }) ; }) ; const btnChangeEmail = document . getElementById ( …" at bounding box center [513, 308] width 520 height 433
click at [393, 327] on div "restore ( ) ; } } }) ; }) ; const btnChangeEmail = document . getElementById ( …" at bounding box center [513, 308] width 520 height 433
type textarea "if (modalVerifyEmail) {"
paste input "btn-change"
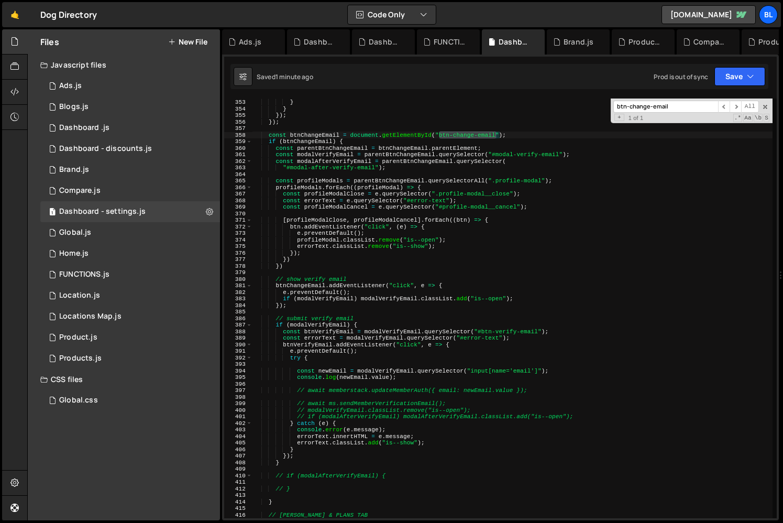
type input "btn-change-email"
click at [305, 127] on div "restore ( ) ; } } }) ; }) ; const btnChangeEmail = document . getElementById ( …" at bounding box center [513, 308] width 520 height 433
click at [304, 130] on div "restore ( ) ; } } }) ; }) ; const btnChangeEmail = document . getElementById ( …" at bounding box center [513, 308] width 520 height 433
click at [303, 136] on div "restore ( ) ; } } }) ; }) ; const btnChangeEmail = document . getElementById ( …" at bounding box center [513, 308] width 520 height 433
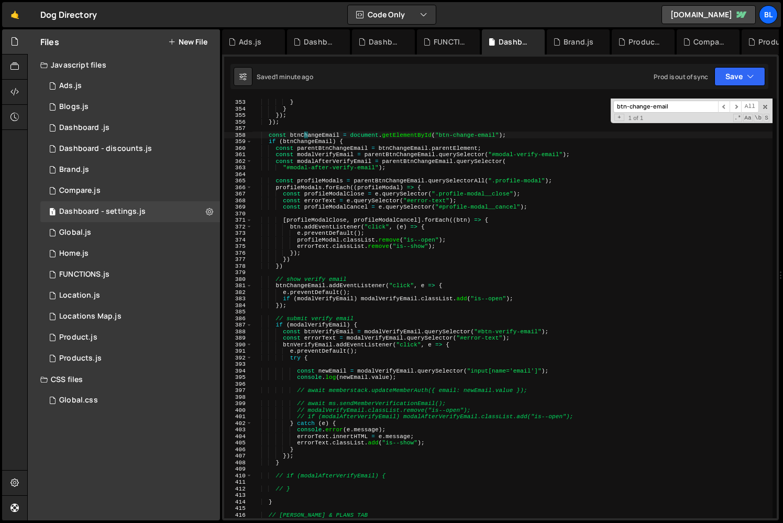
click at [303, 136] on div "restore ( ) ; } } }) ; }) ; const btnChangeEmail = document . getElementById ( …" at bounding box center [513, 308] width 520 height 433
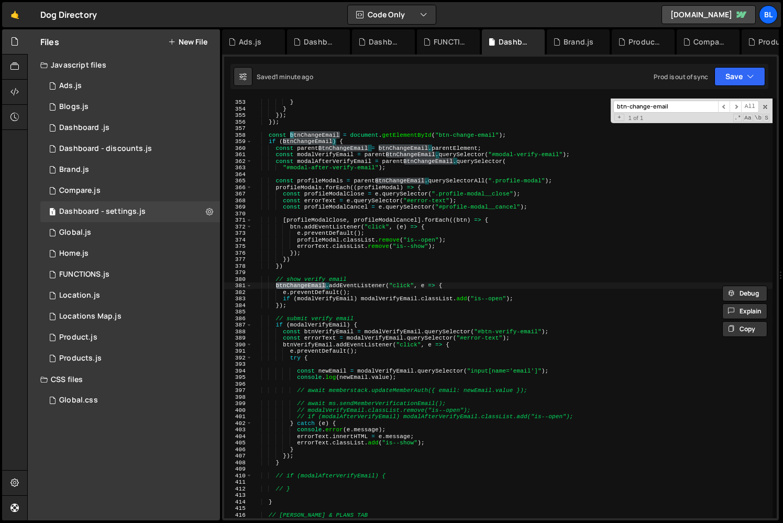
click at [342, 302] on div "restore ( ) ; } } }) ; }) ; const btnChangeEmail = document . getElementById ( …" at bounding box center [513, 308] width 520 height 433
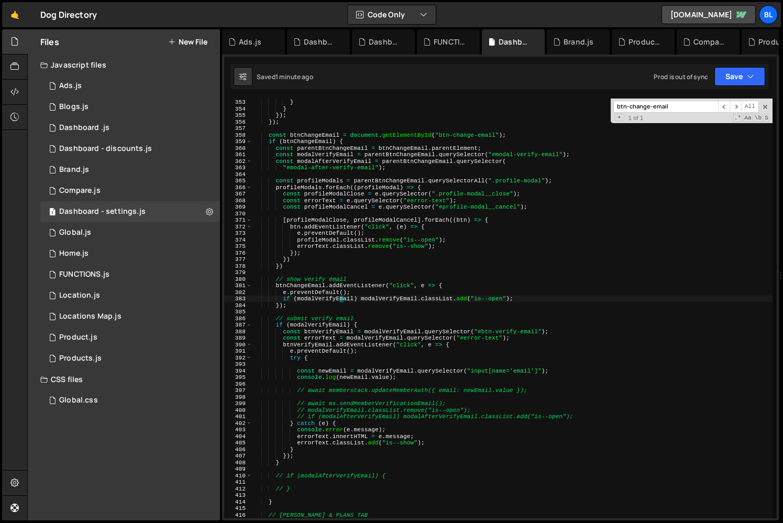
click at [407, 297] on div "restore ( ) ; } } }) ; }) ; const btnChangeEmail = document . getElementById ( …" at bounding box center [513, 308] width 520 height 433
click at [392, 308] on div "restore ( ) ; } } }) ; }) ; const btnChangeEmail = document . getElementById ( …" at bounding box center [513, 308] width 520 height 433
click at [432, 343] on div "restore ( ) ; } } }) ; }) ; const btnChangeEmail = document . getElementById ( …" at bounding box center [513, 308] width 520 height 433
click at [399, 267] on div "restore ( ) ; } } }) ; }) ; const btnChangeEmail = document . getElementById ( …" at bounding box center [513, 308] width 520 height 433
type textarea "})"
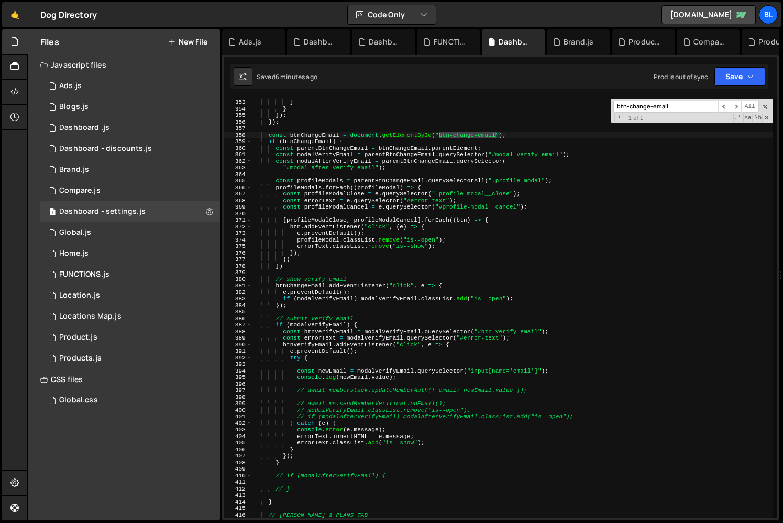
click at [312, 126] on div "restore ( ) ; } } }) ; }) ; const btnChangeEmail = document . getElementById ( …" at bounding box center [513, 308] width 520 height 433
click at [312, 132] on div "restore ( ) ; } } }) ; }) ; const btnChangeEmail = document . getElementById ( …" at bounding box center [513, 308] width 520 height 433
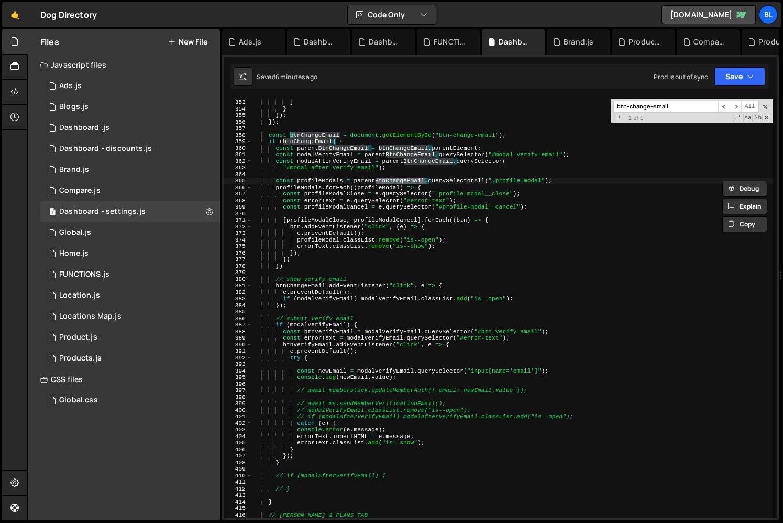
click at [342, 195] on div "restore ( ) ; } } }) ; }) ; const btnChangeEmail = document . getElementById ( …" at bounding box center [513, 308] width 520 height 433
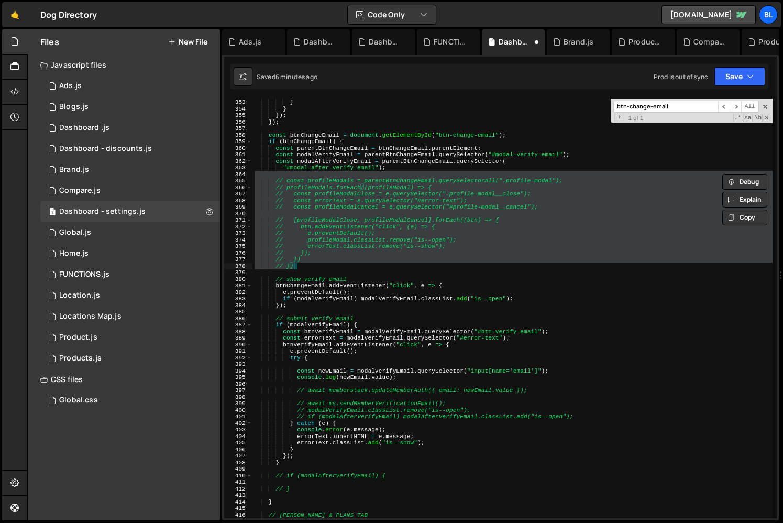
drag, startPoint x: 321, startPoint y: 174, endPoint x: 337, endPoint y: 265, distance: 91.5
click at [337, 265] on div "restore ( ) ; } } }) ; }) ; const btnChangeEmail = document . getElementById ( …" at bounding box center [513, 308] width 520 height 433
click at [353, 233] on div "restore ( ) ; } } }) ; }) ; const btnChangeEmail = document . getElementById ( …" at bounding box center [513, 308] width 520 height 433
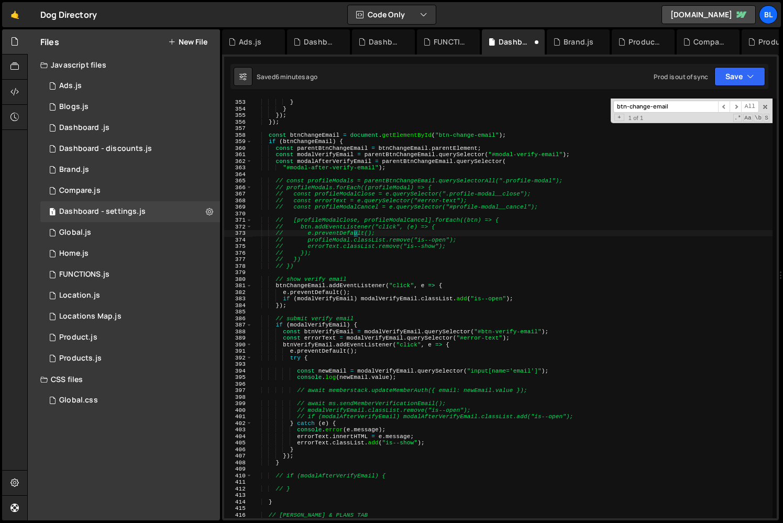
click at [327, 142] on div "restore ( ) ; } } }) ; }) ; const btnChangeEmail = document . getElementById ( …" at bounding box center [513, 308] width 520 height 433
click at [324, 145] on div "restore ( ) ; } } }) ; }) ; const btnChangeEmail = document . getElementById ( …" at bounding box center [513, 308] width 520 height 433
click at [316, 138] on div "restore ( ) ; } } }) ; }) ; const btnChangeEmail = document . getElementById ( …" at bounding box center [513, 308] width 520 height 433
click at [311, 134] on div "restore ( ) ; } } }) ; }) ; const btnChangeEmail = document . getElementById ( …" at bounding box center [513, 308] width 520 height 433
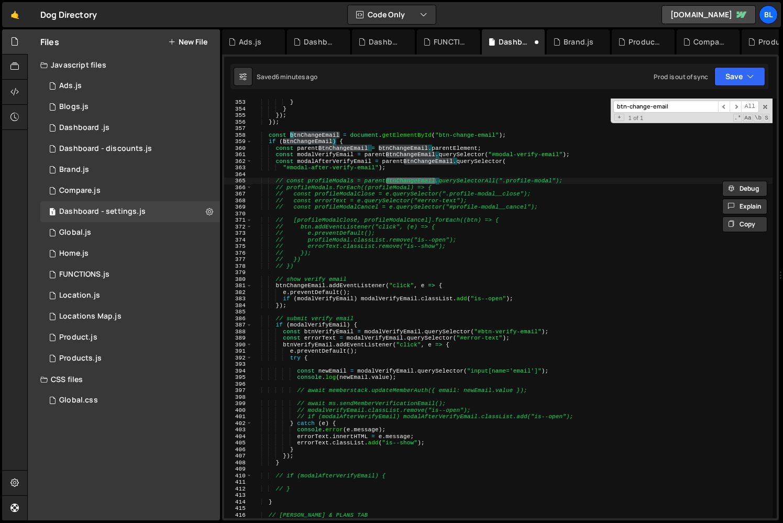
type textarea "btnChangeEmail.addEventListener("click", e => {"
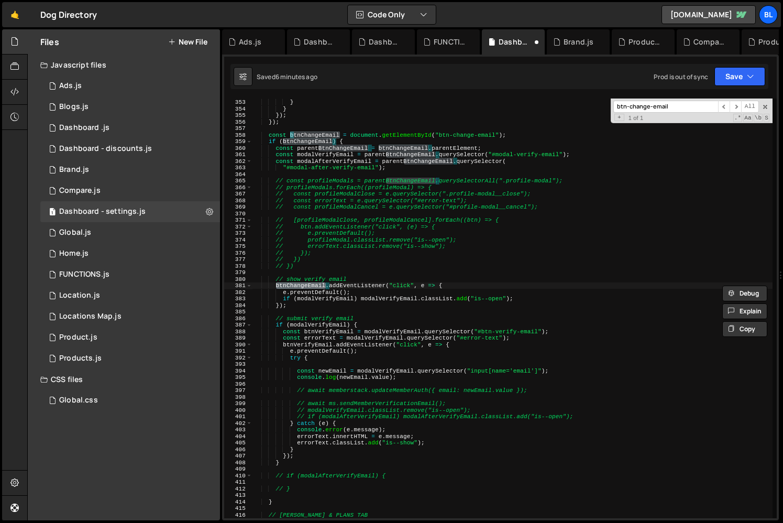
click at [366, 310] on div "restore ( ) ; } } }) ; }) ; const btnChangeEmail = document . getElementById ( …" at bounding box center [513, 308] width 520 height 433
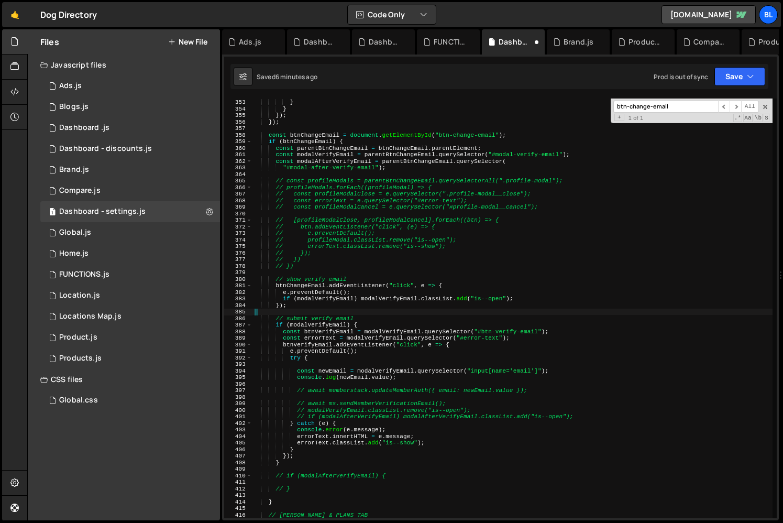
click at [322, 293] on div "restore ( ) ; } } }) ; }) ; const btnChangeEmail = document . getElementById ( …" at bounding box center [513, 308] width 520 height 433
click at [427, 282] on div "restore ( ) ; } } }) ; }) ; const btnChangeEmail = document . getElementById ( …" at bounding box center [513, 308] width 520 height 433
type textarea "btnChangeEmail.addEventListener("click", (e => {"
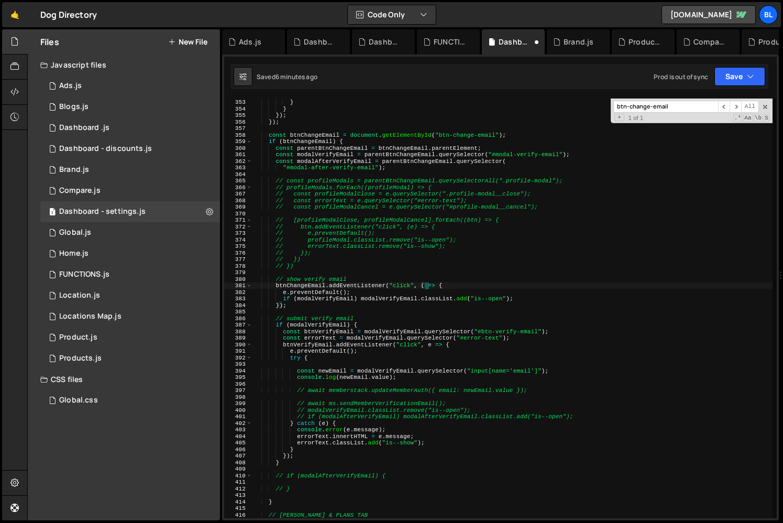
scroll to position [0, 15]
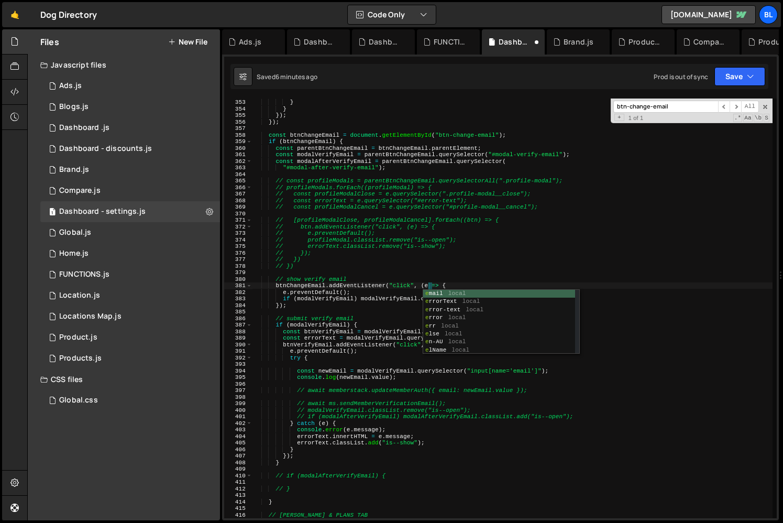
click at [388, 309] on div "restore ( ) ; } } }) ; }) ; const btnChangeEmail = document . getElementById ( …" at bounding box center [513, 308] width 520 height 433
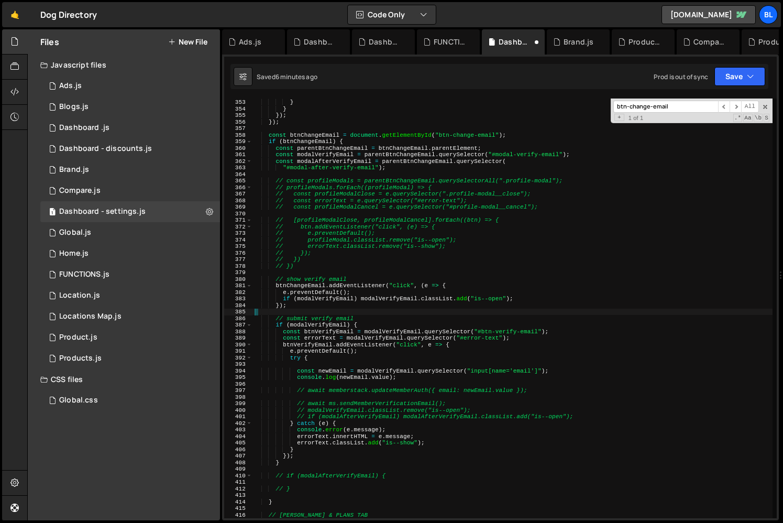
click at [432, 282] on div "restore ( ) ; } } }) ; }) ; const btnChangeEmail = document . getElementById ( …" at bounding box center [513, 308] width 520 height 433
click at [380, 317] on div "restore ( ) ; } } }) ; }) ; const btnChangeEmail = document . getElementById ( …" at bounding box center [513, 308] width 520 height 433
click at [365, 284] on div "restore ( ) ; } } }) ; }) ; const btnChangeEmail = document . getElementById ( …" at bounding box center [513, 308] width 520 height 433
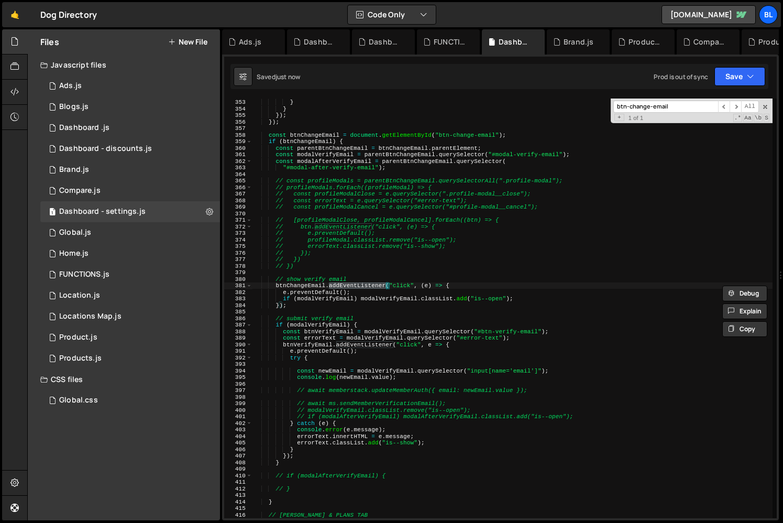
type textarea "btnVerifyEmail.addEventListener("click", e => {"
click at [316, 282] on div "restore ( ) ; } } }) ; }) ; const btnChangeEmail = document . getElementById ( …" at bounding box center [513, 308] width 520 height 433
type textarea "const btnChangeEmail = document.getElementById("btn-change-email");"
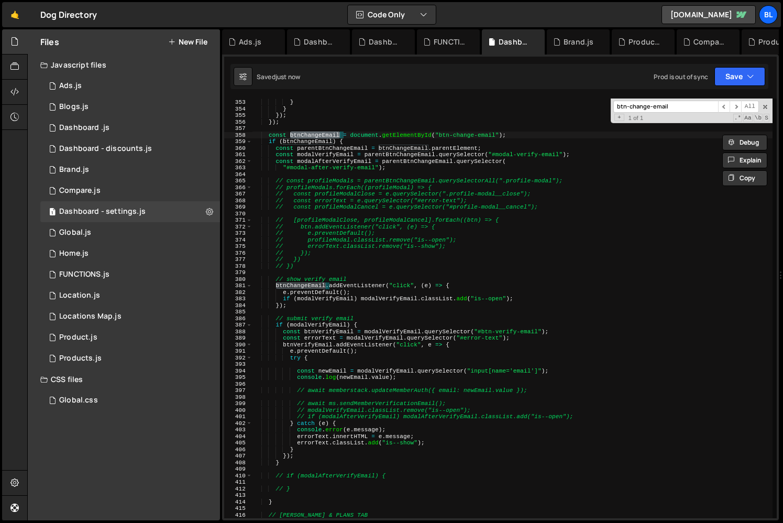
click at [290, 310] on div "restore ( ) ; } } }) ; }) ; const btnChangeEmail = document . getElementById ( …" at bounding box center [513, 308] width 520 height 433
click at [308, 302] on div "restore ( ) ; } } }) ; }) ; const btnChangeEmail = document . getElementById ( …" at bounding box center [513, 308] width 520 height 433
click at [321, 300] on div "restore ( ) ; } } }) ; }) ; const btnChangeEmail = document . getElementById ( …" at bounding box center [513, 308] width 520 height 433
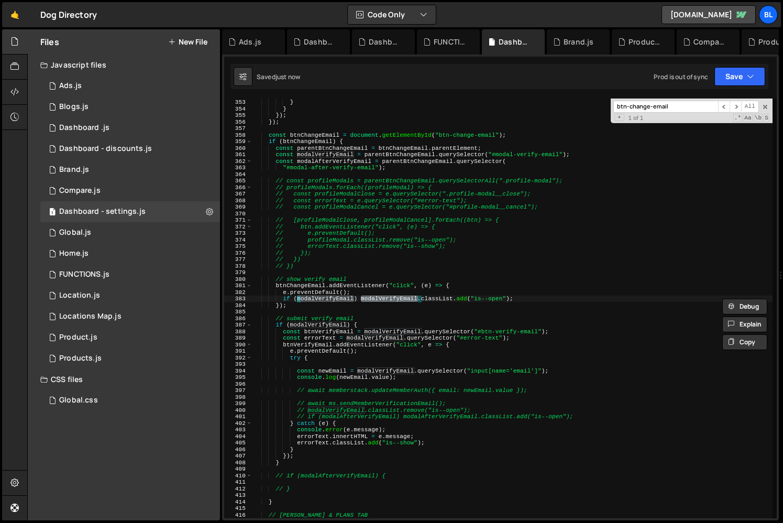
type textarea "if (modalVerifyEmail) modalVerifyEmail.classList.add("is--open");"
click at [361, 301] on div "restore ( ) ; } } }) ; }) ; const btnChangeEmail = document . getElementById ( …" at bounding box center [513, 308] width 520 height 433
click at [353, 301] on div "restore ( ) ; } } }) ; }) ; const btnChangeEmail = document . getElementById ( …" at bounding box center [513, 308] width 520 height 433
click at [335, 272] on div "restore ( ) ; } } }) ; }) ; const btnChangeEmail = document . getElementById ( …" at bounding box center [513, 308] width 520 height 433
click at [294, 283] on div "restore ( ) ; } } }) ; }) ; const btnChangeEmail = document . getElementById ( …" at bounding box center [513, 308] width 520 height 433
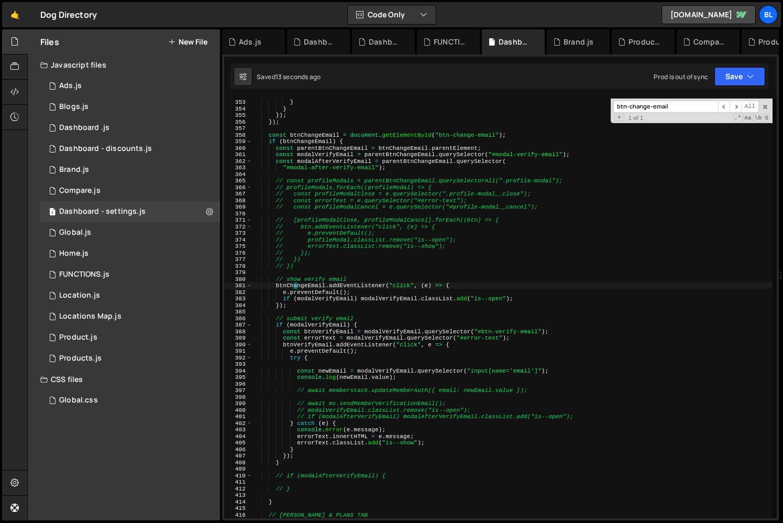
click at [296, 283] on div "restore ( ) ; } } }) ; }) ; const btnChangeEmail = document . getElementById ( …" at bounding box center [513, 308] width 520 height 433
click at [297, 281] on div "restore ( ) ; } } }) ; }) ; const btnChangeEmail = document . getElementById ( …" at bounding box center [513, 308] width 520 height 433
click at [286, 285] on div "restore ( ) ; } } }) ; }) ; const btnChangeEmail = document . getElementById ( …" at bounding box center [513, 308] width 520 height 433
type textarea "btnChangeEmail.addEventListener("click", (e) => {"
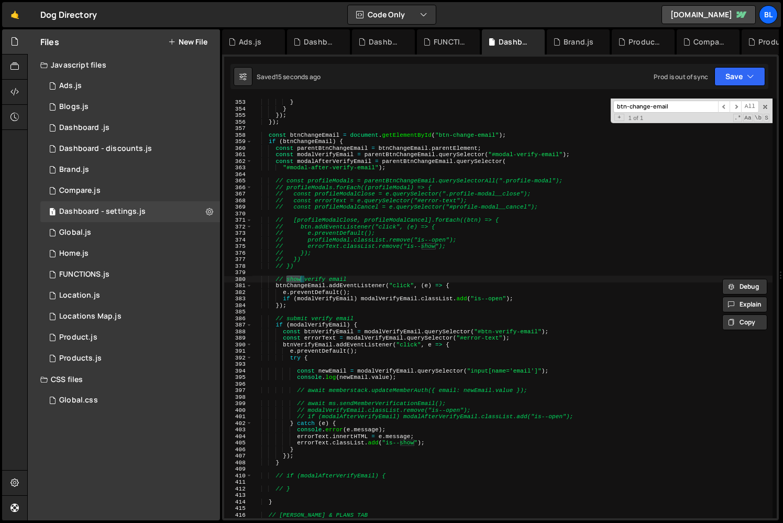
click at [287, 285] on div "restore ( ) ; } } }) ; }) ; const btnChangeEmail = document . getElementById ( …" at bounding box center [513, 308] width 520 height 433
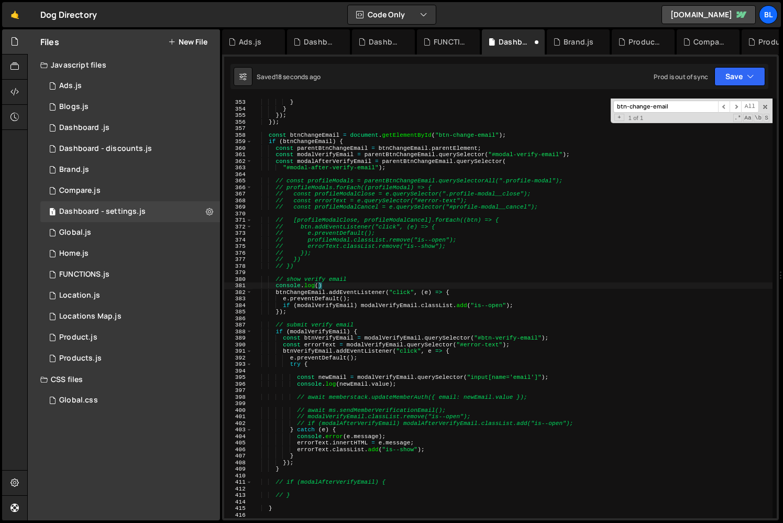
paste textarea "btnChangeEmail)"
click at [323, 261] on div "restore ( ) ; } } }) ; }) ; const btnChangeEmail = document . getElementById ( …" at bounding box center [513, 308] width 520 height 433
click at [313, 268] on div "restore ( ) ; } } }) ; }) ; const btnChangeEmail = document . getElementById ( …" at bounding box center [513, 308] width 520 height 433
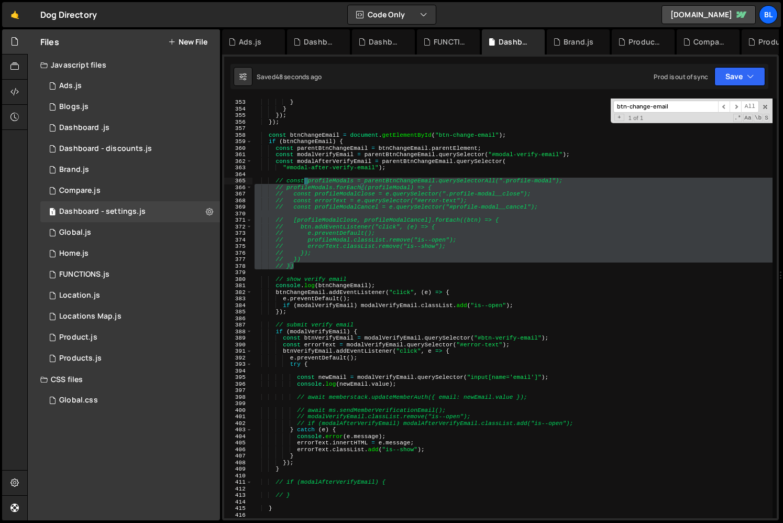
click at [306, 181] on div "restore ( ) ; } } }) ; }) ; const btnChangeEmail = document . getElementById ( …" at bounding box center [513, 308] width 520 height 433
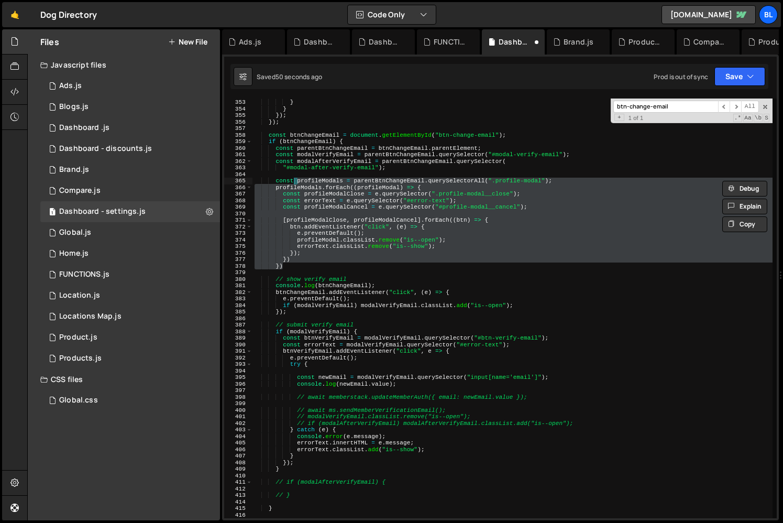
click at [424, 230] on div "restore ( ) ; } } }) ; }) ; const btnChangeEmail = document . getElementById ( …" at bounding box center [513, 308] width 520 height 433
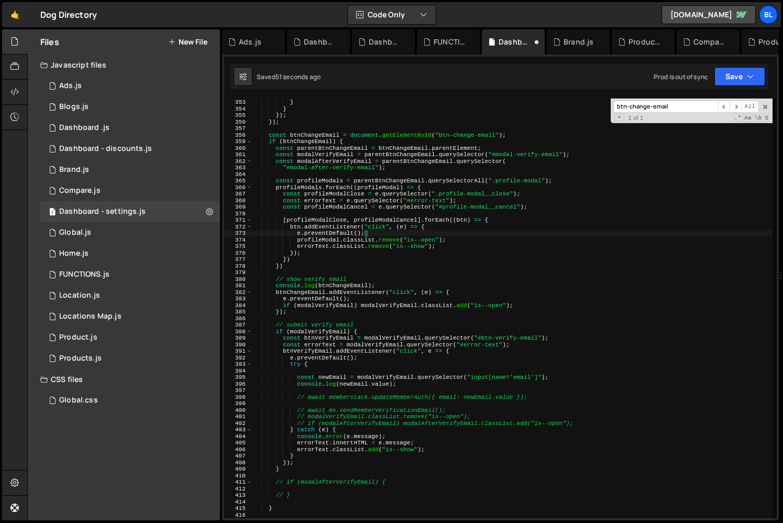
click at [330, 179] on div "restore ( ) ; } } }) ; }) ; const btnChangeEmail = document . getElementById ( …" at bounding box center [513, 308] width 520 height 433
type textarea "const profileModals = parentBtnChangeEmail.querySelectorAll(".profile-modal");"
click at [330, 179] on div "restore ( ) ; } } }) ; }) ; const btnChangeEmail = document . getElementById ( …" at bounding box center [513, 308] width 520 height 433
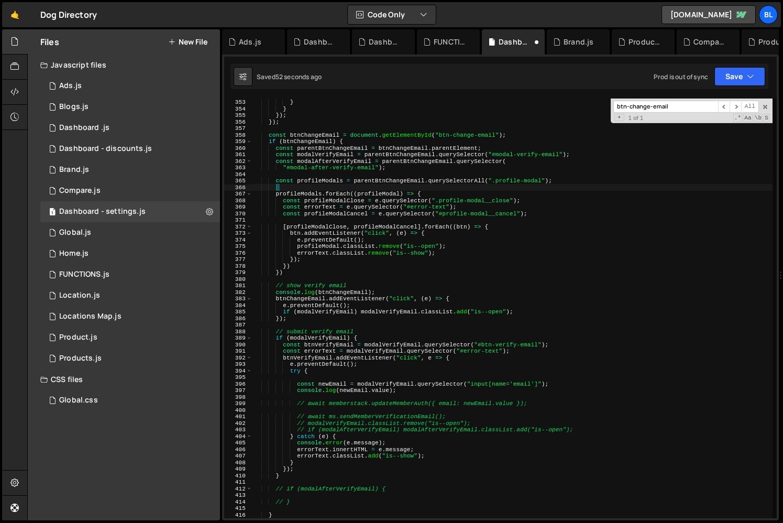
type textarea "f"
paste textarea "profileModals)"
type textarea "if(profileModals.length){"
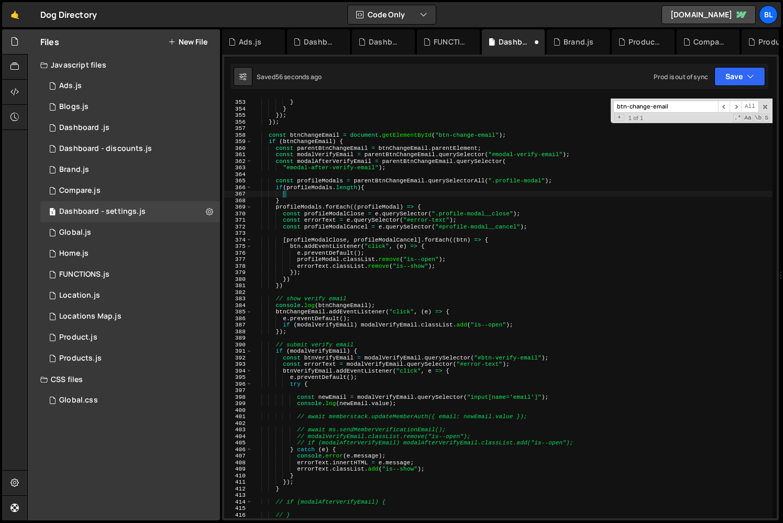
type textarea "}"
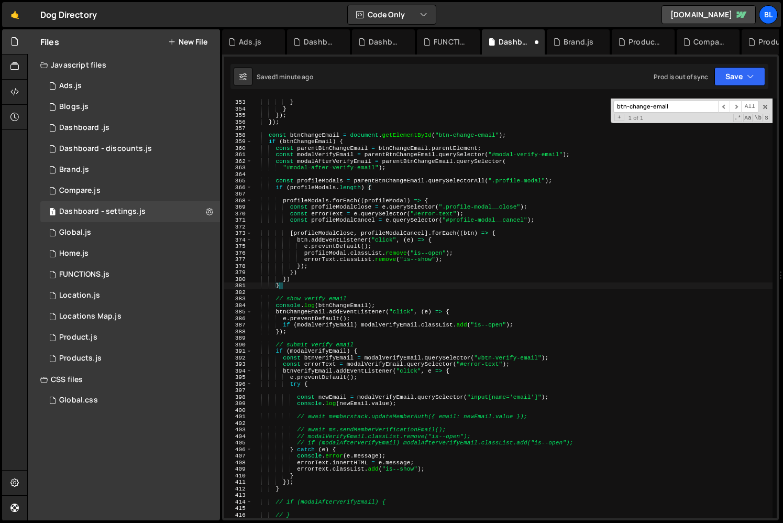
click at [320, 192] on div "restore ( ) ; } } }) ; }) ; const btnChangeEmail = document . getElementById ( …" at bounding box center [513, 308] width 520 height 433
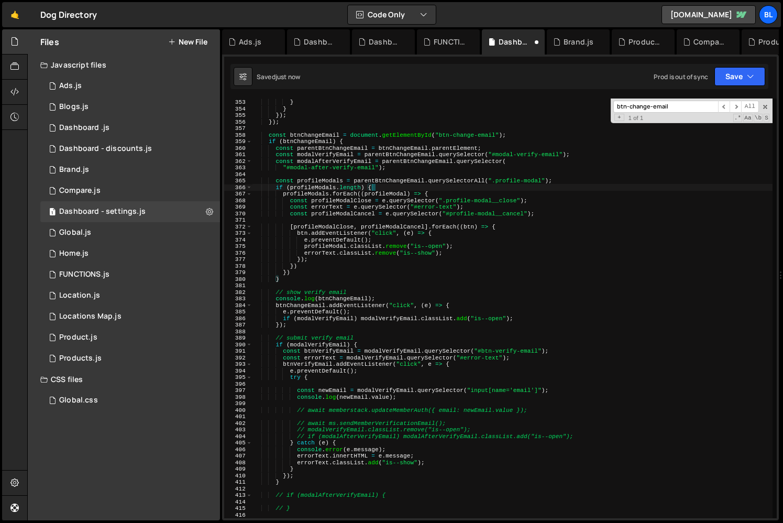
click at [316, 188] on div "restore ( ) ; } } }) ; }) ; const btnChangeEmail = document . getElementById ( …" at bounding box center [513, 308] width 520 height 433
click at [406, 233] on div "restore ( ) ; } } }) ; }) ; const btnChangeEmail = document . getElementById ( …" at bounding box center [513, 308] width 520 height 433
click at [392, 193] on div "restore ( ) ; } } }) ; }) ; const btnChangeEmail = document . getElementById ( …" at bounding box center [513, 308] width 520 height 433
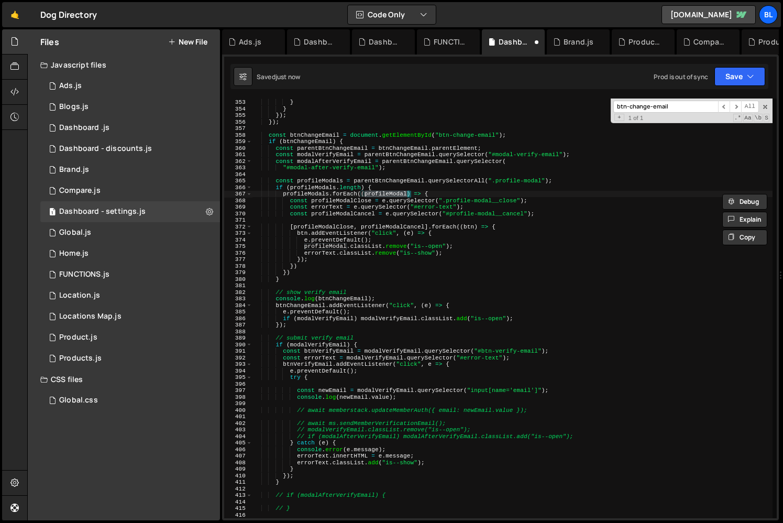
click at [385, 199] on div "restore ( ) ; } } }) ; }) ; const btnChangeEmail = document . getElementById ( …" at bounding box center [513, 308] width 520 height 433
paste textarea "profileModal"
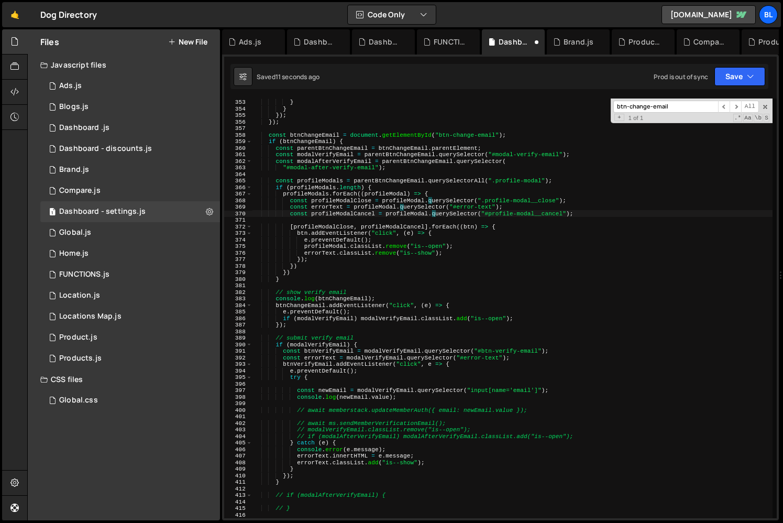
click at [432, 278] on div "restore ( ) ; } } }) ; }) ; const btnChangeEmail = document . getElementById ( …" at bounding box center [513, 308] width 520 height 433
click at [352, 268] on div "restore ( ) ; } } }) ; }) ; const btnChangeEmail = document . getElementById ( …" at bounding box center [513, 308] width 520 height 433
click at [321, 247] on div "restore ( ) ; } } }) ; }) ; const btnChangeEmail = document . getElementById ( …" at bounding box center [513, 308] width 520 height 433
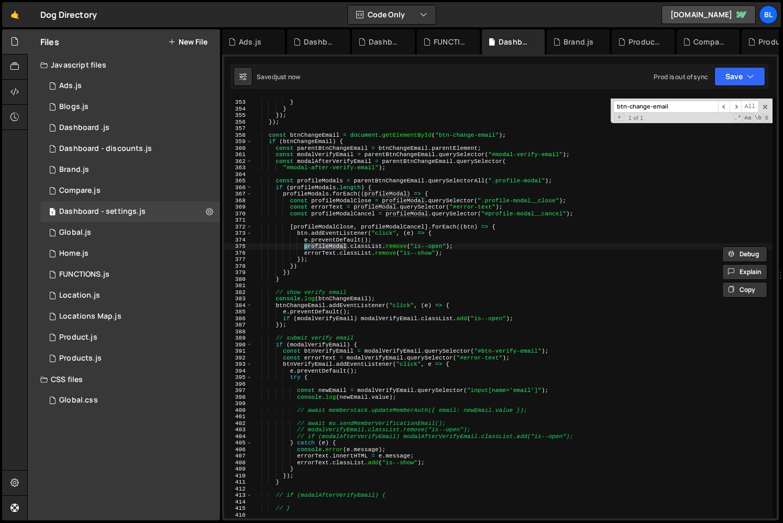
click at [313, 251] on div "restore ( ) ; } } }) ; }) ; const btnChangeEmail = document . getElementById ( …" at bounding box center [513, 308] width 520 height 433
click at [321, 243] on div "restore ( ) ; } } }) ; }) ; const btnChangeEmail = document . getElementById ( …" at bounding box center [513, 308] width 520 height 433
click at [301, 250] on div "restore ( ) ; } } }) ; }) ; const btnChangeEmail = document . getElementById ( …" at bounding box center [513, 308] width 520 height 433
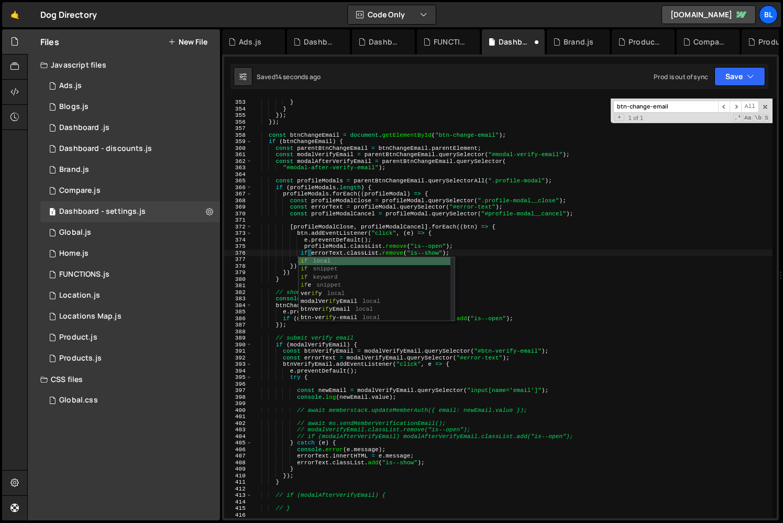
scroll to position [0, 5]
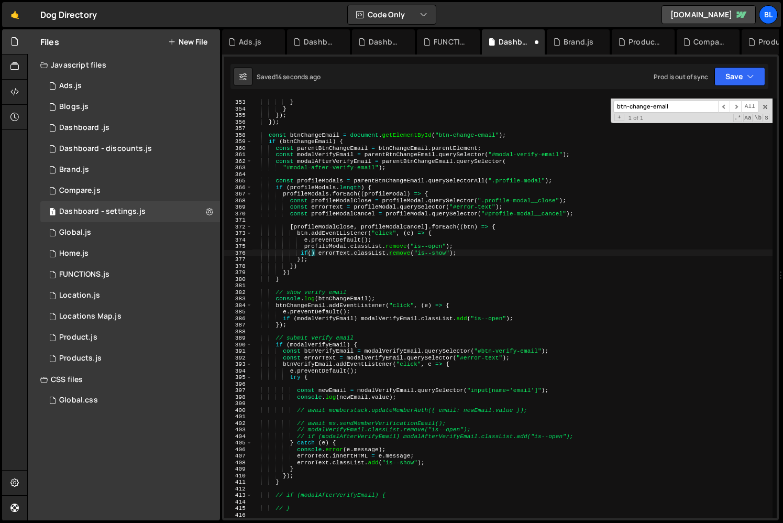
paste textarea "errorText)"
click at [294, 228] on div "restore ( ) ; } } }) ; }) ; const btnChangeEmail = document . getElementById ( …" at bounding box center [513, 308] width 520 height 433
click at [542, 224] on div "restore ( ) ; } } }) ; }) ; const btnChangeEmail = document . getElementById ( …" at bounding box center [513, 308] width 520 height 433
click at [549, 206] on div "restore ( ) ; } } }) ; }) ; const btnChangeEmail = document . getElementById ( …" at bounding box center [513, 308] width 520 height 433
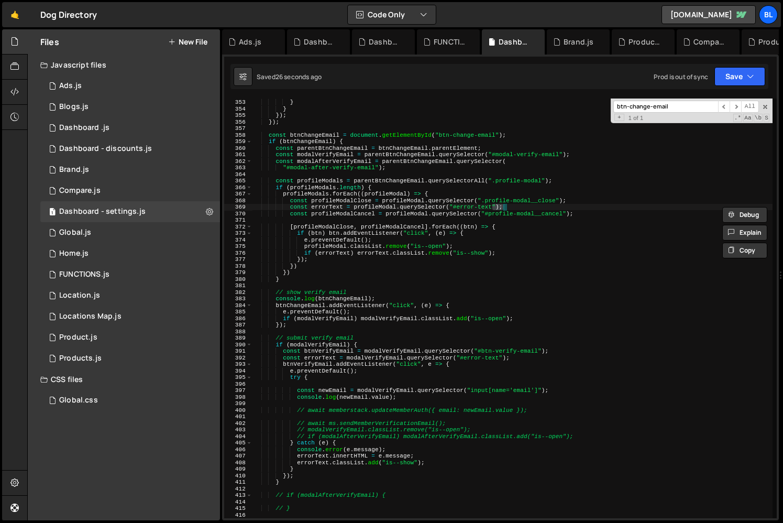
click at [562, 211] on div "restore ( ) ; } } }) ; }) ; const btnChangeEmail = document . getElementById ( …" at bounding box center [513, 308] width 520 height 433
paste textarea "profile-modal__cancel"
click at [533, 244] on div "restore ( ) ; } } }) ; }) ; const btnChangeEmail = document . getElementById ( …" at bounding box center [513, 308] width 520 height 433
type textarea "profileModal.classList.remove("is--open");"
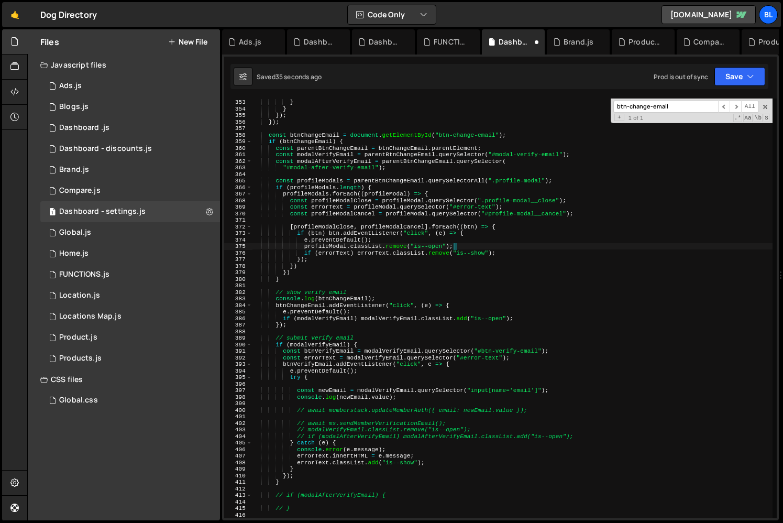
click at [328, 171] on div "restore ( ) ; } } }) ; }) ; const btnChangeEmail = document . getElementById ( …" at bounding box center [513, 308] width 520 height 433
click at [320, 187] on div "restore ( ) ; } } }) ; }) ; const btnChangeEmail = document . getElementById ( …" at bounding box center [513, 308] width 520 height 433
click at [329, 182] on div "restore ( ) ; } } }) ; }) ; const btnChangeEmail = document . getElementById ( …" at bounding box center [513, 308] width 520 height 433
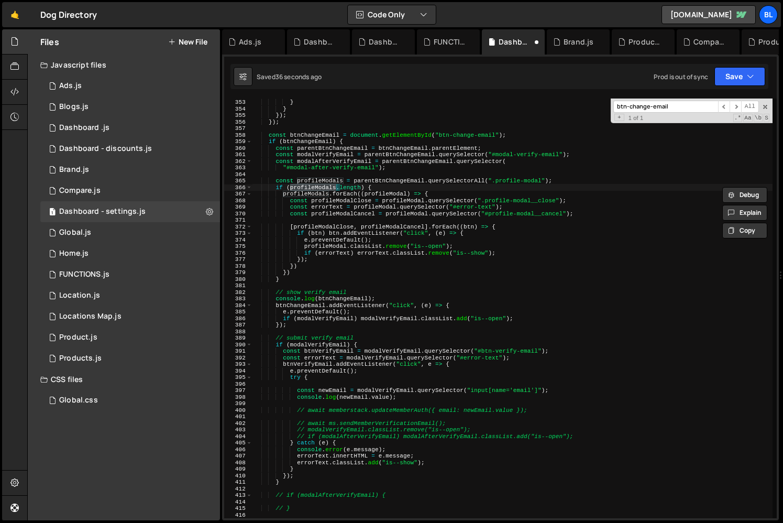
type textarea "const profileModals = parentBtnChangeEmail.querySelectorAll(".profile-modal");"
click at [329, 182] on div "restore ( ) ; } } }) ; }) ; const btnChangeEmail = document . getElementById ( …" at bounding box center [513, 308] width 520 height 433
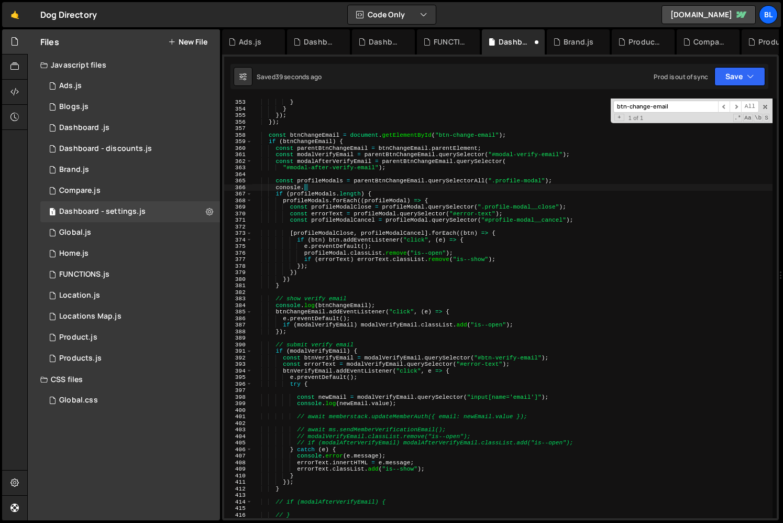
type textarea "conosle"
paste textarea "profileModals)"
click at [389, 215] on div "restore ( ) ; } } }) ; }) ; const btnChangeEmail = document . getElementById ( …" at bounding box center [513, 308] width 520 height 433
click at [348, 195] on div "restore ( ) ; } } }) ; }) ; const btnChangeEmail = document . getElementById ( …" at bounding box center [513, 308] width 520 height 433
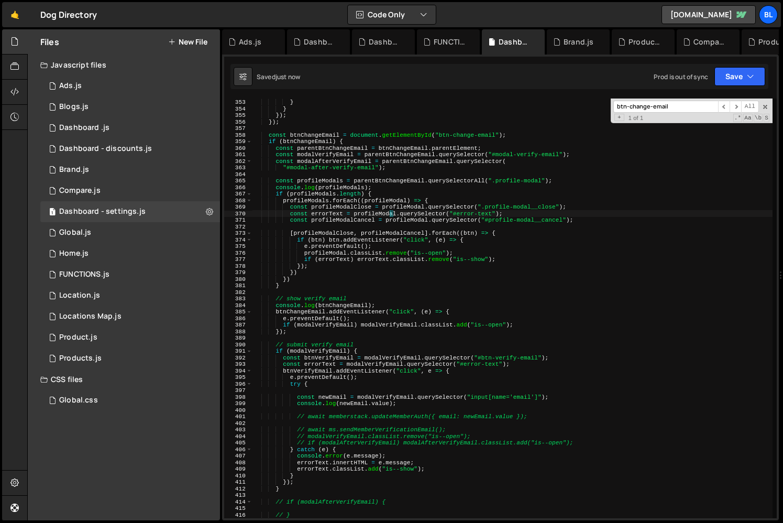
click at [348, 195] on div "restore ( ) ; } } }) ; }) ; const btnChangeEmail = document . getElementById ( …" at bounding box center [513, 308] width 520 height 433
click at [379, 195] on div "restore ( ) ; } } }) ; }) ; const btnChangeEmail = document . getElementById ( …" at bounding box center [513, 308] width 520 height 433
click at [392, 202] on div "restore ( ) ; } } }) ; }) ; const btnChangeEmail = document . getElementById ( …" at bounding box center [513, 308] width 520 height 433
click at [375, 219] on div "restore ( ) ; } } }) ; }) ; const btnChangeEmail = document . getElementById ( …" at bounding box center [513, 308] width 520 height 433
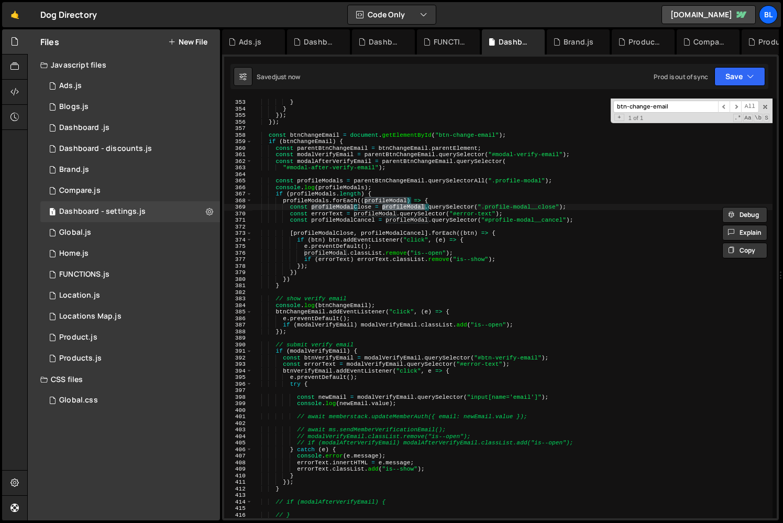
type textarea "const profileModalCancel = profileModal.querySelector("#profile-modal__cancel");"
click at [358, 227] on div "restore ( ) ; } } }) ; }) ; const btnChangeEmail = document . getElementById ( …" at bounding box center [513, 308] width 520 height 433
click at [378, 211] on div "restore ( ) ; } } }) ; }) ; const btnChangeEmail = document . getElementById ( …" at bounding box center [513, 308] width 520 height 433
click at [467, 202] on div "restore ( ) ; } } }) ; }) ; const btnChangeEmail = document . getElementById ( …" at bounding box center [513, 308] width 520 height 433
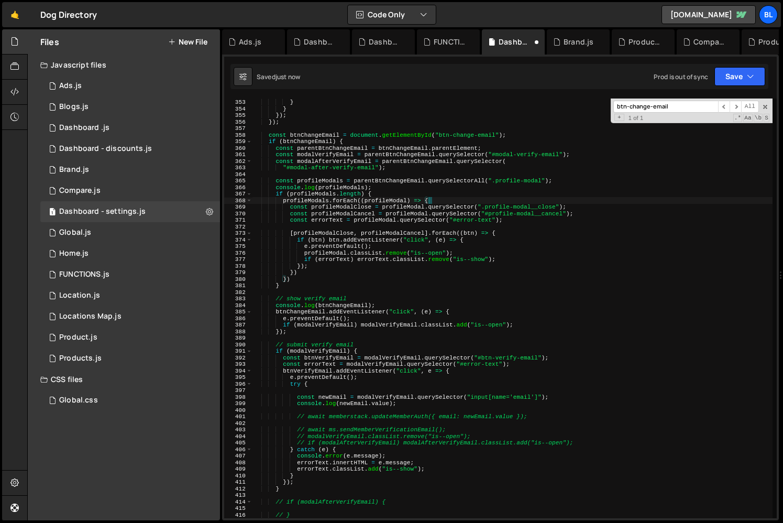
click at [500, 218] on div "restore ( ) ; } } }) ; }) ; const btnChangeEmail = document . getElementById ( …" at bounding box center [513, 308] width 520 height 433
click at [440, 223] on div "restore ( ) ; } } }) ; }) ; const btnChangeEmail = document . getElementById ( …" at bounding box center [513, 308] width 520 height 433
click at [398, 234] on div "restore ( ) ; } } }) ; }) ; const btnChangeEmail = document . getElementById ( …" at bounding box center [513, 308] width 520 height 433
click at [353, 244] on div "restore ( ) ; } } }) ; }) ; const btnChangeEmail = document . getElementById ( …" at bounding box center [513, 308] width 520 height 433
click at [348, 266] on div "restore ( ) ; } } }) ; }) ; const btnChangeEmail = document . getElementById ( …" at bounding box center [513, 308] width 520 height 433
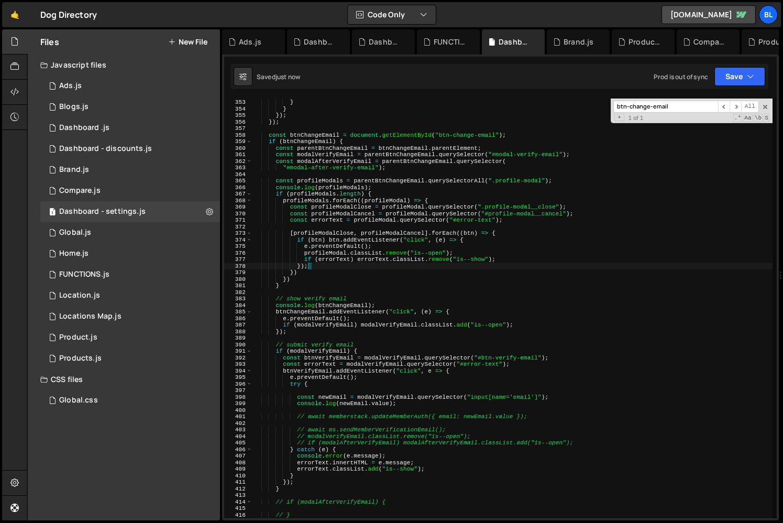
type textarea "});"
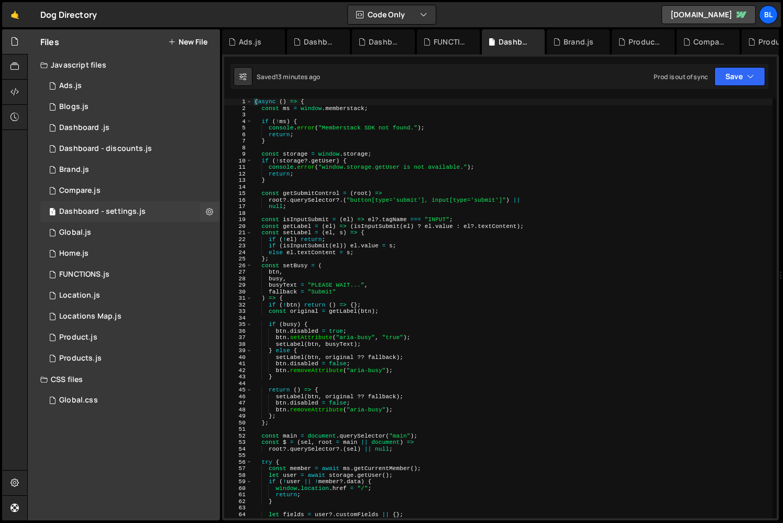
click at [118, 213] on div "Dashboard - settings.js" at bounding box center [102, 211] width 86 height 9
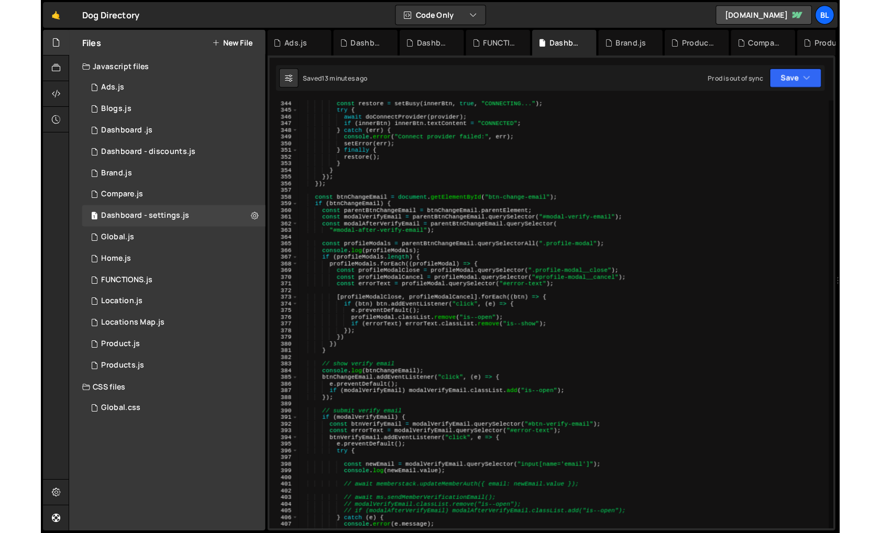
scroll to position [2284, 0]
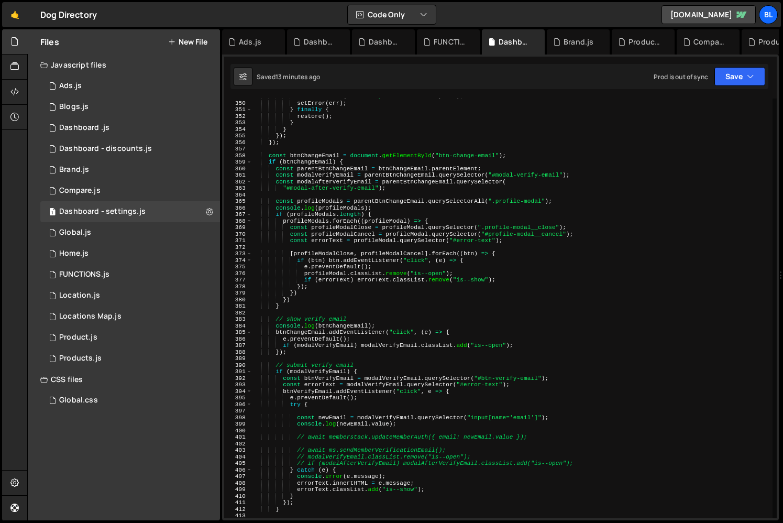
click at [392, 209] on div "console . error ( "Connect provider failed:" , err ) ; setError ( err ) ; } fin…" at bounding box center [513, 309] width 520 height 433
click at [563, 202] on div "console . error ( "Connect provider failed:" , err ) ; setError ( err ) ; } fin…" at bounding box center [513, 309] width 520 height 433
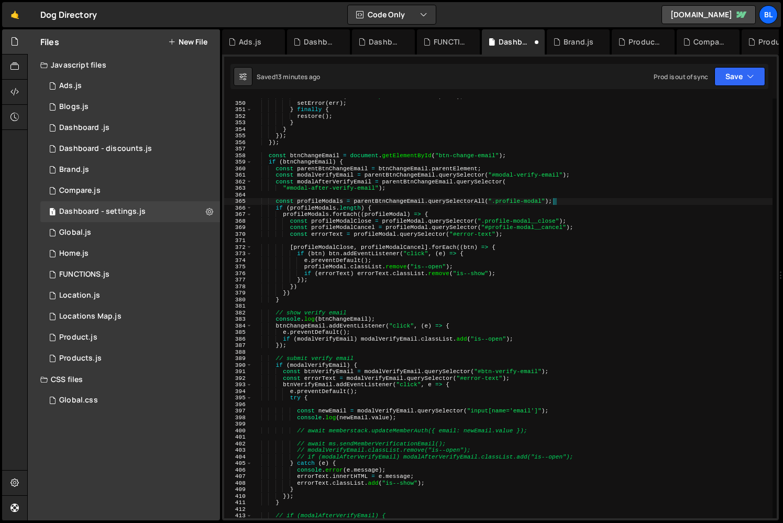
click at [346, 310] on div "console . error ( "Connect provider failed:" , err ) ; setError ( err ) ; } fin…" at bounding box center [513, 309] width 520 height 433
click at [370, 315] on div "console . error ( "Connect provider failed:" , err ) ; setError ( err ) ; } fin…" at bounding box center [513, 309] width 520 height 433
click at [374, 264] on div "console . error ( "Connect provider failed:" , err ) ; setError ( err ) ; } fin…" at bounding box center [513, 309] width 520 height 433
type textarea "profileModal.classList.remove("is--open");"
click at [365, 306] on div "console . error ( "Connect provider failed:" , err ) ; setError ( err ) ; } fin…" at bounding box center [513, 309] width 520 height 433
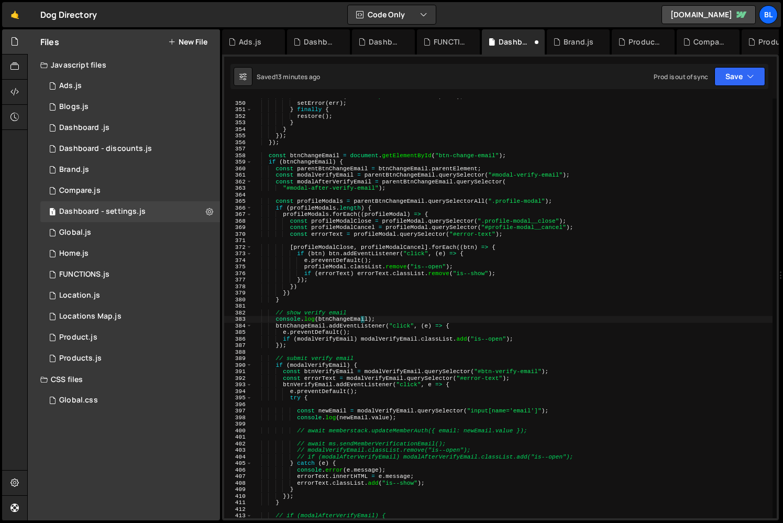
click at [360, 316] on div "console . error ( "Connect provider failed:" , err ) ; setError ( err ) ; } fin…" at bounding box center [513, 309] width 520 height 433
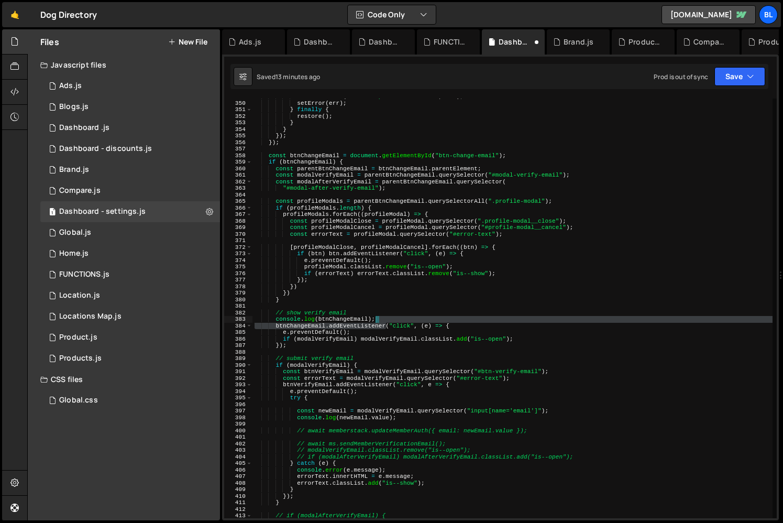
drag, startPoint x: 385, startPoint y: 323, endPoint x: 384, endPoint y: 315, distance: 7.9
click at [384, 315] on div "console . error ( "Connect provider failed:" , err ) ; setError ( err ) ; } fin…" at bounding box center [513, 309] width 520 height 433
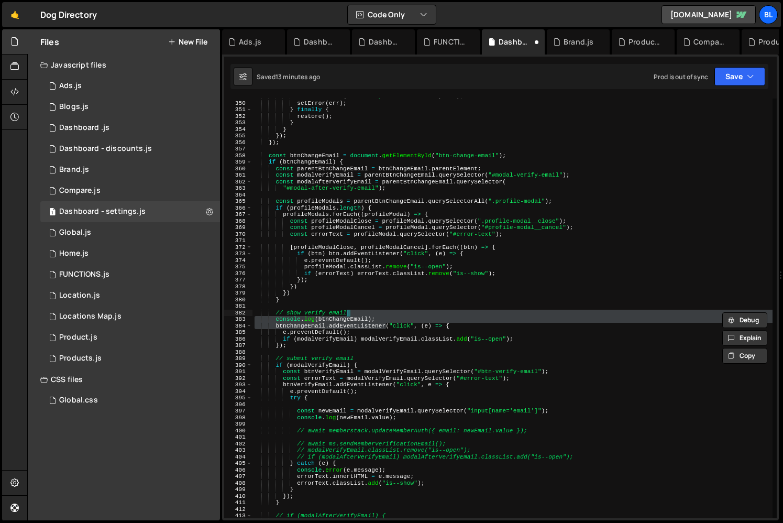
click at [379, 315] on div "console . error ( "Connect provider failed:" , err ) ; setError ( err ) ; } fin…" at bounding box center [513, 309] width 520 height 420
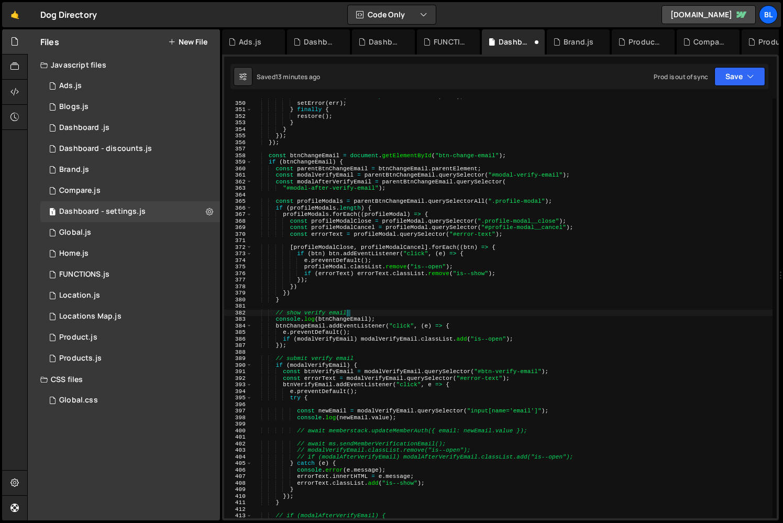
click at [380, 319] on div "console . error ( "Connect provider failed:" , err ) ; setError ( err ) ; } fin…" at bounding box center [513, 309] width 520 height 433
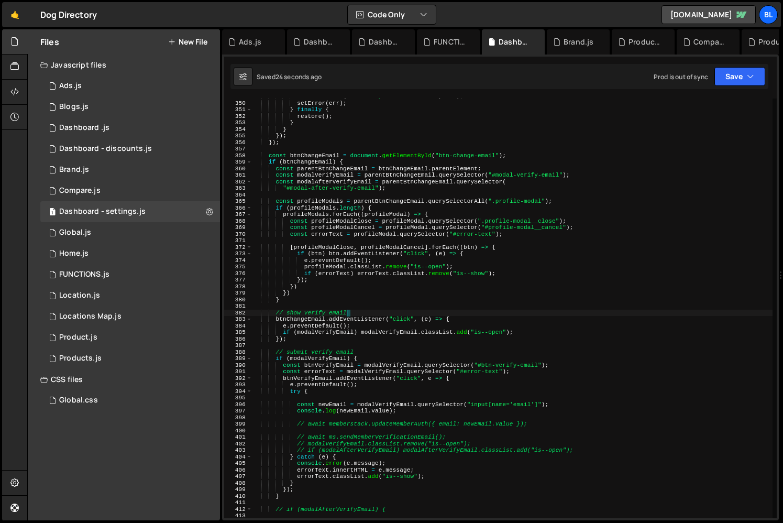
scroll to position [2322, 0]
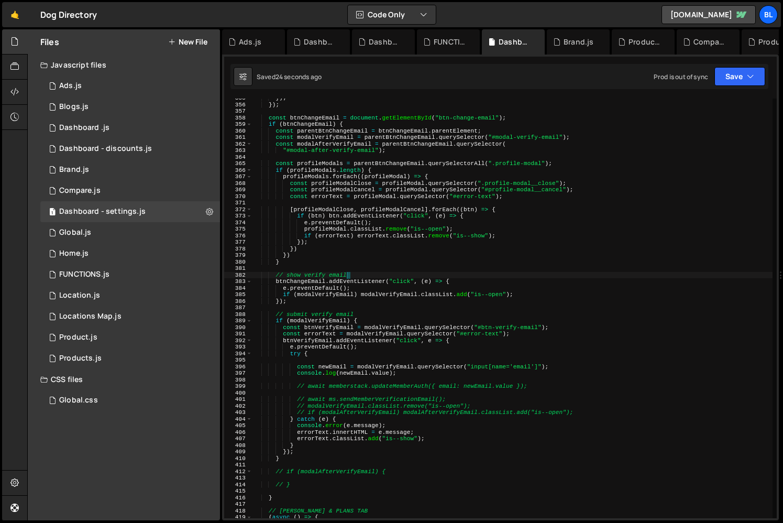
click at [368, 346] on div "}) ; }) ; const btnChangeEmail = document . getElementById ( "btn-change-email"…" at bounding box center [513, 311] width 520 height 433
click at [369, 370] on div "}) ; }) ; const btnChangeEmail = document . getElementById ( "btn-change-email"…" at bounding box center [513, 311] width 520 height 433
click at [379, 386] on div "}) ; }) ; const btnChangeEmail = document . getElementById ( "btn-change-email"…" at bounding box center [513, 311] width 520 height 433
type textarea "await memberstack.updateMemberAuth({ email: newEmail.value });"
click at [454, 396] on div "}) ; }) ; const btnChangeEmail = document . getElementById ( "btn-change-email"…" at bounding box center [513, 311] width 520 height 433
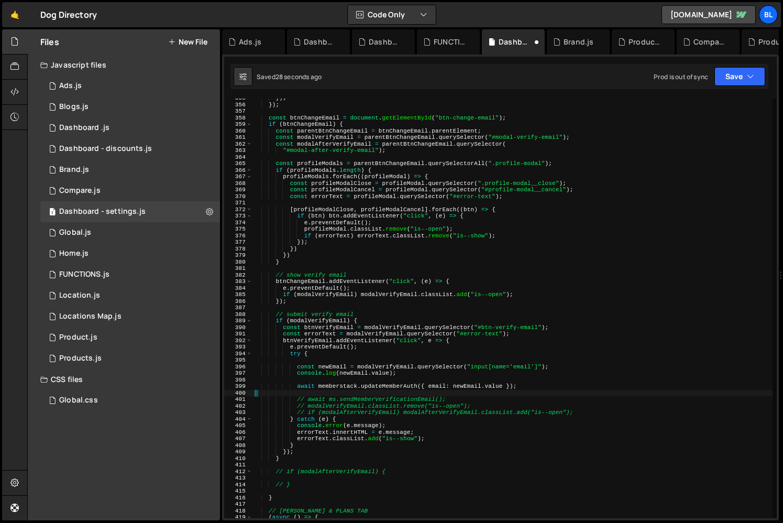
click at [421, 375] on div "}) ; }) ; const btnChangeEmail = document . getElementById ( "btn-change-email"…" at bounding box center [513, 311] width 520 height 433
click at [567, 370] on div "}) ; }) ; const btnChangeEmail = document . getElementById ( "btn-change-email"…" at bounding box center [513, 311] width 520 height 433
click at [563, 368] on div "}) ; }) ; const btnChangeEmail = document . getElementById ( "btn-change-email"…" at bounding box center [513, 311] width 520 height 433
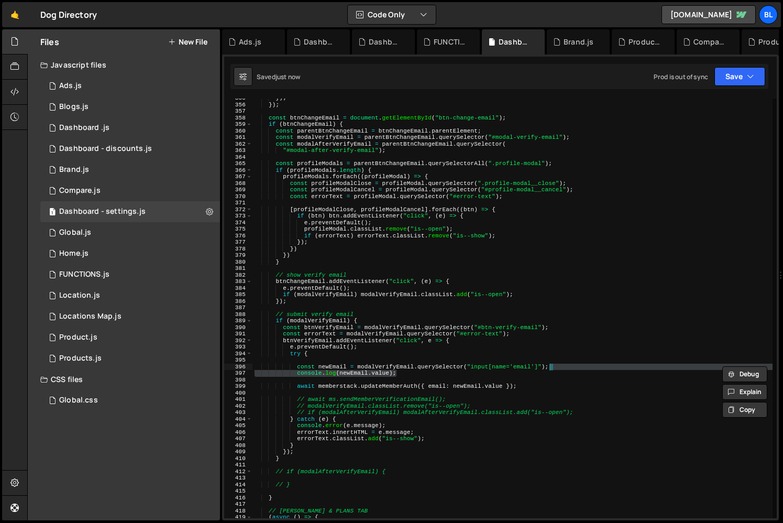
type textarea "const newEmail = modalVerifyEmail.querySelector("input[name='email']");"
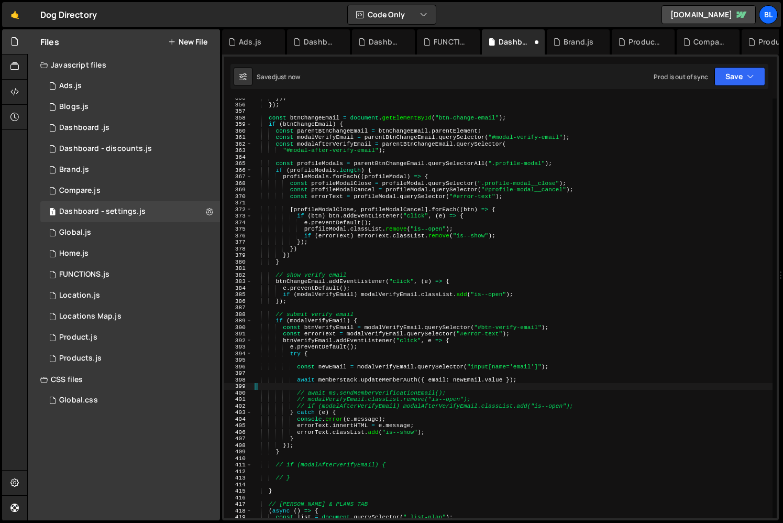
click at [520, 389] on div "}) ; }) ; const btnChangeEmail = document . getElementById ( "btn-change-email"…" at bounding box center [513, 311] width 520 height 433
click at [463, 391] on div "}) ; }) ; const btnChangeEmail = document . getElementById ( "btn-change-email"…" at bounding box center [513, 311] width 520 height 433
click at [343, 378] on div "}) ; }) ; const btnChangeEmail = document . getElementById ( "btn-change-email"…" at bounding box center [513, 311] width 520 height 433
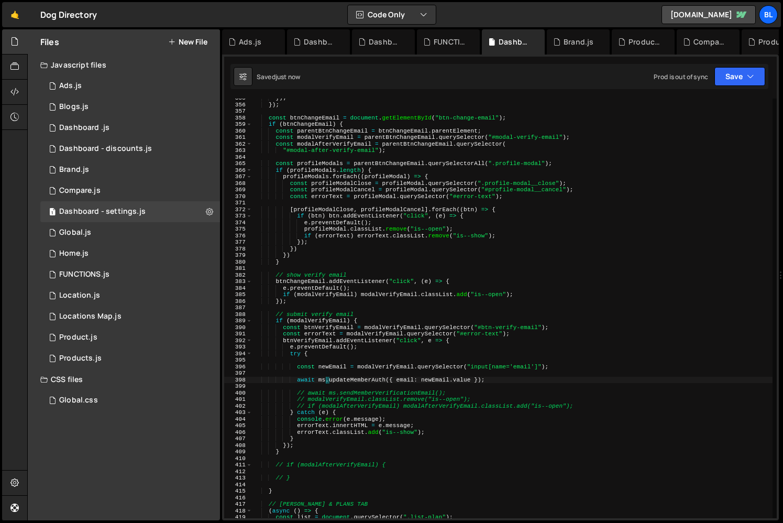
click at [372, 402] on div "}) ; }) ; const btnChangeEmail = document . getElementById ( "btn-change-email"…" at bounding box center [513, 311] width 520 height 433
click at [396, 390] on div "}) ; }) ; const btnChangeEmail = document . getElementById ( "btn-change-email"…" at bounding box center [513, 311] width 520 height 433
click at [451, 393] on div "}) ; }) ; const btnChangeEmail = document . getElementById ( "btn-change-email"…" at bounding box center [513, 311] width 520 height 433
click at [491, 390] on div "}) ; }) ; const btnChangeEmail = document . getElementById ( "btn-change-email"…" at bounding box center [513, 311] width 520 height 433
click at [289, 382] on div "}) ; }) ; const btnChangeEmail = document . getElementById ( "btn-change-email"…" at bounding box center [513, 311] width 520 height 433
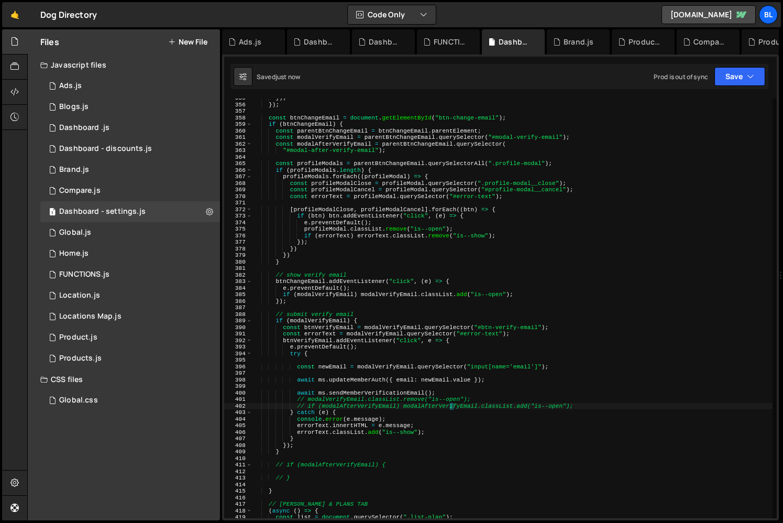
click at [449, 404] on div "}) ; }) ; const btnChangeEmail = document . getElementById ( "btn-change-email"…" at bounding box center [513, 311] width 520 height 433
click at [285, 378] on div "}) ; }) ; const btnChangeEmail = document . getElementById ( "btn-change-email"…" at bounding box center [513, 311] width 520 height 433
type textarea "const res = await ms.updateMemberAuth({ email: newEmail.value });"
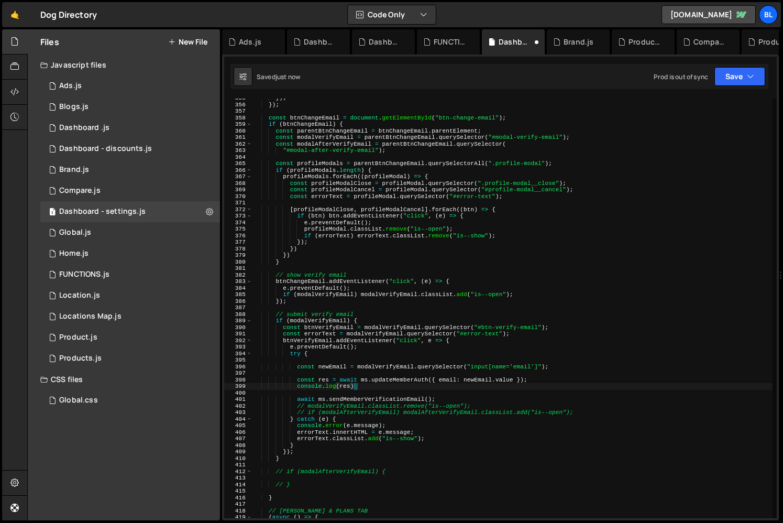
scroll to position [0, 8]
click at [366, 347] on div "}) ; }) ; const btnChangeEmail = document . getElementById ( "btn-change-email"…" at bounding box center [513, 311] width 520 height 433
click at [376, 369] on div "}) ; }) ; const btnChangeEmail = document . getElementById ( "btn-change-email"…" at bounding box center [513, 311] width 520 height 433
click at [371, 379] on div "}) ; }) ; const btnChangeEmail = document . getElementById ( "btn-change-email"…" at bounding box center [513, 311] width 520 height 433
click at [368, 386] on div "}) ; }) ; const btnChangeEmail = document . getElementById ( "btn-change-email"…" at bounding box center [513, 311] width 520 height 433
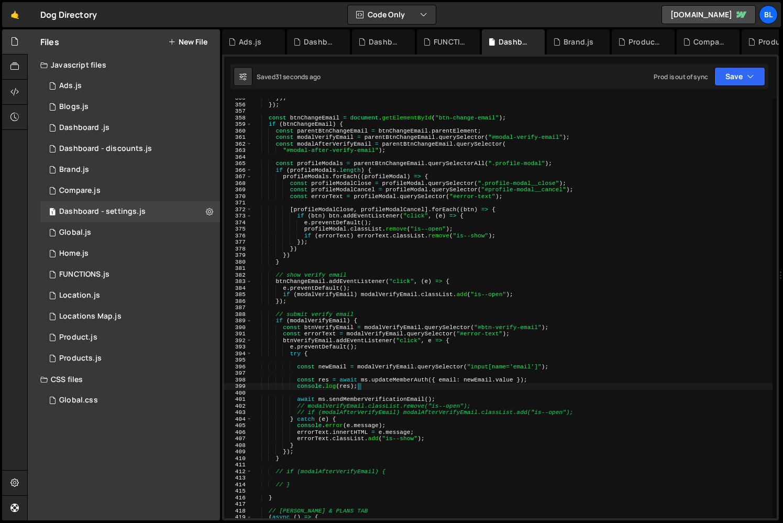
click at [396, 383] on div "}) ; }) ; const btnChangeEmail = document . getElementById ( "btn-change-email"…" at bounding box center [513, 311] width 520 height 433
click at [399, 380] on div "}) ; }) ; const btnChangeEmail = document . getElementById ( "btn-change-email"…" at bounding box center [513, 311] width 520 height 433
click at [471, 385] on div "}) ; }) ; const btnChangeEmail = document . getElementById ( "btn-change-email"…" at bounding box center [513, 311] width 520 height 433
type textarea "console.log(res);"
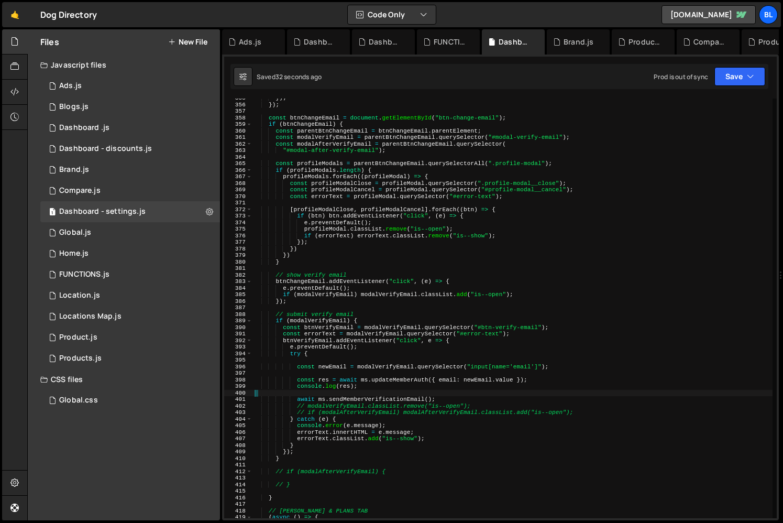
click at [467, 394] on div "}) ; }) ; const btnChangeEmail = document . getElementById ( "btn-change-email"…" at bounding box center [513, 311] width 520 height 433
click at [379, 392] on div "}) ; }) ; const btnChangeEmail = document . getElementById ( "btn-change-email"…" at bounding box center [513, 311] width 520 height 433
click at [375, 403] on div "}) ; }) ; const btnChangeEmail = document . getElementById ( "btn-change-email"…" at bounding box center [513, 311] width 520 height 433
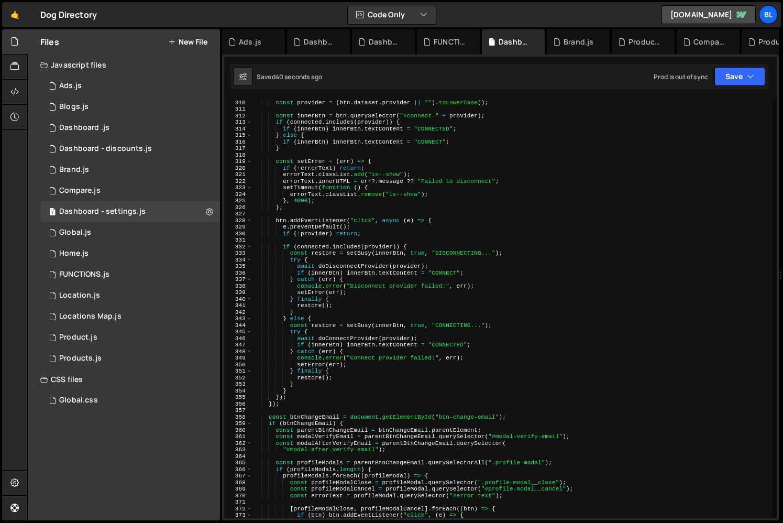
scroll to position [2311, 0]
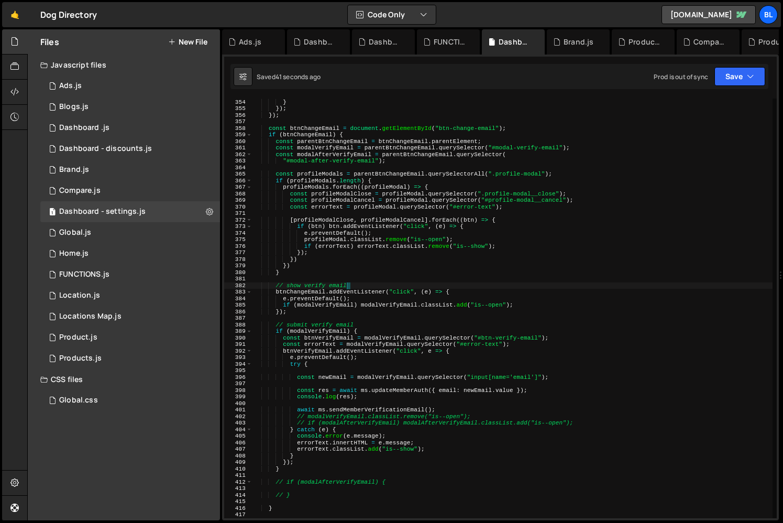
click at [369, 284] on div "} } }) ; }) ; const btnChangeEmail = document . getElementById ( "btn-change-em…" at bounding box center [513, 308] width 520 height 433
type textarea "// show verify email"
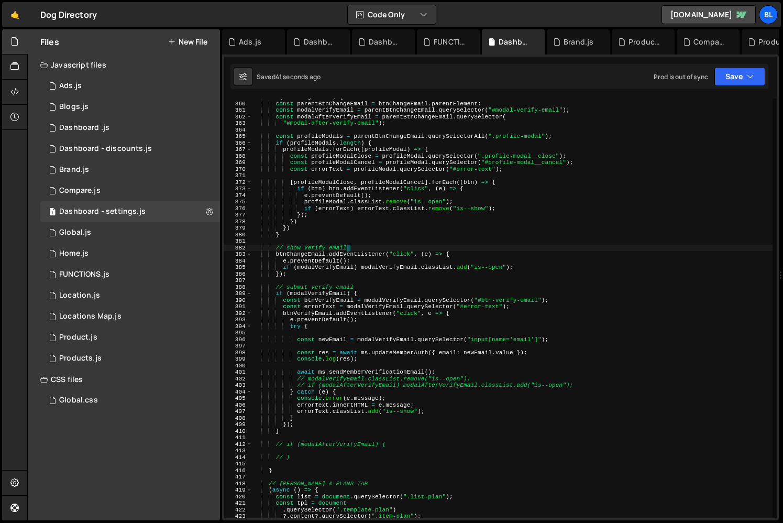
scroll to position [2349, 0]
click at [385, 283] on div "if ( btnChangeEmail ) { const parentBtnChangeEmail = btnChangeEmail . parentEle…" at bounding box center [513, 310] width 520 height 433
click at [389, 317] on div "if ( btnChangeEmail ) { const parentBtnChangeEmail = btnChangeEmail . parentEle…" at bounding box center [513, 310] width 520 height 433
type textarea "e.preventDefault();"
click at [381, 334] on div "if ( btnChangeEmail ) { const parentBtnChangeEmail = btnChangeEmail . parentEle…" at bounding box center [513, 310] width 520 height 433
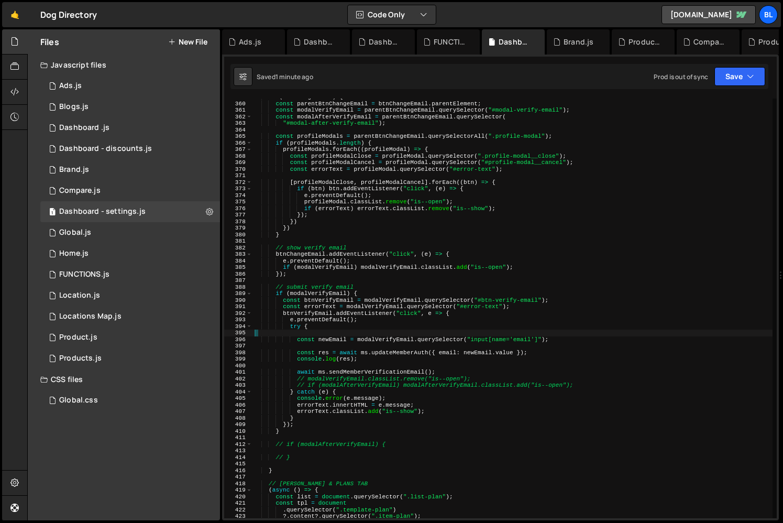
click at [387, 362] on div "if ( btnChangeEmail ) { const parentBtnChangeEmail = btnChangeEmail . parentEle…" at bounding box center [513, 310] width 520 height 433
click at [364, 353] on div "if ( btnChangeEmail ) { const parentBtnChangeEmail = btnChangeEmail . parentEle…" at bounding box center [513, 310] width 520 height 433
click at [352, 351] on div "if ( btnChangeEmail ) { const parentBtnChangeEmail = btnChangeEmail . parentEle…" at bounding box center [513, 310] width 520 height 433
click at [352, 349] on div "if ( btnChangeEmail ) { const parentBtnChangeEmail = btnChangeEmail . parentEle…" at bounding box center [513, 310] width 520 height 433
drag, startPoint x: 366, startPoint y: 330, endPoint x: 393, endPoint y: 322, distance: 28.4
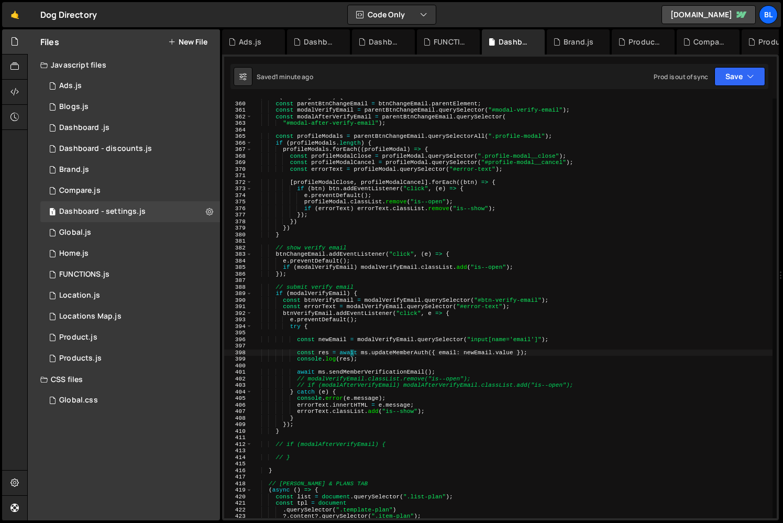
click at [366, 329] on div "if ( btnChangeEmail ) { const parentBtnChangeEmail = btnChangeEmail . parentEle…" at bounding box center [513, 310] width 520 height 433
click at [410, 319] on div "if ( btnChangeEmail ) { const parentBtnChangeEmail = btnChangeEmail . parentEle…" at bounding box center [513, 310] width 520 height 433
click at [414, 328] on div "if ( btnChangeEmail ) { const parentBtnChangeEmail = btnChangeEmail . parentEle…" at bounding box center [513, 310] width 520 height 433
click at [429, 315] on div "if ( btnChangeEmail ) { const parentBtnChangeEmail = btnChangeEmail . parentEle…" at bounding box center [513, 310] width 520 height 433
type textarea "btnVerifyEmail.addEventListener("click", e => {"
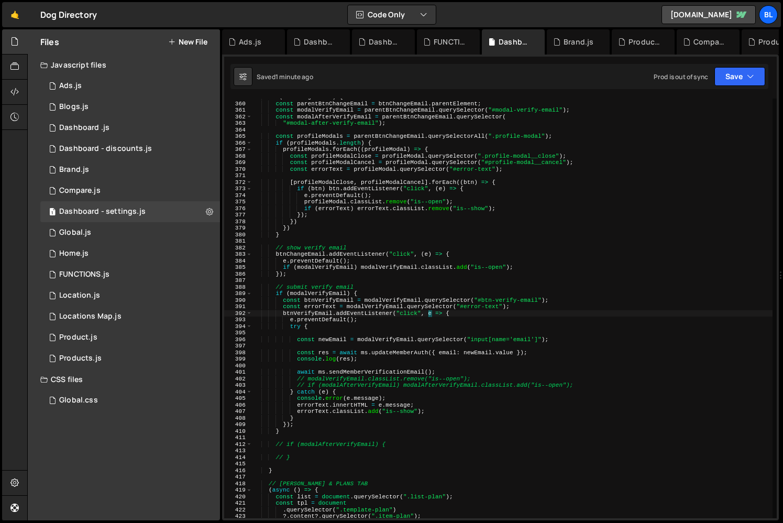
click at [410, 363] on div "if ( btnChangeEmail ) { const parentBtnChangeEmail = btnChangeEmail . parentEle…" at bounding box center [513, 310] width 520 height 433
click at [408, 376] on div "if ( btnChangeEmail ) { const parentBtnChangeEmail = btnChangeEmail . parentEle…" at bounding box center [513, 310] width 520 height 433
click at [428, 311] on div "if ( btnChangeEmail ) { const parentBtnChangeEmail = btnChangeEmail . parentEle…" at bounding box center [513, 310] width 520 height 433
click at [413, 406] on div "if ( btnChangeEmail ) { const parentBtnChangeEmail = btnChangeEmail . parentEle…" at bounding box center [513, 310] width 520 height 433
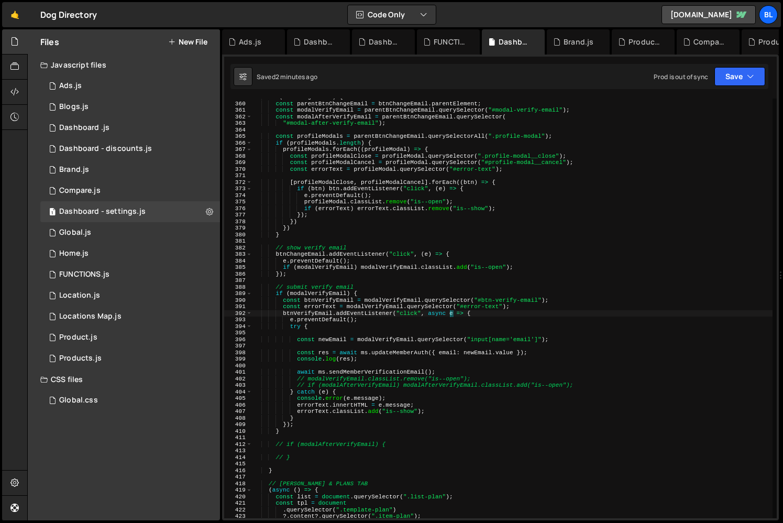
scroll to position [0, 14]
click at [380, 408] on div "if ( btnChangeEmail ) { const parentBtnChangeEmail = btnChangeEmail . parentEle…" at bounding box center [513, 310] width 520 height 433
click at [354, 410] on div "if ( btnChangeEmail ) { const parentBtnChangeEmail = btnChangeEmail . parentEle…" at bounding box center [513, 310] width 520 height 433
click at [395, 402] on div "if ( btnChangeEmail ) { const parentBtnChangeEmail = btnChangeEmail . parentEle…" at bounding box center [513, 310] width 520 height 433
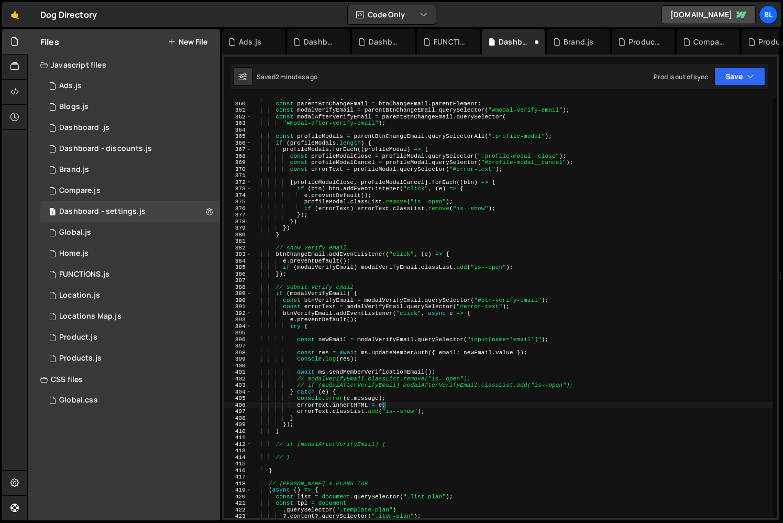
click at [396, 395] on div "if ( btnChangeEmail ) { const parentBtnChangeEmail = btnChangeEmail . parentEle…" at bounding box center [513, 310] width 520 height 433
click at [417, 414] on div "if ( btnChangeEmail ) { const parentBtnChangeEmail = btnChangeEmail . parentEle…" at bounding box center [513, 310] width 520 height 433
click at [364, 420] on div "if ( btnChangeEmail ) { const parentBtnChangeEmail = btnChangeEmail . parentEle…" at bounding box center [513, 310] width 520 height 433
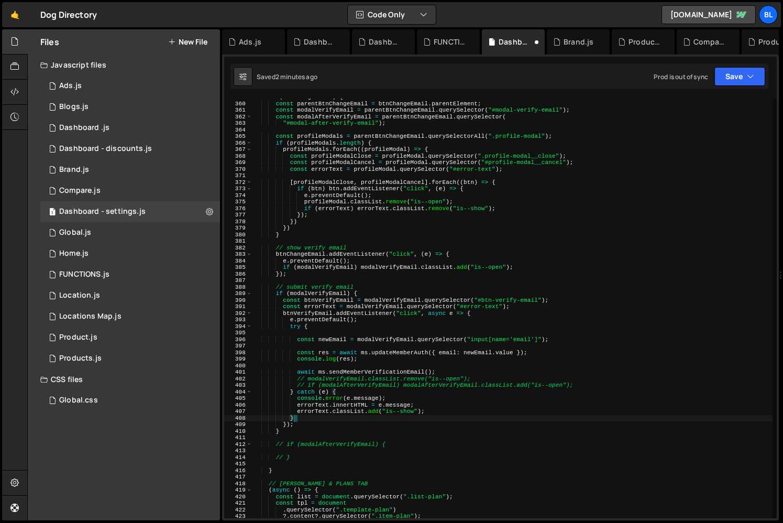
click at [352, 403] on div "if ( btnChangeEmail ) { const parentBtnChangeEmail = btnChangeEmail . parentEle…" at bounding box center [513, 310] width 520 height 433
click at [384, 424] on div "if ( btnChangeEmail ) { const parentBtnChangeEmail = btnChangeEmail . parentEle…" at bounding box center [513, 310] width 520 height 433
click at [455, 384] on div "if ( btnChangeEmail ) { const parentBtnChangeEmail = btnChangeEmail . parentEle…" at bounding box center [513, 310] width 520 height 433
click at [438, 382] on div "if ( btnChangeEmail ) { const parentBtnChangeEmail = btnChangeEmail . parentEle…" at bounding box center [513, 310] width 520 height 433
click at [436, 390] on div "if ( btnChangeEmail ) { const parentBtnChangeEmail = btnChangeEmail . parentEle…" at bounding box center [513, 310] width 520 height 433
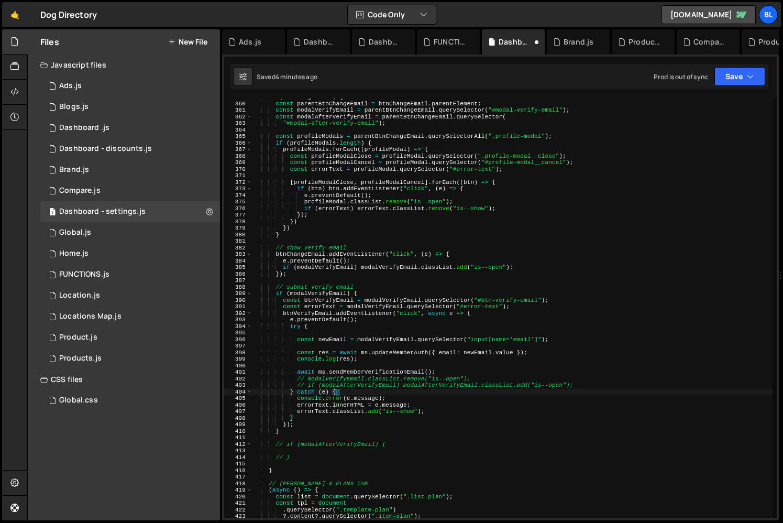
click at [452, 379] on div "if ( btnChangeEmail ) { const parentBtnChangeEmail = btnChangeEmail . parentEle…" at bounding box center [513, 310] width 520 height 433
click at [480, 382] on div "if ( btnChangeEmail ) { const parentBtnChangeEmail = btnChangeEmail . parentEle…" at bounding box center [513, 310] width 520 height 433
click at [425, 385] on div "if ( btnChangeEmail ) { const parentBtnChangeEmail = btnChangeEmail . parentEle…" at bounding box center [513, 310] width 520 height 433
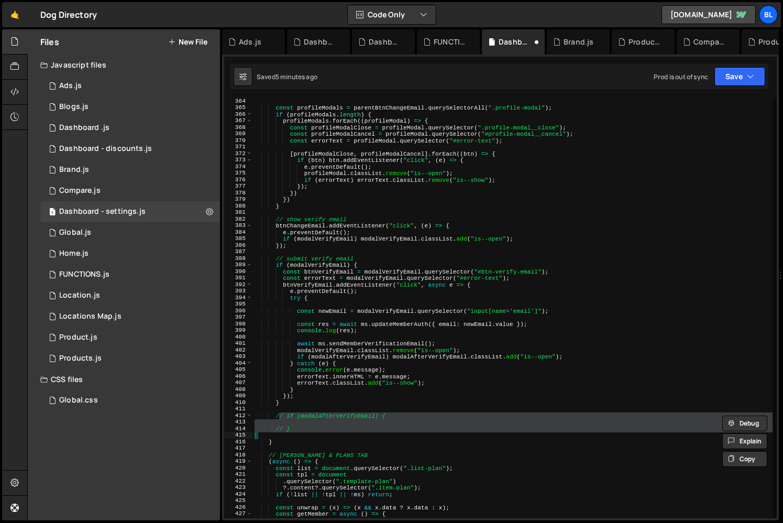
scroll to position [0, 1]
drag, startPoint x: 280, startPoint y: 413, endPoint x: 360, endPoint y: 431, distance: 81.5
click at [360, 431] on div "const profileModals = parentBtnChangeEmail . querySelectorAll ( ".profile-modal…" at bounding box center [513, 314] width 520 height 433
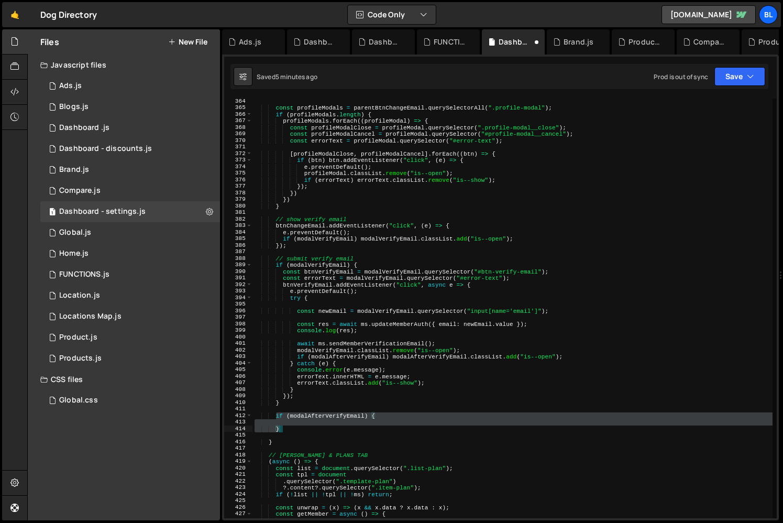
type textarea "}"
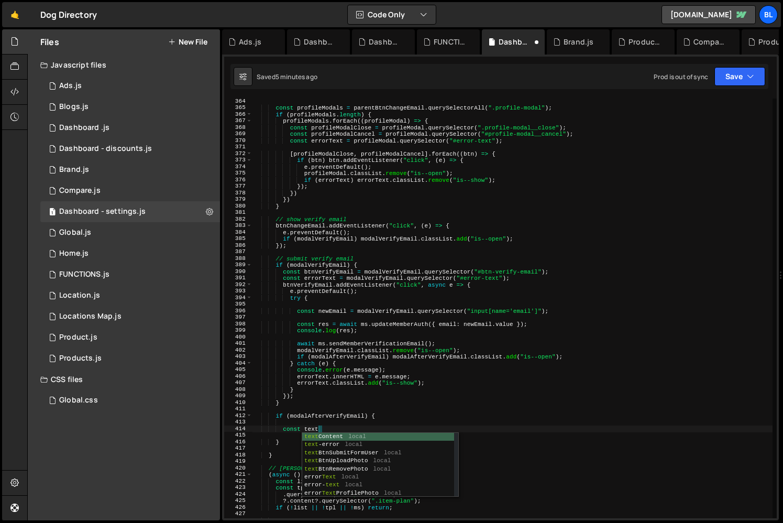
scroll to position [0, 4]
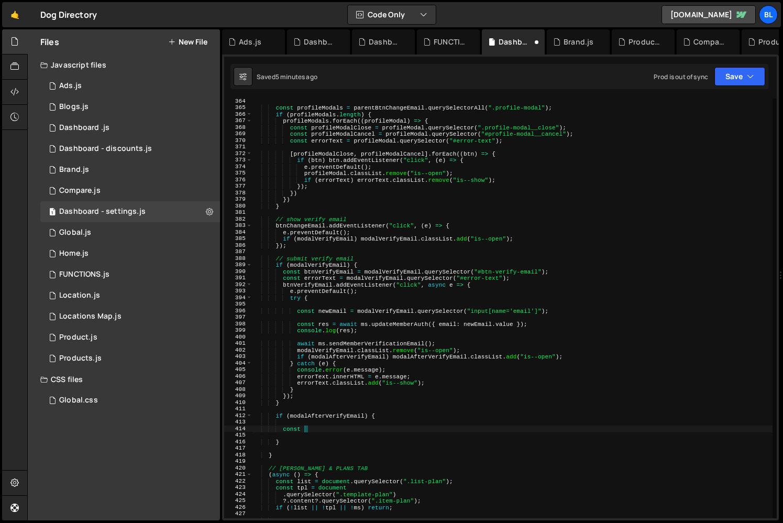
paste textarea "modal-verify-email__email"
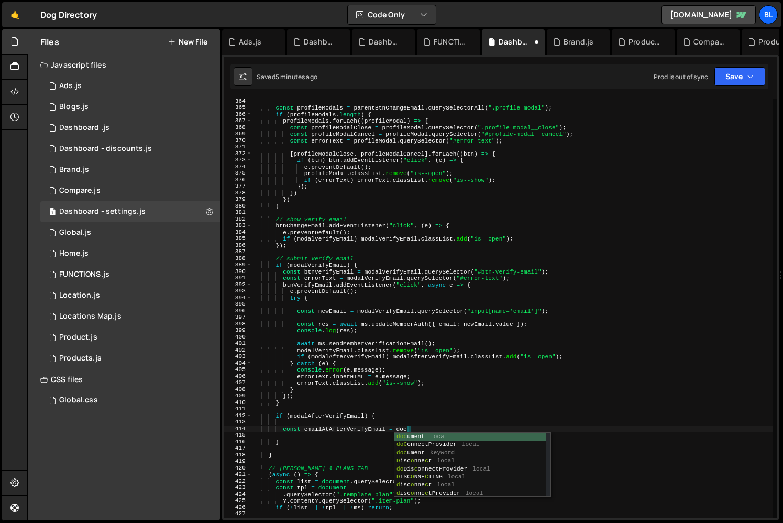
scroll to position [0, 13]
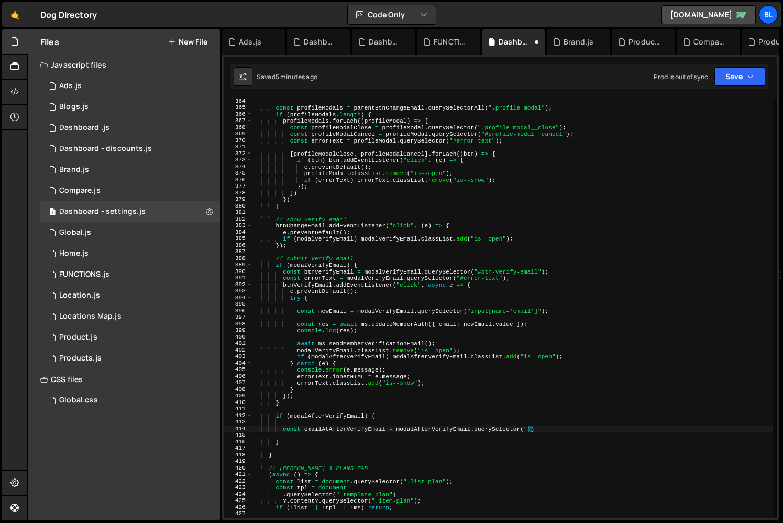
paste textarea "modal-verify-email__email")"
type textarea "const emailAtAfterVerifyEmail = modalAfterVerifyEmail.querySelector(".modal-ver…"
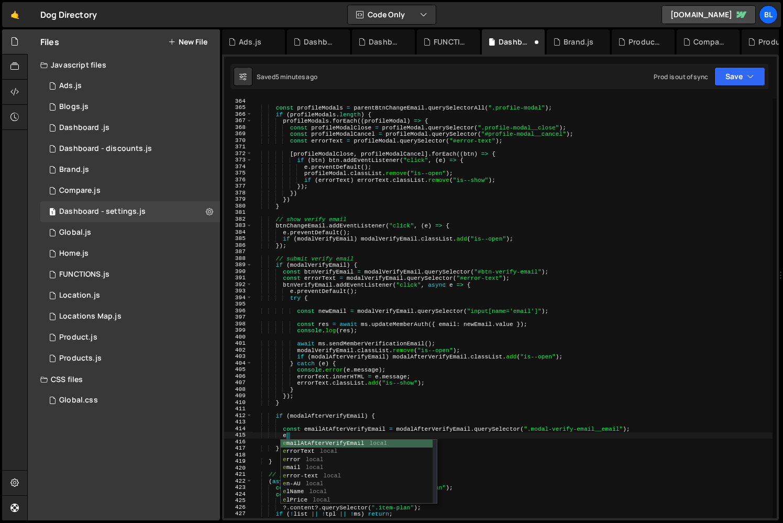
type textarea "eai"
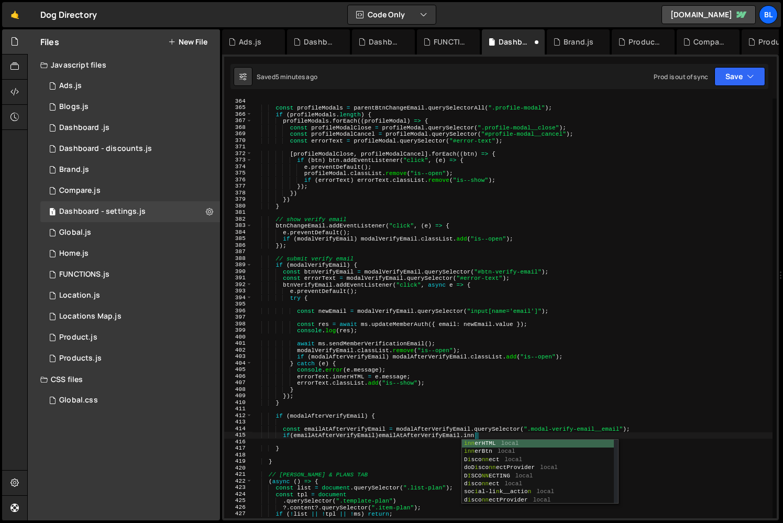
scroll to position [0, 19]
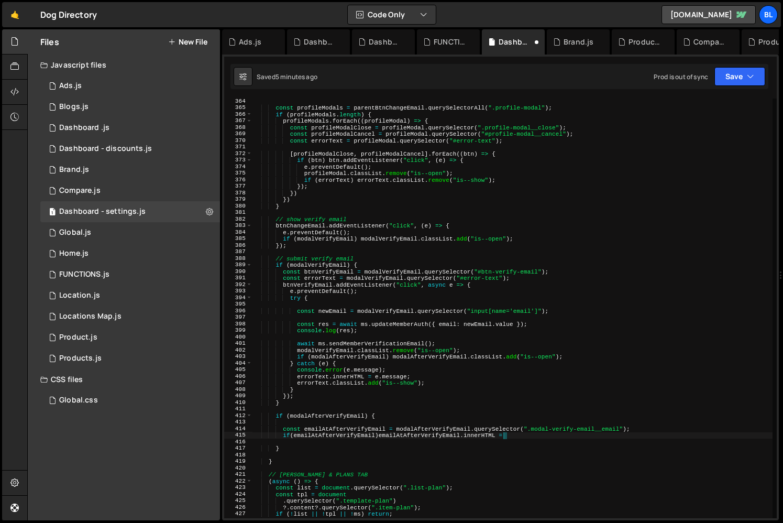
type textarea "if(emailAtAfterVerifyEmail)emailAtAfterVerifyEmail.innerHTML ="
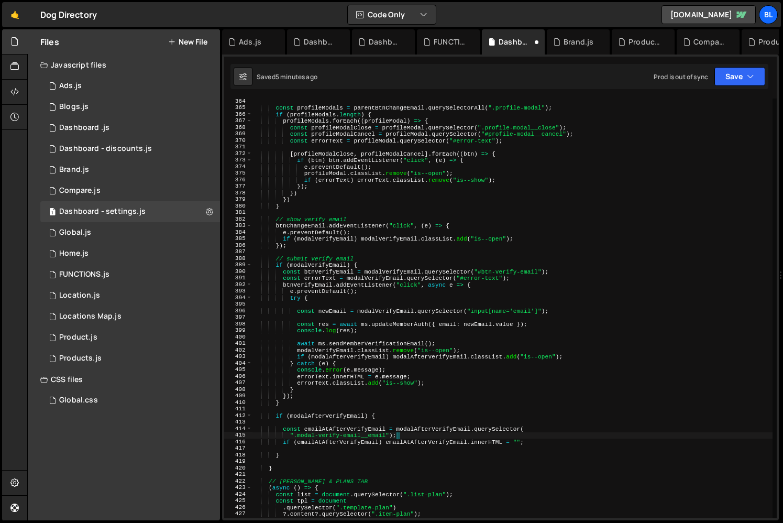
scroll to position [0, 12]
type textarea "if (emailAtAfterVerifyEmail) emailAtAfterVerifyEmail.innerHTML = "";"
type textarea "const emailAtAfterVerifyEmail = modalAfterVerifyEmail.querySelector("
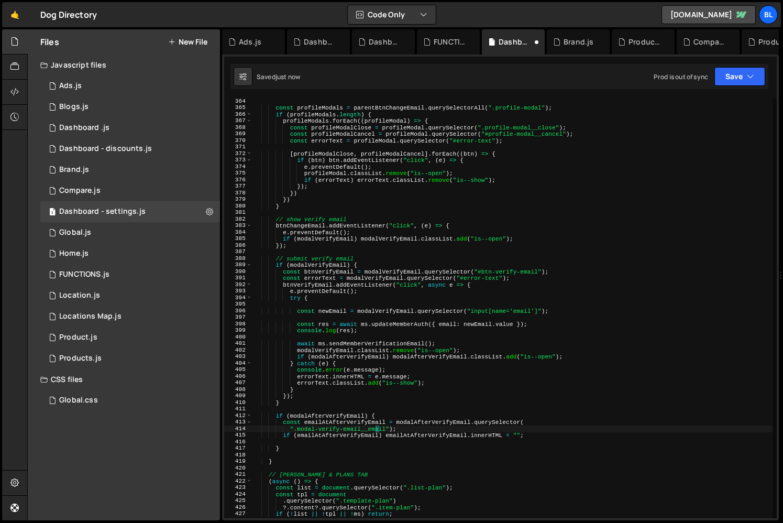
type textarea "if (emailAtAfterVerifyEmail) emailAtAfterVerifyEmail.innerHTML = "";"
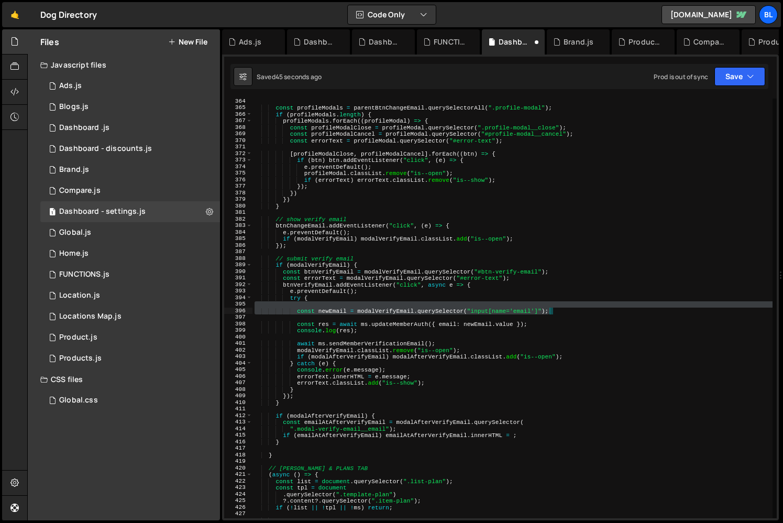
drag, startPoint x: 296, startPoint y: 307, endPoint x: 566, endPoint y: 311, distance: 270.4
click at [566, 311] on div "const profileModals = parentBtnChangeEmail . querySelectorAll ( ".profile-modal…" at bounding box center [513, 314] width 520 height 433
click at [527, 430] on div "const profileModals = parentBtnChangeEmail . querySelectorAll ( ".profile-modal…" at bounding box center [513, 314] width 520 height 433
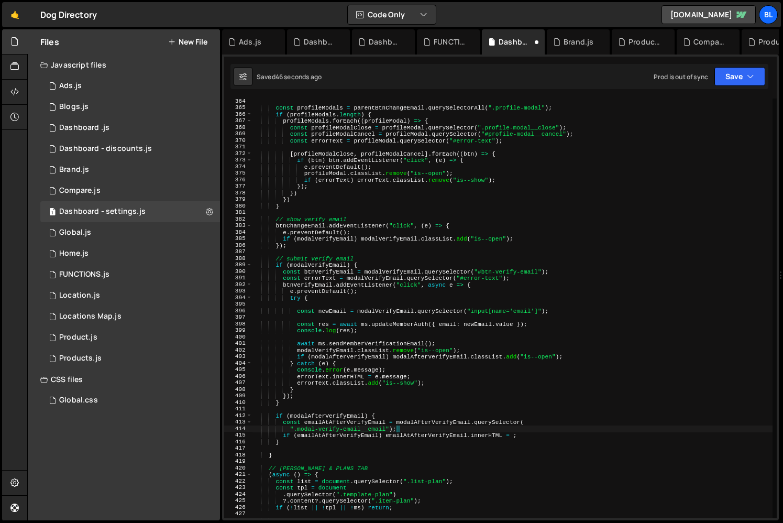
click at [480, 420] on div "const profileModals = parentBtnChangeEmail . querySelectorAll ( ".profile-modal…" at bounding box center [513, 314] width 520 height 433
type textarea "const emailAtAfterVerifyEmail = modalAfterVerifyEmail.querySelector("
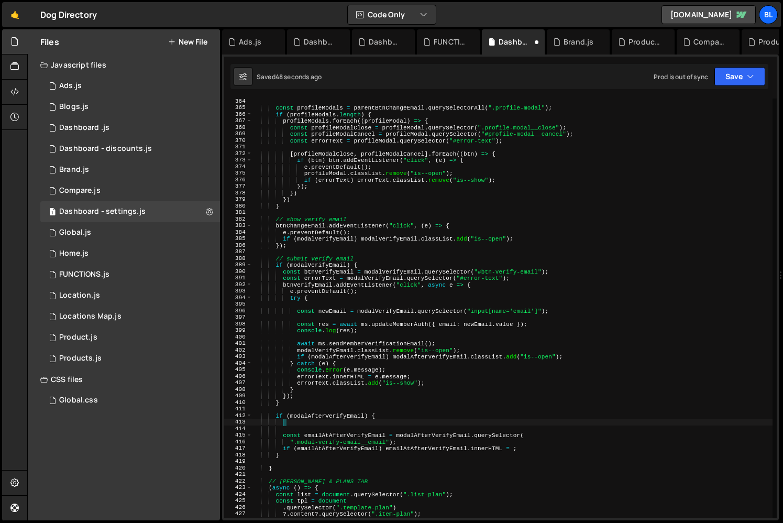
paste textarea "const newEmail = modalVerifyEmail.querySelector("input[name='email']");"
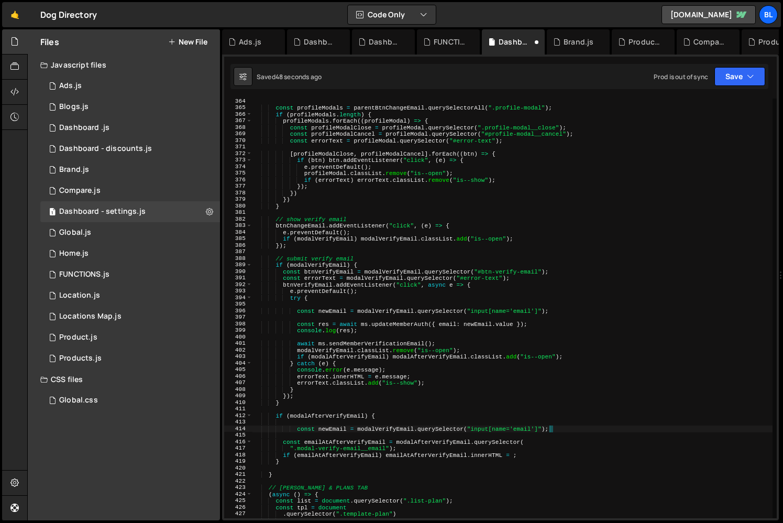
type textarea "const newEmail = modalVerifyEmail.querySelector("input[name='email']");"
click at [371, 428] on div "const profileModals = parentBtnChangeEmail . querySelectorAll ( ".profile-modal…" at bounding box center [513, 314] width 520 height 433
click at [321, 424] on div "const profileModals = parentBtnChangeEmail . querySelectorAll ( ".profile-modal…" at bounding box center [513, 314] width 520 height 433
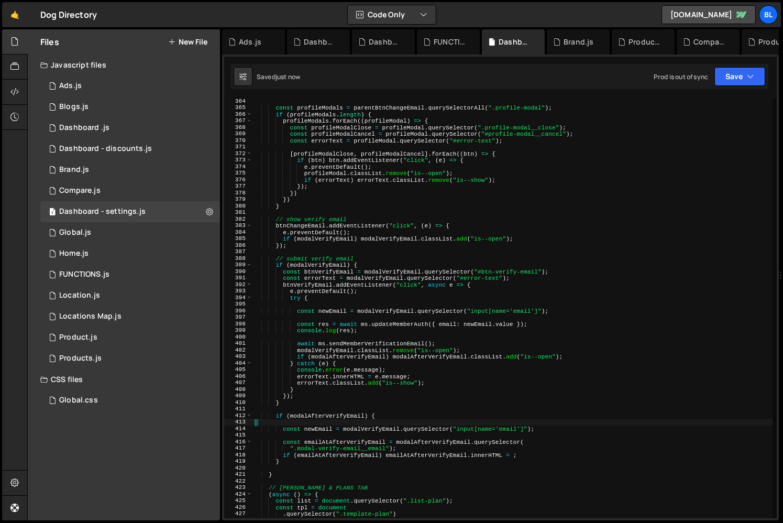
click at [339, 427] on div "const profileModals = parentBtnChangeEmail . querySelectorAll ( ".profile-modal…" at bounding box center [513, 314] width 520 height 433
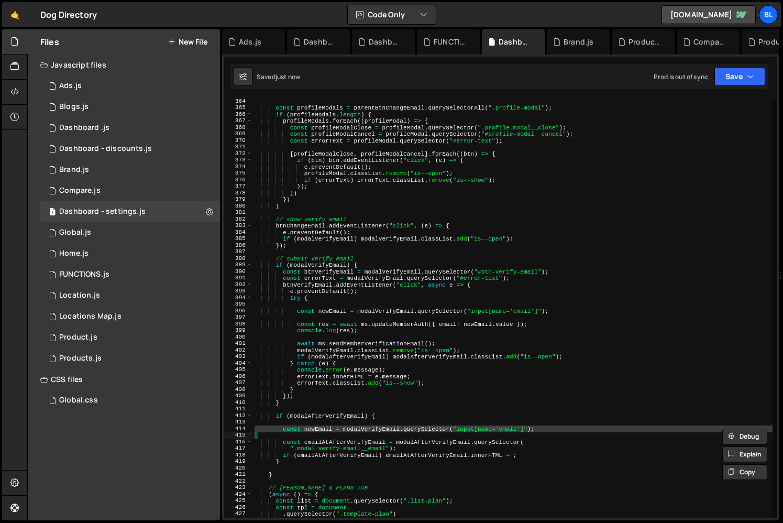
click at [354, 428] on div "const profileModals = parentBtnChangeEmail . querySelectorAll ( ".profile-modal…" at bounding box center [513, 314] width 520 height 433
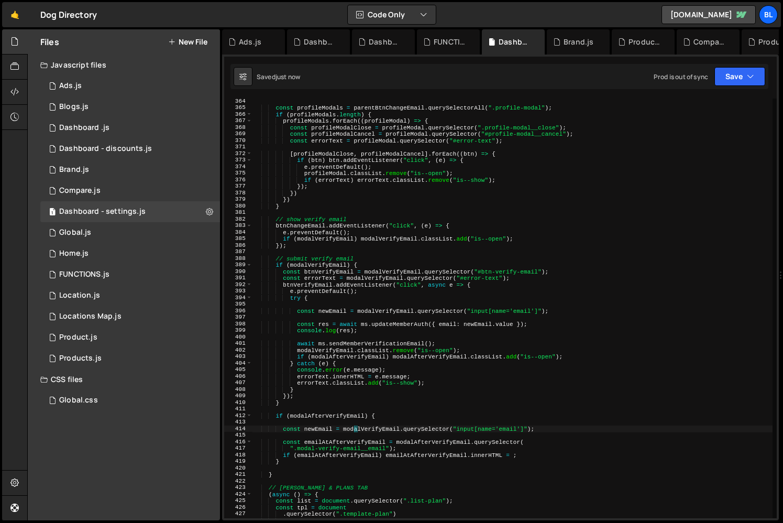
click at [370, 428] on div "const profileModals = parentBtnChangeEmail . querySelectorAll ( ".profile-modal…" at bounding box center [513, 314] width 520 height 433
click at [310, 426] on div "const profileModals = parentBtnChangeEmail . querySelectorAll ( ".profile-modal…" at bounding box center [513, 314] width 520 height 433
click at [558, 446] on div "const profileModals = parentBtnChangeEmail . querySelectorAll ( ".profile-modal…" at bounding box center [513, 314] width 520 height 433
click at [533, 437] on div "const profileModals = parentBtnChangeEmail . querySelectorAll ( ".profile-modal…" at bounding box center [513, 314] width 520 height 433
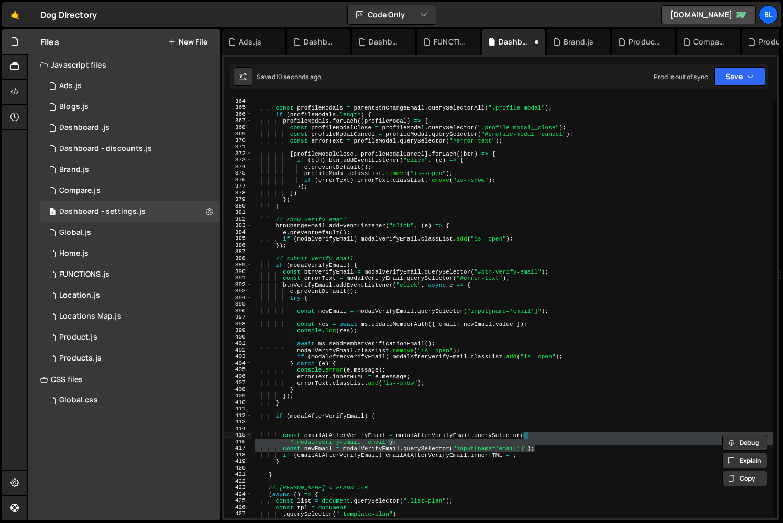
click at [512, 442] on div "const profileModals = parentBtnChangeEmail . querySelectorAll ( ".profile-modal…" at bounding box center [513, 314] width 520 height 433
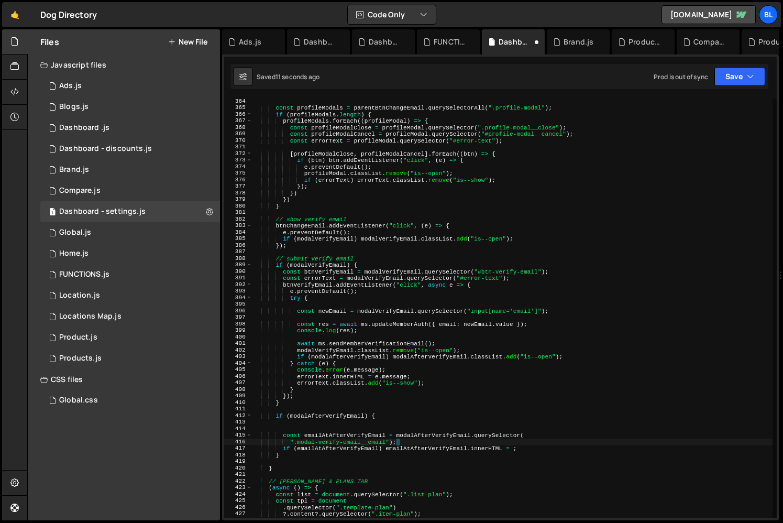
click at [453, 418] on div "const profileModals = parentBtnChangeEmail . querySelectorAll ( ".profile-modal…" at bounding box center [513, 314] width 520 height 433
type textarea "if (modalAfterVerifyEmail) {"
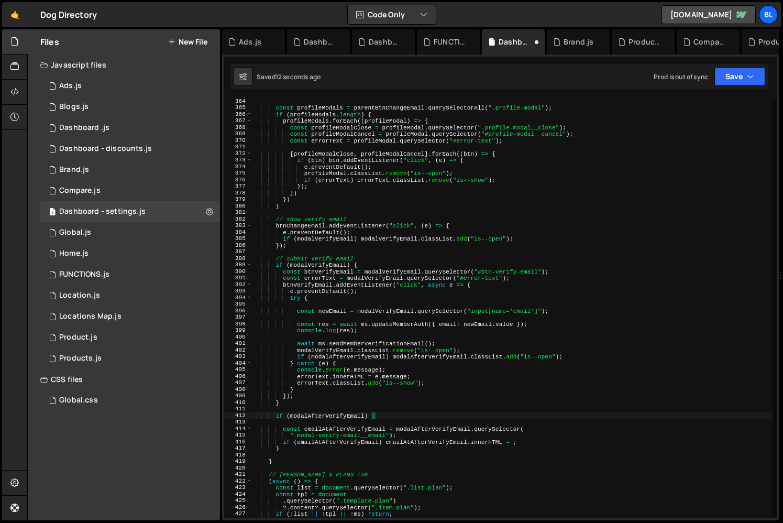
type textarea "if (modalAfterVerifyEmail) {"
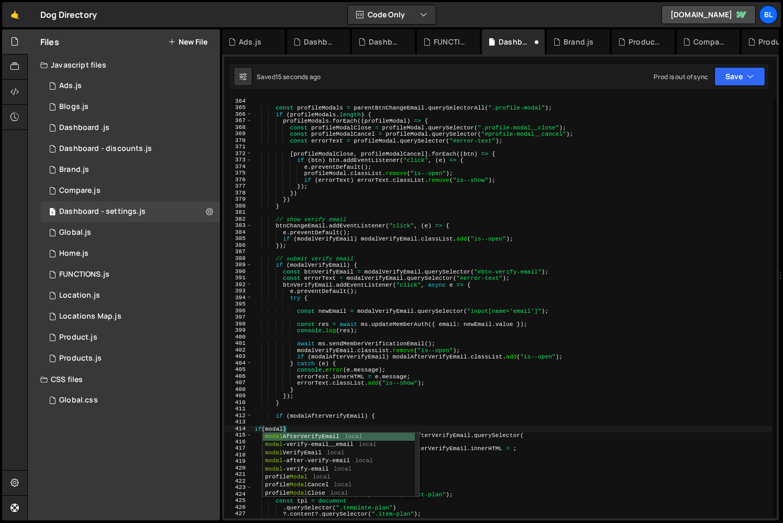
scroll to position [0, 2]
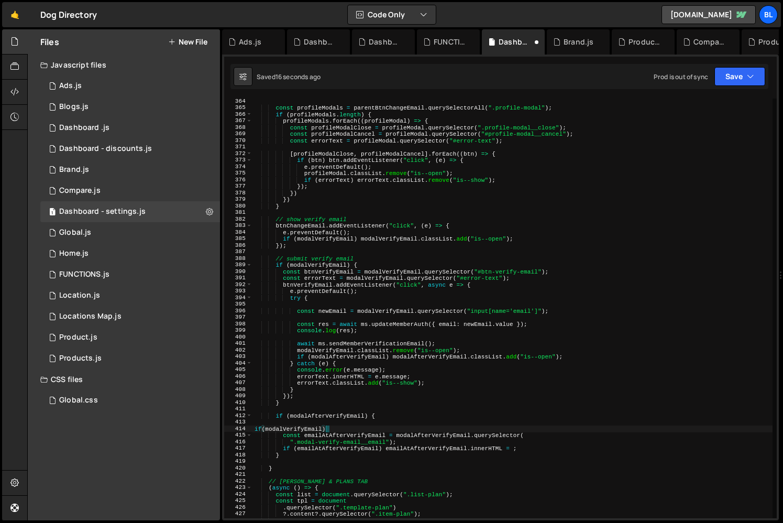
type textarea "if(modalVerifyEmail){"
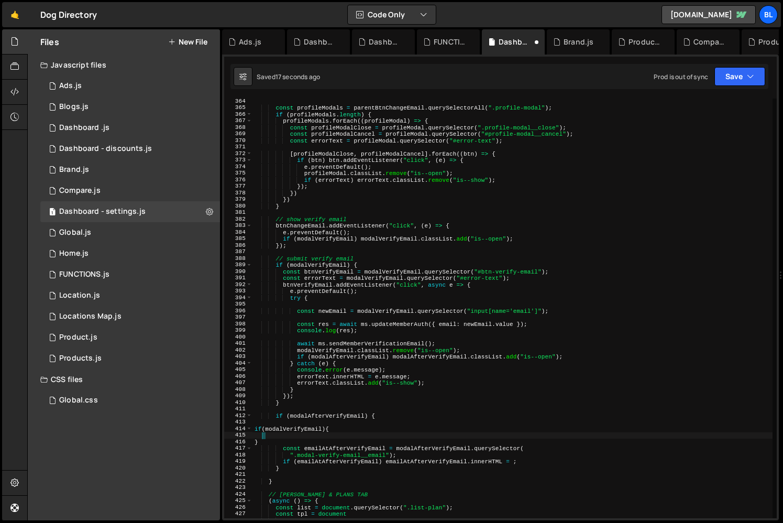
paste textarea "const newEmail = modalVerifyEmail.querySelector("input[name='email']");"
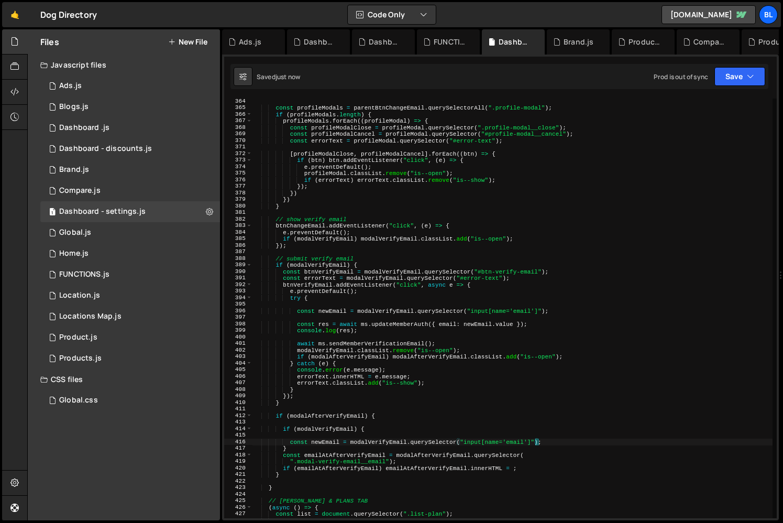
click at [418, 427] on div "const profileModals = parentBtnChangeEmail . querySelectorAll ( ".profile-modal…" at bounding box center [513, 314] width 520 height 433
type textarea "if (modalVerifyEmail) {"
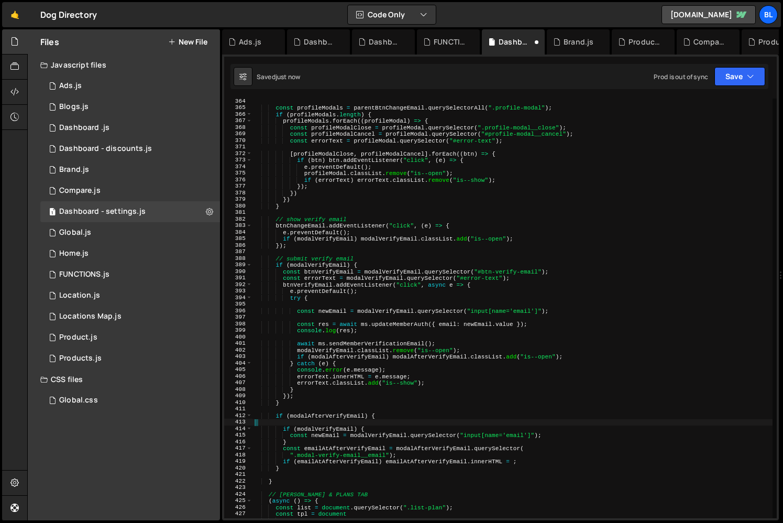
type textarea "if (modalAfterVerifyEmail) {"
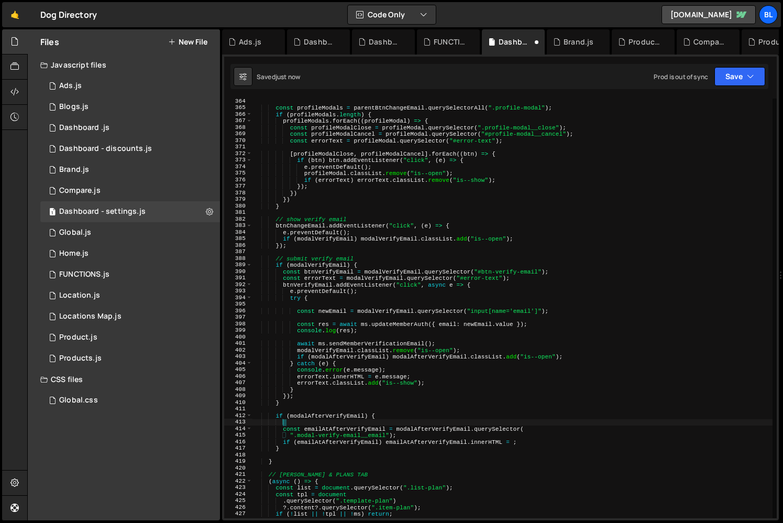
drag, startPoint x: 283, startPoint y: 421, endPoint x: 303, endPoint y: 434, distance: 24.3
click at [303, 434] on div "const profileModals = parentBtnChangeEmail . querySelectorAll ( ".profile-modal…" at bounding box center [513, 314] width 520 height 433
click at [381, 441] on div "const profileModals = parentBtnChangeEmail . querySelectorAll ( ".profile-modal…" at bounding box center [513, 314] width 520 height 433
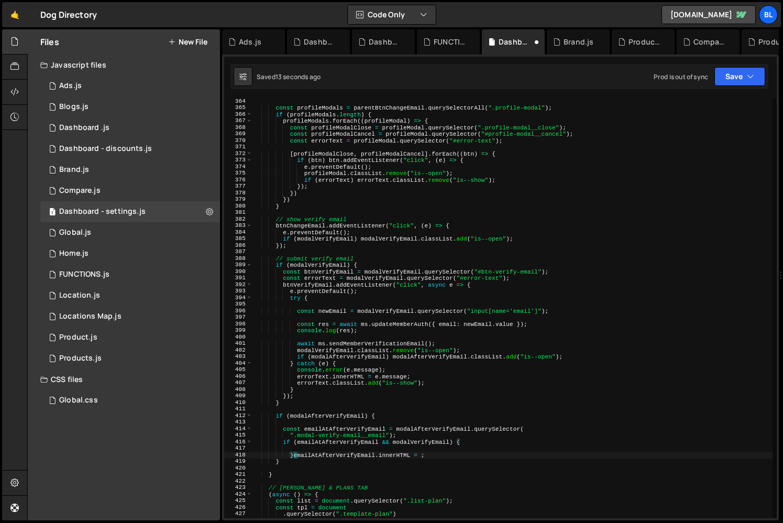
type textarea "emailAtAfterVerifyEmail.innerHTML = ;"
paste textarea "}"
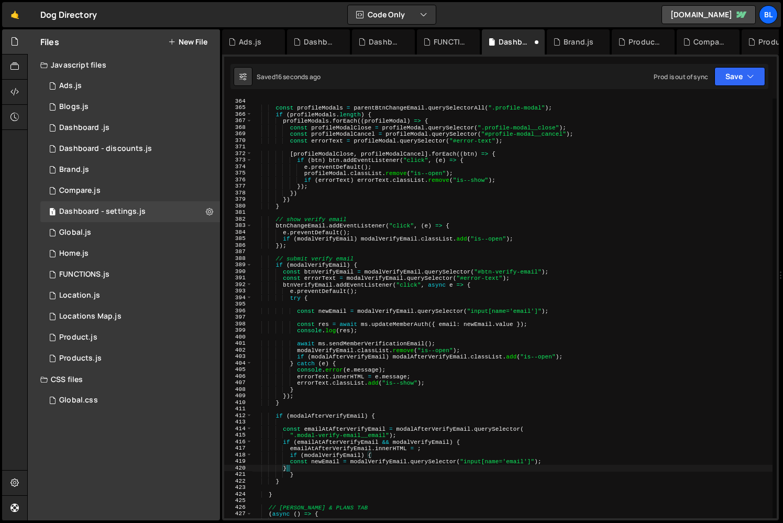
click at [459, 457] on div "const profileModals = parentBtnChangeEmail . querySelectorAll ( ".profile-modal…" at bounding box center [513, 314] width 520 height 433
type textarea "}"
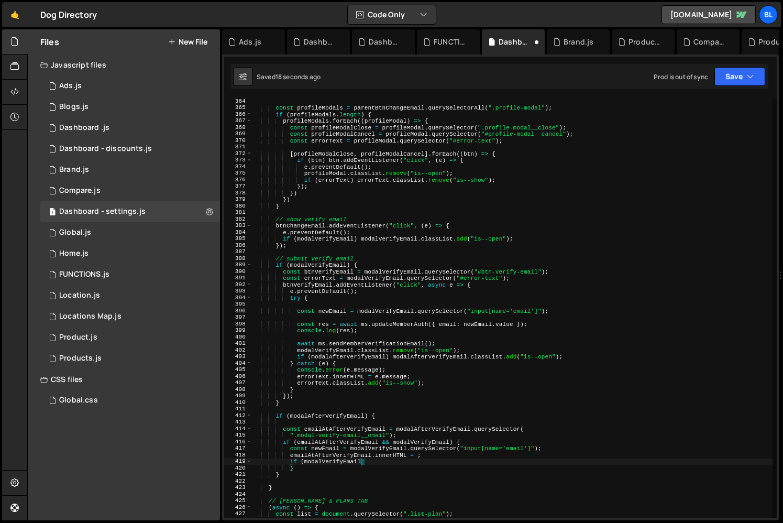
type textarea "if"
click at [337, 439] on div "const profileModals = parentBtnChangeEmail . querySelectorAll ( ".profile-modal…" at bounding box center [513, 314] width 520 height 433
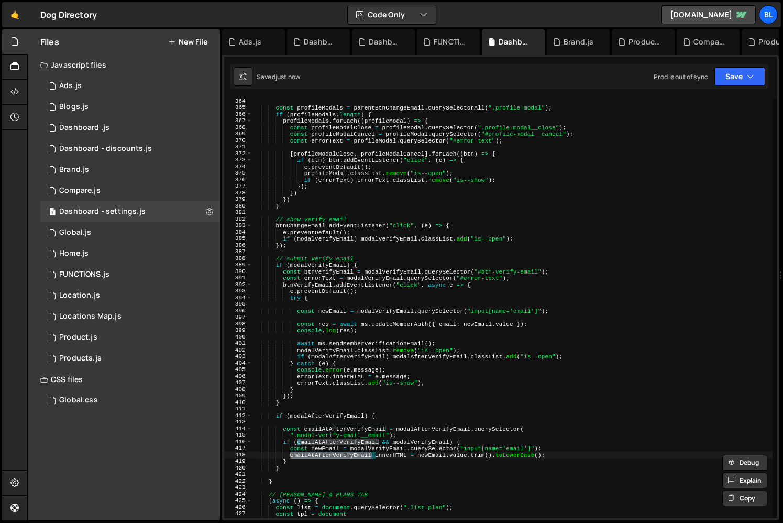
click at [397, 448] on div "const profileModals = parentBtnChangeEmail . querySelectorAll ( ".profile-modal…" at bounding box center [513, 314] width 520 height 433
click at [406, 443] on div "const profileModals = parentBtnChangeEmail . querySelectorAll ( ".profile-modal…" at bounding box center [513, 314] width 520 height 433
click at [407, 441] on div "const profileModals = parentBtnChangeEmail . querySelectorAll ( ".profile-modal…" at bounding box center [513, 314] width 520 height 433
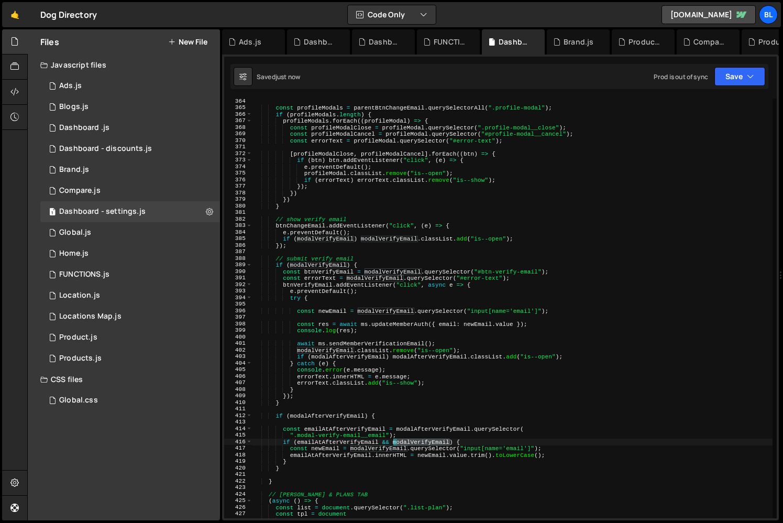
click at [407, 441] on div "const profileModals = parentBtnChangeEmail . querySelectorAll ( ".profile-modal…" at bounding box center [513, 314] width 520 height 433
drag, startPoint x: 487, startPoint y: 444, endPoint x: 517, endPoint y: 440, distance: 29.6
click at [488, 444] on div "const profileModals = parentBtnChangeEmail . querySelectorAll ( ".profile-modal…" at bounding box center [513, 314] width 520 height 433
click at [321, 447] on div "const profileModals = parentBtnChangeEmail . querySelectorAll ( ".profile-modal…" at bounding box center [513, 314] width 520 height 433
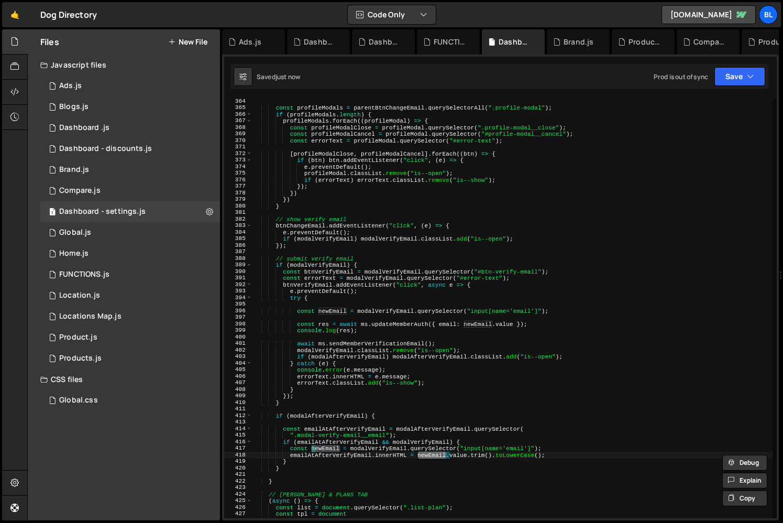
click at [440, 453] on div "const profileModals = parentBtnChangeEmail . querySelectorAll ( ".profile-modal…" at bounding box center [513, 309] width 520 height 420
click at [432, 457] on div "const profileModals = parentBtnChangeEmail . querySelectorAll ( ".profile-modal…" at bounding box center [513, 314] width 520 height 433
click at [498, 449] on div "const profileModals = parentBtnChangeEmail . querySelectorAll ( ".profile-modal…" at bounding box center [513, 314] width 520 height 433
drag, startPoint x: 307, startPoint y: 467, endPoint x: 311, endPoint y: 434, distance: 33.9
click at [307, 467] on div "const profileModals = parentBtnChangeEmail . querySelectorAll ( ".profile-modal…" at bounding box center [513, 314] width 520 height 433
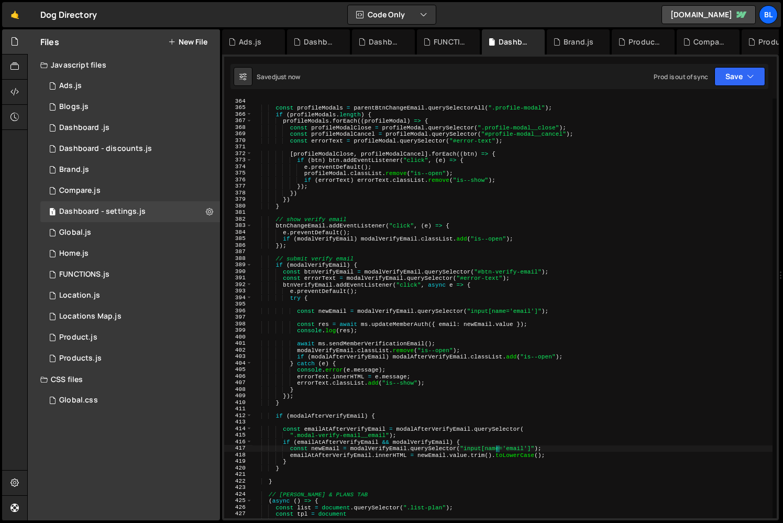
type textarea "}"
click at [311, 423] on div "const profileModals = parentBtnChangeEmail . querySelectorAll ( ".profile-modal…" at bounding box center [513, 314] width 520 height 433
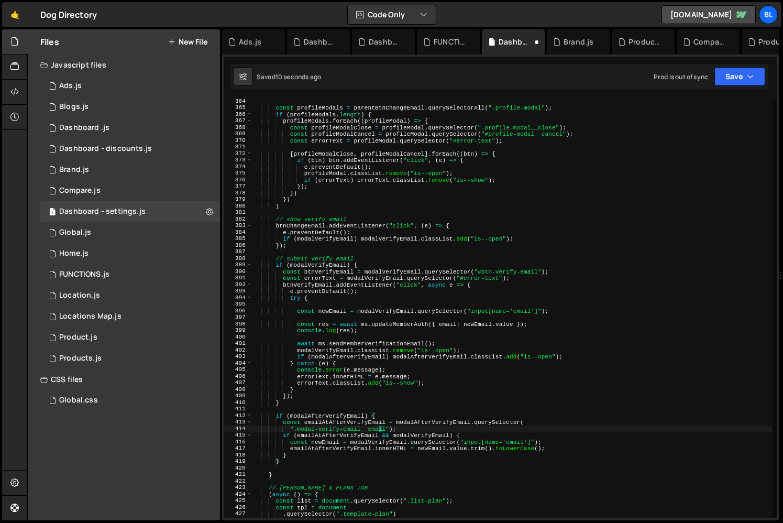
click at [377, 430] on div "const profileModals = parentBtnChangeEmail . querySelectorAll ( ".profile-modal…" at bounding box center [513, 314] width 520 height 433
click at [387, 443] on div "const profileModals = parentBtnChangeEmail . querySelectorAll ( ".profile-modal…" at bounding box center [513, 314] width 520 height 433
click at [453, 453] on div "const profileModals = parentBtnChangeEmail . querySelectorAll ( ".profile-modal…" at bounding box center [513, 314] width 520 height 433
click at [369, 387] on div "const profileModals = parentBtnChangeEmail . querySelectorAll ( ".profile-modal…" at bounding box center [513, 314] width 520 height 433
click at [346, 398] on div "const profileModals = parentBtnChangeEmail . querySelectorAll ( ".profile-modal…" at bounding box center [513, 314] width 520 height 433
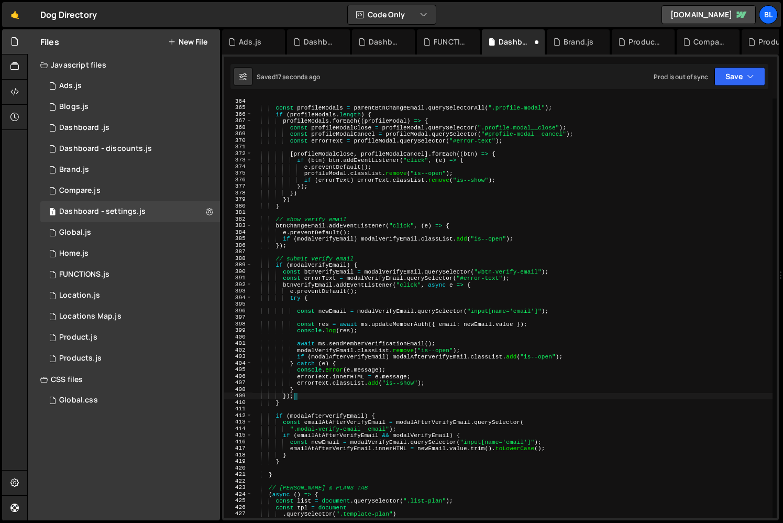
click at [369, 328] on div "const profileModals = parentBtnChangeEmail . querySelectorAll ( ".profile-modal…" at bounding box center [513, 314] width 520 height 433
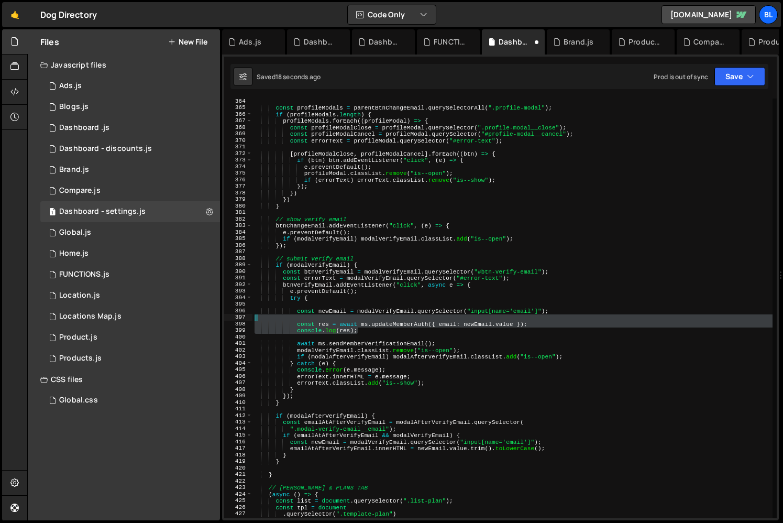
click at [535, 320] on div "const profileModals = parentBtnChangeEmail . querySelectorAll ( ".profile-modal…" at bounding box center [513, 314] width 520 height 433
click at [498, 341] on div "const profileModals = parentBtnChangeEmail . querySelectorAll ( ".profile-modal…" at bounding box center [513, 314] width 520 height 433
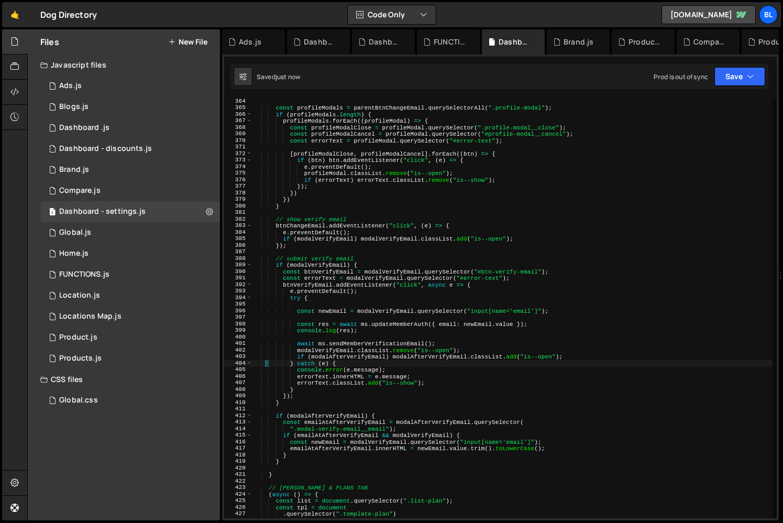
click at [265, 362] on div "const profileModals = parentBtnChangeEmail . querySelectorAll ( ".profile-modal…" at bounding box center [513, 314] width 520 height 433
drag, startPoint x: 314, startPoint y: 363, endPoint x: 353, endPoint y: 382, distance: 43.1
click at [314, 363] on div "const profileModals = parentBtnChangeEmail . querySelectorAll ( ".profile-modal…" at bounding box center [513, 314] width 520 height 433
click at [359, 386] on div "const profileModals = parentBtnChangeEmail . querySelectorAll ( ".profile-modal…" at bounding box center [513, 314] width 520 height 433
drag, startPoint x: 392, startPoint y: 392, endPoint x: 416, endPoint y: 384, distance: 24.9
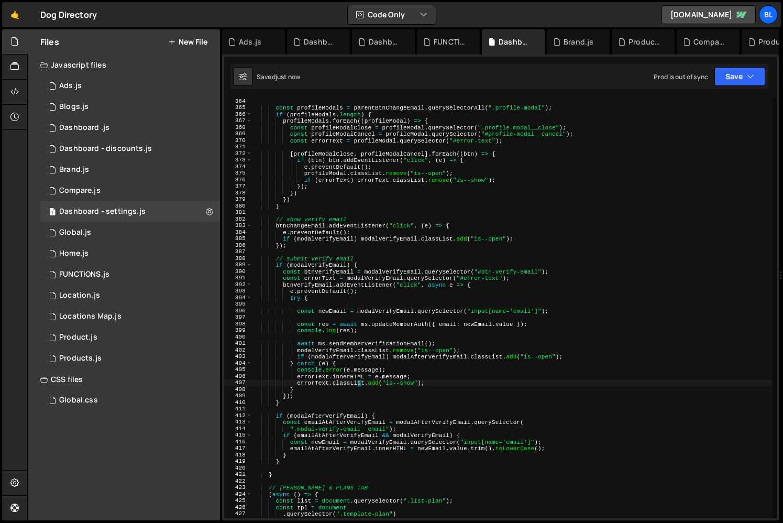
click at [393, 392] on div "const profileModals = parentBtnChangeEmail . querySelectorAll ( ".profile-modal…" at bounding box center [513, 314] width 520 height 433
click at [419, 380] on div "const profileModals = parentBtnChangeEmail . querySelectorAll ( ".profile-modal…" at bounding box center [513, 314] width 520 height 433
click at [444, 397] on div "const profileModals = parentBtnChangeEmail . querySelectorAll ( ".profile-modal…" at bounding box center [513, 314] width 520 height 433
type textarea "});"
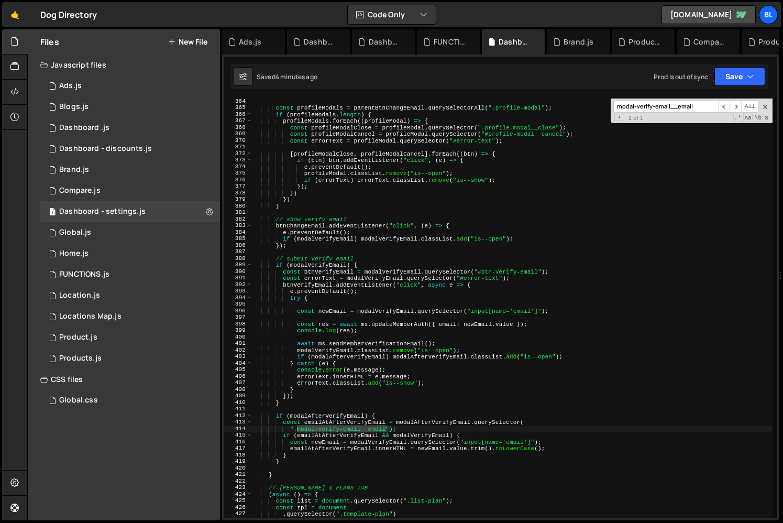
type input "modal-verify-email__email"
click at [436, 446] on div "const profileModals = parentBtnChangeEmail . querySelectorAll ( ".profile-modal…" at bounding box center [513, 314] width 520 height 433
click at [458, 447] on div "const profileModals = parentBtnChangeEmail . querySelectorAll ( ".profile-modal…" at bounding box center [513, 314] width 520 height 433
click at [397, 446] on div "const profileModals = parentBtnChangeEmail . querySelectorAll ( ".profile-modal…" at bounding box center [513, 314] width 520 height 433
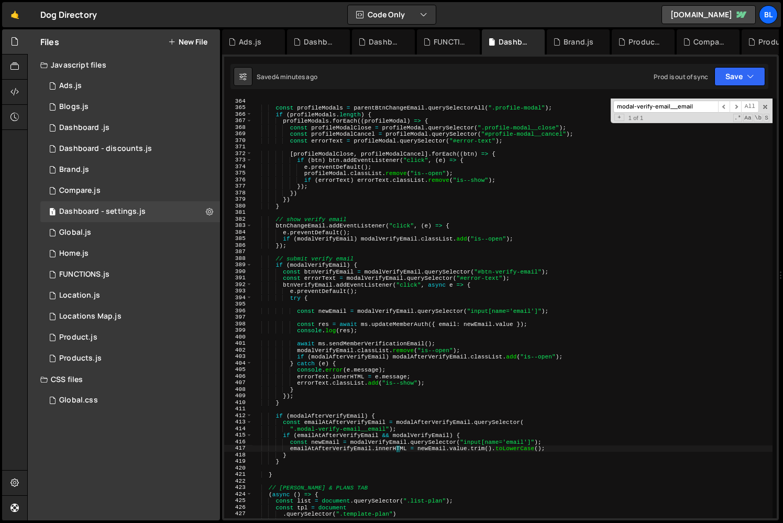
click at [342, 446] on div "const profileModals = parentBtnChangeEmail . querySelectorAll ( ".profile-modal…" at bounding box center [513, 314] width 520 height 433
click at [465, 349] on div "const profileModals = parentBtnChangeEmail . querySelectorAll ( ".profile-modal…" at bounding box center [513, 314] width 520 height 433
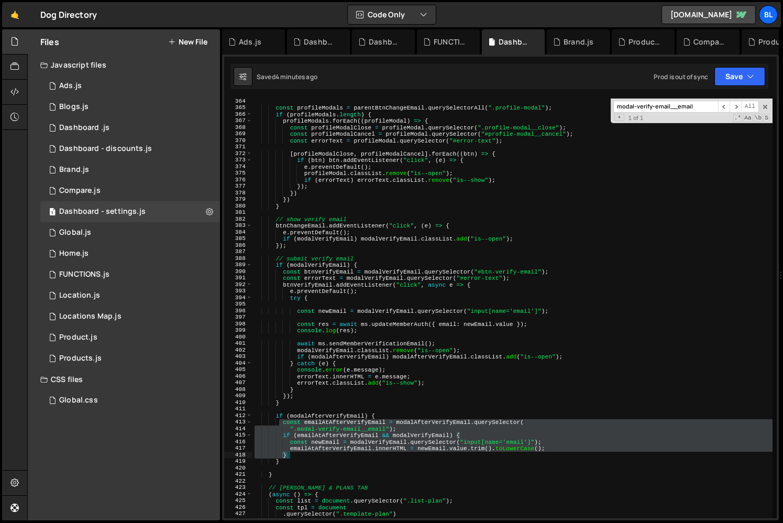
drag, startPoint x: 281, startPoint y: 419, endPoint x: 312, endPoint y: 455, distance: 47.9
click at [312, 455] on div "const profileModals = parentBtnChangeEmail . querySelectorAll ( ".profile-modal…" at bounding box center [513, 314] width 520 height 433
type textarea "emailAtAfterVerifyEmail.innerHTML = newEmail.value.trim().toLowerCase(); }"
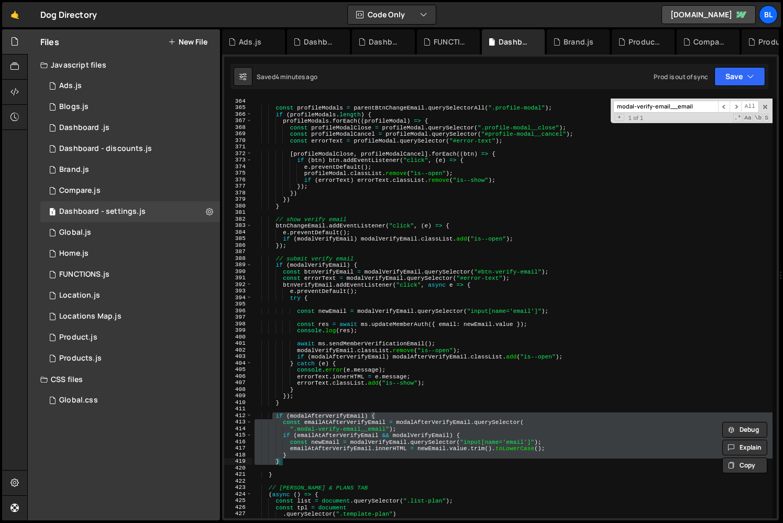
drag, startPoint x: 274, startPoint y: 413, endPoint x: 300, endPoint y: 461, distance: 54.4
click at [300, 461] on div "const profileModals = parentBtnChangeEmail . querySelectorAll ( ".profile-modal…" at bounding box center [513, 314] width 520 height 433
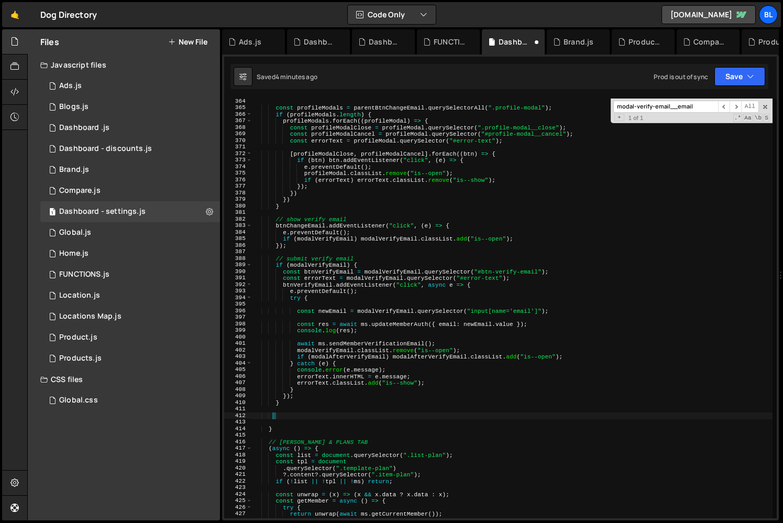
click at [448, 341] on div "const profileModals = parentBtnChangeEmail . querySelectorAll ( ".profile-modal…" at bounding box center [513, 314] width 520 height 433
type textarea "await ms.sendMemberVerificationEmail();"
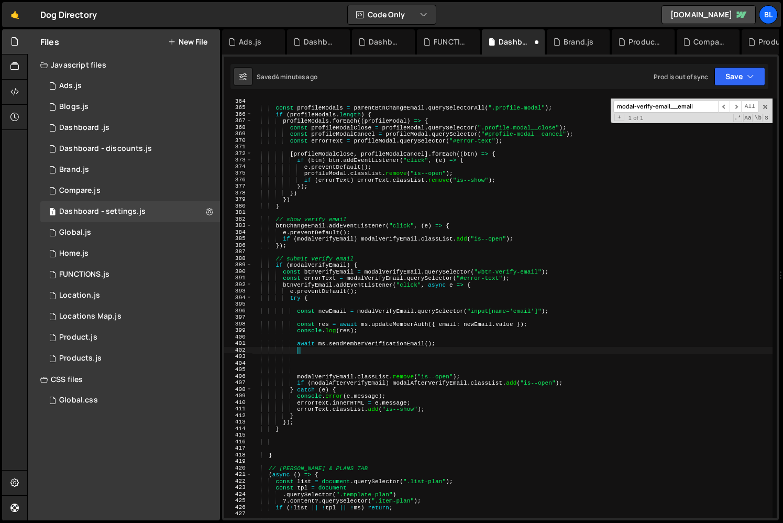
paste textarea "}"
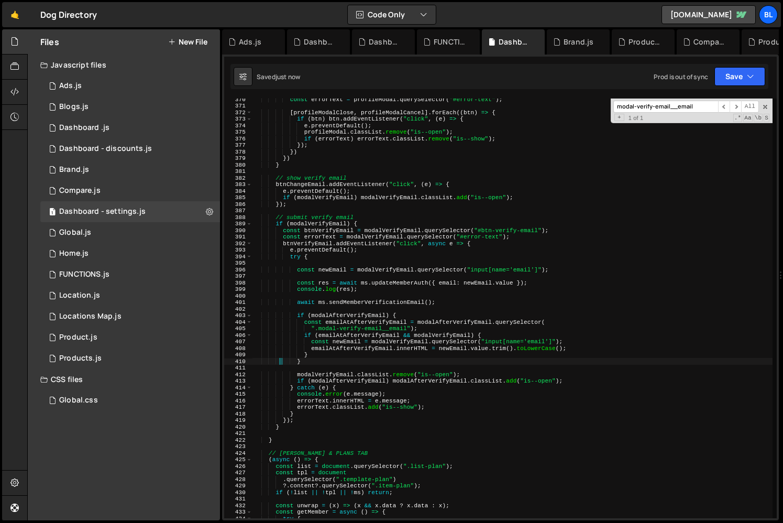
scroll to position [2419, 0]
click at [477, 371] on div "const errorText = profileModal . querySelector ( "#error-text" ) ; [ profileMod…" at bounding box center [513, 312] width 520 height 433
click at [387, 424] on div "const errorText = profileModal . querySelector ( "#error-text" ) ; [ profileMod…" at bounding box center [513, 312] width 520 height 433
click at [410, 348] on div "const errorText = profileModal . querySelector ( "#error-text" ) ; [ profileMod…" at bounding box center [513, 312] width 520 height 433
click at [384, 282] on div "const errorText = profileModal . querySelector ( "#error-text" ) ; [ profileMod…" at bounding box center [513, 312] width 520 height 433
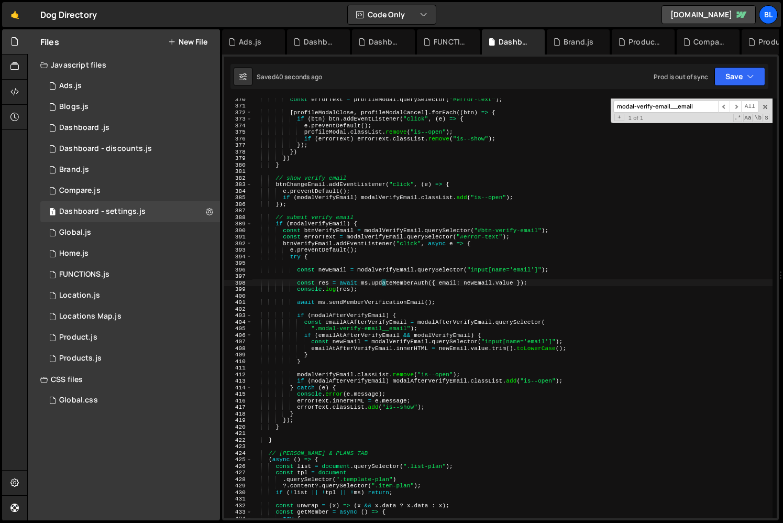
click at [413, 286] on div "const errorText = profileModal . querySelector ( "#error-text" ) ; [ profileMod…" at bounding box center [513, 312] width 520 height 433
click at [550, 282] on div "const errorText = profileModal . querySelector ( "#error-text" ) ; [ profileMod…" at bounding box center [513, 312] width 520 height 433
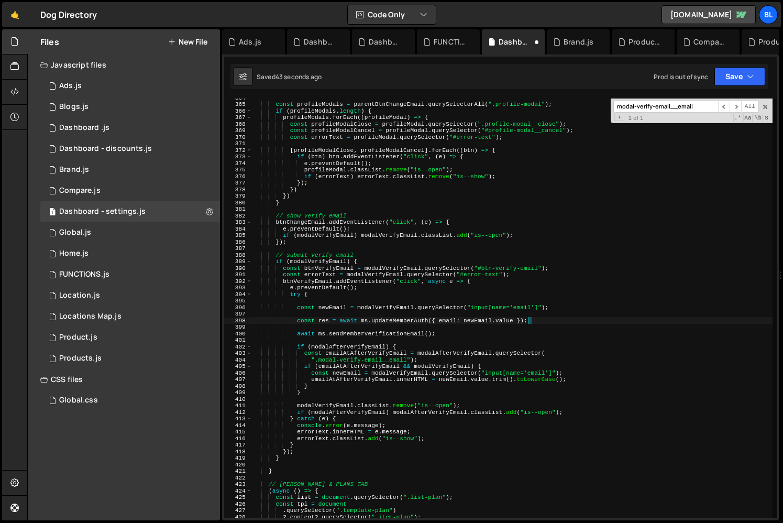
scroll to position [2381, 0]
click at [546, 148] on div "const profileModals = parentBtnChangeEmail . querySelectorAll ( ".profile-modal…" at bounding box center [513, 310] width 520 height 433
type textarea "[profileModalClose, profileModalCancel].forEach((btn) => {"
paste input "profie-modal__cance"
type input "profie-modal__cancel"
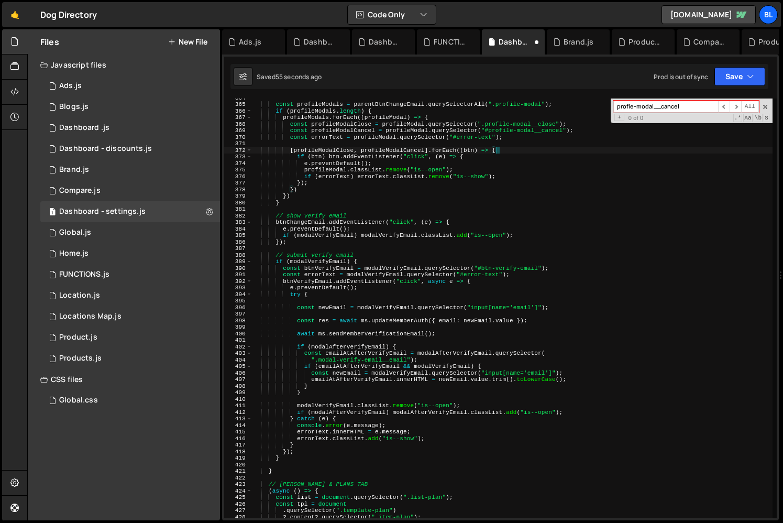
click at [546, 148] on div "const profileModals = parentBtnChangeEmail . querySelectorAll ( ".profile-modal…" at bounding box center [513, 310] width 520 height 433
type textarea "try {"
click at [437, 297] on div "const profileModals = parentBtnChangeEmail . querySelectorAll ( ".profile-modal…" at bounding box center [513, 310] width 520 height 433
paste input "l"
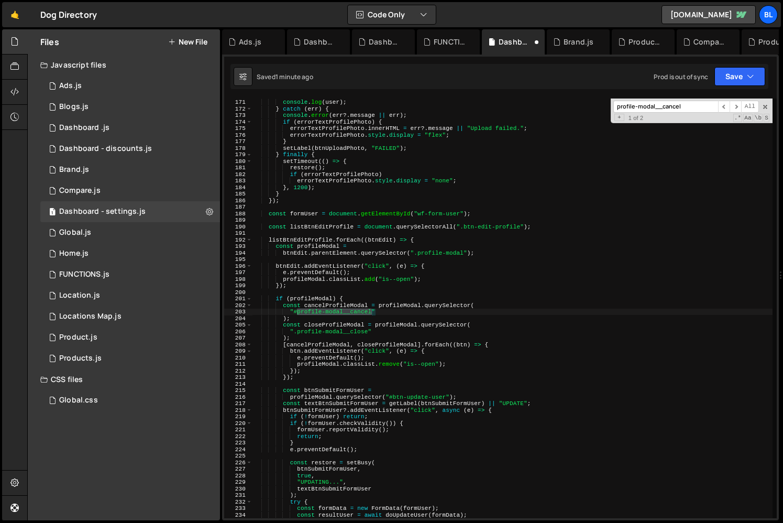
scroll to position [2207, 0]
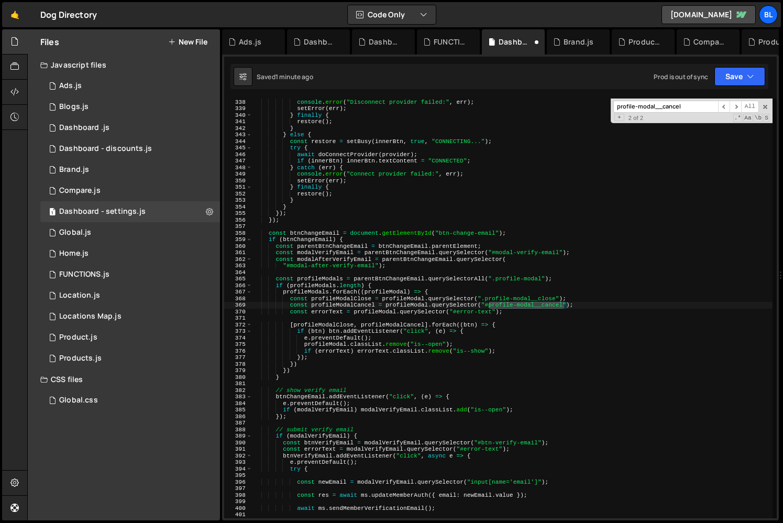
type input "profile-modal__cancel"
click at [488, 301] on div "} catch ( err ) { console . error ( "Disconnect provider failed:" , err ) ; set…" at bounding box center [513, 308] width 520 height 433
click at [467, 366] on div "} catch ( err ) { console . error ( "Disconnect provider failed:" , err ) ; set…" at bounding box center [513, 308] width 520 height 433
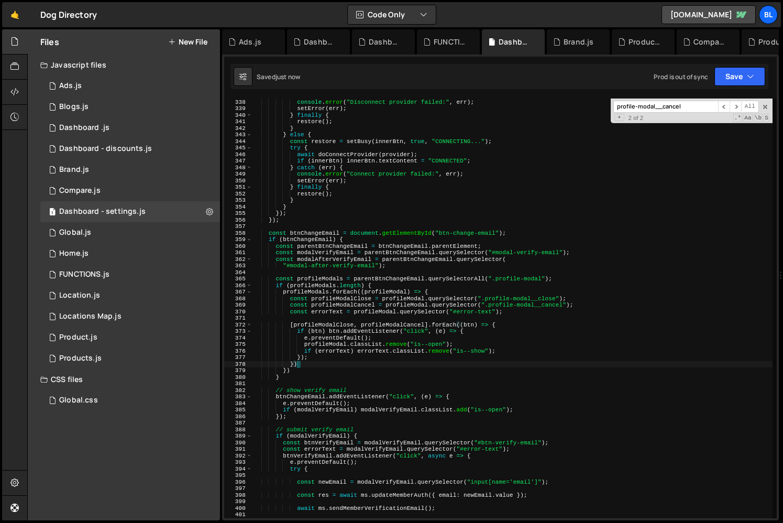
click at [434, 368] on div "} catch ( err ) { console . error ( "Disconnect provider failed:" , err ) ; set…" at bounding box center [513, 308] width 520 height 433
click at [765, 103] on span at bounding box center [765, 106] width 7 height 7
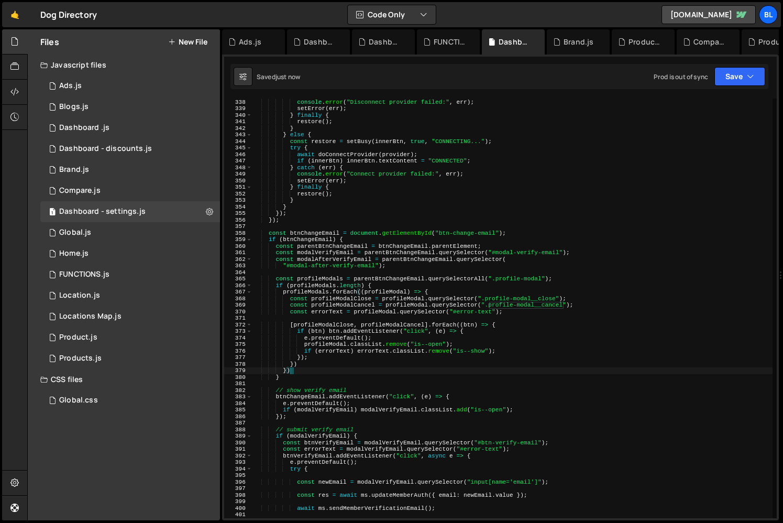
click at [456, 387] on div "} catch ( err ) { console . error ( "Disconnect provider failed:" , err ) ; set…" at bounding box center [513, 308] width 520 height 433
click at [368, 347] on div "} catch ( err ) { console . error ( "Disconnect provider failed:" , err ) ; set…" at bounding box center [513, 308] width 520 height 433
click at [369, 347] on div "} catch ( err ) { console . error ( "Disconnect provider failed:" , err ) ; set…" at bounding box center [513, 308] width 520 height 433
click at [371, 353] on div "} catch ( err ) { console . error ( "Disconnect provider failed:" , err ) ; set…" at bounding box center [513, 308] width 520 height 433
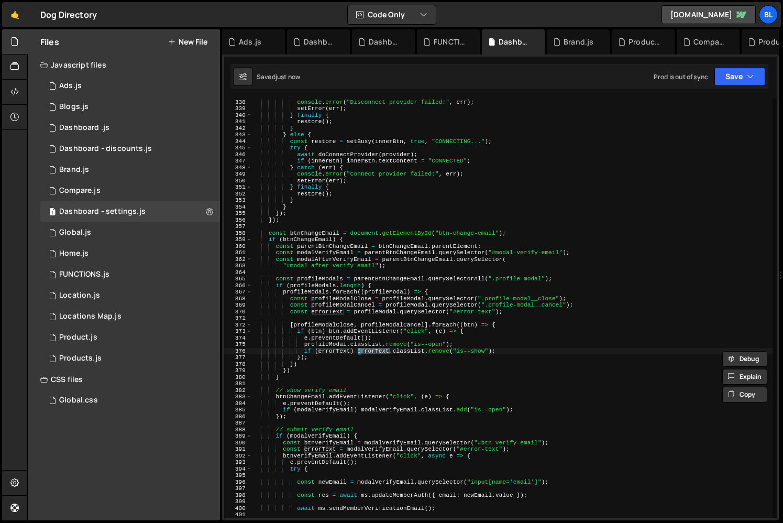
click at [462, 357] on div "} catch ( err ) { console . error ( "Disconnect provider failed:" , err ) ; set…" at bounding box center [513, 308] width 520 height 433
type textarea "});"
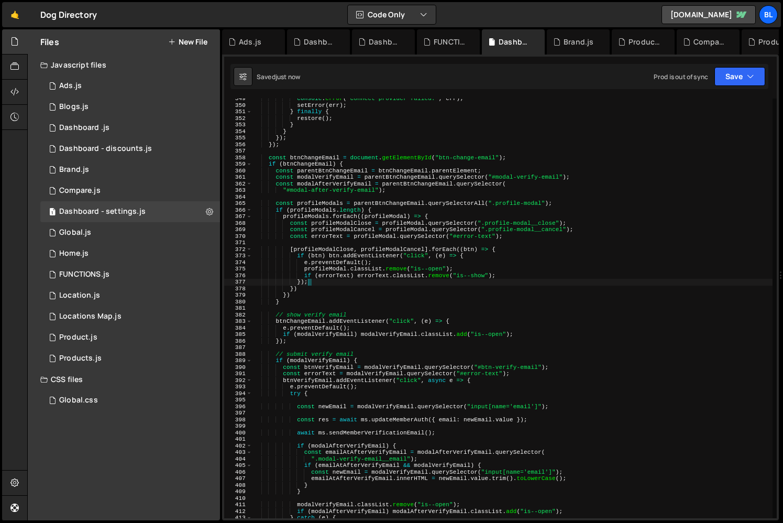
scroll to position [2282, 0]
click at [105, 231] on div "1 Global.js 0" at bounding box center [130, 232] width 180 height 21
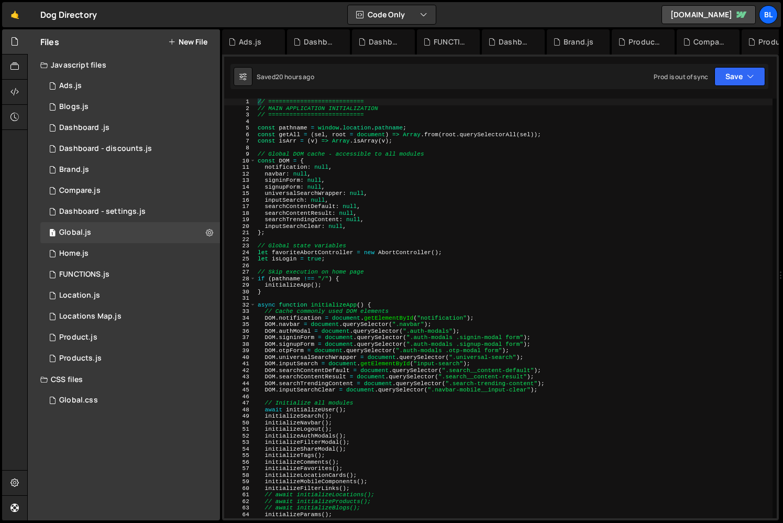
click at [395, 297] on div "// =========================== // MAIN APPLICATION INITIALIZATION // ==========…" at bounding box center [514, 315] width 517 height 433
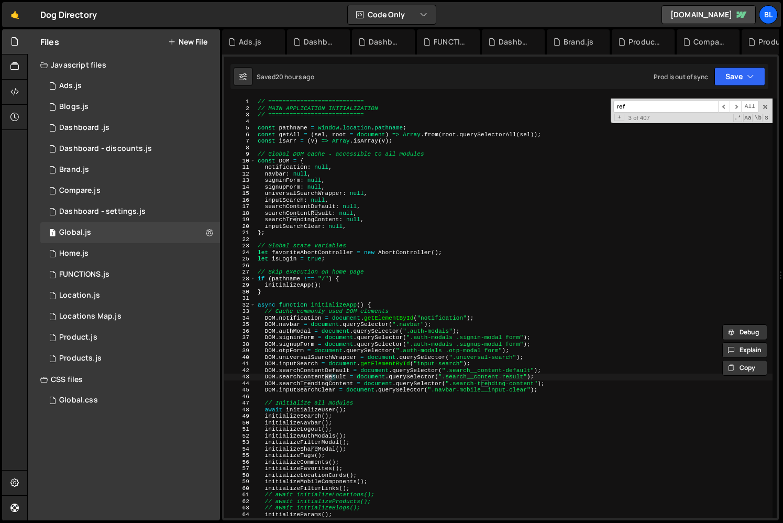
scroll to position [916, 0]
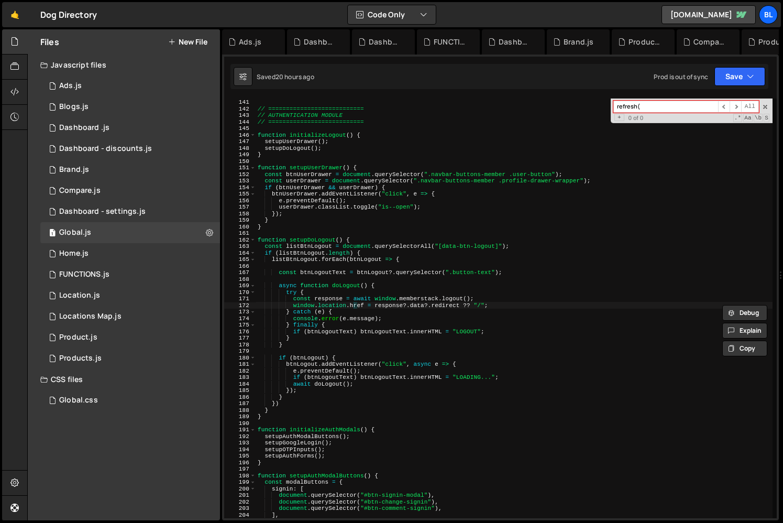
type input "refresh"
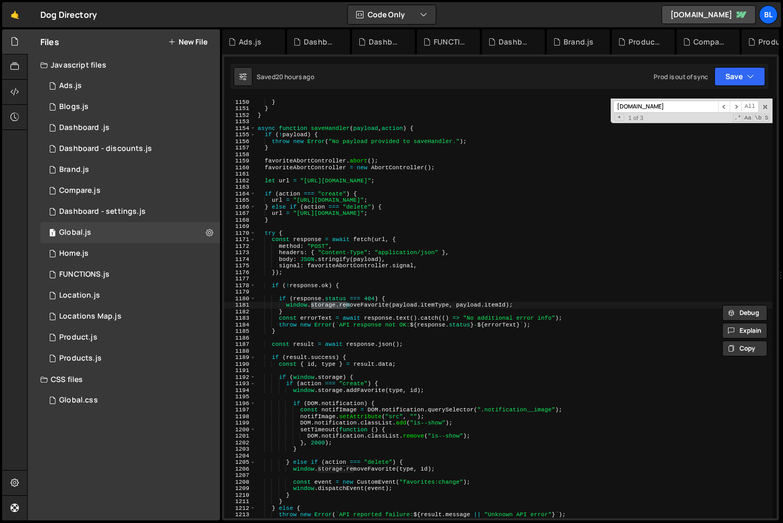
scroll to position [7525, 0]
type input "storage.refre"
click at [129, 244] on div "1 Home.js 0" at bounding box center [130, 253] width 180 height 21
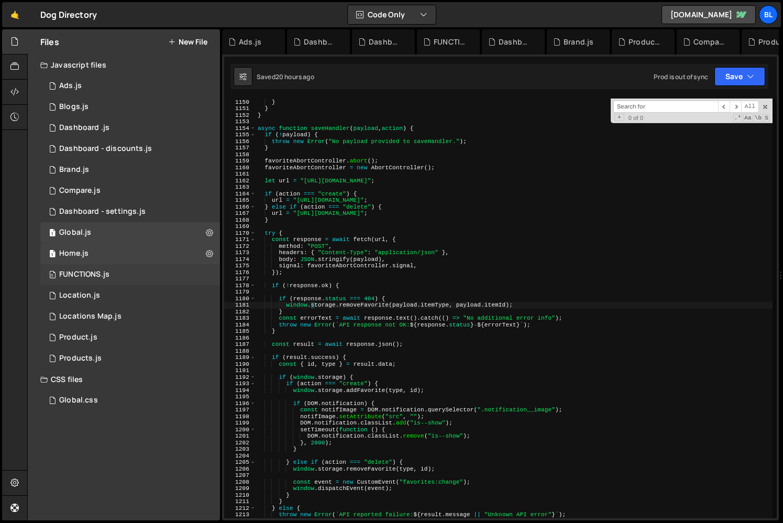
click at [114, 271] on div "0 FUNCTIONS.js 0" at bounding box center [130, 274] width 180 height 21
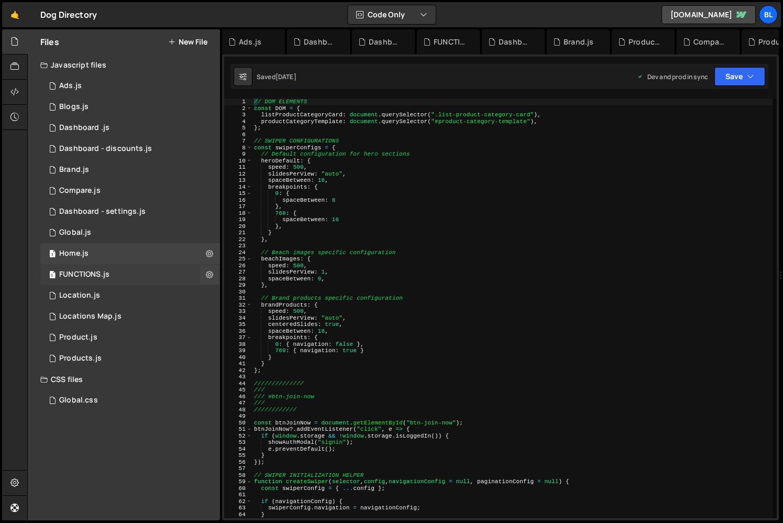
scroll to position [0, 0]
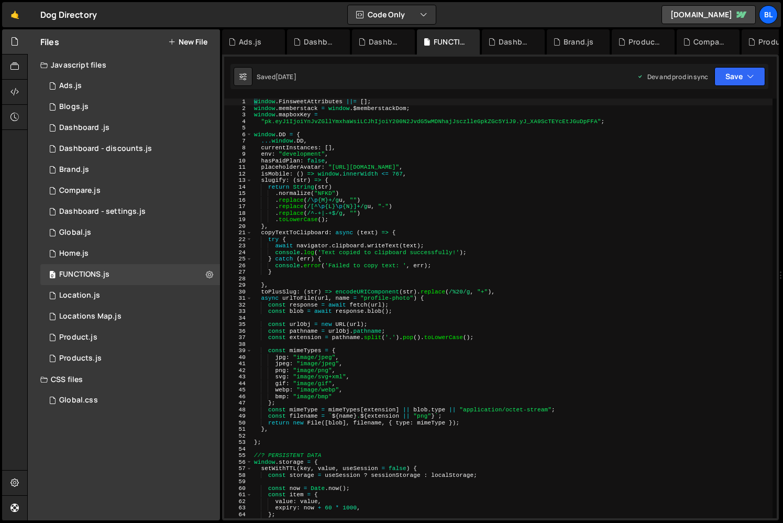
type textarea "toPlusSlug: (str) => encodeURIComponent(str).replace(/%20/g, "+"),"
click at [492, 289] on div "window . FinsweetAttributes ||= [ ] ; window . memberstack = window . $memberst…" at bounding box center [512, 315] width 521 height 433
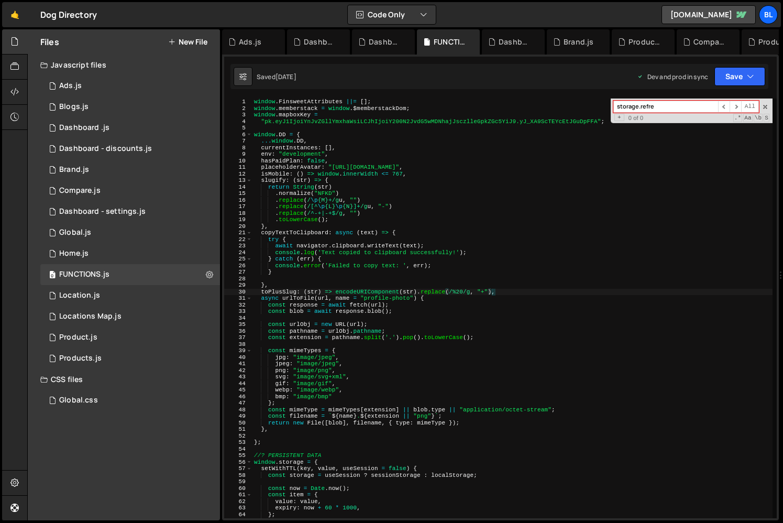
scroll to position [378, 0]
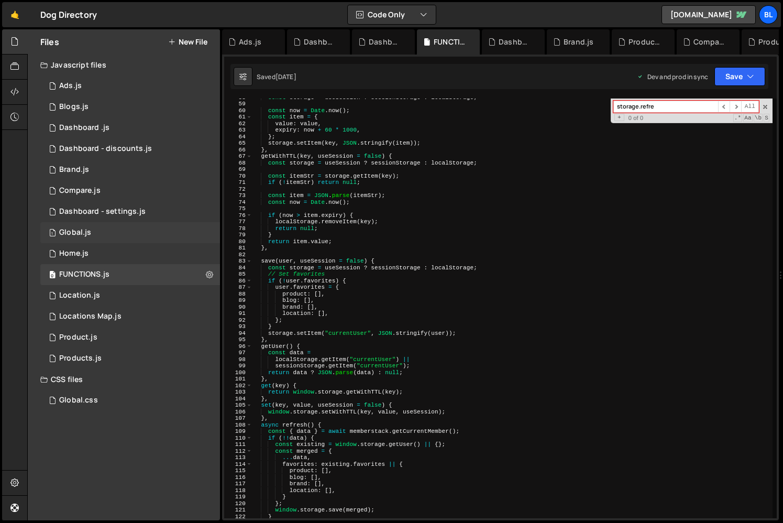
type input "storage.refre"
click at [102, 231] on div "1 Global.js 0" at bounding box center [130, 232] width 180 height 21
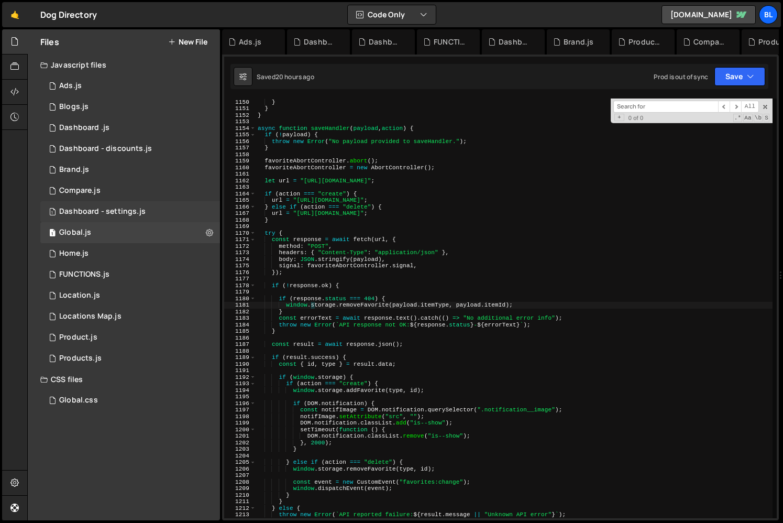
click at [105, 201] on div "1 Dashboard - settings.js 0" at bounding box center [130, 211] width 180 height 21
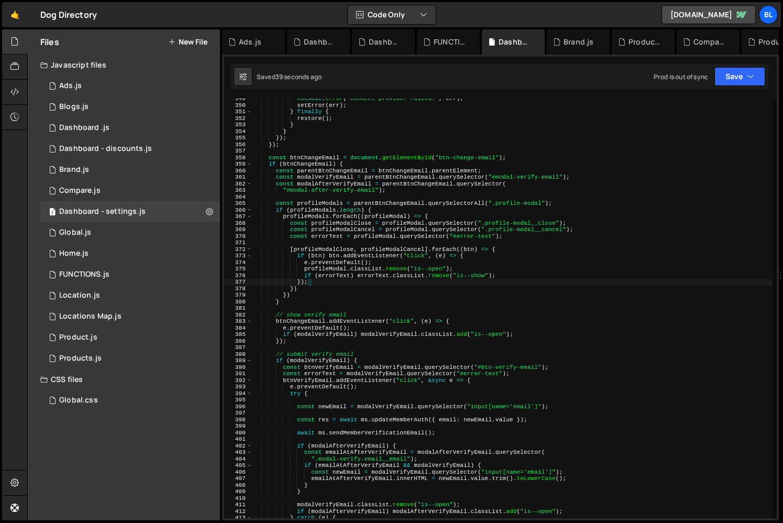
type textarea "if (btn) btn.addEventListener("click", (e) => {"
click at [517, 258] on div "console . error ( "Connect provider failed:" , err ) ; setError ( err ) ; } fin…" at bounding box center [513, 311] width 520 height 433
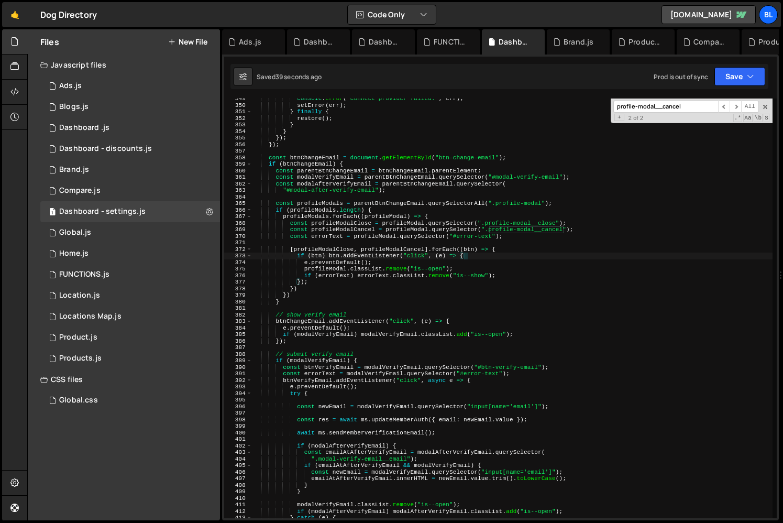
paste input "storage.refre"
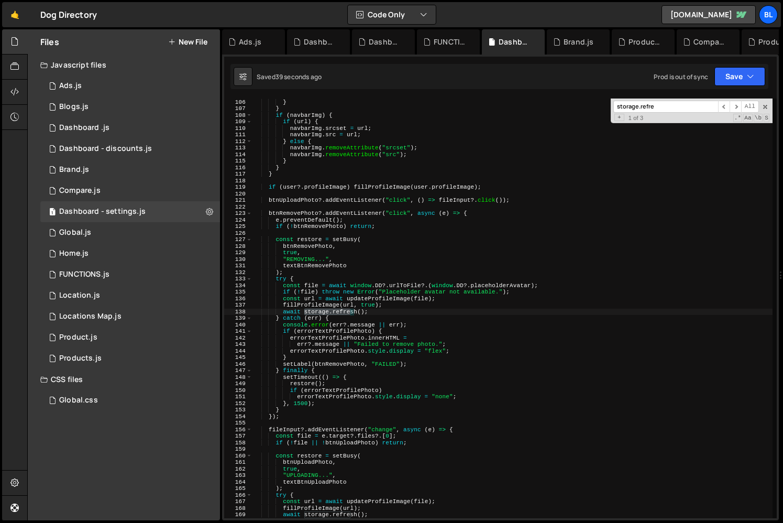
scroll to position [7342, 0]
type input "storage.refre"
drag, startPoint x: 282, startPoint y: 305, endPoint x: 376, endPoint y: 310, distance: 94.4
click at [376, 310] on div "} } } if ( navbarImg ) { if ( url ) { navbarImg . srcset = url ; navbarImg . sr…" at bounding box center [513, 308] width 520 height 433
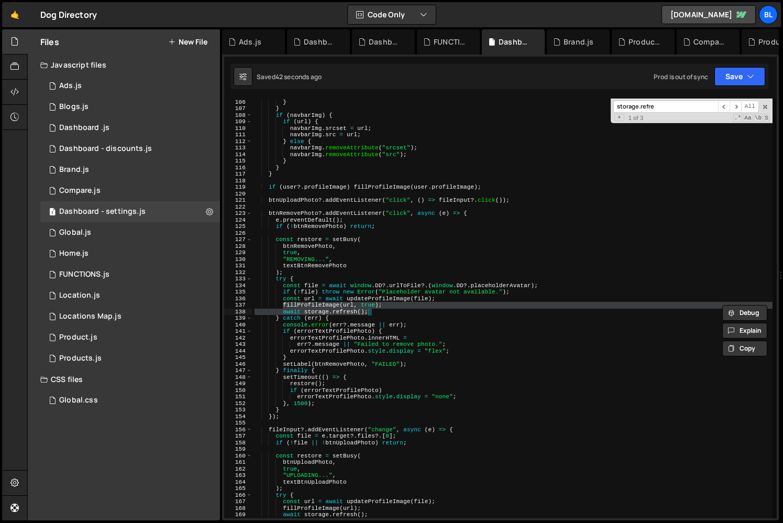
click at [376, 300] on div at bounding box center [376, 300] width 0 height 0
click at [339, 323] on div "} } } if ( navbarImg ) { if ( url ) { navbarImg . srcset = url ; navbarImg . sr…" at bounding box center [513, 308] width 520 height 433
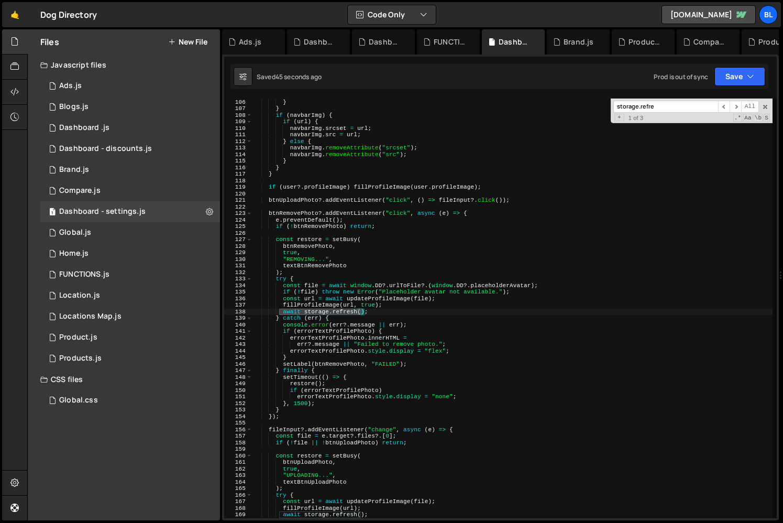
drag, startPoint x: 279, startPoint y: 313, endPoint x: 367, endPoint y: 313, distance: 88.0
click at [367, 313] on div "} } } if ( navbarImg ) { if ( url ) { navbarImg . srcset = url ; navbarImg . sr…" at bounding box center [513, 308] width 520 height 433
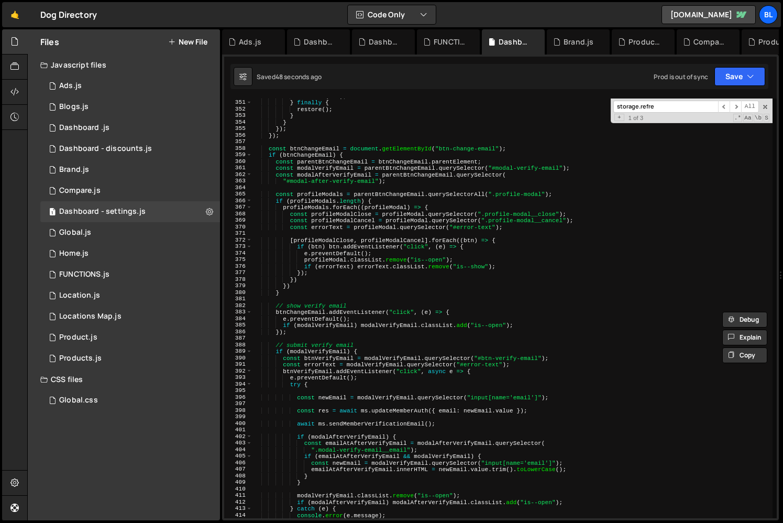
scroll to position [2367, 0]
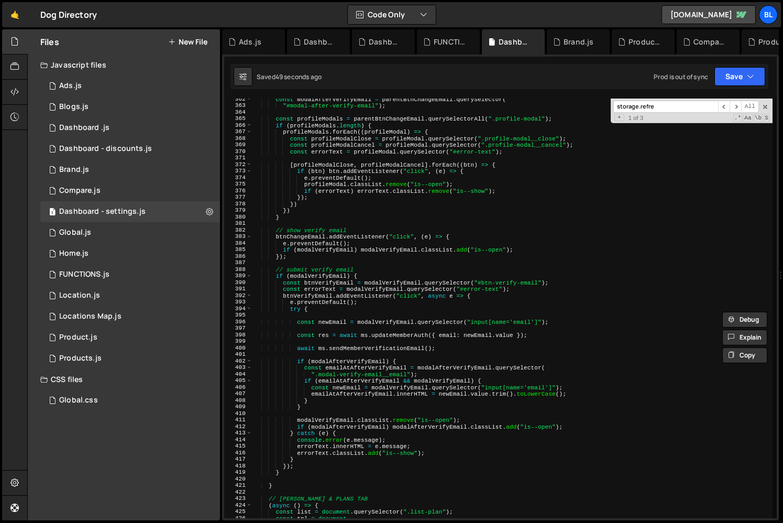
click at [389, 241] on div "const modalAfterVerifyEmail = parentBtnChangeEmail . querySelector ( "#modal-af…" at bounding box center [513, 312] width 520 height 433
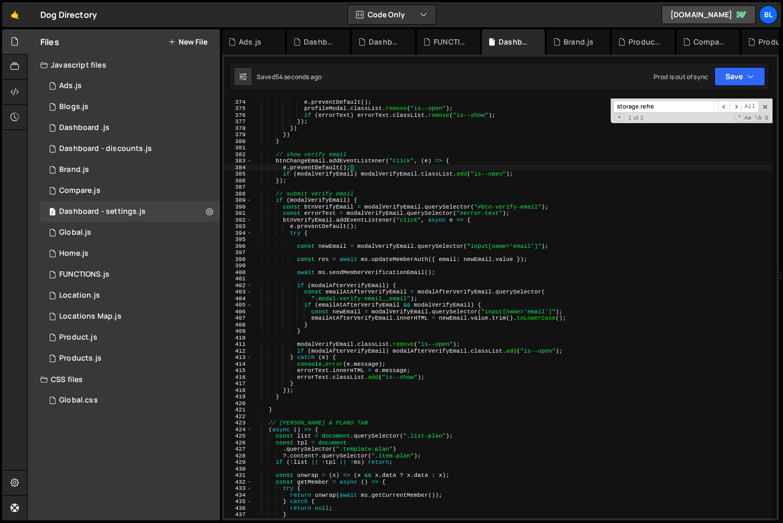
click at [344, 331] on div "if ( btn ) btn . addEventListener ( "click" , ( e ) => { e . preventDefault ( )…" at bounding box center [513, 308] width 520 height 433
click at [423, 363] on div "if ( btn ) btn . addEventListener ( "click" , ( e ) => { e . preventDefault ( )…" at bounding box center [513, 308] width 520 height 433
type textarea "modalVerifyEmail.classList.remove("is--open");"
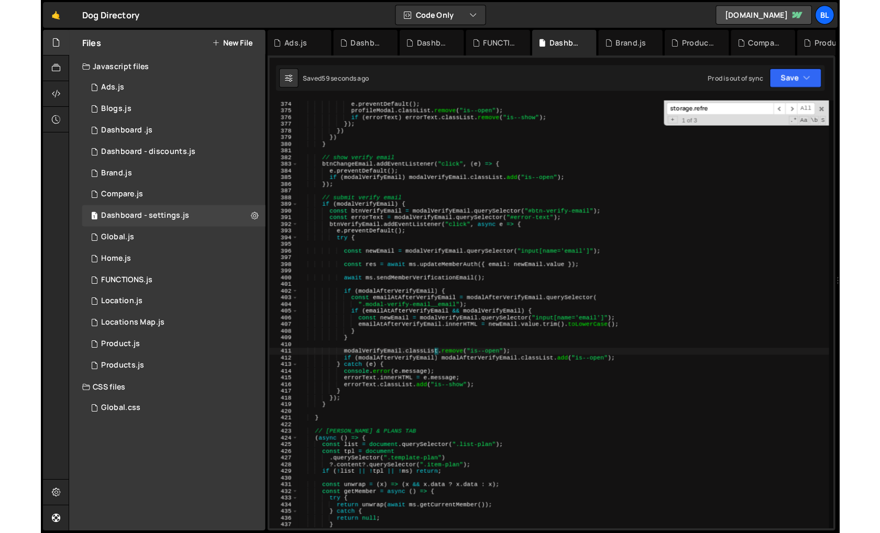
scroll to position [0, 0]
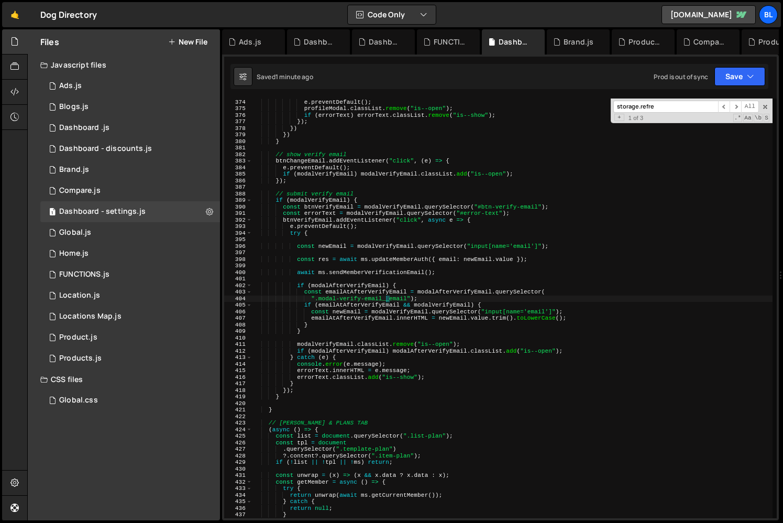
type textarea "if (modalAfterVerifyEmail) {"
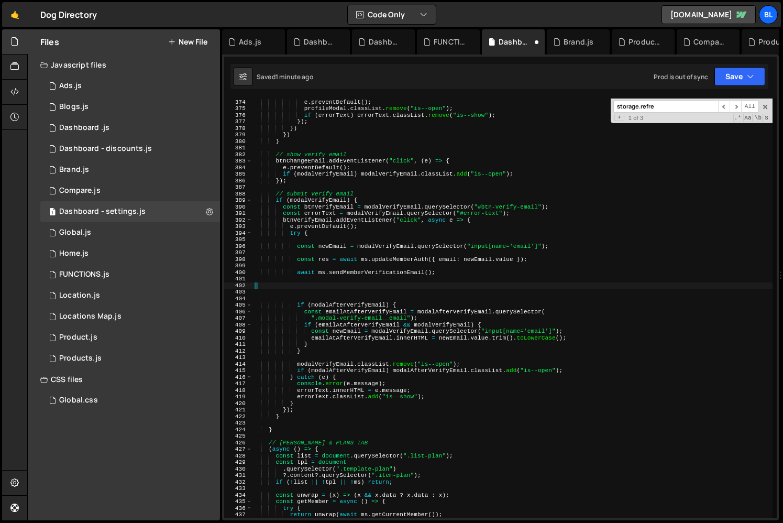
paste textarea "await storage.refresh();"
type textarea "await storage.refresh();"
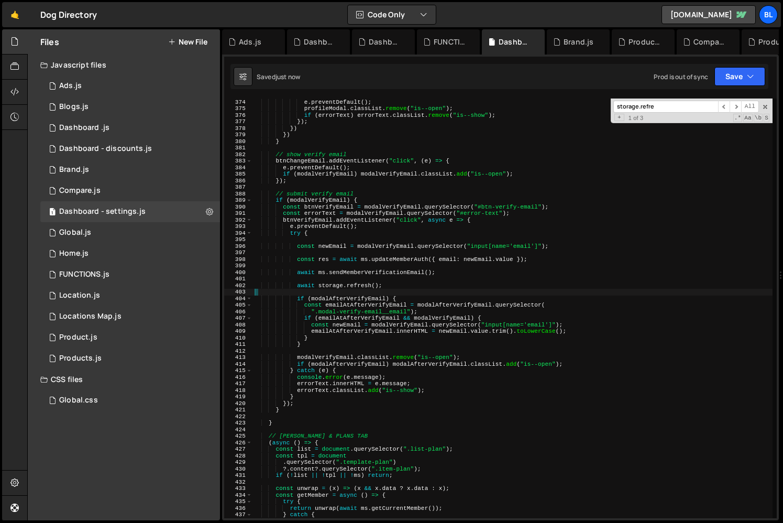
scroll to position [7331, 0]
click at [392, 296] on div "if ( btn ) btn . addEventListener ( "click" , ( e ) => { e . preventDefault ( )…" at bounding box center [513, 308] width 520 height 433
type textarea "if (modalAfterVerifyEmail) {"
click at [329, 281] on div "if ( btn ) btn . addEventListener ( "click" , ( e ) => { e . preventDefault ( )…" at bounding box center [513, 308] width 520 height 433
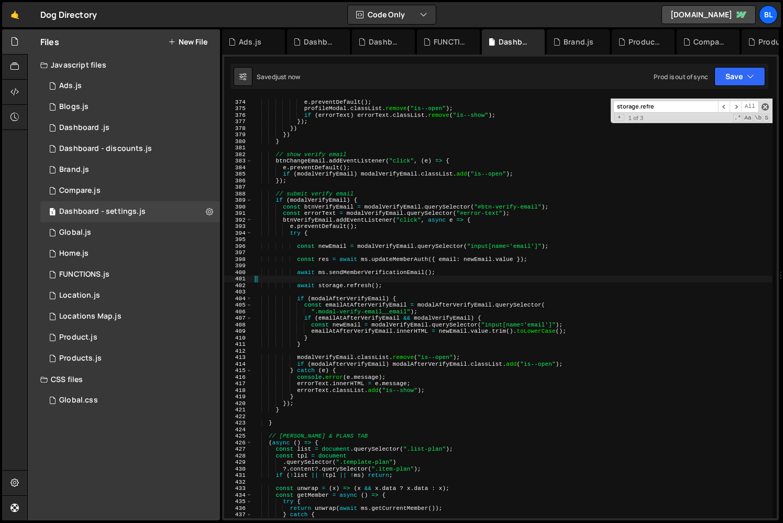
click at [767, 106] on span at bounding box center [765, 106] width 7 height 7
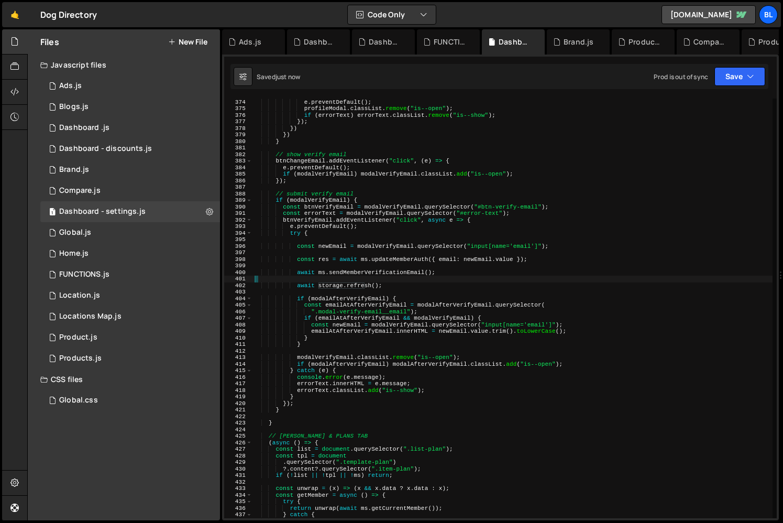
click at [326, 295] on div "if ( btn ) btn . addEventListener ( "click" , ( e ) => { e . preventDefault ( )…" at bounding box center [513, 308] width 520 height 433
click at [326, 294] on div "if ( btn ) btn . addEventListener ( "click" , ( e ) => { e . preventDefault ( )…" at bounding box center [513, 308] width 520 height 433
click at [332, 283] on div "if ( btn ) btn . addEventListener ( "click" , ( e ) => { e . preventDefault ( )…" at bounding box center [513, 308] width 520 height 433
type textarea "await storage.refresh();"
click at [332, 283] on div "if ( btn ) btn . addEventListener ( "click" , ( e ) => { e . preventDefault ( )…" at bounding box center [513, 308] width 520 height 433
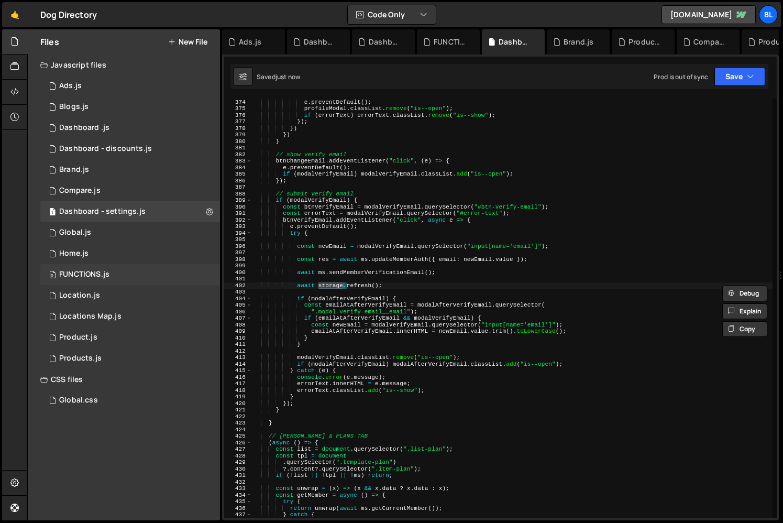
click at [108, 270] on div "FUNCTIONS.js" at bounding box center [84, 274] width 50 height 9
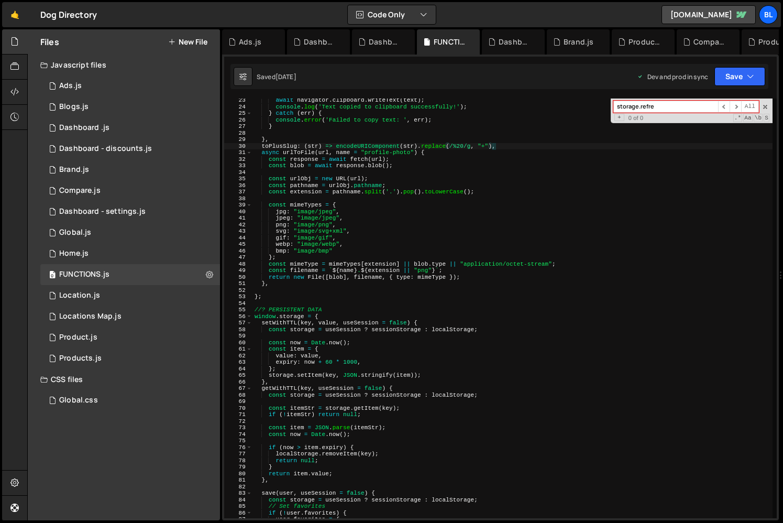
scroll to position [70, 0]
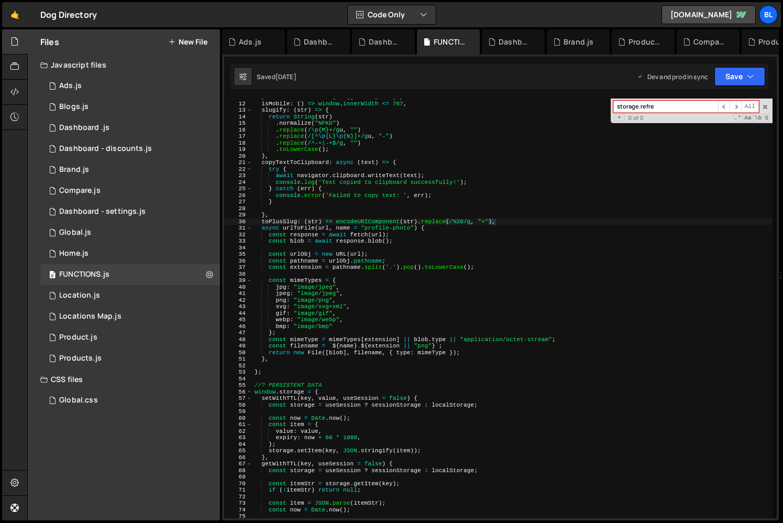
type textarea "const blob = await response.blob();"
click at [462, 244] on div "placeholderAvatar : "https://cdn.prod.website-files.com/67622620f4d5b27a5bfeb9a…" at bounding box center [513, 310] width 520 height 433
click at [102, 218] on div "1 Dashboard - settings.js 0" at bounding box center [130, 211] width 180 height 21
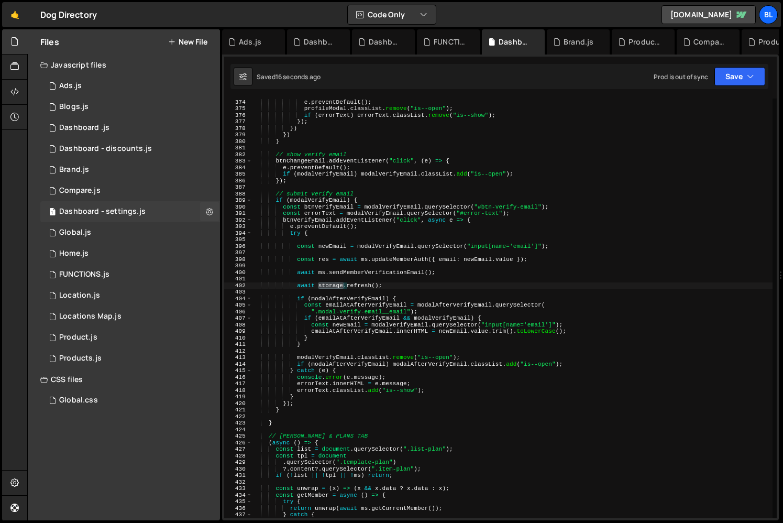
click at [101, 221] on div "1 Dashboard - settings.js 0" at bounding box center [130, 211] width 180 height 21
click at [402, 365] on div "if ( btn ) btn . addEventListener ( "click" , ( e ) => { e . preventDefault ( )…" at bounding box center [513, 308] width 520 height 433
drag, startPoint x: 296, startPoint y: 283, endPoint x: 410, endPoint y: 284, distance: 113.7
click at [410, 284] on div "if ( btn ) btn . addEventListener ( "click" , ( e ) => { e . preventDefault ( )…" at bounding box center [513, 308] width 520 height 433
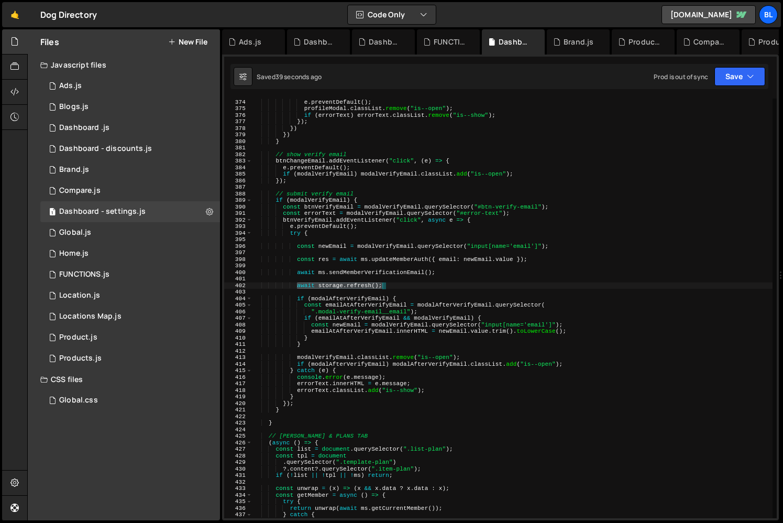
type textarea "await storage.refresh();"
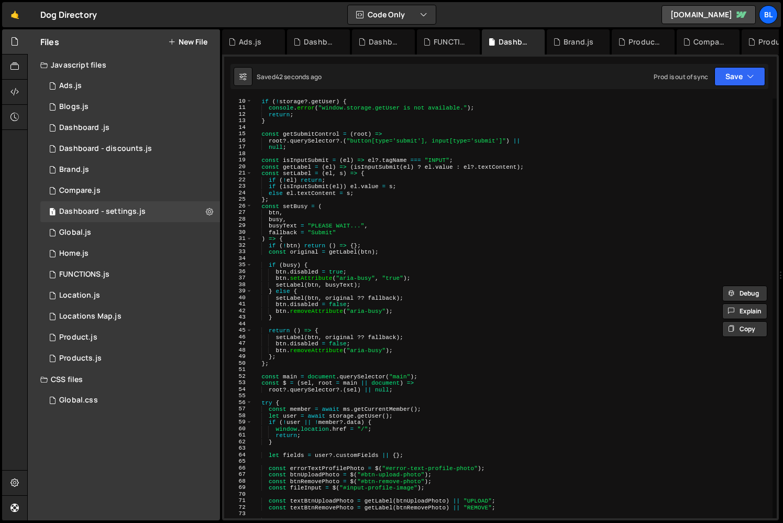
scroll to position [0, 0]
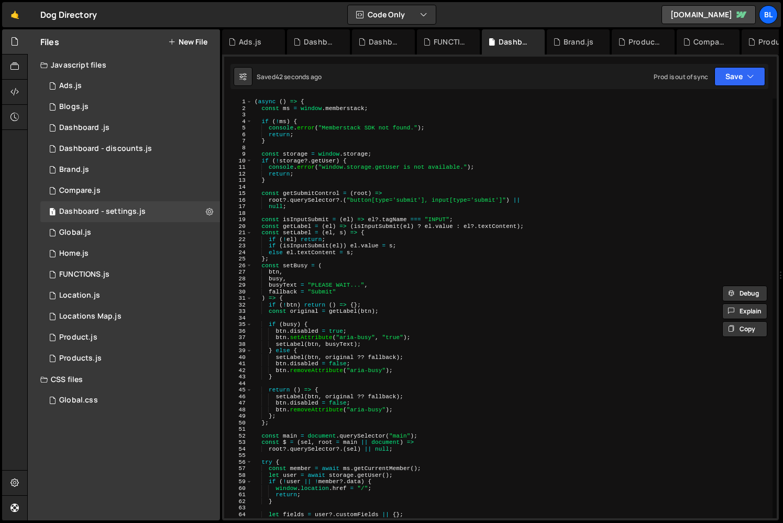
click at [330, 114] on div "( async ( ) => { const ms = window . memberstack ; if ( ! ms ) { console . erro…" at bounding box center [513, 315] width 520 height 433
click at [374, 99] on div "( async ( ) => { const ms = window . memberstack ; if ( ! ms ) { console . erro…" at bounding box center [513, 315] width 520 height 433
click at [388, 102] on div "( async ( ) => { const ms = window . memberstack ; if ( ! ms ) { console . erro…" at bounding box center [513, 315] width 520 height 433
click at [385, 104] on div "( async ( ) => { const ms = window . memberstack ; if ( ! ms ) { console . erro…" at bounding box center [513, 315] width 520 height 433
type textarea "const ms = window.memberstack;"
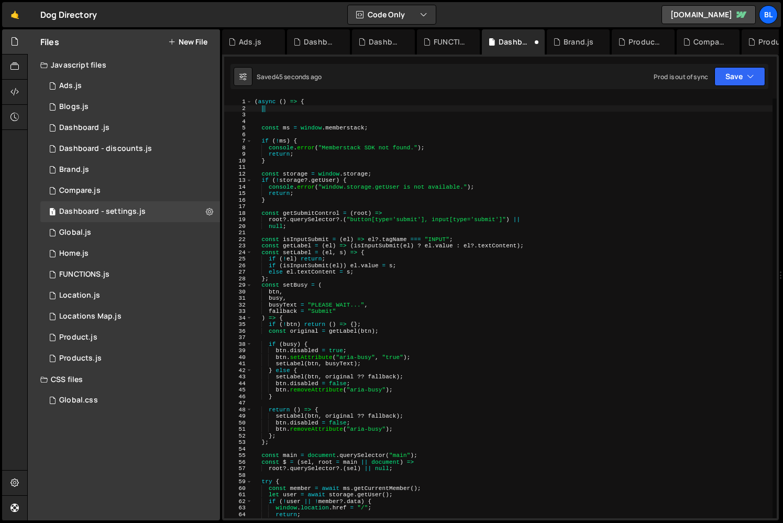
paste textarea "await storage.refresh();"
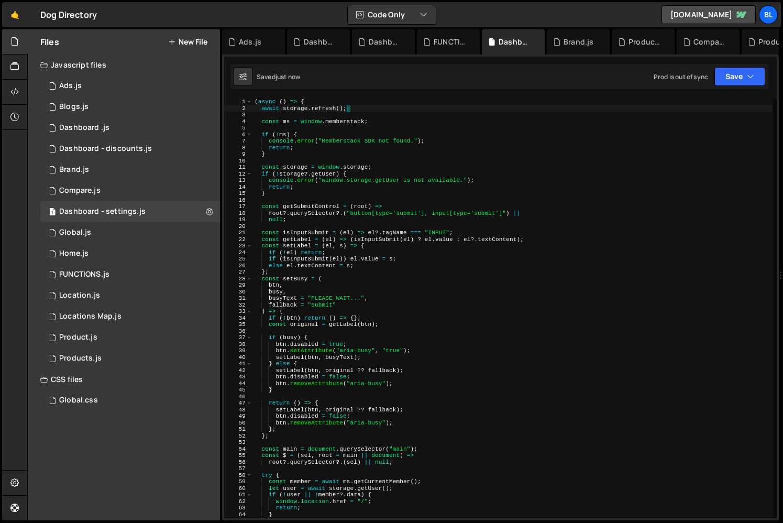
click at [354, 121] on div "( async ( ) => { await storage . refresh ( ) ; const ms = window . memberstack …" at bounding box center [513, 315] width 520 height 433
click at [285, 106] on div "( async ( ) => { await storage . refresh ( ) ; const ms = window . memberstack …" at bounding box center [513, 315] width 520 height 433
type textarea "await window.storage.refresh();"
click at [384, 127] on div "( async ( ) => { await window . storage . refresh ( ) ; const ms = window . mem…" at bounding box center [513, 315] width 520 height 433
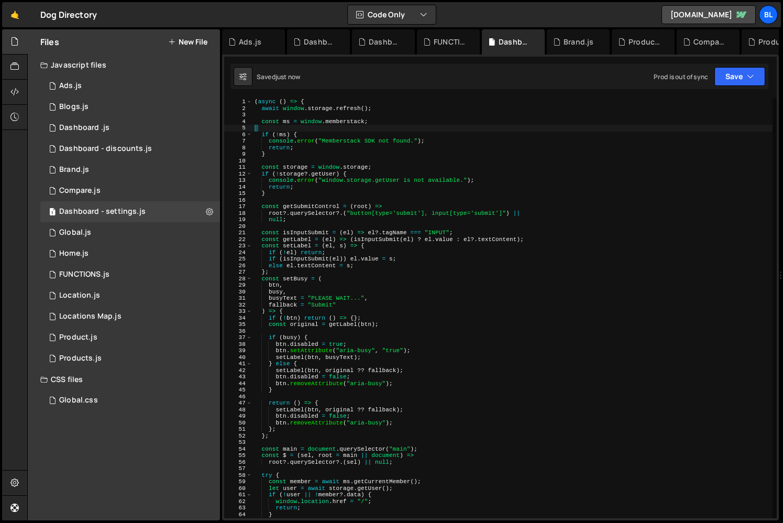
scroll to position [0, 0]
click at [386, 112] on div "( async ( ) => { await window . storage . refresh ( ) ; const ms = window . mem…" at bounding box center [513, 315] width 520 height 433
click at [386, 103] on div "( async ( ) => { await window . storage . refresh ( ) ; const ms = window . mem…" at bounding box center [513, 315] width 520 height 433
click at [383, 112] on div "( async ( ) => { await window . storage . refresh ( ) ; const ms = window . mem…" at bounding box center [513, 315] width 520 height 433
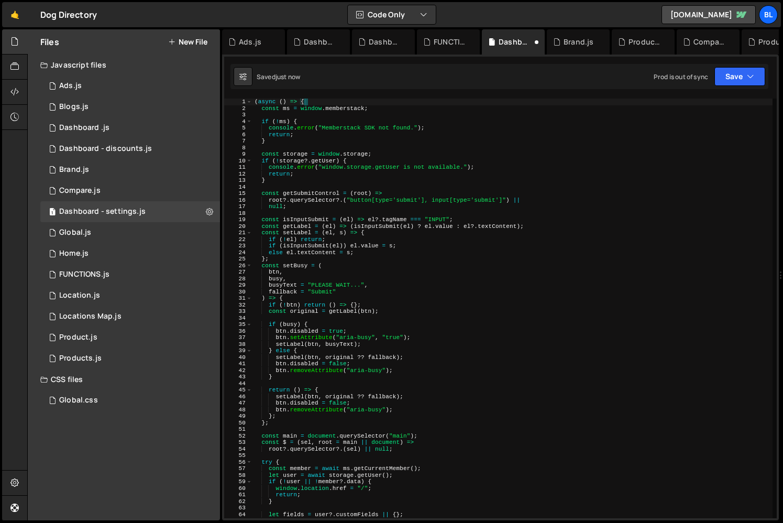
click at [374, 163] on div "( async ( ) => { const ms = window . memberstack ; if ( ! ms ) { console . erro…" at bounding box center [513, 315] width 520 height 433
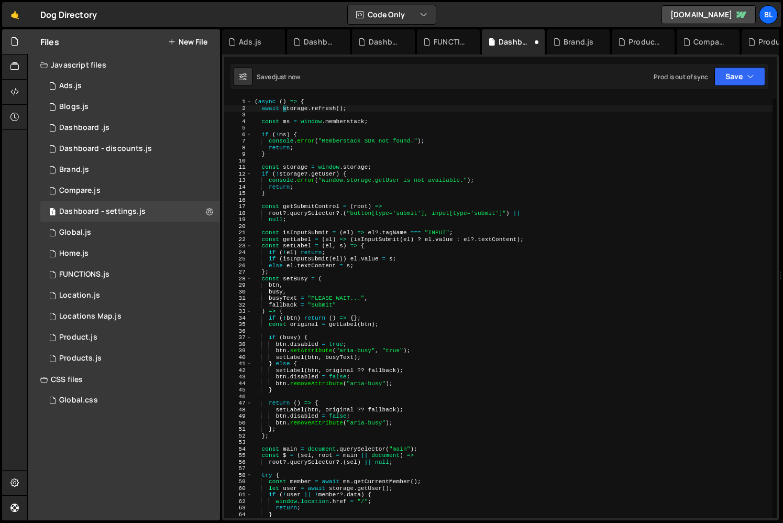
click at [364, 110] on div "( async ( ) => { await storage . refresh ( ) ; const ms = window . memberstack …" at bounding box center [513, 315] width 520 height 433
click at [357, 103] on div "( async ( ) => { await storage . refresh ( ) ; const ms = window . memberstack …" at bounding box center [513, 315] width 520 height 433
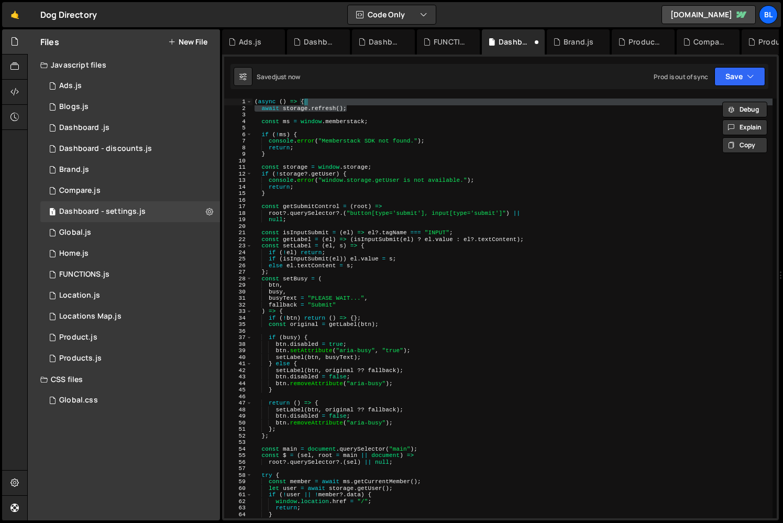
type textarea "(async () => {"
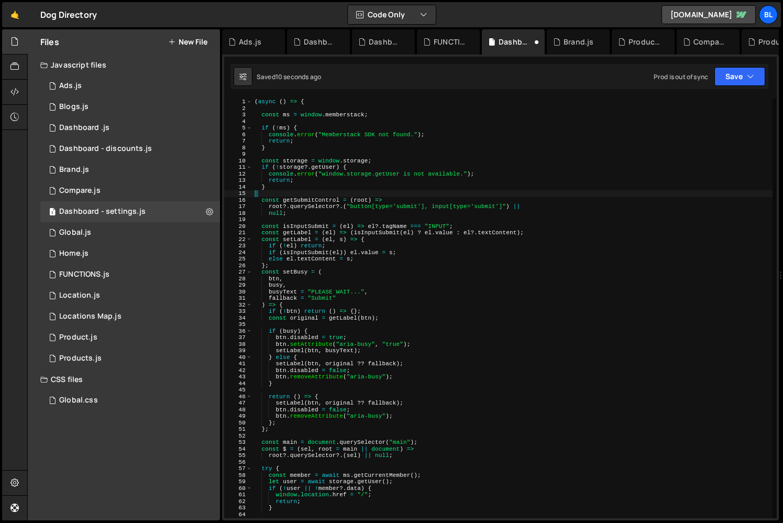
click at [298, 193] on div "( async ( ) => { const ms = window . memberstack ; if ( ! ms ) { console . erro…" at bounding box center [513, 315] width 520 height 433
paste textarea "await storage.refresh();"
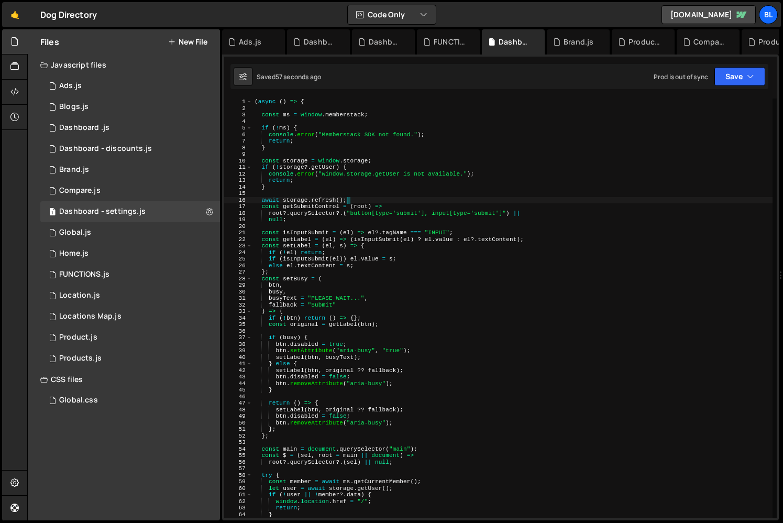
click at [392, 337] on div "( async ( ) => { const ms = window . memberstack ; if ( ! ms ) { console . erro…" at bounding box center [513, 315] width 520 height 433
type textarea "if (busy) {"
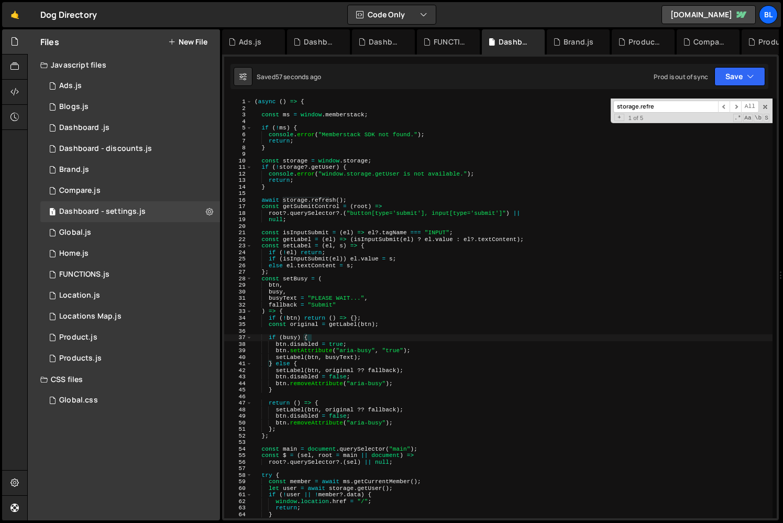
paste input "profile-modal__cancel"
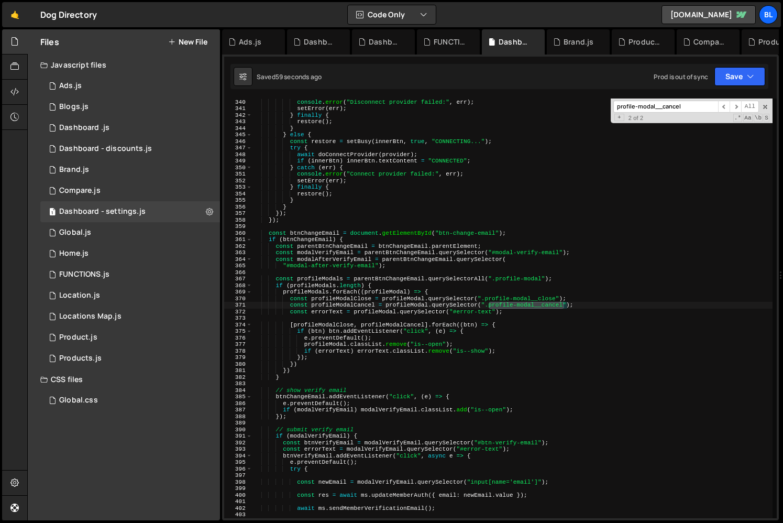
scroll to position [2220, 0]
type input "profile-modal__cancel"
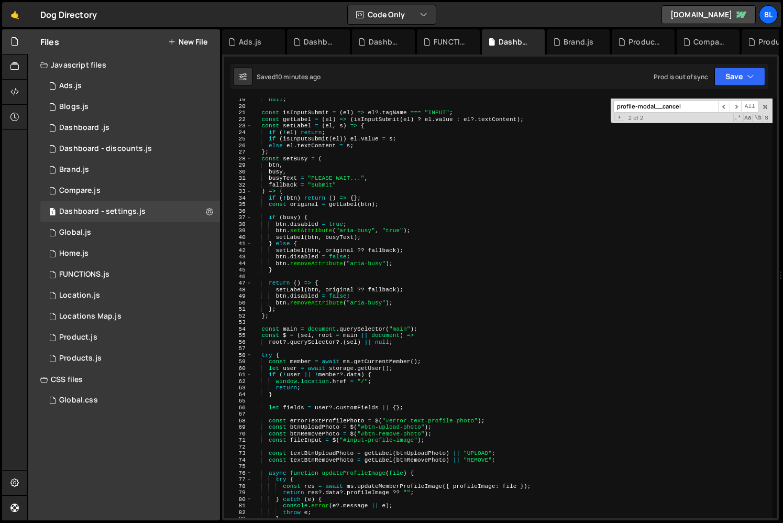
scroll to position [0, 0]
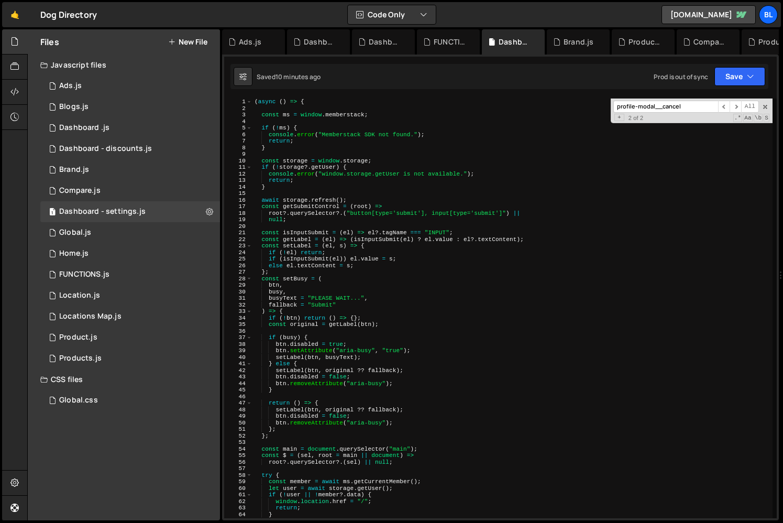
click at [386, 148] on div "( async ( ) => { const ms = window . memberstack ; if ( ! ms ) { console . erro…" at bounding box center [513, 315] width 520 height 433
click at [359, 166] on div "( async ( ) => { const ms = window . memberstack ; if ( ! ms ) { console . erro…" at bounding box center [513, 315] width 520 height 433
click at [358, 202] on div "( async ( ) => { const ms = window . memberstack ; if ( ! ms ) { console . erro…" at bounding box center [513, 315] width 520 height 433
click at [346, 192] on div "( async ( ) => { const ms = window . memberstack ; if ( ! ms ) { console . erro…" at bounding box center [513, 315] width 520 height 433
type textarea "await storage.refresh();"
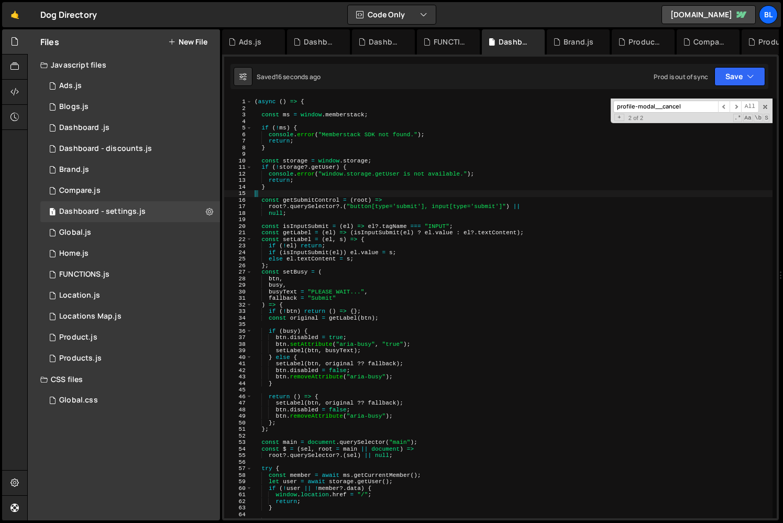
click at [356, 222] on div "( async ( ) => { const ms = window . memberstack ; if ( ! ms ) { console . erro…" at bounding box center [513, 315] width 520 height 433
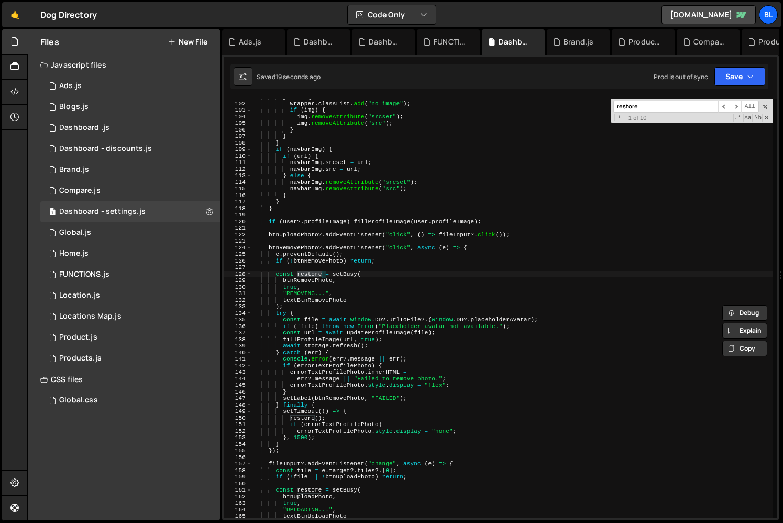
scroll to position [663, 0]
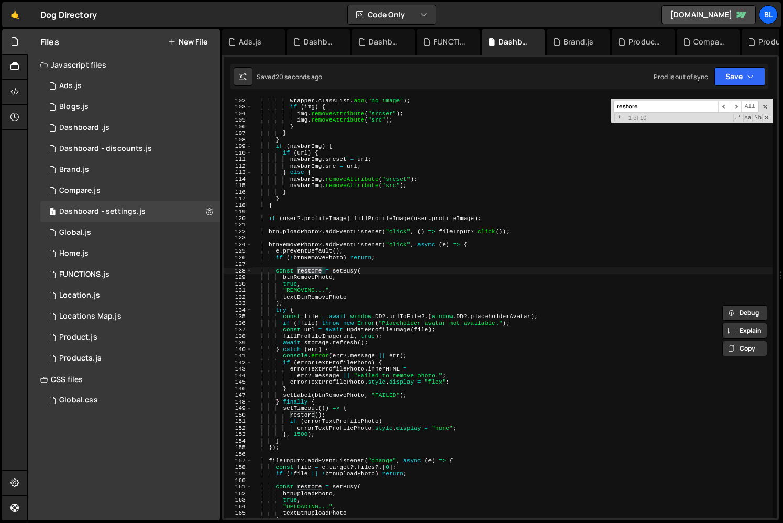
type input "restore"
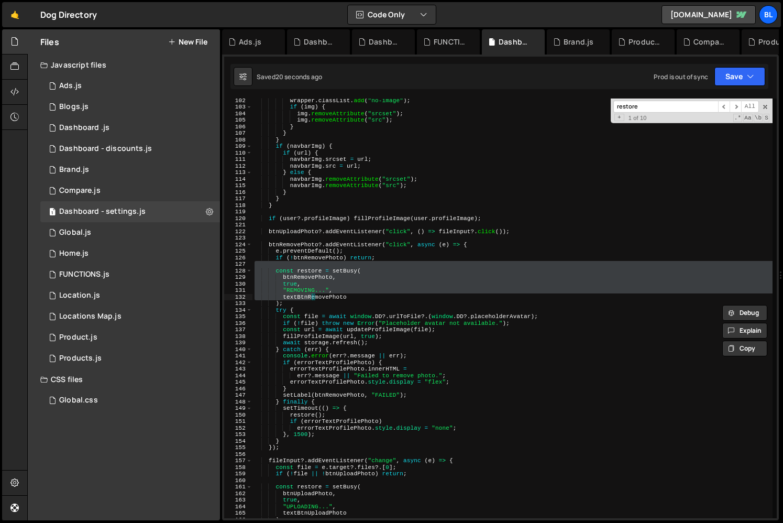
drag, startPoint x: 274, startPoint y: 266, endPoint x: 312, endPoint y: 299, distance: 50.9
click at [312, 299] on div "wrapper . classList . add ( "no-image" ) ; if ( img ) { img . removeAttribute (…" at bounding box center [513, 313] width 520 height 433
click at [302, 302] on div "wrapper . classList . add ( "no-image" ) ; if ( img ) { img . removeAttribute (…" at bounding box center [513, 313] width 520 height 433
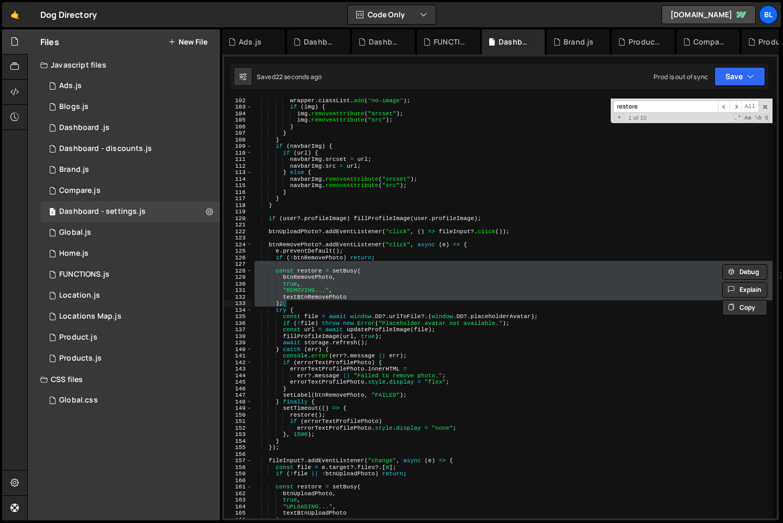
click at [463, 320] on div "wrapper . classList . add ( "no-image" ) ; if ( img ) { img . removeAttribute (…" at bounding box center [513, 313] width 520 height 433
type textarea "const file = await window.DD?.urlToFile?.(window.DD?.placeholderAvatar);"
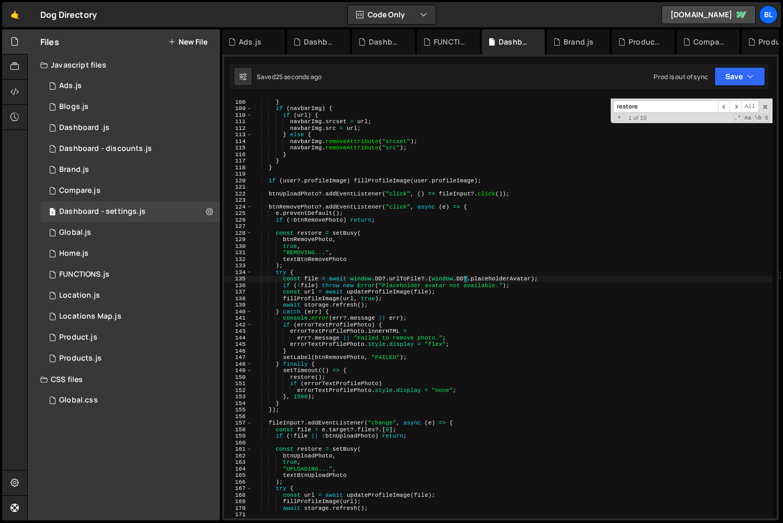
scroll to position [701, 0]
click at [311, 226] on div "} } if ( navbarImg ) { if ( url ) { navbarImg . srcset = url ; navbarImg . src …" at bounding box center [513, 308] width 520 height 433
click at [307, 230] on div "} } if ( navbarImg ) { if ( url ) { navbarImg . srcset = url ; navbarImg . src …" at bounding box center [513, 308] width 520 height 433
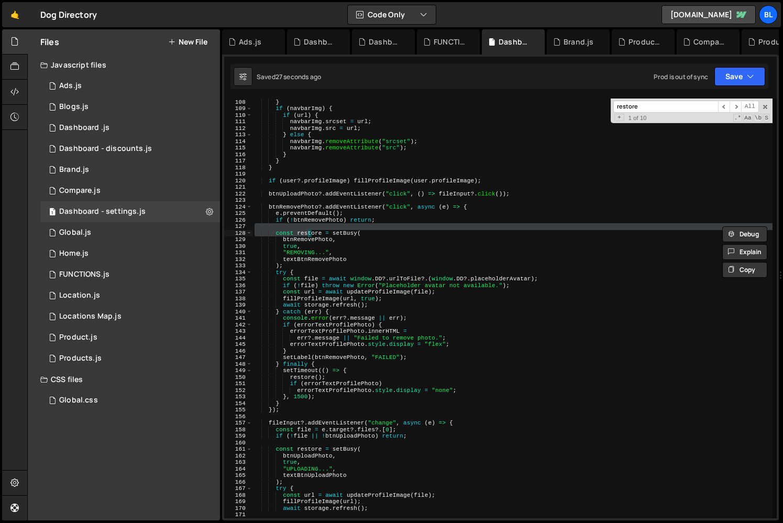
click at [307, 230] on div "} } if ( navbarImg ) { if ( url ) { navbarImg . srcset = url ; navbarImg . src …" at bounding box center [513, 308] width 520 height 433
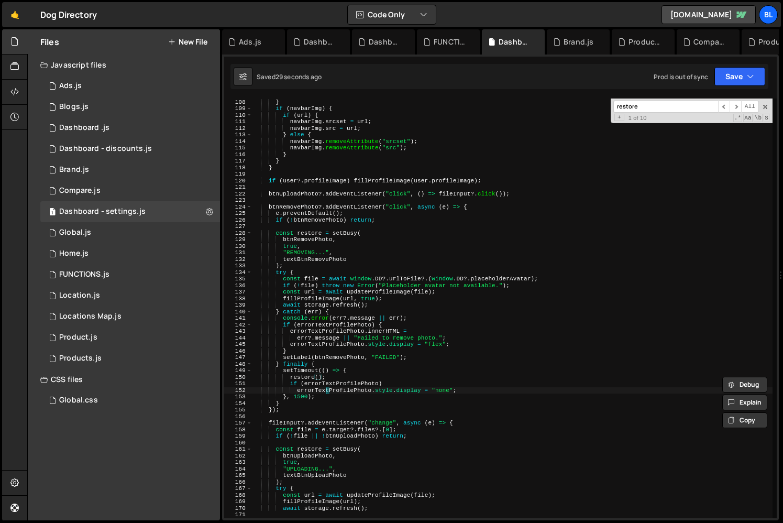
click at [325, 393] on div "} } if ( navbarImg ) { if ( url ) { navbarImg . srcset = url ; navbarImg . src …" at bounding box center [513, 308] width 520 height 433
click at [322, 393] on div "} } if ( navbarImg ) { if ( url ) { navbarImg . srcset = url ; navbarImg . src …" at bounding box center [513, 308] width 520 height 433
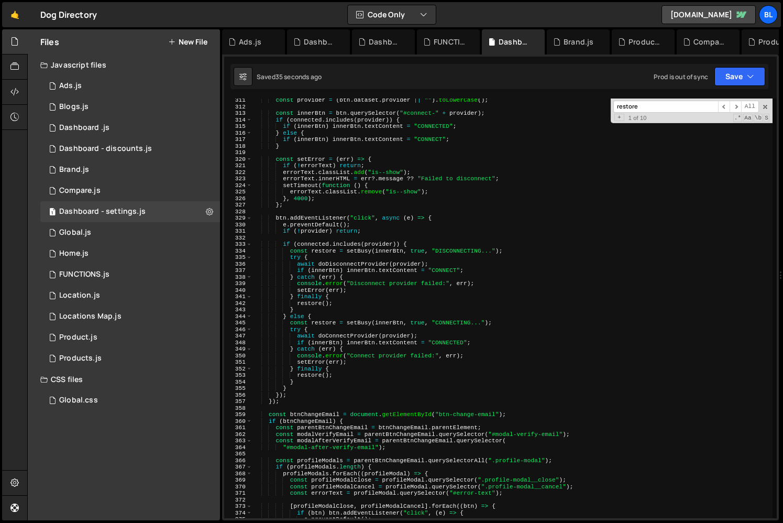
scroll to position [2228, 0]
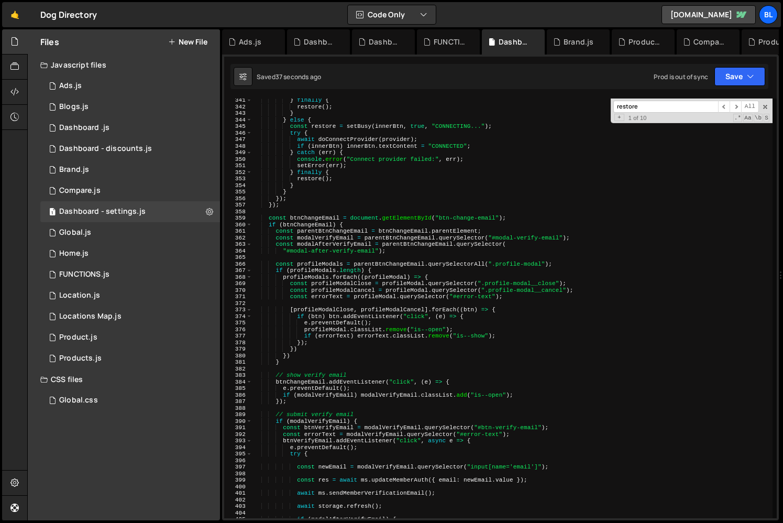
click at [445, 218] on div "} finally { restore ( ) ; } } else { const restore = setBusy ( innerBtn , true …" at bounding box center [513, 313] width 520 height 433
type textarea "if (btnChangeEmail) {"
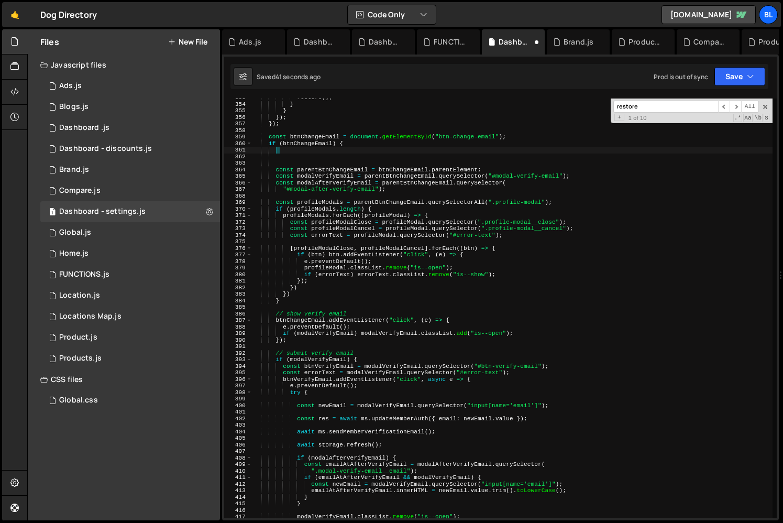
click at [386, 363] on div "restore ( ) ; } } }) ; }) ; const btnChangeEmail = document . getElementById ( …" at bounding box center [513, 310] width 520 height 433
type textarea "const btnVerifyEmail = modalVerifyEmail.querySelector("#btn-verify-email");"
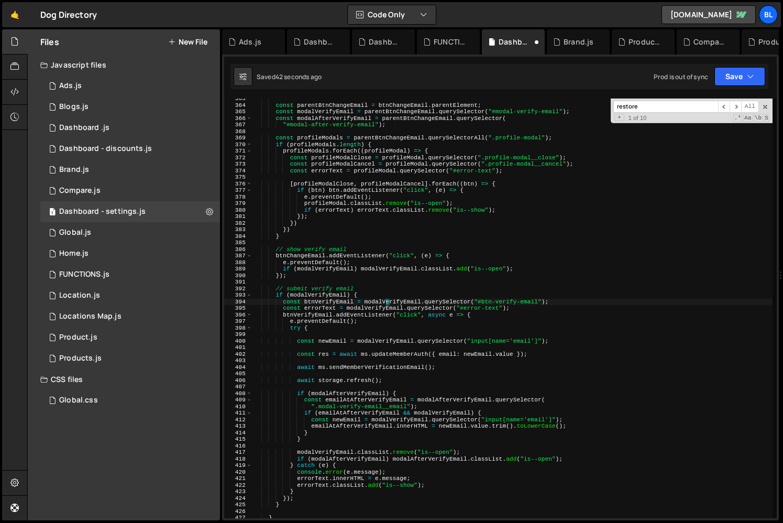
scroll to position [2379, 0]
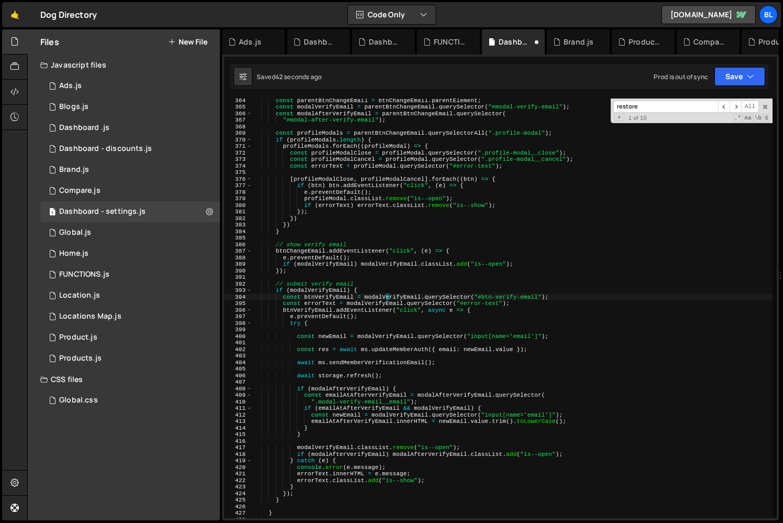
click at [384, 332] on div "const parentBtnChangeEmail = btnChangeEmail . parentElement ; const modalVerify…" at bounding box center [513, 313] width 520 height 433
click at [377, 323] on div "const parentBtnChangeEmail = btnChangeEmail . parentElement ; const modalVerify…" at bounding box center [513, 313] width 520 height 433
type textarea "try {"
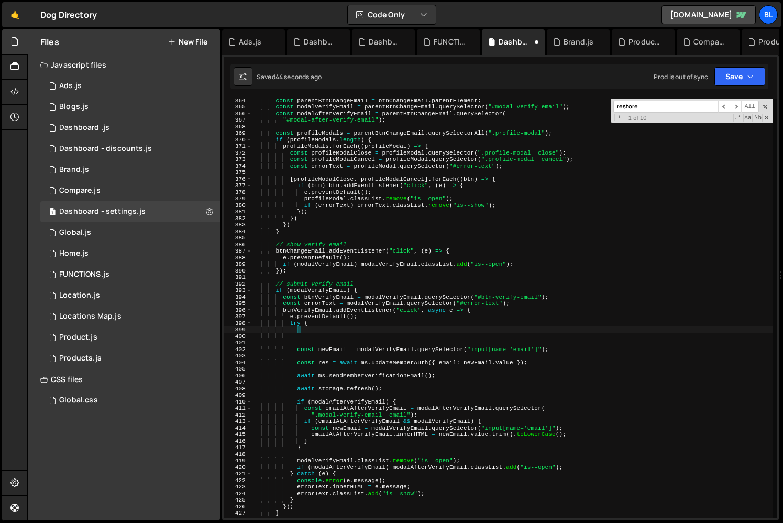
paste textarea ");"
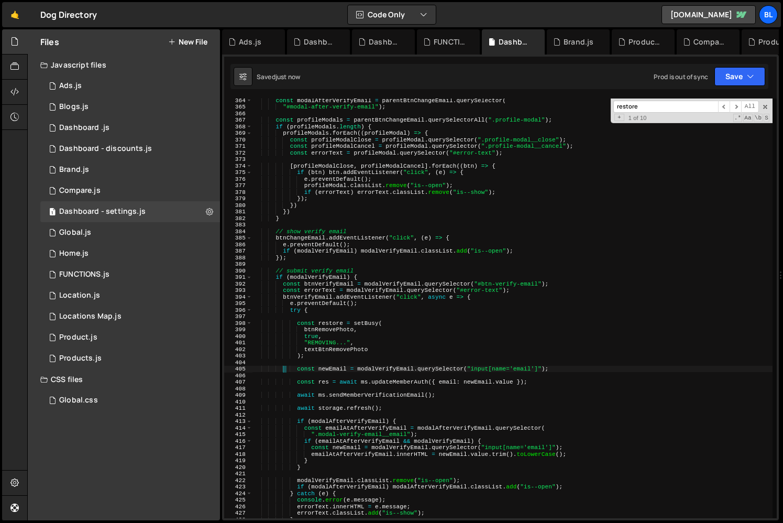
click at [334, 313] on div "const modalAfterVerifyEmail = parentBtnChangeEmail . querySelector ( "#modal-af…" at bounding box center [513, 313] width 520 height 433
type textarea "try {"
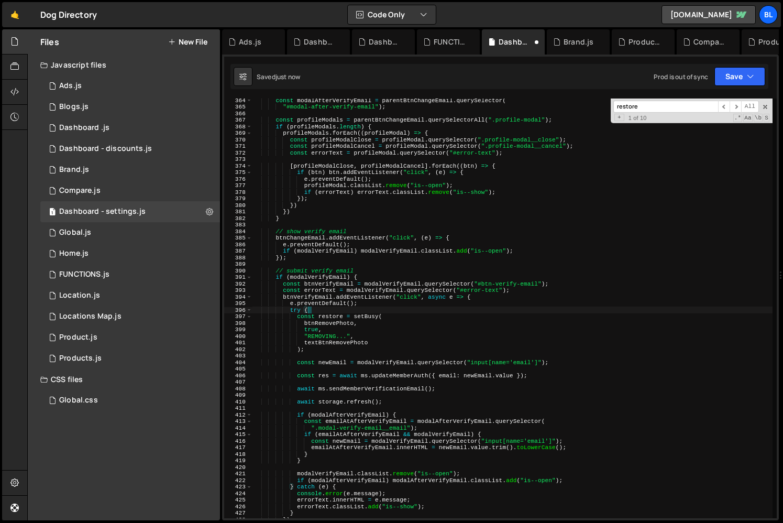
click at [341, 322] on div "const modalAfterVerifyEmail = parentBtnChangeEmail . querySelector ( "#modal-af…" at bounding box center [513, 313] width 520 height 433
click at [337, 321] on div "const modalAfterVerifyEmail = parentBtnChangeEmail . querySelector ( "#modal-af…" at bounding box center [513, 313] width 520 height 433
click at [438, 324] on div "const modalAfterVerifyEmail = parentBtnChangeEmail . querySelector ( "#modal-af…" at bounding box center [513, 313] width 520 height 433
click at [390, 338] on div "const modalAfterVerifyEmail = parentBtnChangeEmail . querySelector ( "#modal-af…" at bounding box center [513, 313] width 520 height 433
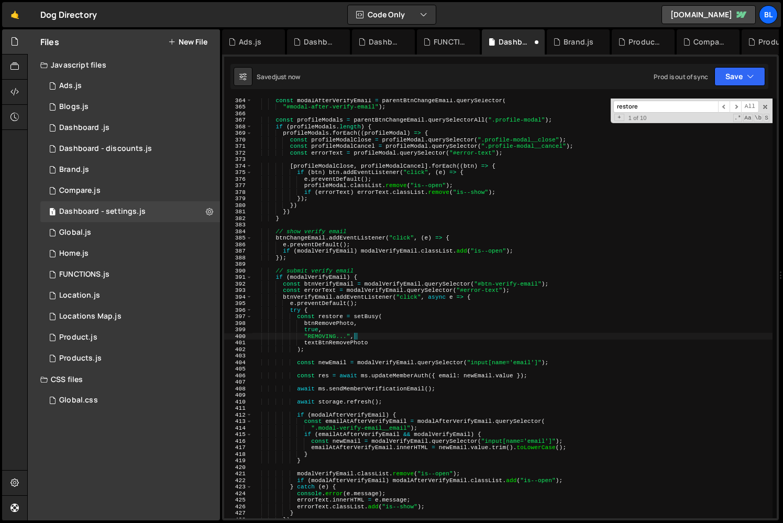
click at [386, 344] on div "const modalAfterVerifyEmail = parentBtnChangeEmail . querySelector ( "#modal-af…" at bounding box center [513, 313] width 520 height 433
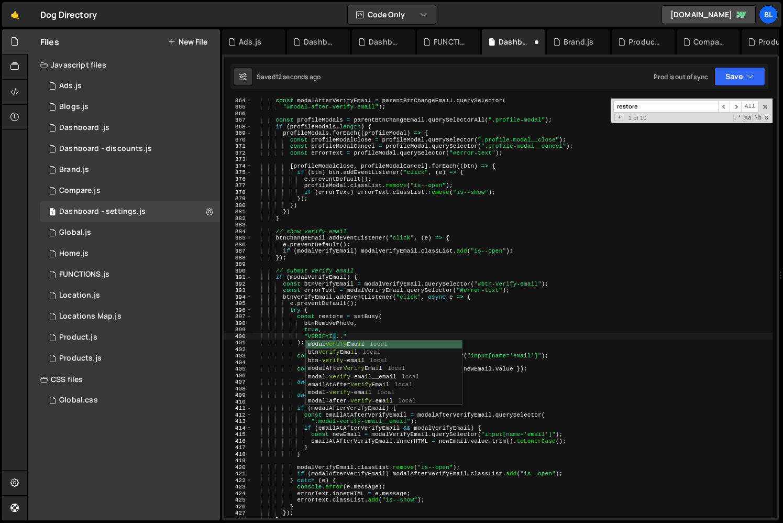
scroll to position [0, 7]
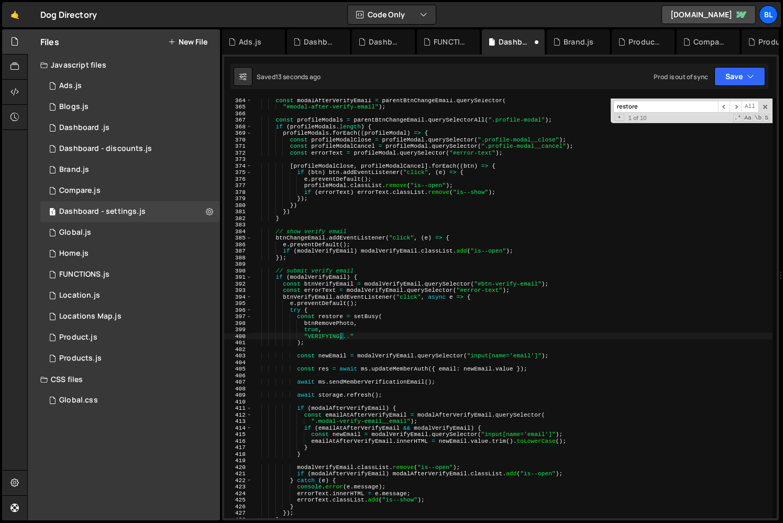
click at [367, 315] on div "const modalAfterVerifyEmail = parentBtnChangeEmail . querySelector ( "#modal-af…" at bounding box center [513, 313] width 520 height 433
click at [343, 318] on div "const modalAfterVerifyEmail = parentBtnChangeEmail . querySelector ( "#modal-af…" at bounding box center [513, 313] width 520 height 433
click at [333, 321] on div "const modalAfterVerifyEmail = parentBtnChangeEmail . querySelector ( "#modal-af…" at bounding box center [513, 313] width 520 height 433
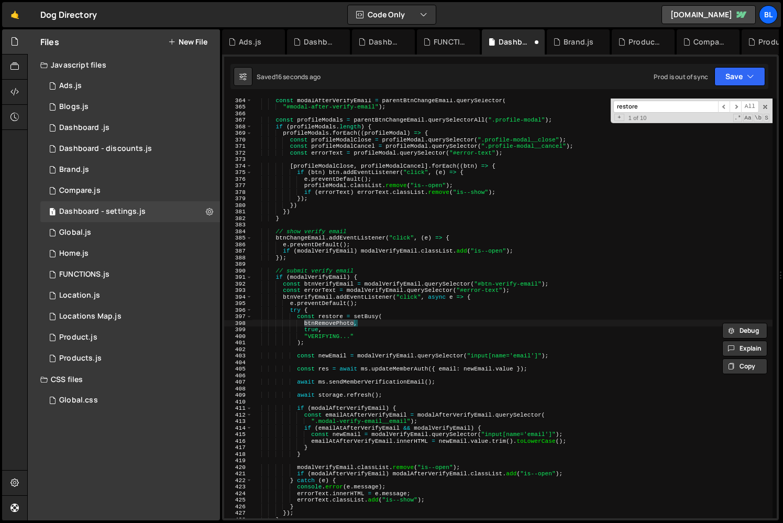
click at [382, 321] on div "const modalAfterVerifyEmail = parentBtnChangeEmail . querySelector ( "#modal-af…" at bounding box center [513, 313] width 520 height 433
click at [345, 319] on div "const modalAfterVerifyEmail = parentBtnChangeEmail . querySelector ( "#modal-af…" at bounding box center [513, 313] width 520 height 433
click at [336, 322] on div "const modalAfterVerifyEmail = parentBtnChangeEmail . querySelector ( "#modal-af…" at bounding box center [513, 313] width 520 height 433
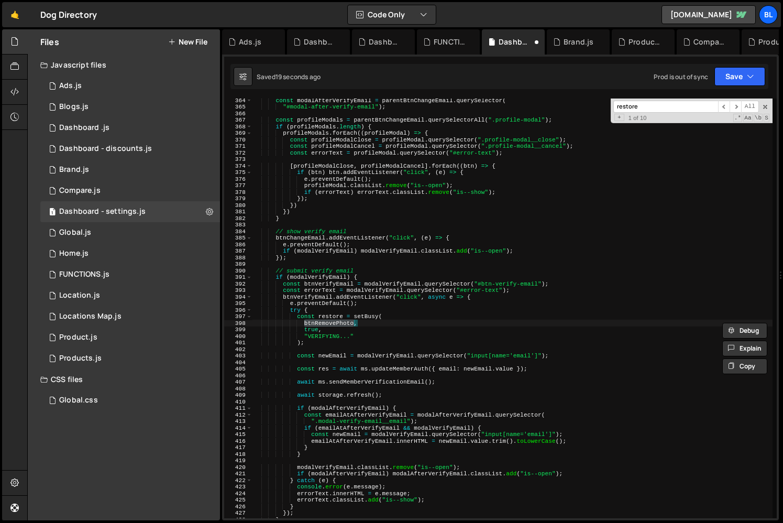
click at [313, 296] on div "const modalAfterVerifyEmail = parentBtnChangeEmail . querySelector ( "#modal-af…" at bounding box center [513, 313] width 520 height 433
click at [299, 315] on div "const modalAfterVerifyEmail = parentBtnChangeEmail . querySelector ( "#modal-af…" at bounding box center [513, 313] width 520 height 433
click at [331, 323] on div "const modalAfterVerifyEmail = parentBtnChangeEmail . querySelector ( "#modal-af…" at bounding box center [513, 313] width 520 height 433
click at [338, 323] on div "const modalAfterVerifyEmail = parentBtnChangeEmail . querySelector ( "#modal-af…" at bounding box center [513, 313] width 520 height 433
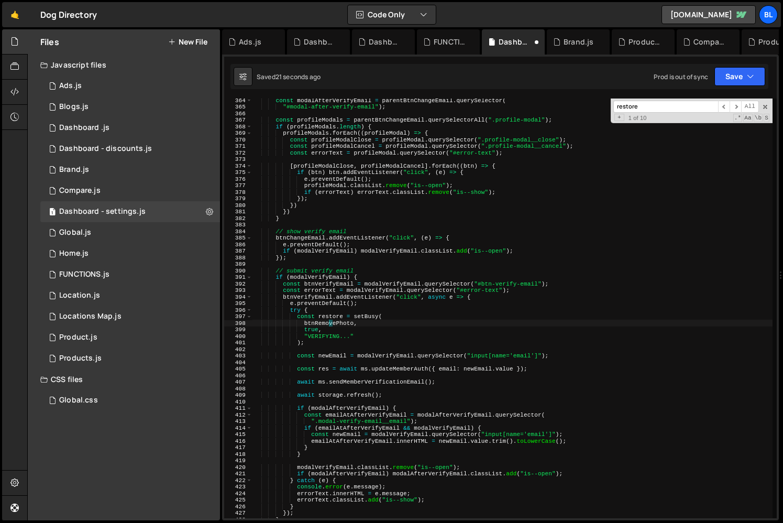
click at [338, 323] on div "const modalAfterVerifyEmail = parentBtnChangeEmail . querySelector ( "#modal-af…" at bounding box center [513, 313] width 520 height 433
paste textarea "VerifyEmail"
click at [305, 324] on div "const modalAfterVerifyEmail = parentBtnChangeEmail . querySelector ( "#modal-af…" at bounding box center [513, 313] width 520 height 433
click at [335, 314] on div "const modalAfterVerifyEmail = parentBtnChangeEmail . querySelector ( "#modal-af…" at bounding box center [513, 313] width 520 height 433
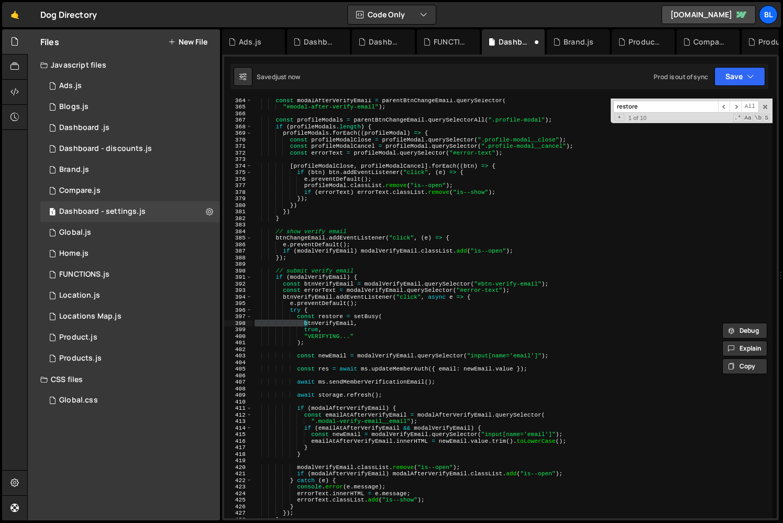
click at [335, 314] on div "const modalAfterVerifyEmail = parentBtnChangeEmail . querySelector ( "#modal-af…" at bounding box center [513, 313] width 520 height 433
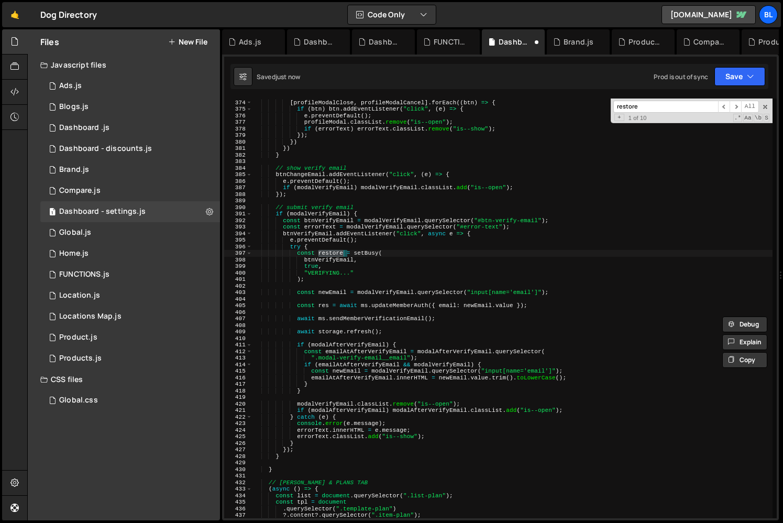
scroll to position [2442, 0]
click at [330, 404] on div "[ profileModalClose , profileModalCancel ] . forEach (( btn ) => { if ( btn ) b…" at bounding box center [513, 309] width 520 height 433
click at [353, 414] on div "[ profileModalClose , profileModalCancel ] . forEach (( btn ) => { if ( btn ) b…" at bounding box center [513, 309] width 520 height 433
click at [324, 443] on div "[ profileModalClose , profileModalCancel ] . forEach (( btn ) => { if ( btn ) b…" at bounding box center [513, 309] width 520 height 433
type textarea "}finally{"
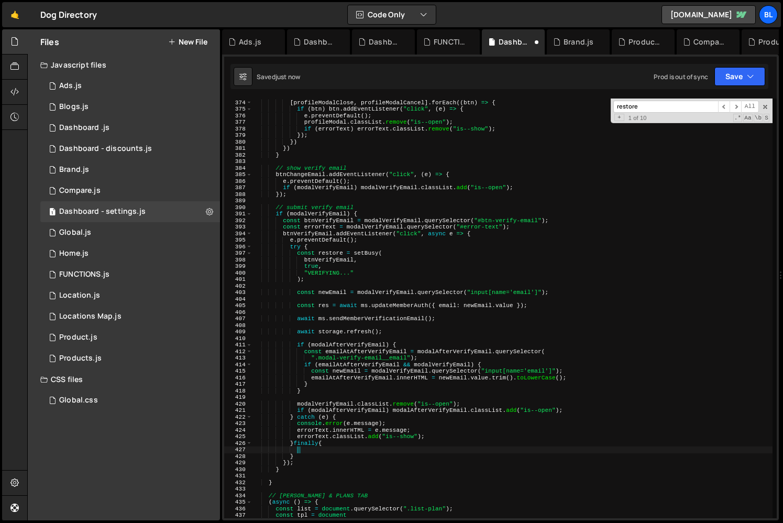
paste textarea "restore"
click at [302, 251] on div "[ profileModalClose , profileModalCancel ] . forEach (( btn ) => { if ( btn ) b…" at bounding box center [513, 309] width 520 height 433
click at [344, 442] on div "[ profileModalClose , profileModalCancel ] . forEach (( btn ) => { if ( btn ) b…" at bounding box center [513, 309] width 520 height 433
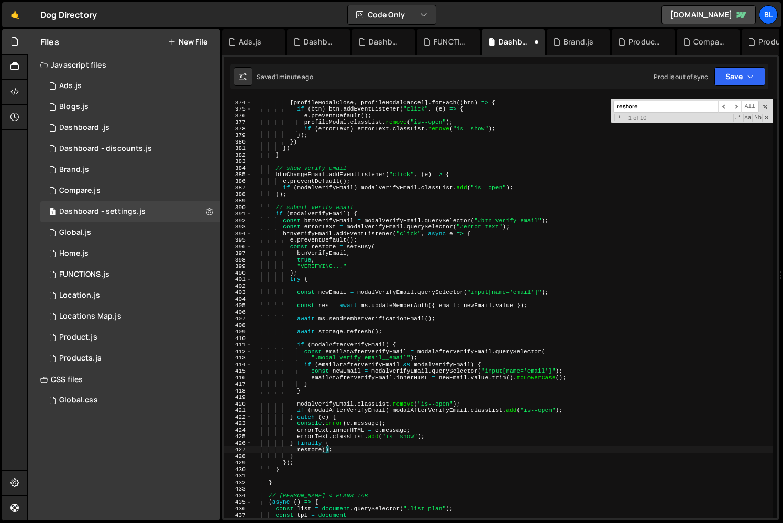
click at [326, 452] on div "[ profileModalClose , profileModalCancel ] . forEach (( btn ) => { if ( btn ) b…" at bounding box center [513, 309] width 520 height 433
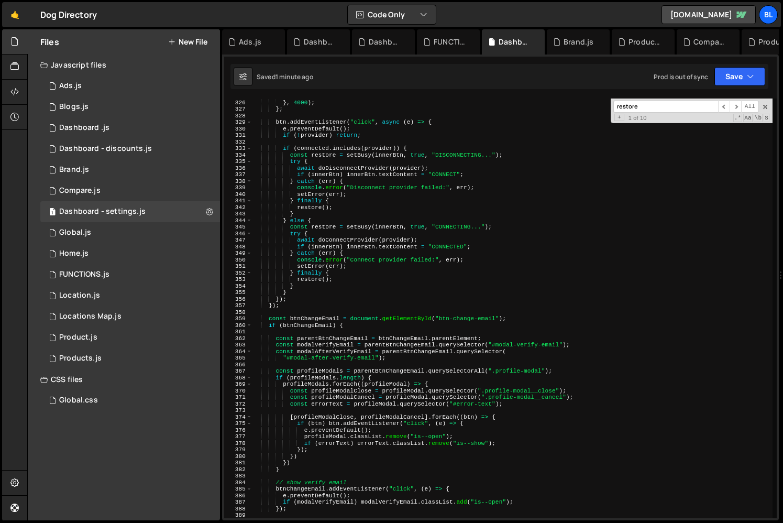
scroll to position [1931, 0]
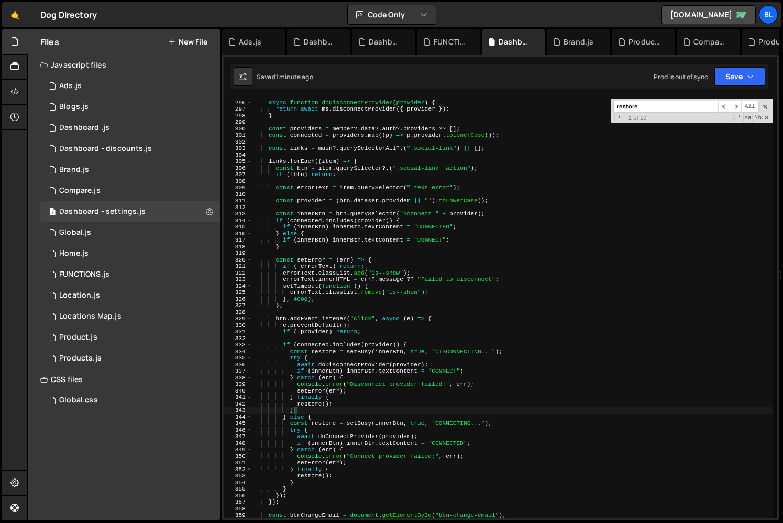
click at [371, 408] on div "async function doDisconnectProvider ( provider ) { return await ms . disconnect…" at bounding box center [513, 309] width 520 height 433
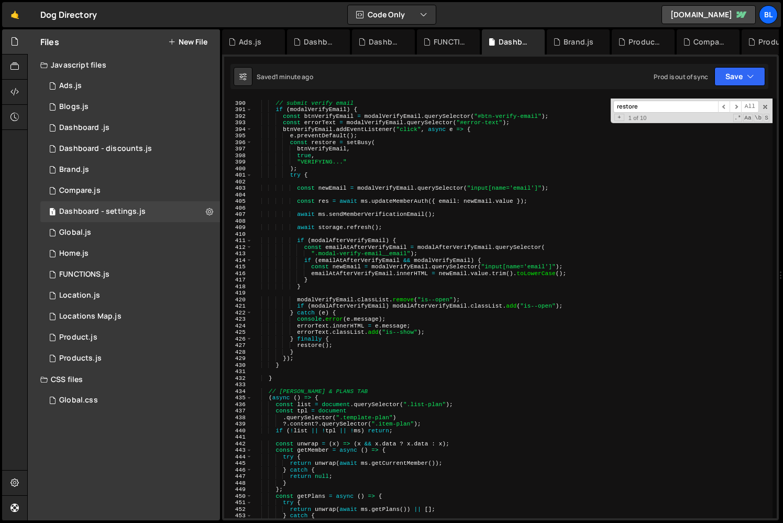
scroll to position [2350, 0]
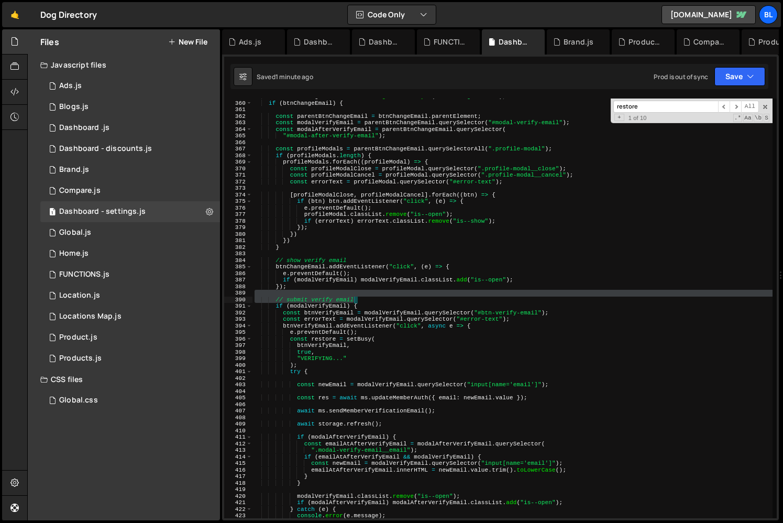
drag, startPoint x: 368, startPoint y: 294, endPoint x: 369, endPoint y: 301, distance: 6.9
click at [369, 301] on div "const btnChangeEmail = document . getElementById ( "btn-change-email" ) ; if ( …" at bounding box center [513, 309] width 520 height 433
type textarea "// submit verify email"
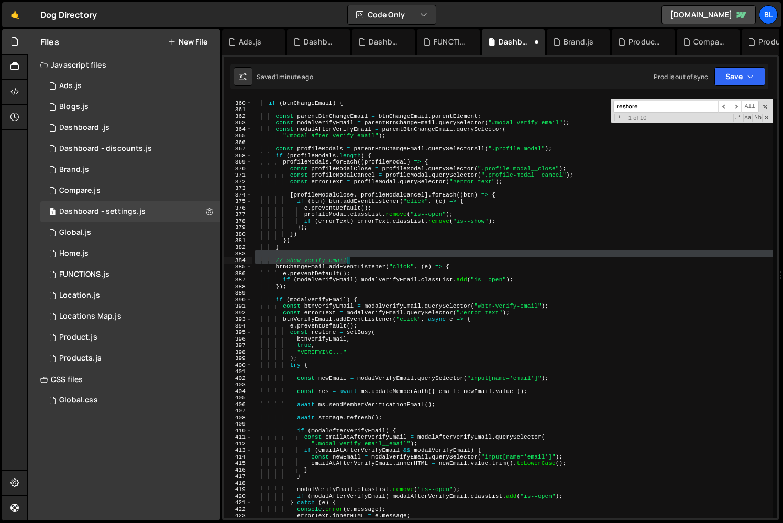
drag, startPoint x: 355, startPoint y: 254, endPoint x: 360, endPoint y: 260, distance: 8.5
click at [360, 260] on div "const btnChangeEmail = document . getElementById ( "btn-change-email" ) ; if ( …" at bounding box center [513, 309] width 520 height 433
type textarea "// show verify email"
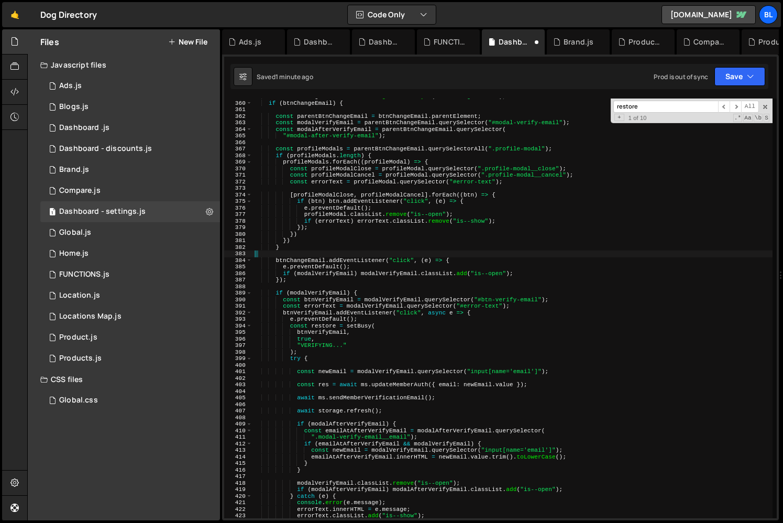
scroll to position [2274, 0]
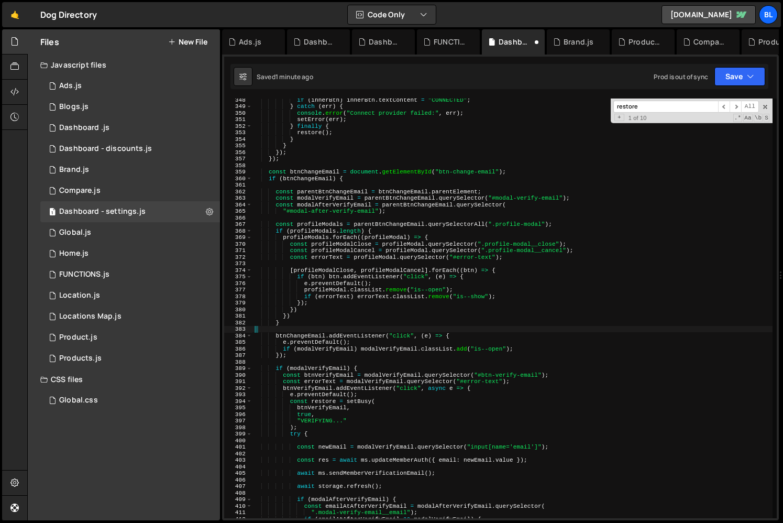
click at [335, 321] on div "if ( innerBtn ) innerBtn . textContent = "CONNECTED" ; } catch ( err ) { consol…" at bounding box center [513, 312] width 520 height 433
type textarea "}"
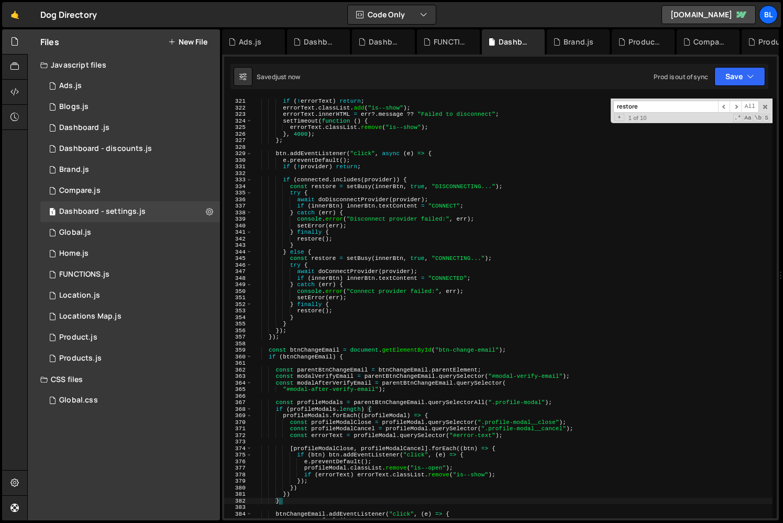
scroll to position [2018, 0]
